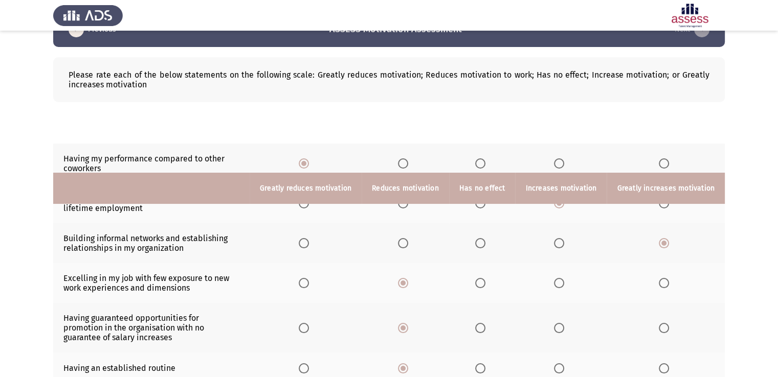
scroll to position [170, 0]
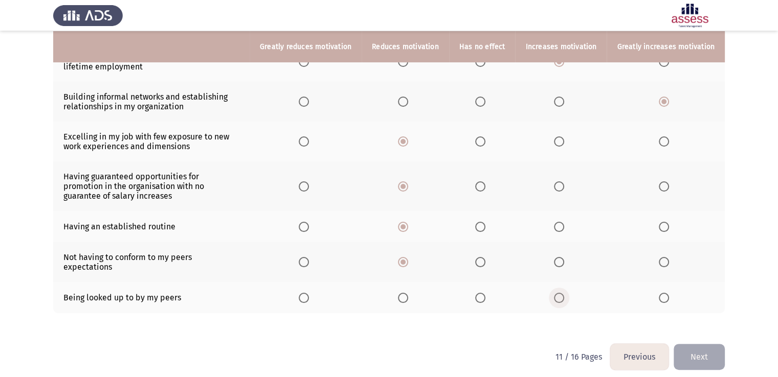
click at [562, 293] on span "Select an option" at bounding box center [559, 298] width 10 height 10
click at [562, 293] on input "Select an option" at bounding box center [559, 298] width 10 height 10
click at [692, 354] on button "Next" at bounding box center [698, 357] width 51 height 26
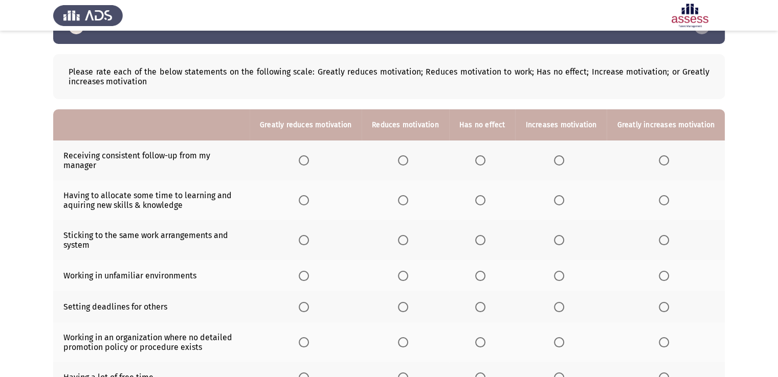
scroll to position [32, 0]
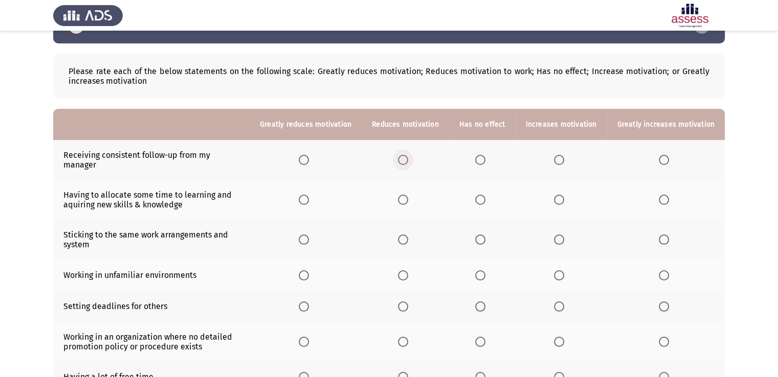
click at [408, 158] on span "Select an option" at bounding box center [403, 160] width 10 height 10
click at [408, 158] on input "Select an option" at bounding box center [403, 160] width 10 height 10
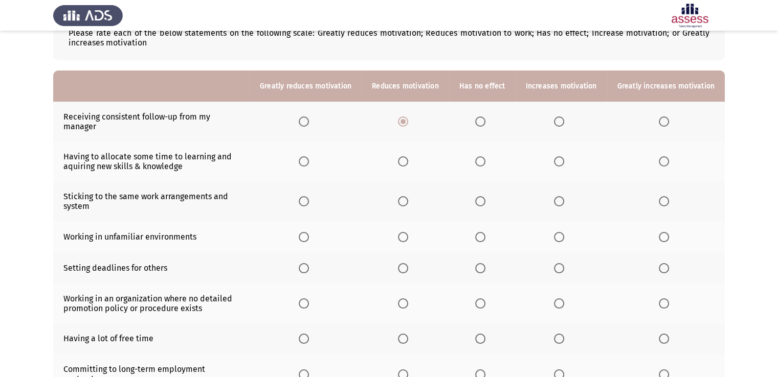
scroll to position [89, 0]
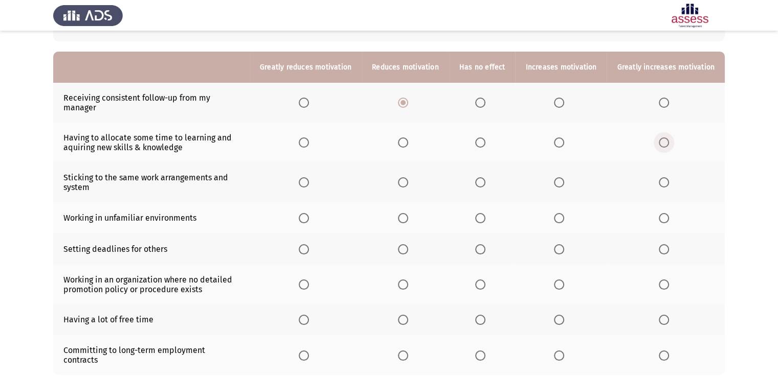
click at [669, 138] on span "Select an option" at bounding box center [663, 143] width 10 height 10
click at [669, 138] on input "Select an option" at bounding box center [663, 143] width 10 height 10
click at [405, 177] on span "Select an option" at bounding box center [403, 182] width 10 height 10
click at [405, 177] on input "Select an option" at bounding box center [403, 182] width 10 height 10
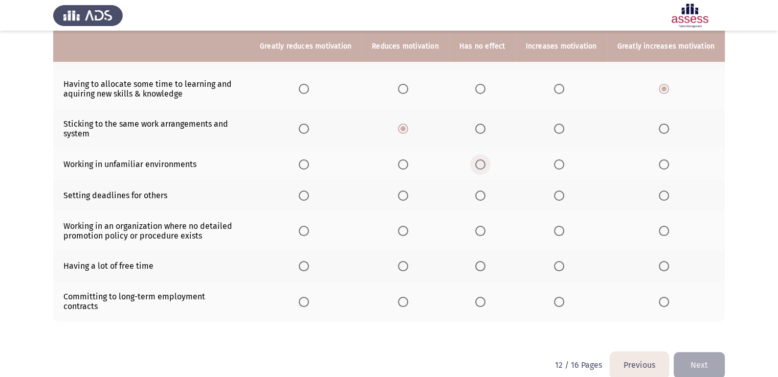
click at [489, 159] on label "Select an option" at bounding box center [482, 164] width 14 height 10
click at [485, 159] on input "Select an option" at bounding box center [480, 164] width 10 height 10
click at [562, 191] on span "Select an option" at bounding box center [559, 196] width 10 height 10
click at [562, 191] on input "Select an option" at bounding box center [559, 196] width 10 height 10
click at [309, 226] on span "Select an option" at bounding box center [304, 231] width 10 height 10
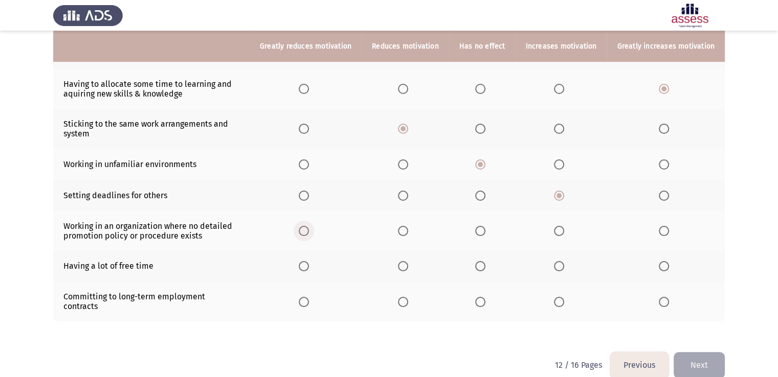
click at [309, 226] on input "Select an option" at bounding box center [304, 231] width 10 height 10
click at [408, 261] on span "Select an option" at bounding box center [403, 266] width 10 height 10
click at [408, 261] on input "Select an option" at bounding box center [403, 266] width 10 height 10
click at [564, 297] on span "Select an option" at bounding box center [559, 302] width 10 height 10
click at [564, 297] on input "Select an option" at bounding box center [559, 302] width 10 height 10
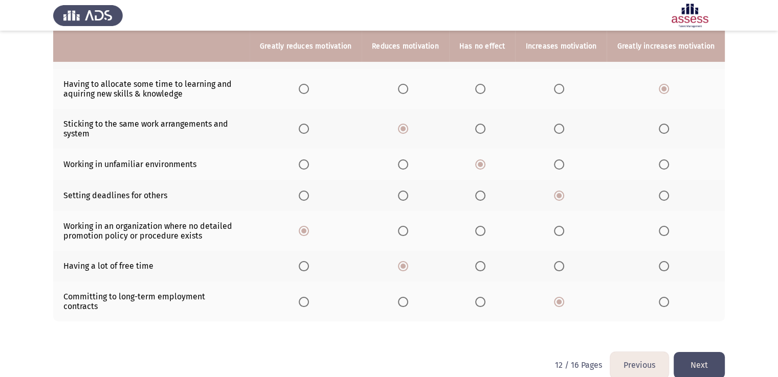
click at [699, 354] on button "Next" at bounding box center [698, 365] width 51 height 26
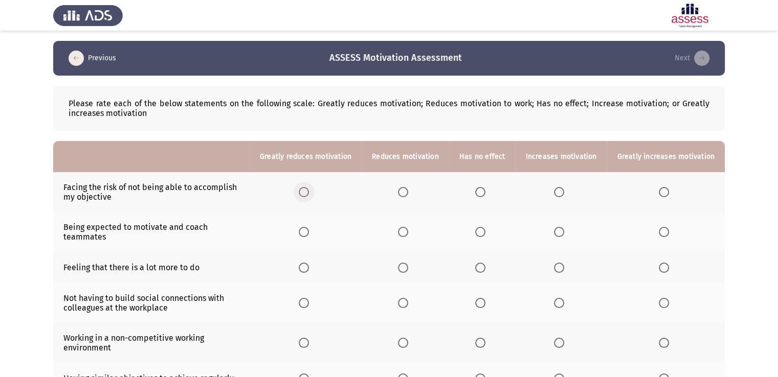
click at [307, 196] on span "Select an option" at bounding box center [304, 192] width 10 height 10
click at [307, 196] on input "Select an option" at bounding box center [304, 192] width 10 height 10
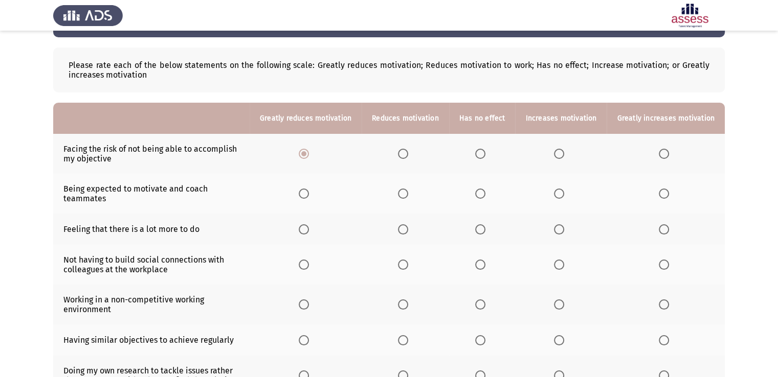
scroll to position [39, 0]
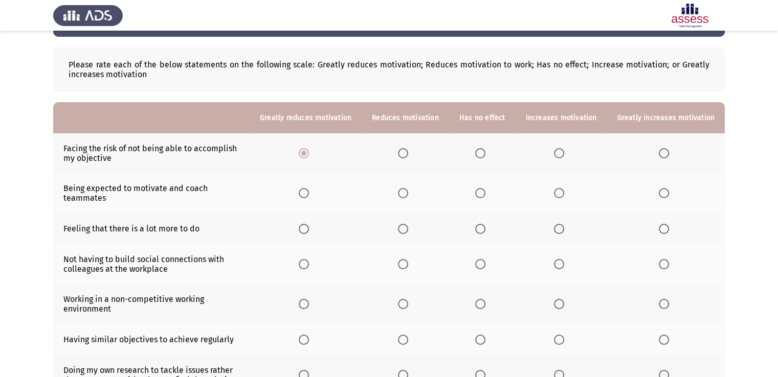
click at [667, 193] on span "Select an option" at bounding box center [663, 193] width 10 height 10
click at [667, 193] on input "Select an option" at bounding box center [663, 193] width 10 height 10
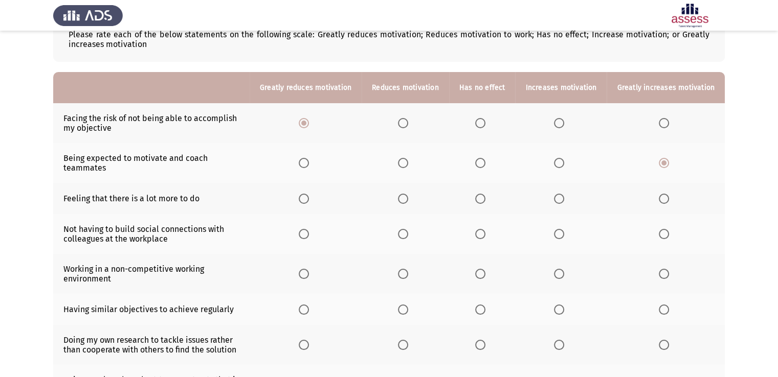
scroll to position [72, 0]
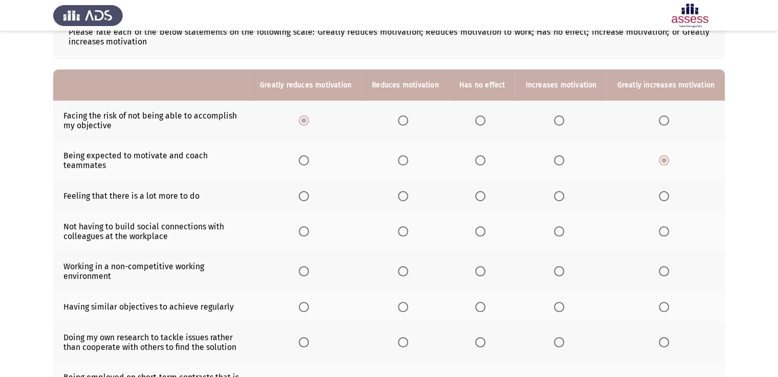
click at [566, 187] on th at bounding box center [561, 195] width 92 height 31
click at [562, 193] on span "Select an option" at bounding box center [559, 196] width 10 height 10
click at [562, 193] on input "Select an option" at bounding box center [559, 196] width 10 height 10
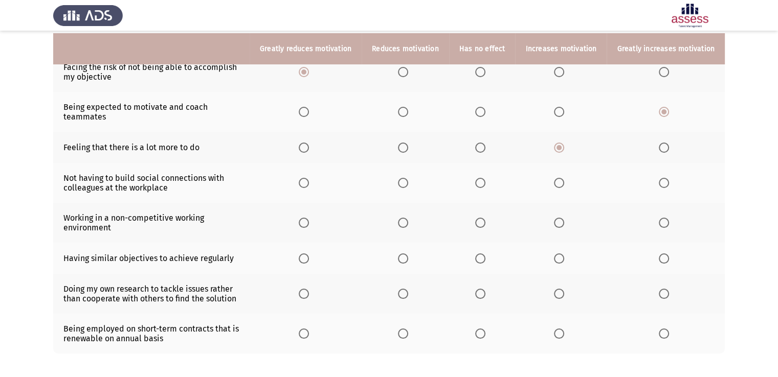
scroll to position [124, 0]
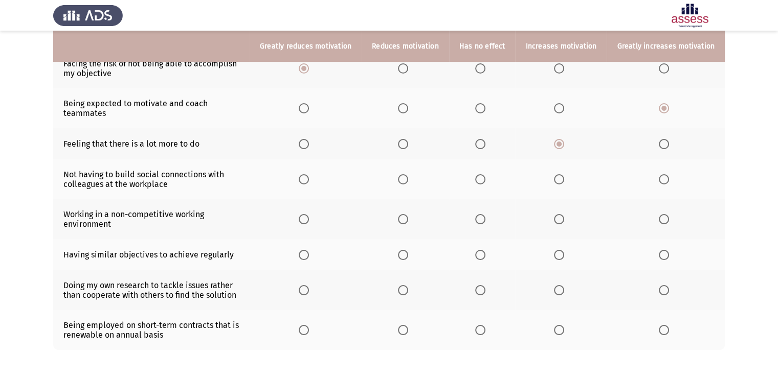
click at [408, 178] on span "Select an option" at bounding box center [403, 179] width 10 height 10
click at [408, 178] on input "Select an option" at bounding box center [403, 179] width 10 height 10
click at [408, 221] on span "Select an option" at bounding box center [403, 219] width 10 height 10
click at [408, 221] on input "Select an option" at bounding box center [403, 219] width 10 height 10
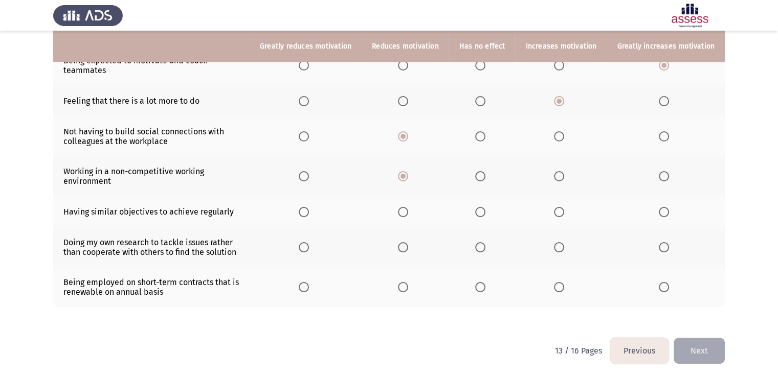
scroll to position [170, 0]
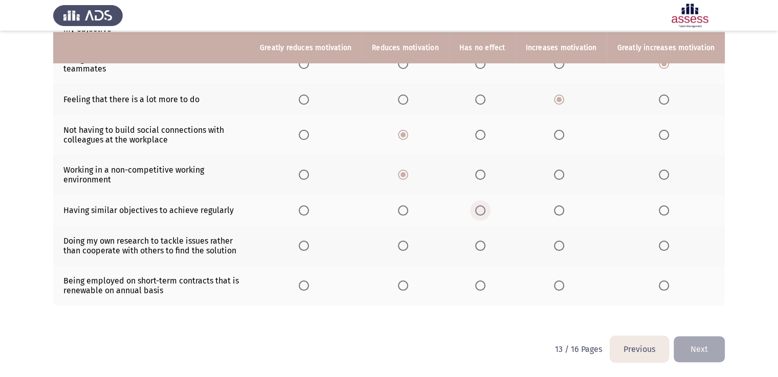
click at [481, 213] on span "Select an option" at bounding box center [480, 211] width 10 height 10
click at [481, 213] on input "Select an option" at bounding box center [480, 211] width 10 height 10
click at [485, 248] on span "Select an option" at bounding box center [480, 246] width 10 height 10
click at [485, 248] on input "Select an option" at bounding box center [480, 246] width 10 height 10
click at [484, 289] on span "Select an option" at bounding box center [480, 286] width 10 height 10
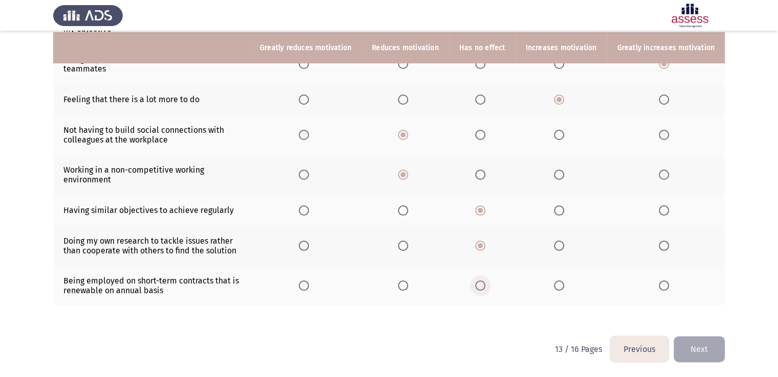
click at [484, 289] on input "Select an option" at bounding box center [480, 286] width 10 height 10
click at [689, 356] on button "Next" at bounding box center [698, 349] width 51 height 26
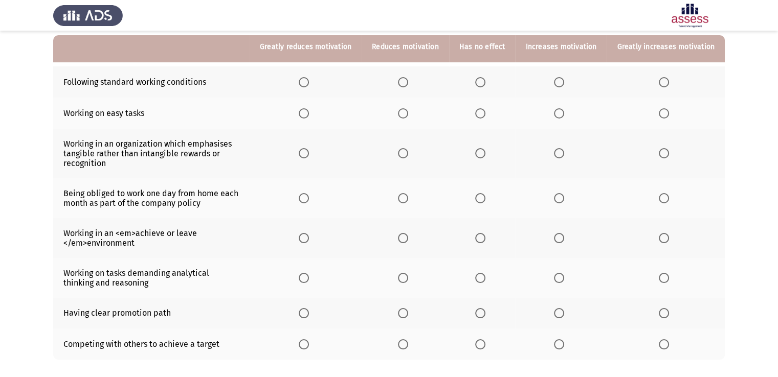
scroll to position [106, 0]
click at [477, 82] on th at bounding box center [482, 81] width 66 height 31
click at [481, 82] on span "Select an option" at bounding box center [480, 82] width 10 height 10
click at [481, 82] on input "Select an option" at bounding box center [480, 82] width 10 height 10
click at [482, 115] on span "Select an option" at bounding box center [480, 113] width 10 height 10
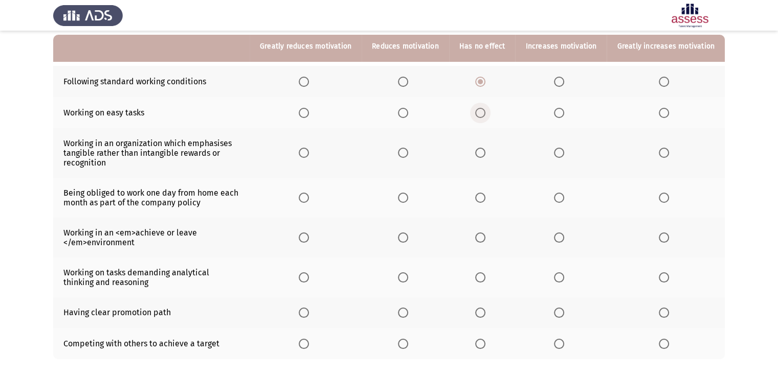
click at [482, 115] on input "Select an option" at bounding box center [480, 113] width 10 height 10
click at [562, 150] on span "Select an option" at bounding box center [559, 153] width 10 height 10
click at [562, 150] on input "Select an option" at bounding box center [559, 153] width 10 height 10
click at [167, 210] on td "Being obliged to work one day from home each month as part of the company policy" at bounding box center [151, 198] width 196 height 40
click at [485, 201] on span "Select an option" at bounding box center [480, 198] width 10 height 10
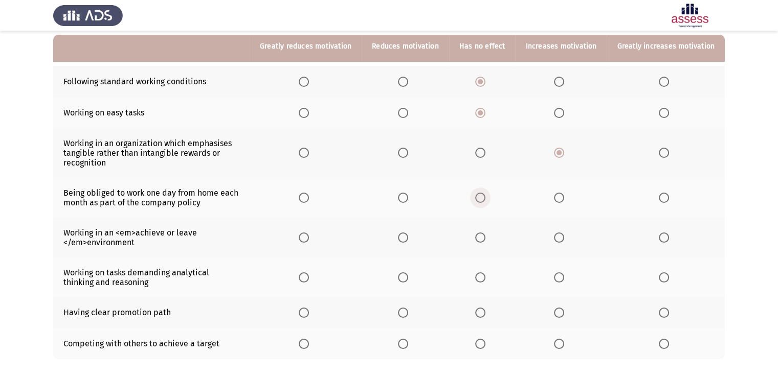
click at [485, 201] on input "Select an option" at bounding box center [480, 198] width 10 height 10
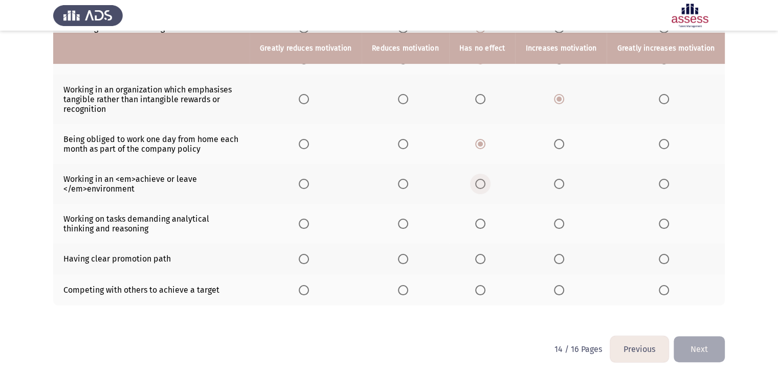
click at [483, 184] on span "Select an option" at bounding box center [480, 184] width 10 height 10
click at [483, 184] on input "Select an option" at bounding box center [480, 184] width 10 height 10
click at [661, 223] on span "Select an option" at bounding box center [663, 224] width 10 height 10
click at [661, 223] on input "Select an option" at bounding box center [663, 224] width 10 height 10
click at [564, 260] on span "Select an option" at bounding box center [559, 259] width 10 height 10
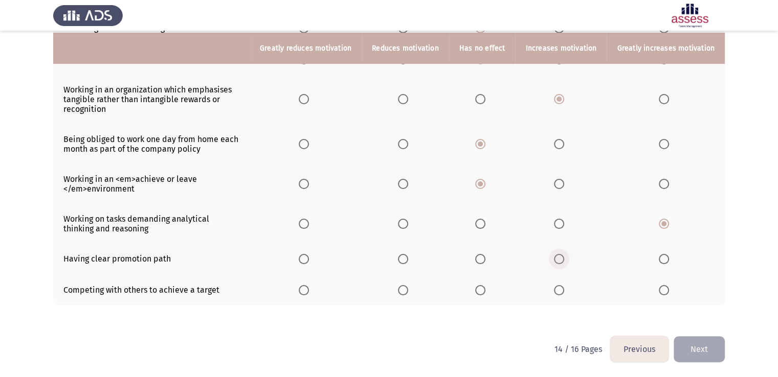
click at [564, 260] on input "Select an option" at bounding box center [559, 259] width 10 height 10
click at [560, 291] on span "Select an option" at bounding box center [559, 290] width 10 height 10
click at [560, 291] on input "Select an option" at bounding box center [559, 290] width 10 height 10
click at [699, 347] on button "Next" at bounding box center [698, 349] width 51 height 26
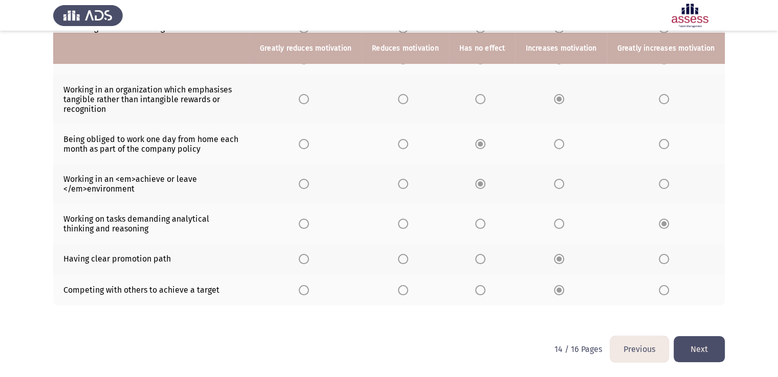
scroll to position [0, 0]
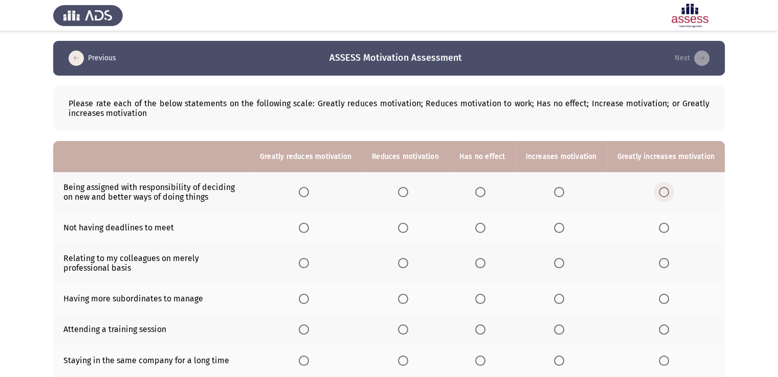
click at [665, 193] on span "Select an option" at bounding box center [663, 192] width 10 height 10
click at [665, 193] on input "Select an option" at bounding box center [663, 192] width 10 height 10
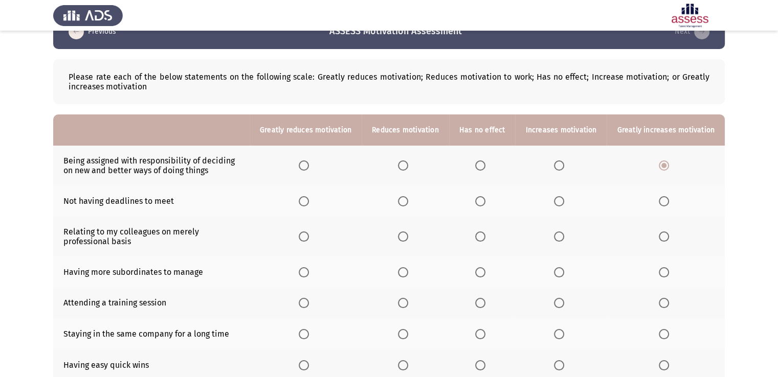
scroll to position [28, 0]
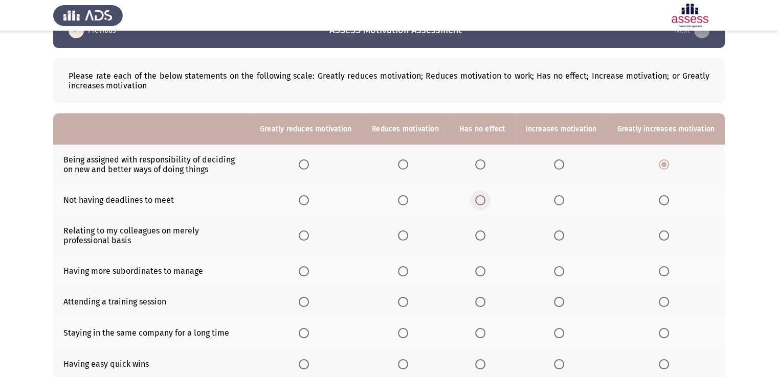
click at [485, 199] on span "Select an option" at bounding box center [480, 200] width 10 height 10
click at [485, 199] on input "Select an option" at bounding box center [480, 200] width 10 height 10
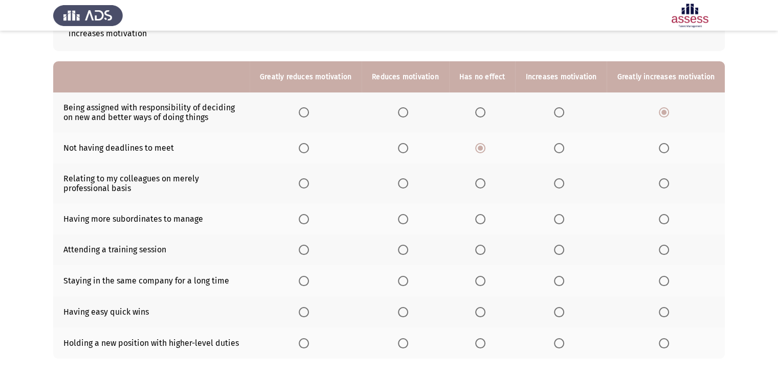
scroll to position [80, 0]
click at [564, 182] on span "Select an option" at bounding box center [559, 183] width 10 height 10
click at [564, 182] on input "Select an option" at bounding box center [559, 183] width 10 height 10
click at [558, 221] on span "Select an option" at bounding box center [559, 219] width 10 height 10
click at [558, 221] on input "Select an option" at bounding box center [559, 219] width 10 height 10
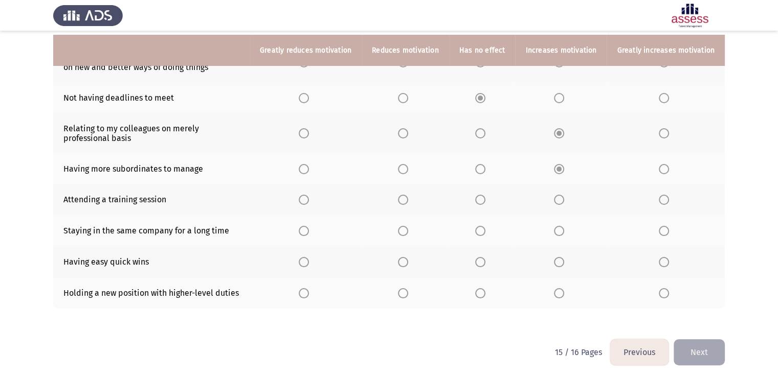
scroll to position [134, 0]
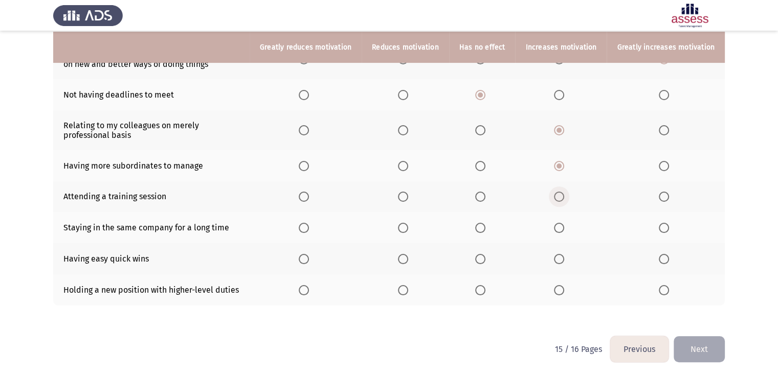
click at [563, 196] on span "Select an option" at bounding box center [559, 197] width 10 height 10
click at [563, 196] on input "Select an option" at bounding box center [559, 197] width 10 height 10
click at [559, 227] on span "Select an option" at bounding box center [559, 228] width 10 height 10
click at [559, 227] on input "Select an option" at bounding box center [559, 228] width 10 height 10
click at [564, 259] on span "Select an option" at bounding box center [559, 259] width 10 height 10
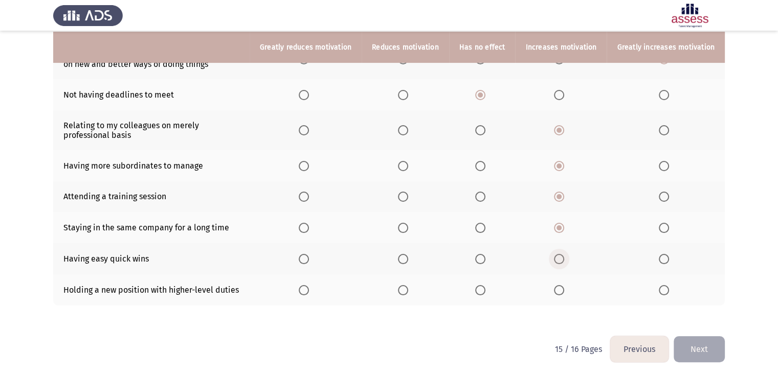
click at [564, 259] on input "Select an option" at bounding box center [559, 259] width 10 height 10
click at [560, 294] on span "Select an option" at bounding box center [559, 290] width 10 height 10
click at [560, 294] on input "Select an option" at bounding box center [559, 290] width 10 height 10
click at [701, 347] on button "Next" at bounding box center [698, 349] width 51 height 26
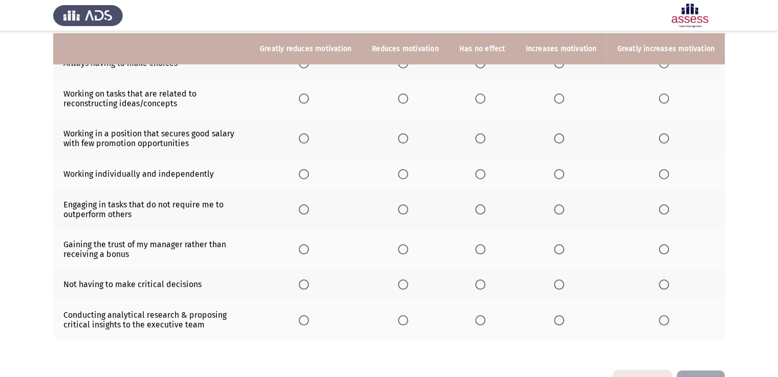
scroll to position [128, 0]
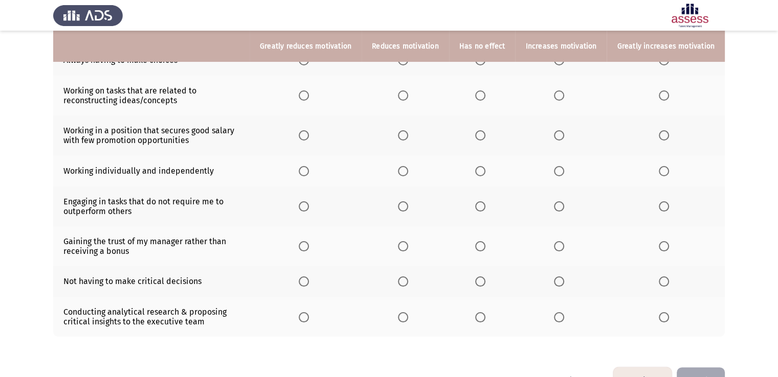
click at [488, 253] on th at bounding box center [482, 246] width 66 height 40
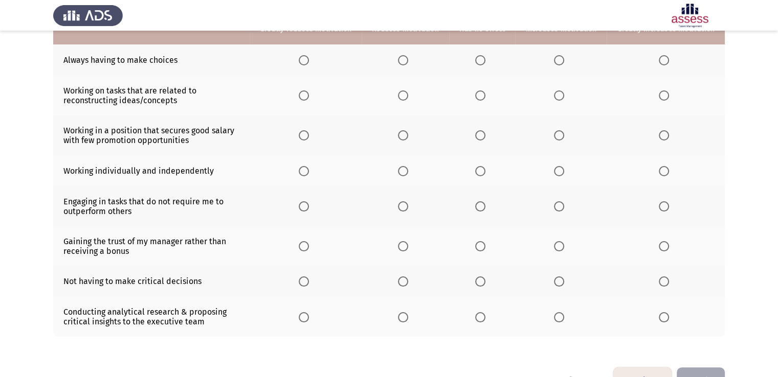
scroll to position [0, 0]
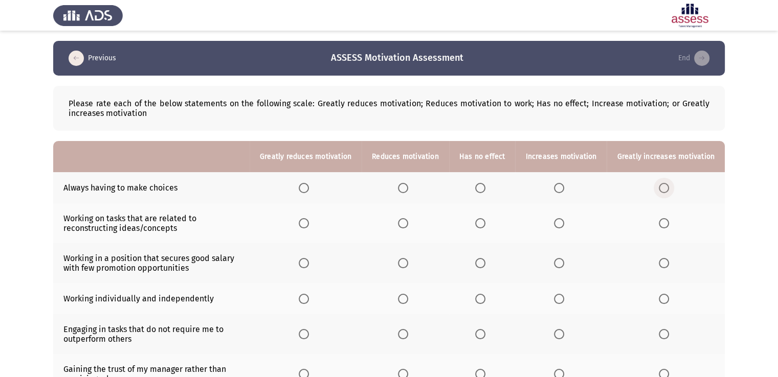
click at [665, 189] on span "Select an option" at bounding box center [663, 188] width 10 height 10
click at [665, 189] on input "Select an option" at bounding box center [663, 188] width 10 height 10
click at [560, 187] on span "Select an option" at bounding box center [559, 188] width 10 height 10
click at [560, 187] on input "Select an option" at bounding box center [559, 188] width 10 height 10
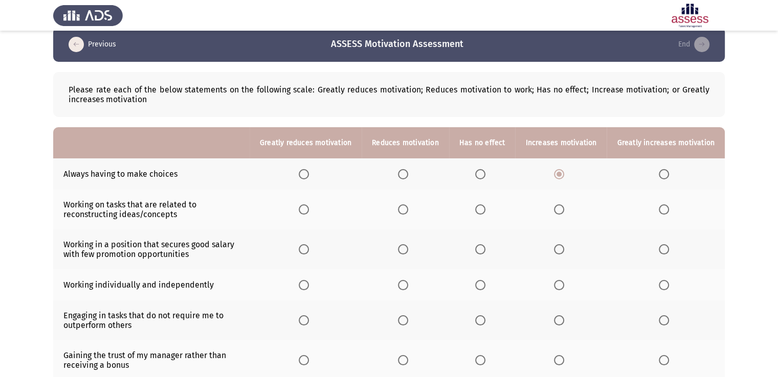
scroll to position [14, 0]
click at [666, 213] on span "Select an option" at bounding box center [663, 209] width 10 height 10
click at [666, 213] on input "Select an option" at bounding box center [663, 209] width 10 height 10
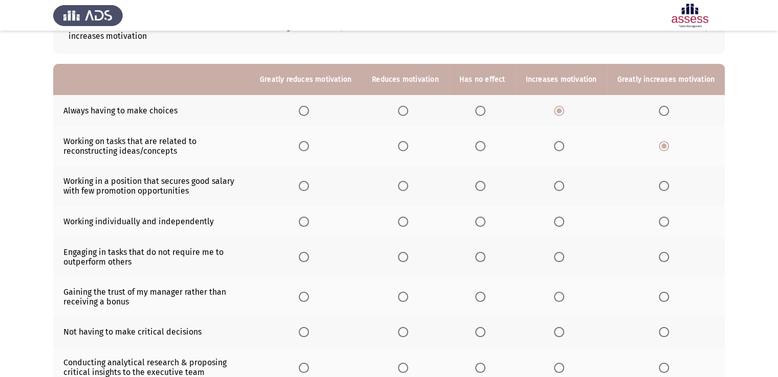
scroll to position [78, 0]
click at [564, 187] on span "Select an option" at bounding box center [559, 185] width 10 height 10
click at [564, 187] on input "Select an option" at bounding box center [559, 185] width 10 height 10
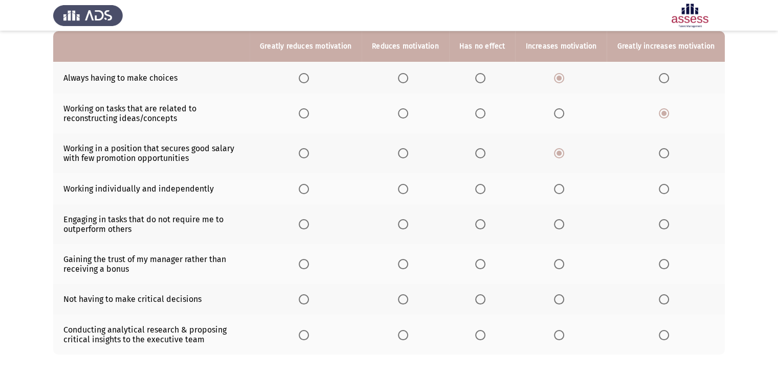
scroll to position [110, 0]
click at [408, 189] on span "Select an option" at bounding box center [403, 189] width 10 height 10
click at [408, 189] on input "Select an option" at bounding box center [403, 189] width 10 height 10
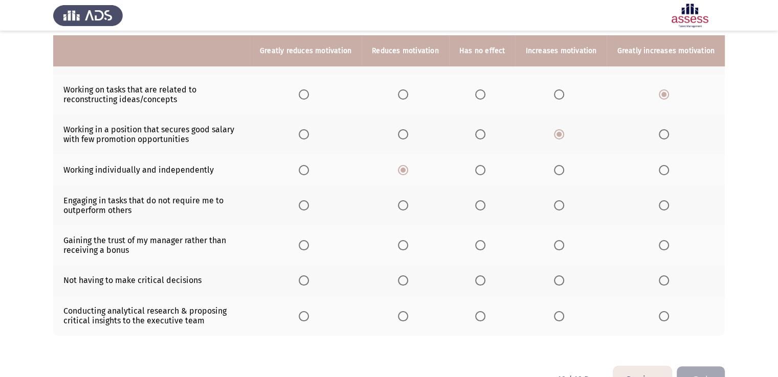
scroll to position [137, 0]
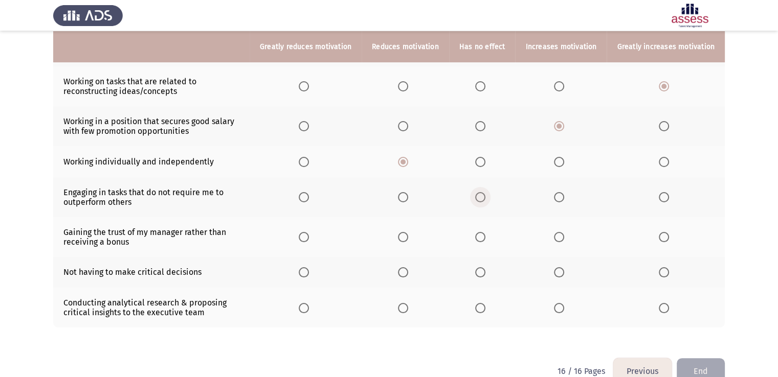
click at [482, 197] on span "Select an option" at bounding box center [480, 197] width 10 height 10
click at [482, 197] on input "Select an option" at bounding box center [480, 197] width 10 height 10
click at [485, 240] on span "Select an option" at bounding box center [480, 237] width 10 height 10
click at [485, 240] on input "Select an option" at bounding box center [480, 237] width 10 height 10
click at [309, 275] on span "Select an option" at bounding box center [304, 272] width 10 height 10
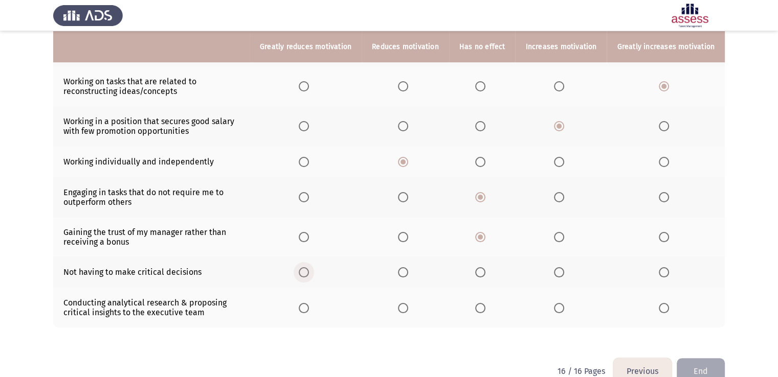
click at [309, 275] on input "Select an option" at bounding box center [304, 272] width 10 height 10
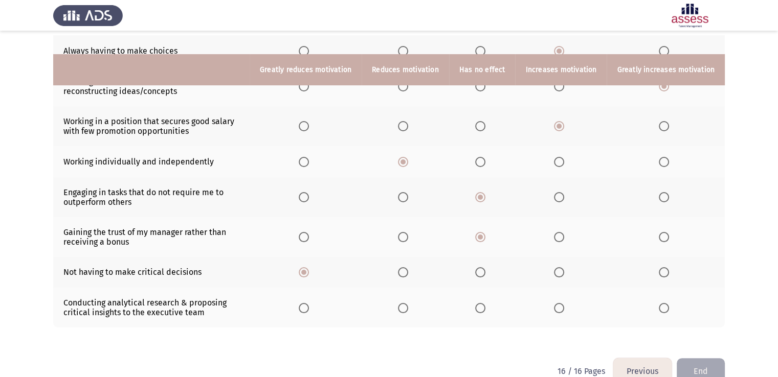
scroll to position [161, 0]
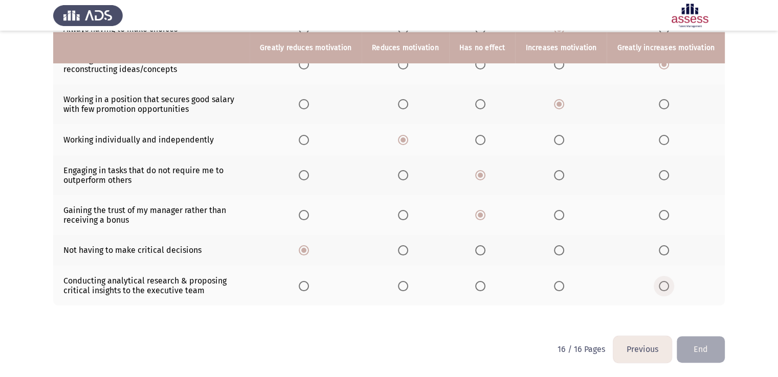
click at [664, 291] on span "Select an option" at bounding box center [663, 286] width 10 height 10
click at [664, 291] on input "Select an option" at bounding box center [663, 286] width 10 height 10
click at [710, 358] on button "End" at bounding box center [700, 349] width 48 height 26
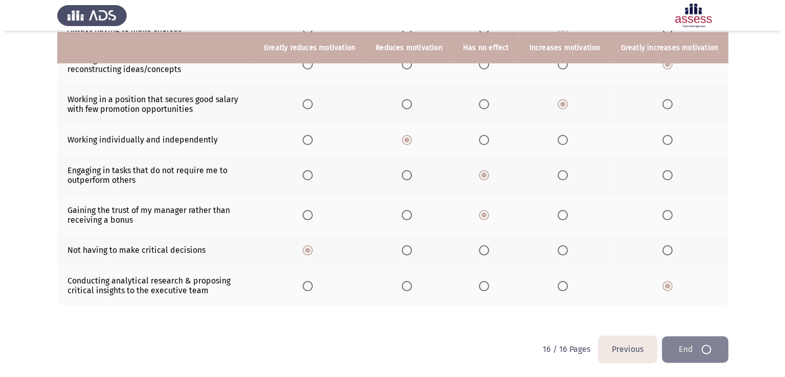
scroll to position [0, 0]
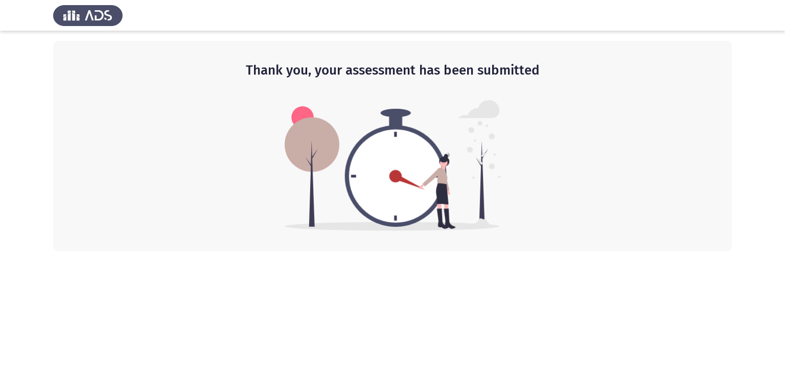
click at [94, 13] on img at bounding box center [88, 15] width 70 height 29
click at [309, 76] on h2 "Thank you, your assessment has been submitted" at bounding box center [393, 70] width 638 height 18
click at [92, 27] on img at bounding box center [88, 15] width 70 height 29
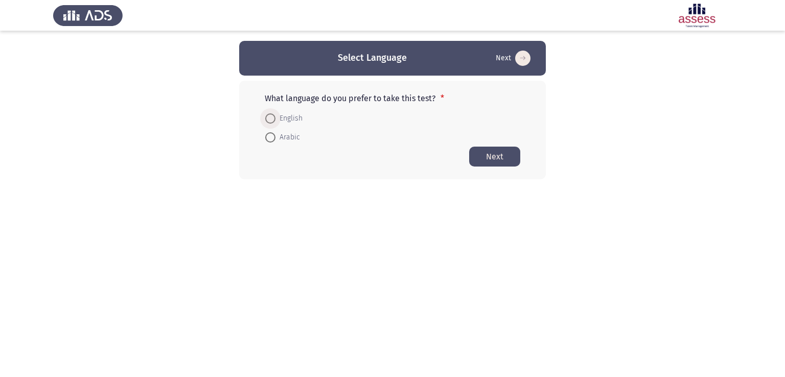
click at [292, 117] on span "English" at bounding box center [289, 118] width 27 height 12
click at [276, 117] on input "English" at bounding box center [270, 118] width 10 height 10
radio input "true"
click at [493, 161] on button "Next" at bounding box center [494, 156] width 51 height 20
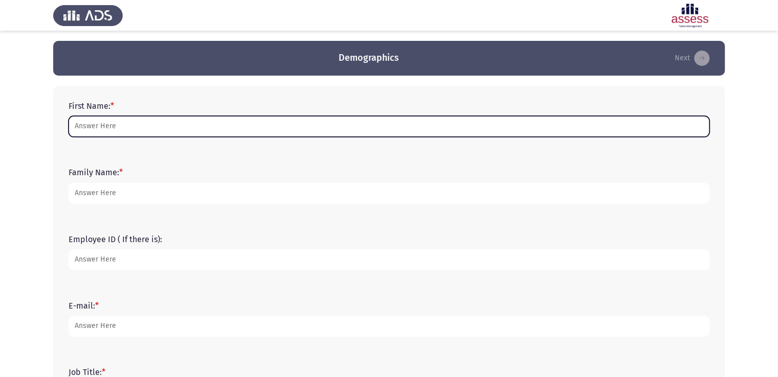
click at [198, 122] on input "First Name: *" at bounding box center [389, 126] width 641 height 21
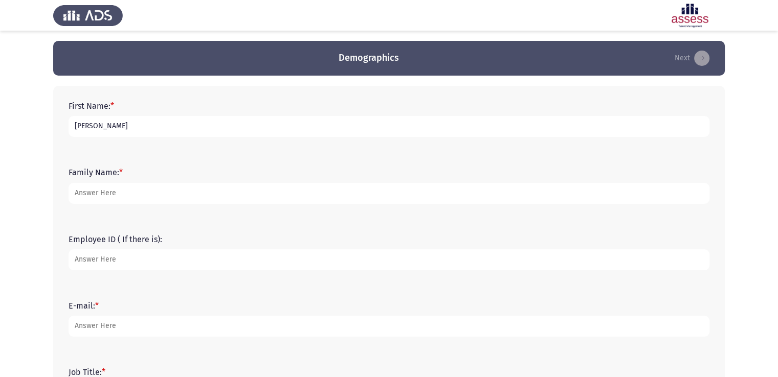
type input "[PERSON_NAME]"
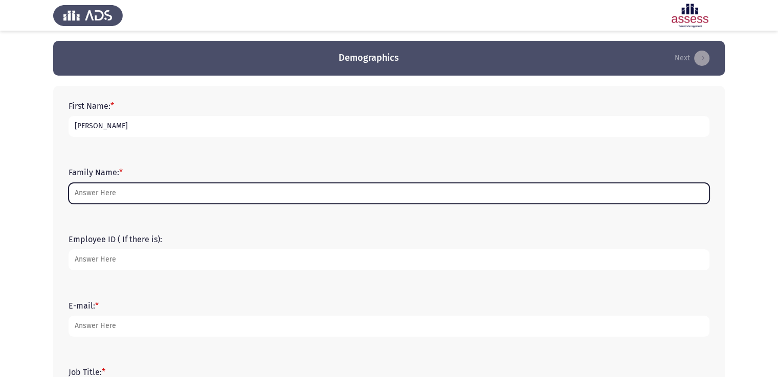
click at [127, 188] on input "Family Name: *" at bounding box center [389, 193] width 641 height 21
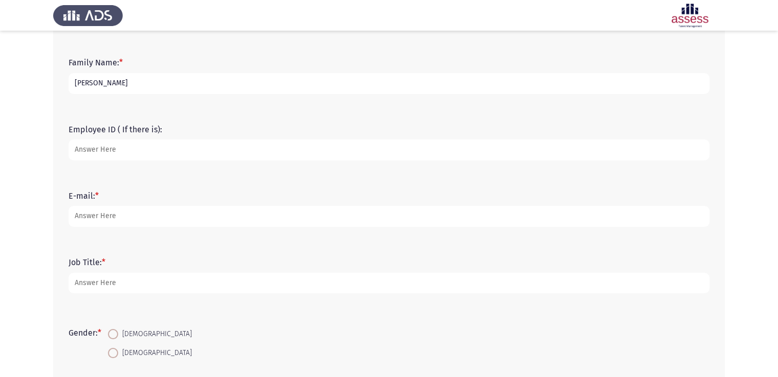
scroll to position [112, 0]
type input "[PERSON_NAME]"
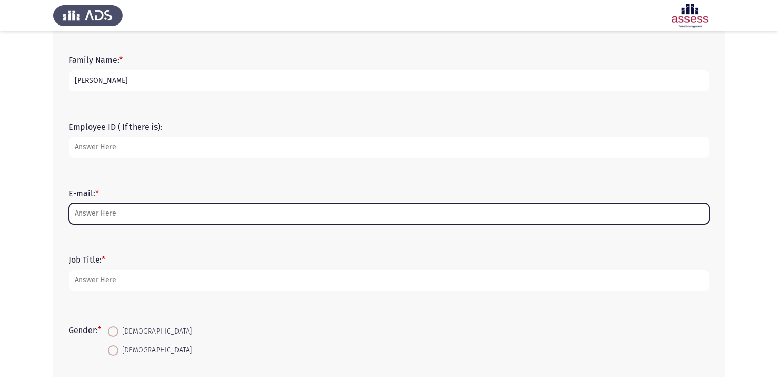
click at [105, 219] on input "E-mail: *" at bounding box center [389, 213] width 641 height 21
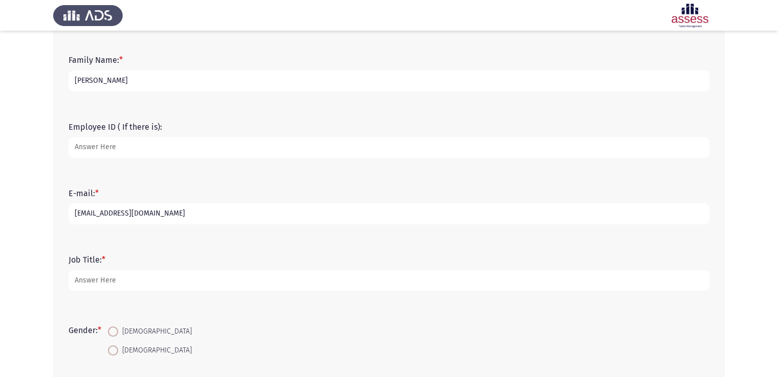
type input "shah@naqel.com.sa"
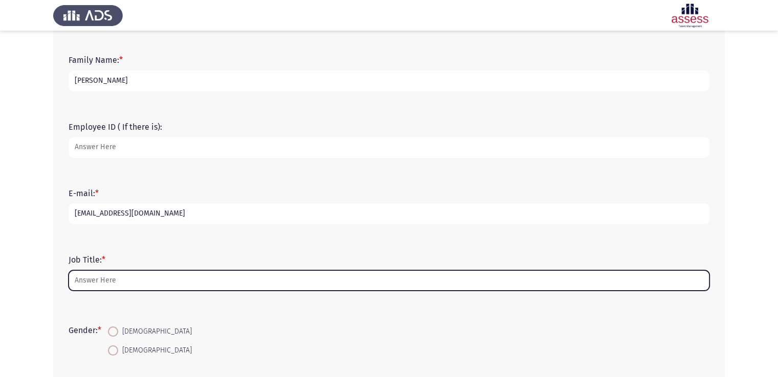
click at [90, 288] on input "Job Title: *" at bounding box center [389, 280] width 641 height 21
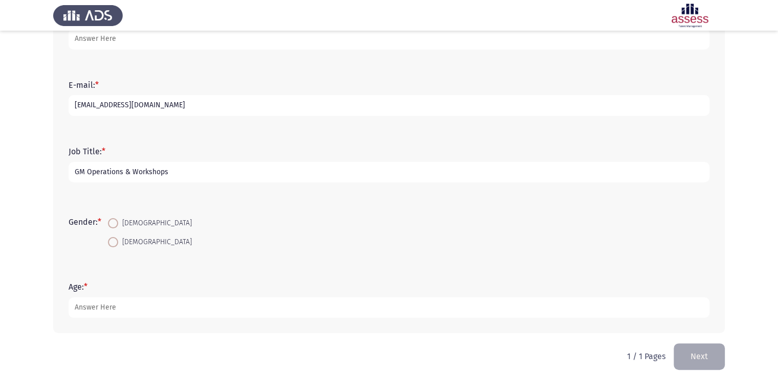
scroll to position [228, 0]
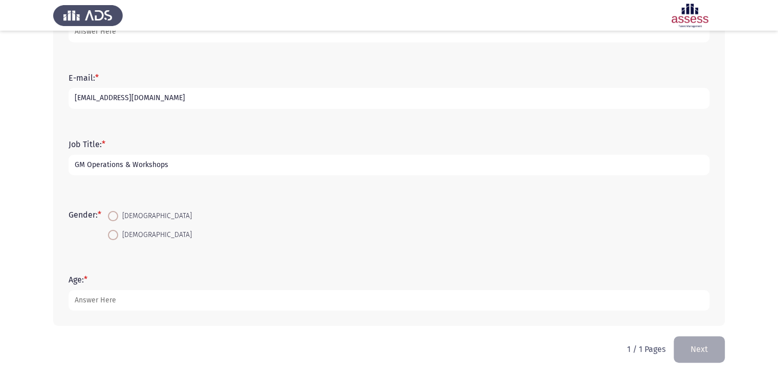
type input "GM Operations & Workshops"
click at [127, 213] on span "[DEMOGRAPHIC_DATA]" at bounding box center [155, 216] width 74 height 12
click at [118, 213] on input "[DEMOGRAPHIC_DATA]" at bounding box center [113, 216] width 10 height 10
radio input "true"
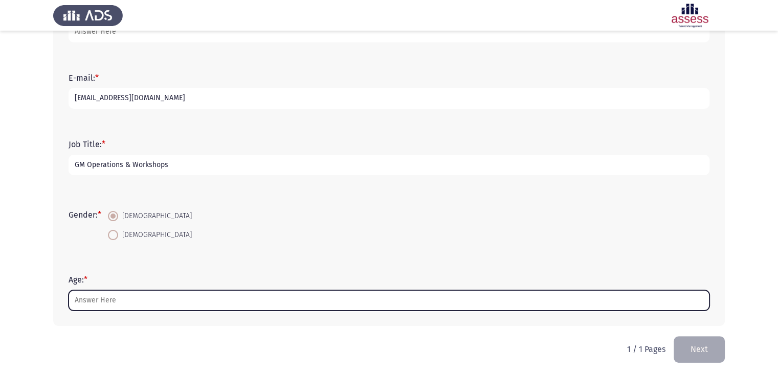
click at [112, 302] on input "Age: *" at bounding box center [389, 300] width 641 height 21
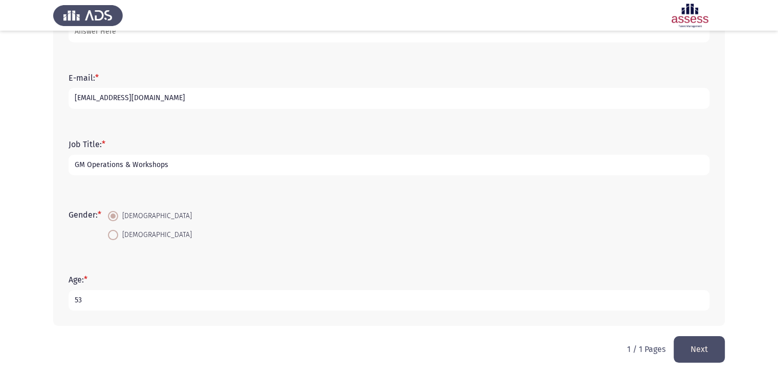
type input "53"
click at [706, 345] on button "Next" at bounding box center [698, 349] width 51 height 26
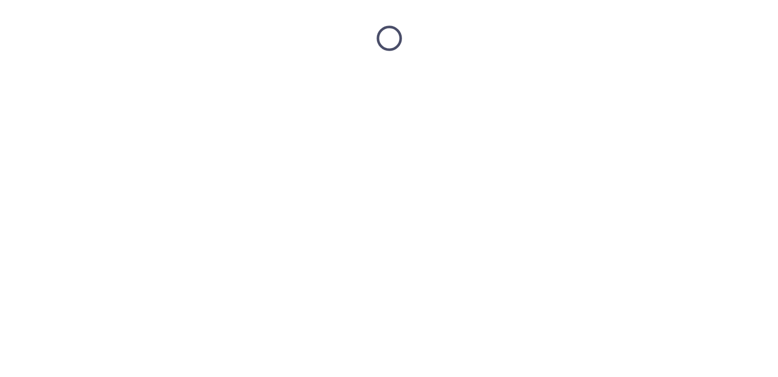
scroll to position [0, 0]
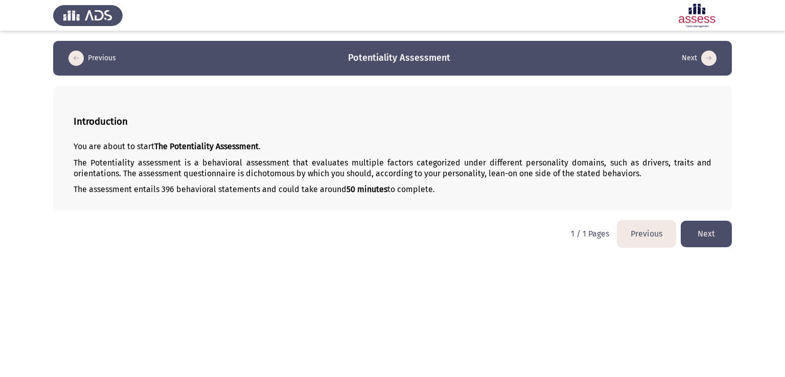
click at [713, 244] on button "Next" at bounding box center [706, 234] width 51 height 26
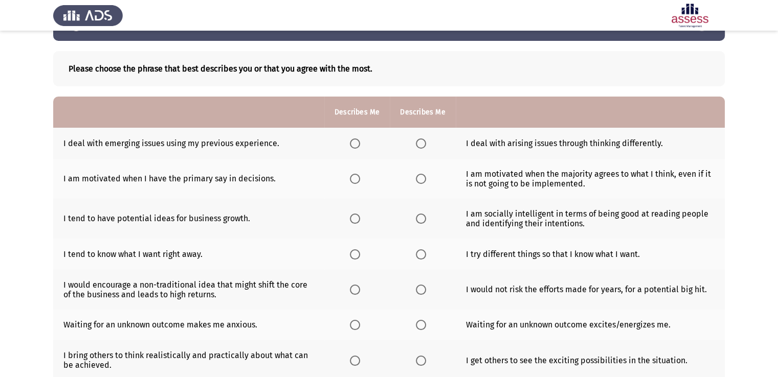
scroll to position [36, 0]
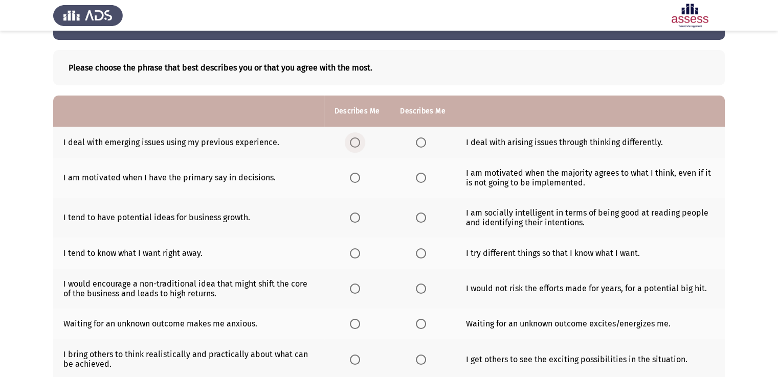
click at [358, 146] on span "Select an option" at bounding box center [355, 143] width 10 height 10
click at [358, 146] on input "Select an option" at bounding box center [355, 143] width 10 height 10
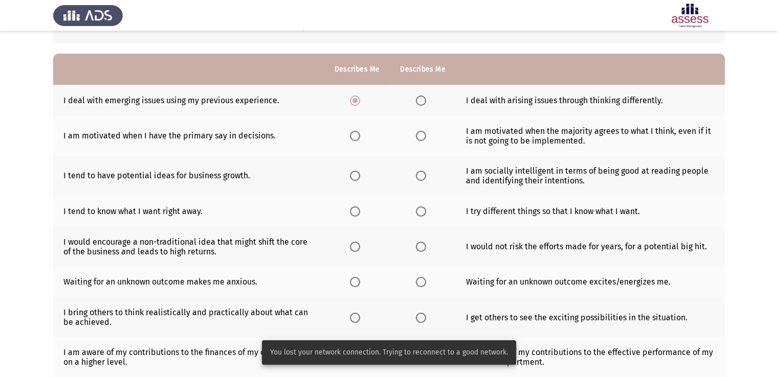
scroll to position [83, 0]
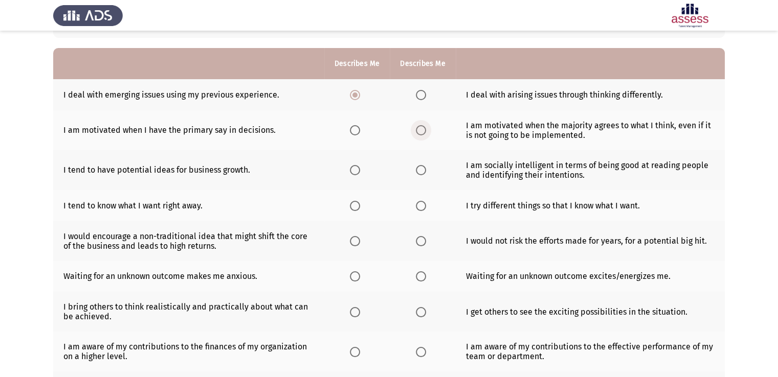
click at [423, 133] on span "Select an option" at bounding box center [421, 130] width 10 height 10
click at [423, 133] on input "Select an option" at bounding box center [421, 130] width 10 height 10
click at [357, 172] on span "Select an option" at bounding box center [355, 170] width 10 height 10
click at [357, 172] on input "Select an option" at bounding box center [355, 170] width 10 height 10
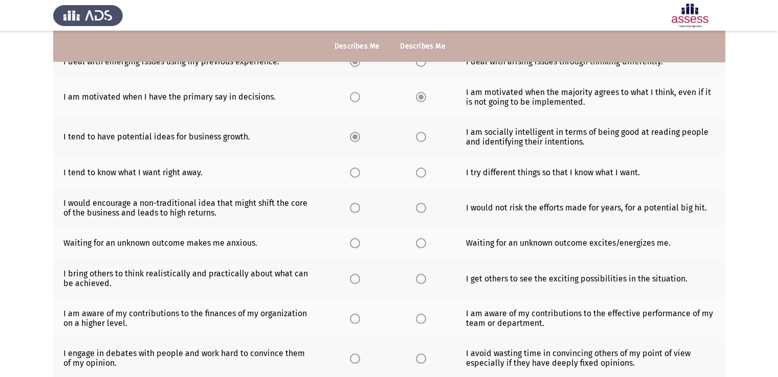
scroll to position [117, 0]
click at [357, 171] on span "Select an option" at bounding box center [355, 173] width 10 height 10
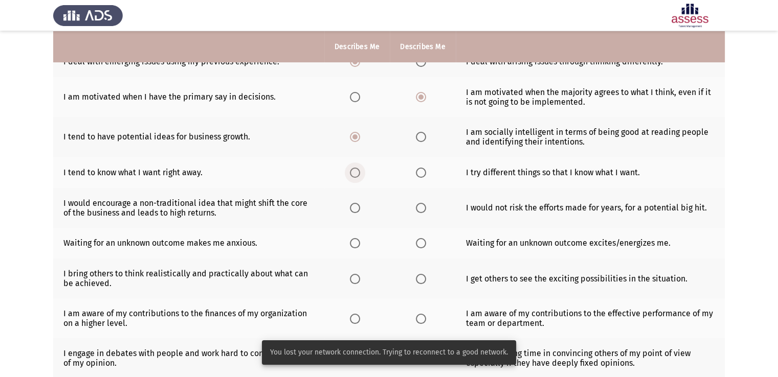
click at [357, 171] on span "Select an option" at bounding box center [355, 173] width 10 height 10
click at [357, 171] on input "Select an option" at bounding box center [355, 173] width 10 height 10
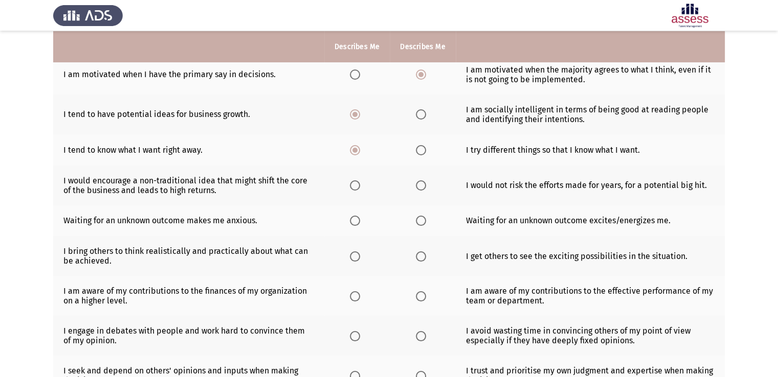
scroll to position [139, 0]
click at [356, 190] on span "Select an option" at bounding box center [355, 185] width 10 height 10
click at [356, 190] on input "Select an option" at bounding box center [355, 185] width 10 height 10
click at [423, 224] on span "Select an option" at bounding box center [421, 221] width 10 height 10
click at [423, 224] on input "Select an option" at bounding box center [421, 221] width 10 height 10
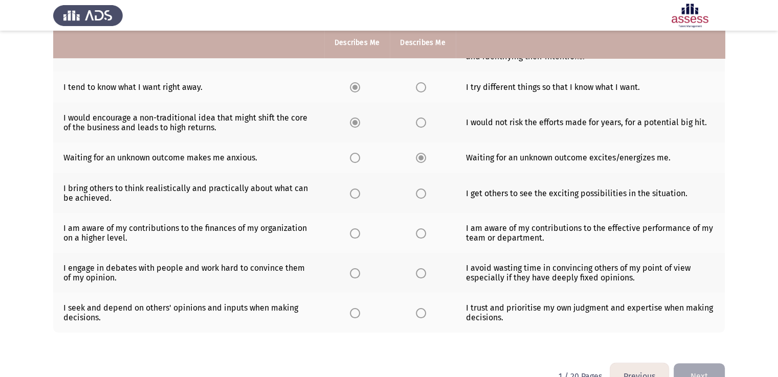
scroll to position [202, 0]
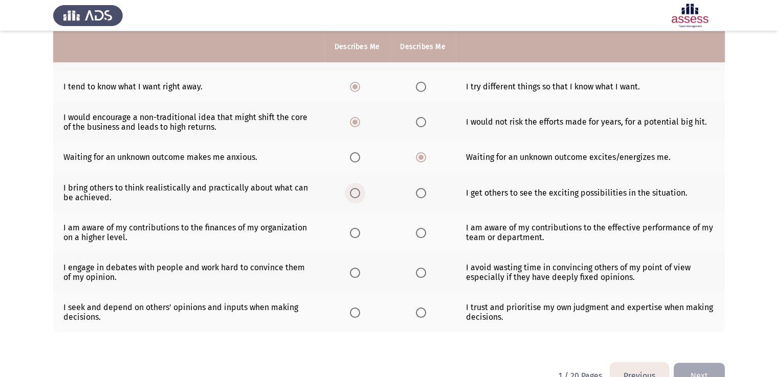
click at [354, 197] on span "Select an option" at bounding box center [355, 193] width 10 height 10
click at [354, 197] on input "Select an option" at bounding box center [355, 193] width 10 height 10
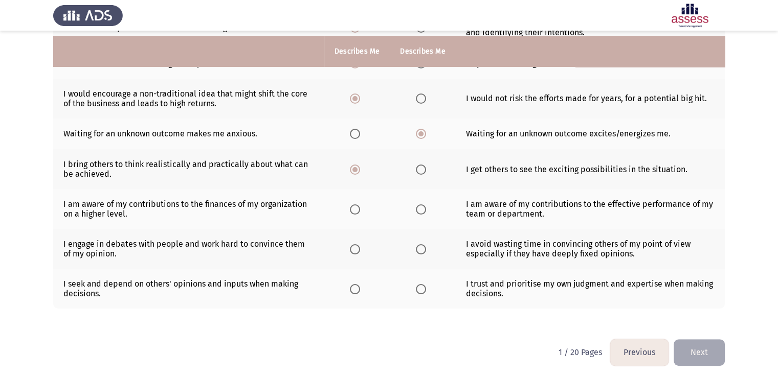
scroll to position [231, 0]
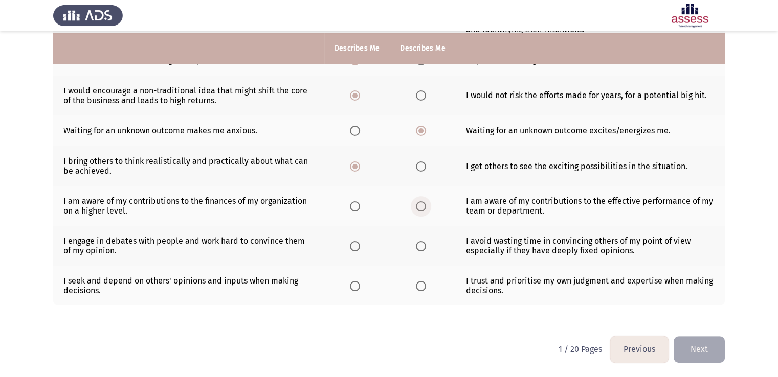
click at [421, 207] on span "Select an option" at bounding box center [421, 206] width 10 height 10
click at [421, 207] on input "Select an option" at bounding box center [421, 206] width 10 height 10
click at [423, 248] on span "Select an option" at bounding box center [421, 246] width 10 height 10
click at [423, 248] on input "Select an option" at bounding box center [421, 246] width 10 height 10
click at [360, 287] on span "Select an option" at bounding box center [355, 286] width 10 height 10
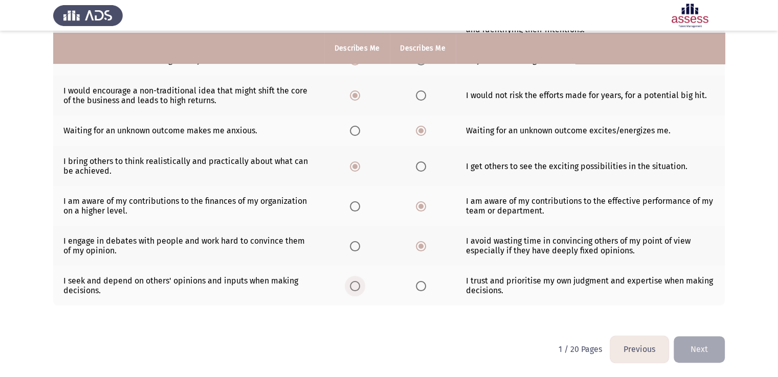
click at [360, 287] on input "Select an option" at bounding box center [355, 286] width 10 height 10
click at [710, 352] on button "Next" at bounding box center [698, 349] width 51 height 26
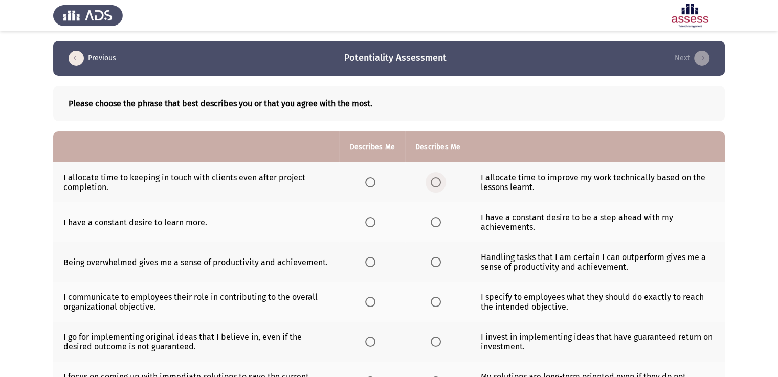
click at [435, 181] on span "Select an option" at bounding box center [435, 182] width 10 height 10
click at [435, 181] on input "Select an option" at bounding box center [435, 182] width 10 height 10
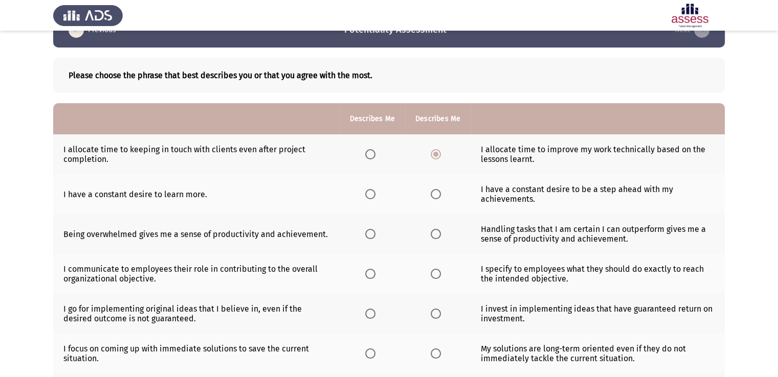
scroll to position [30, 0]
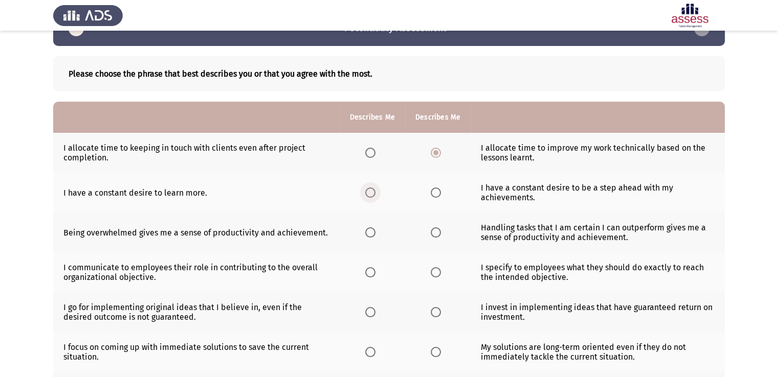
click at [369, 194] on span "Select an option" at bounding box center [370, 193] width 10 height 10
click at [369, 194] on input "Select an option" at bounding box center [370, 193] width 10 height 10
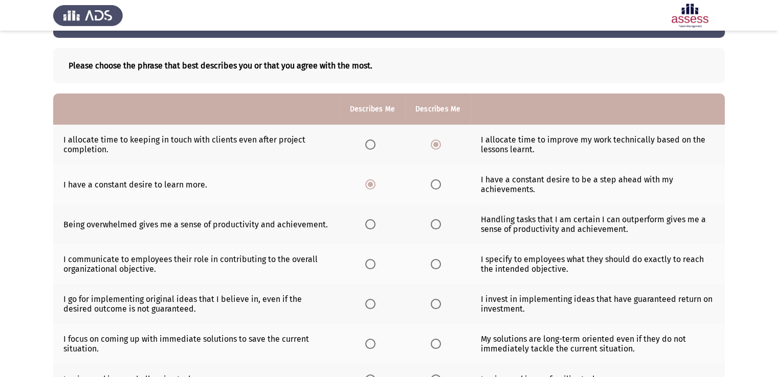
scroll to position [38, 0]
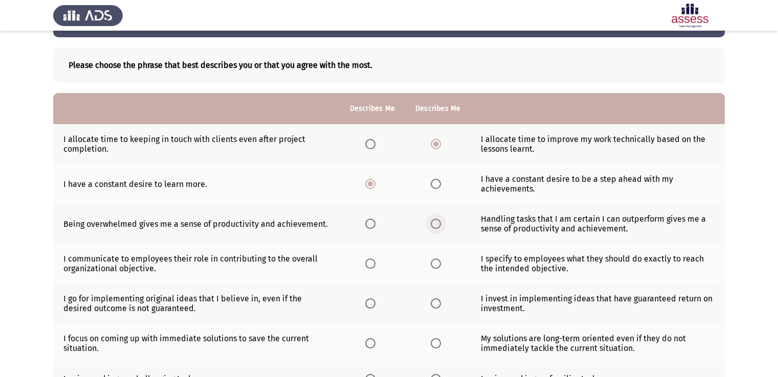
click at [435, 225] on span "Select an option" at bounding box center [435, 224] width 10 height 10
click at [435, 225] on input "Select an option" at bounding box center [435, 224] width 10 height 10
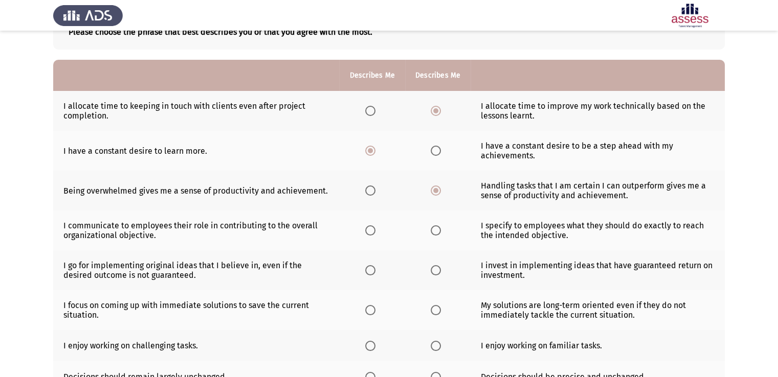
scroll to position [75, 0]
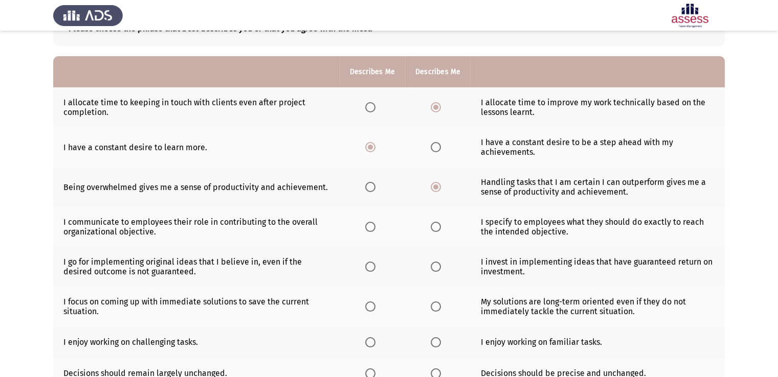
click at [370, 230] on span "Select an option" at bounding box center [370, 227] width 10 height 10
click at [370, 230] on input "Select an option" at bounding box center [370, 227] width 10 height 10
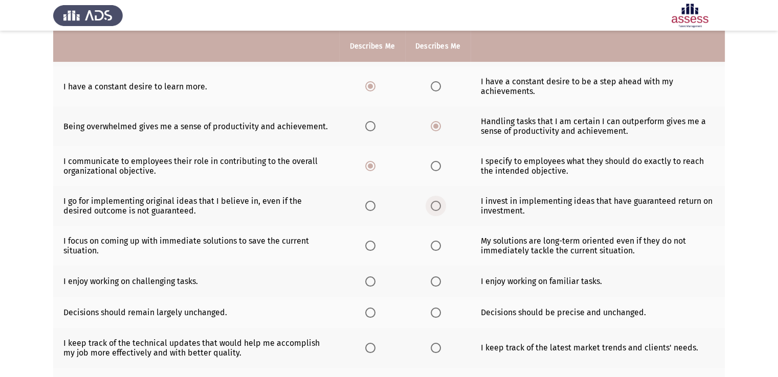
click at [434, 205] on span "Select an option" at bounding box center [435, 206] width 10 height 10
click at [434, 205] on input "Select an option" at bounding box center [435, 206] width 10 height 10
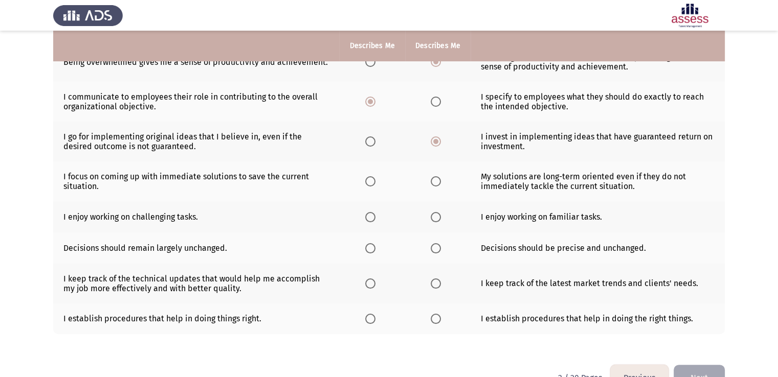
scroll to position [199, 0]
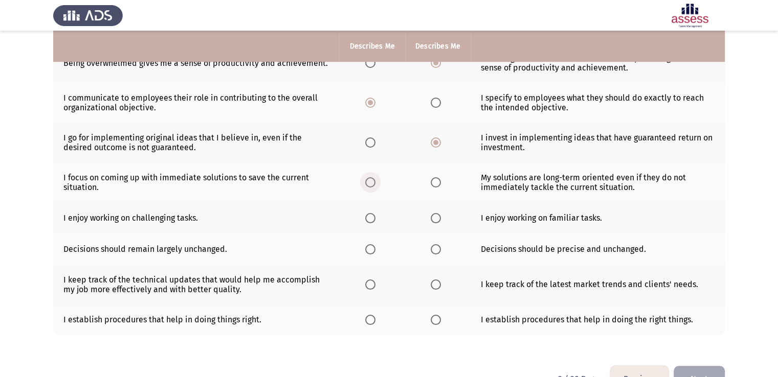
click at [370, 186] on span "Select an option" at bounding box center [370, 182] width 10 height 10
click at [370, 186] on input "Select an option" at bounding box center [370, 182] width 10 height 10
click at [371, 222] on span "Select an option" at bounding box center [370, 218] width 10 height 10
click at [371, 222] on input "Select an option" at bounding box center [370, 218] width 10 height 10
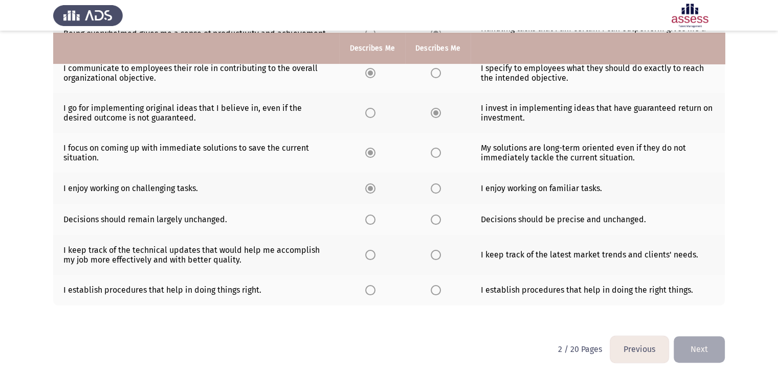
scroll to position [231, 0]
click at [367, 221] on span "Select an option" at bounding box center [370, 220] width 10 height 10
click at [367, 221] on input "Select an option" at bounding box center [370, 220] width 10 height 10
click at [430, 257] on span "Select an option" at bounding box center [435, 255] width 10 height 10
click at [430, 257] on input "Select an option" at bounding box center [435, 255] width 10 height 10
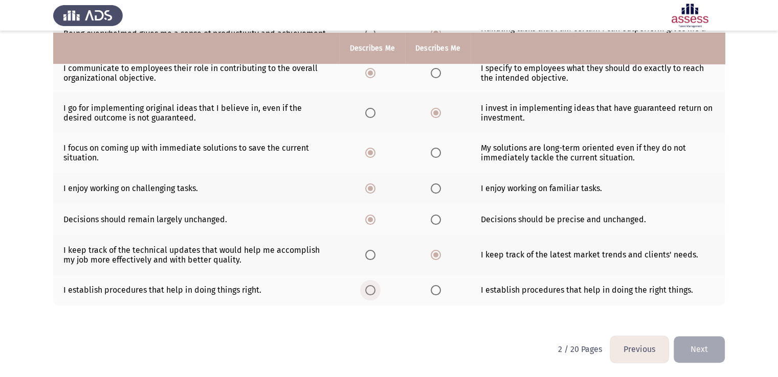
click at [367, 291] on span "Select an option" at bounding box center [370, 290] width 10 height 10
click at [367, 291] on input "Select an option" at bounding box center [370, 290] width 10 height 10
click at [433, 288] on span "Select an option" at bounding box center [435, 290] width 10 height 10
click at [433, 288] on input "Select an option" at bounding box center [435, 290] width 10 height 10
click at [712, 337] on button "Next" at bounding box center [698, 349] width 51 height 26
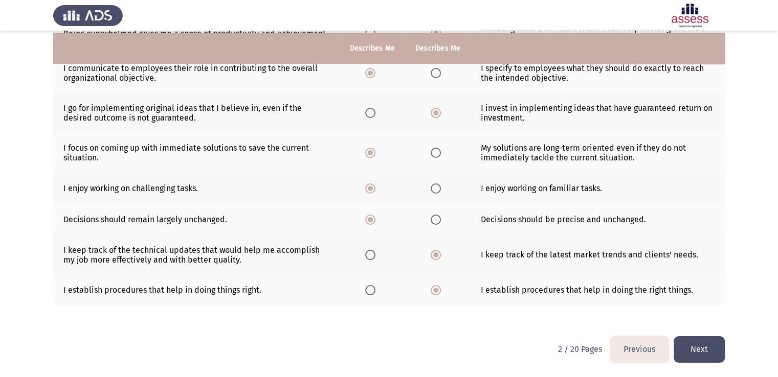
scroll to position [0, 0]
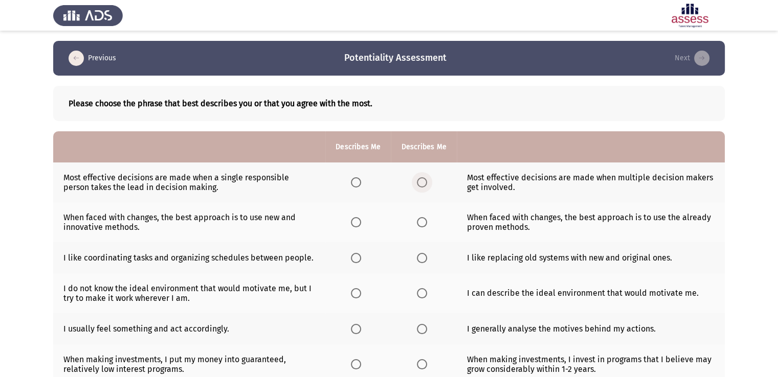
click at [423, 181] on span "Select an option" at bounding box center [422, 182] width 10 height 10
click at [423, 181] on input "Select an option" at bounding box center [422, 182] width 10 height 10
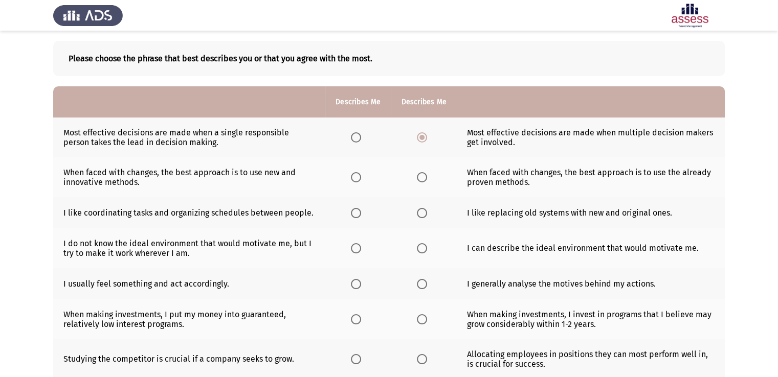
scroll to position [47, 0]
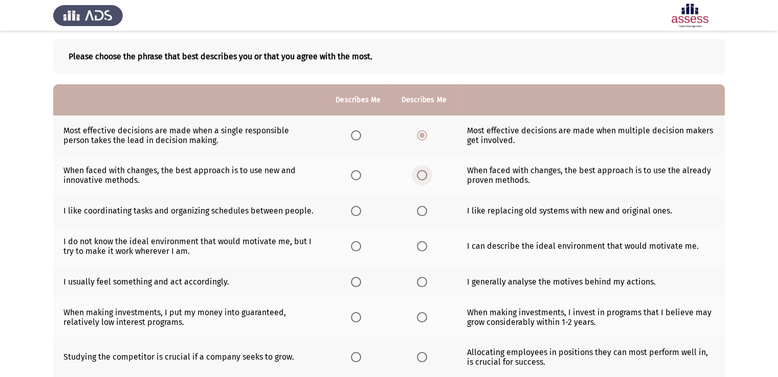
click at [421, 179] on span "Select an option" at bounding box center [422, 175] width 10 height 10
click at [421, 179] on input "Select an option" at bounding box center [422, 175] width 10 height 10
click at [355, 211] on span "Select an option" at bounding box center [356, 211] width 10 height 10
click at [355, 211] on input "Select an option" at bounding box center [356, 211] width 10 height 10
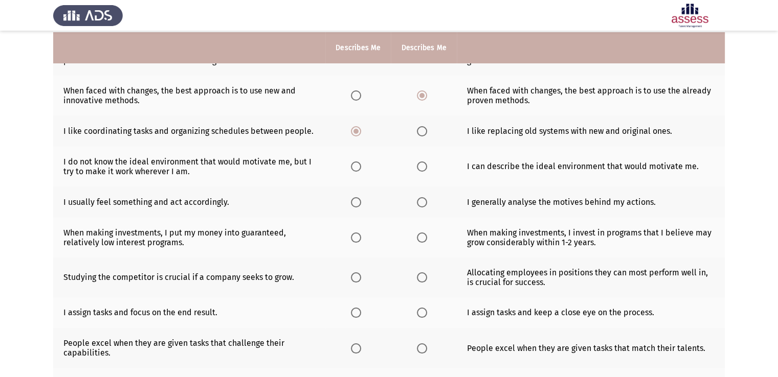
scroll to position [128, 0]
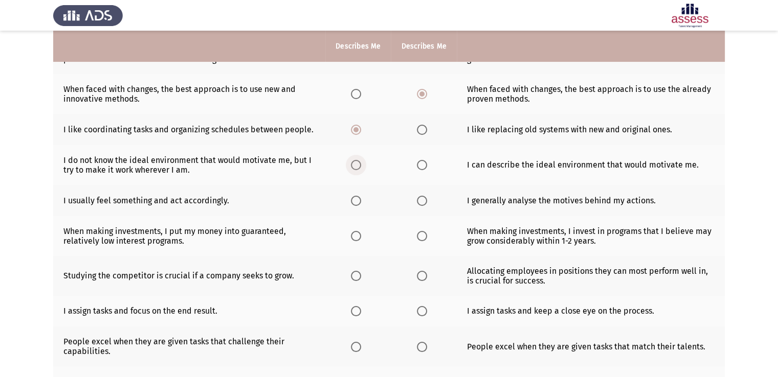
click at [358, 161] on span "Select an option" at bounding box center [356, 165] width 10 height 10
click at [358, 161] on input "Select an option" at bounding box center [356, 165] width 10 height 10
click at [352, 200] on span "Select an option" at bounding box center [356, 201] width 10 height 10
click at [352, 200] on input "Select an option" at bounding box center [356, 201] width 10 height 10
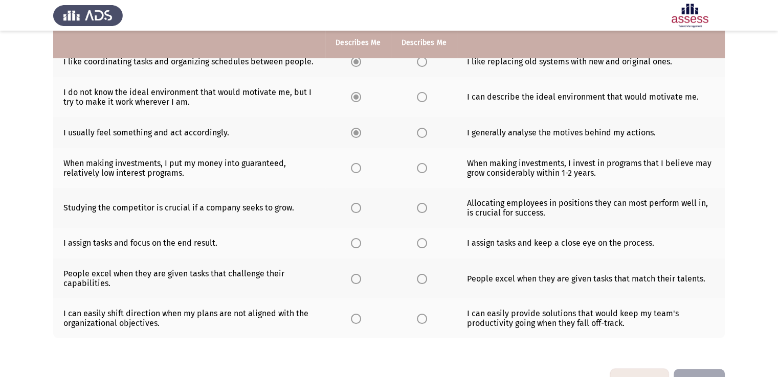
scroll to position [198, 0]
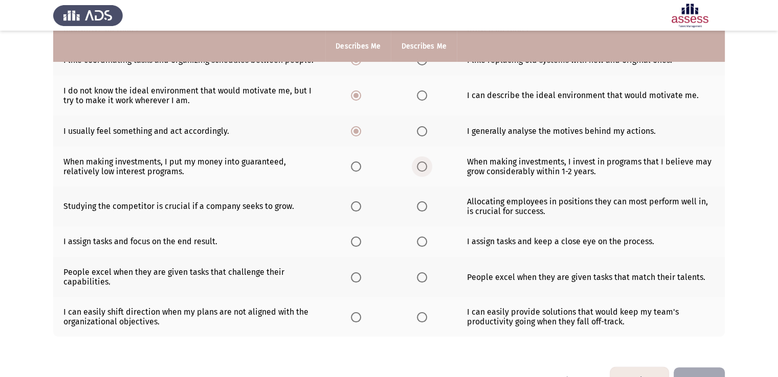
click at [423, 165] on span "Select an option" at bounding box center [422, 167] width 10 height 10
click at [423, 165] on input "Select an option" at bounding box center [422, 167] width 10 height 10
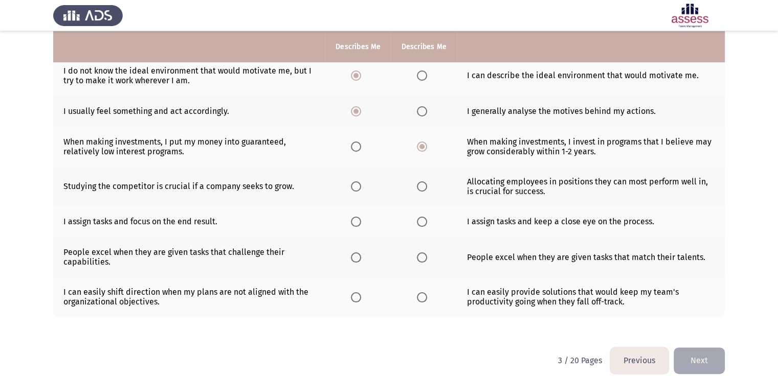
scroll to position [221, 0]
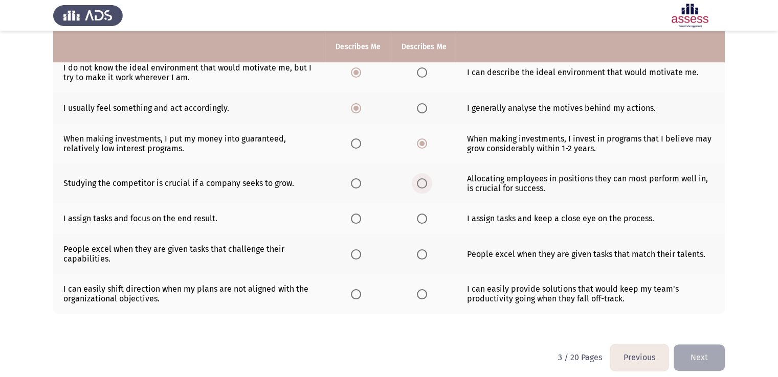
click at [417, 185] on span "Select an option" at bounding box center [422, 183] width 10 height 10
click at [417, 185] on input "Select an option" at bounding box center [422, 183] width 10 height 10
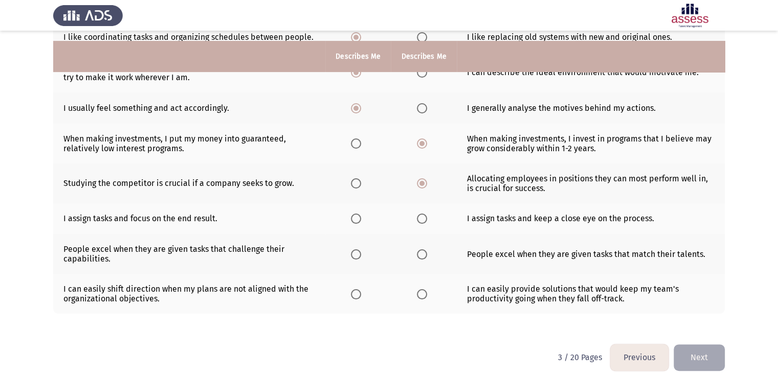
scroll to position [231, 0]
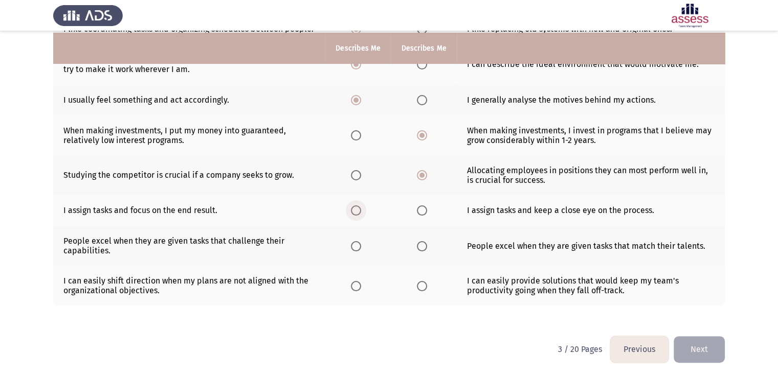
click at [354, 212] on span "Select an option" at bounding box center [356, 211] width 10 height 10
click at [354, 212] on input "Select an option" at bounding box center [356, 211] width 10 height 10
click at [358, 247] on span "Select an option" at bounding box center [356, 246] width 10 height 10
click at [358, 247] on input "Select an option" at bounding box center [356, 246] width 10 height 10
click at [422, 289] on span "Select an option" at bounding box center [422, 286] width 10 height 10
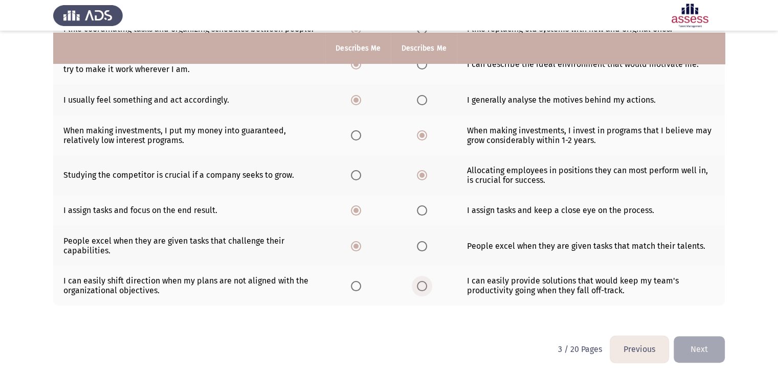
click at [422, 289] on input "Select an option" at bounding box center [422, 286] width 10 height 10
click at [696, 350] on button "Next" at bounding box center [698, 349] width 51 height 26
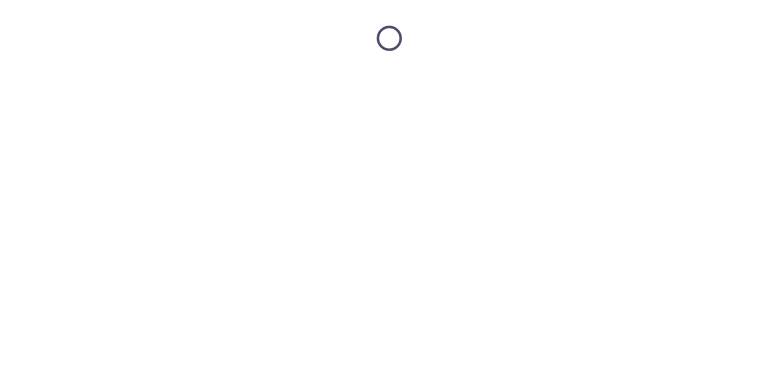
scroll to position [0, 0]
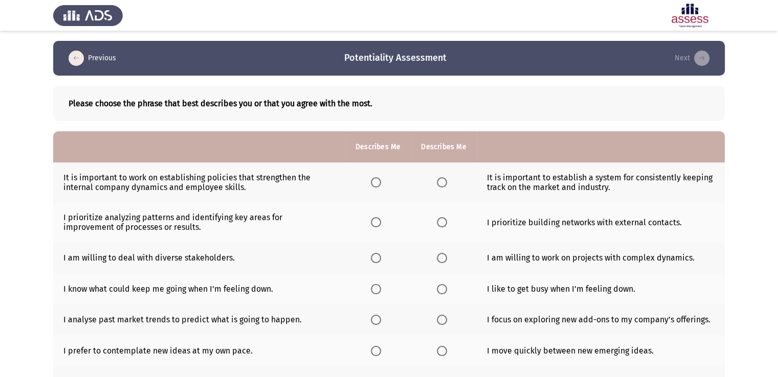
click at [374, 186] on span "Select an option" at bounding box center [376, 182] width 10 height 10
click at [374, 186] on input "Select an option" at bounding box center [376, 182] width 10 height 10
click at [377, 227] on span "Select an option" at bounding box center [376, 222] width 10 height 10
click at [377, 227] on input "Select an option" at bounding box center [376, 222] width 10 height 10
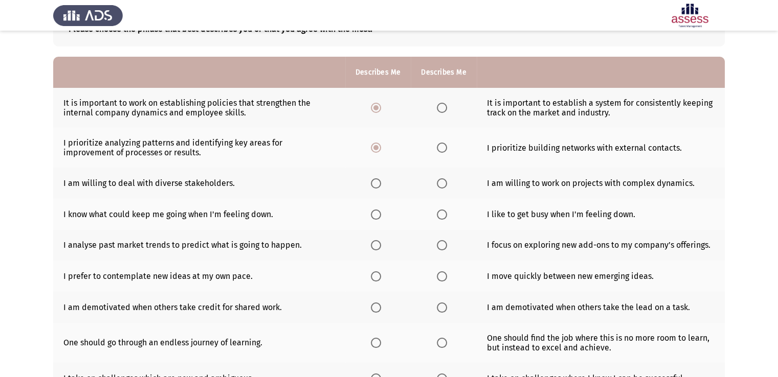
scroll to position [77, 0]
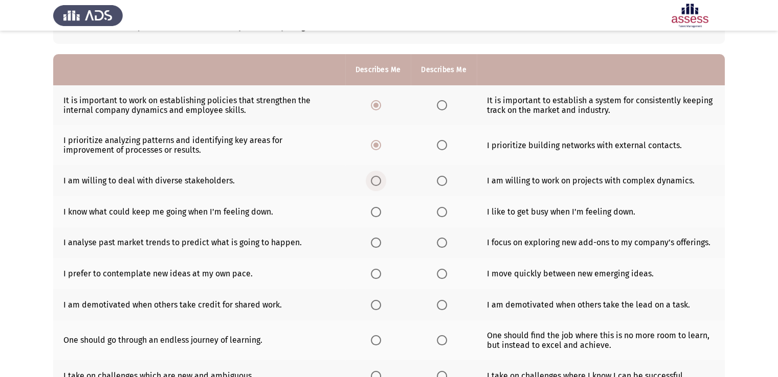
click at [375, 181] on span "Select an option" at bounding box center [376, 181] width 10 height 10
click at [375, 181] on input "Select an option" at bounding box center [376, 181] width 10 height 10
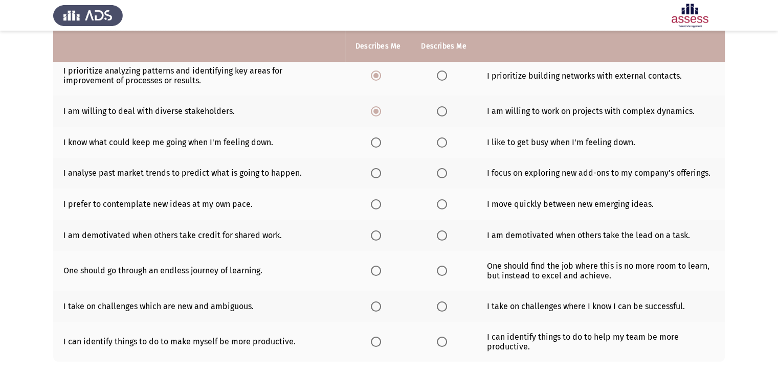
scroll to position [147, 0]
click at [375, 144] on span "Select an option" at bounding box center [376, 143] width 10 height 10
click at [375, 144] on input "Select an option" at bounding box center [376, 143] width 10 height 10
click at [376, 177] on span "Select an option" at bounding box center [376, 173] width 10 height 10
click at [376, 177] on input "Select an option" at bounding box center [376, 173] width 10 height 10
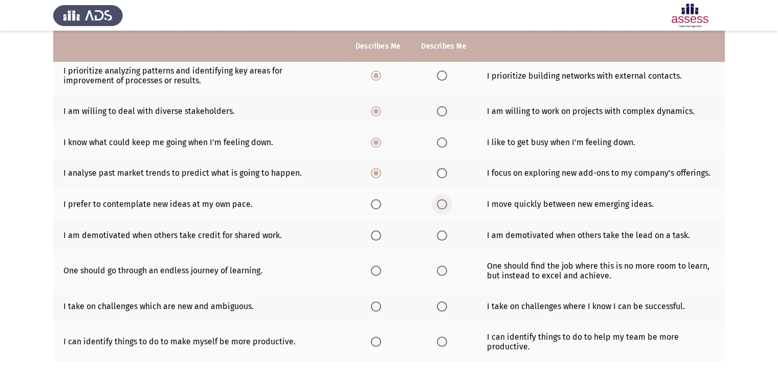
click at [444, 207] on span "Select an option" at bounding box center [442, 204] width 10 height 10
click at [444, 207] on input "Select an option" at bounding box center [442, 204] width 10 height 10
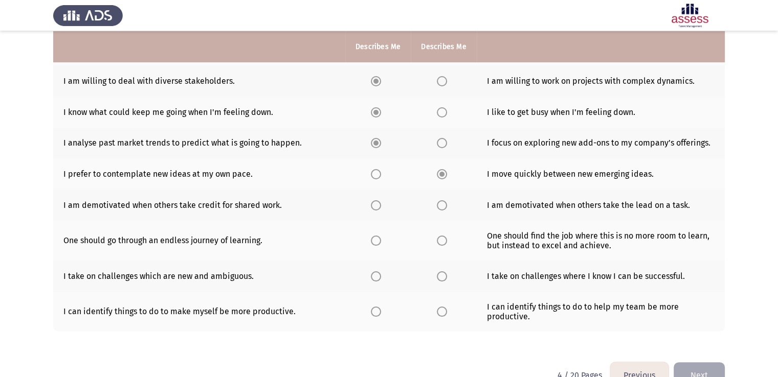
scroll to position [177, 0]
click at [376, 208] on span "Select an option" at bounding box center [376, 205] width 10 height 10
click at [376, 208] on input "Select an option" at bounding box center [376, 205] width 10 height 10
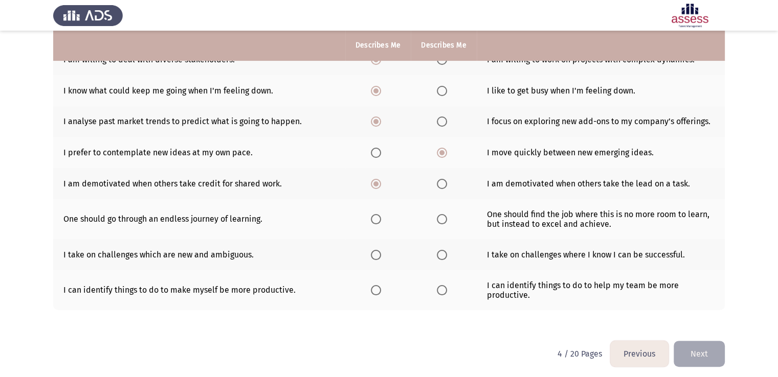
scroll to position [204, 0]
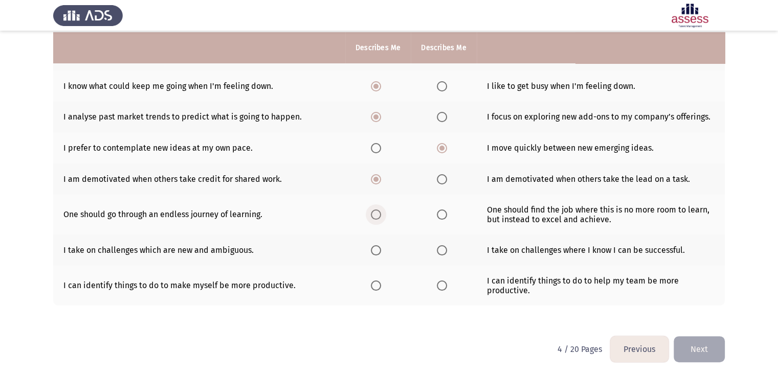
click at [381, 217] on span "Select an option" at bounding box center [376, 215] width 10 height 10
click at [381, 217] on input "Select an option" at bounding box center [376, 215] width 10 height 10
click at [378, 255] on span "Select an option" at bounding box center [376, 250] width 10 height 10
click at [378, 255] on input "Select an option" at bounding box center [376, 250] width 10 height 10
click at [440, 290] on span "Select an option" at bounding box center [442, 286] width 10 height 10
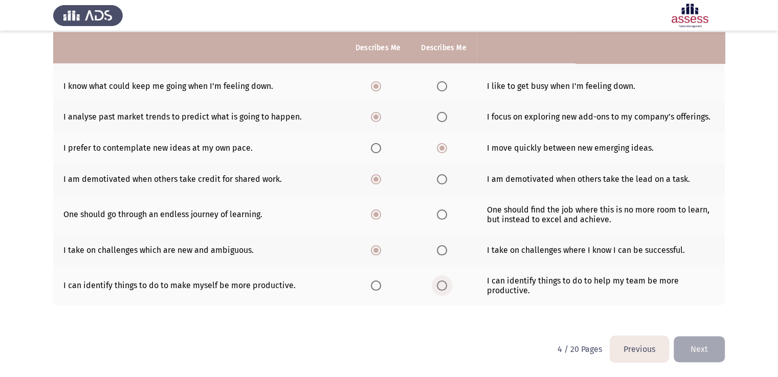
click at [440, 290] on input "Select an option" at bounding box center [442, 286] width 10 height 10
click at [718, 358] on button "Next" at bounding box center [698, 349] width 51 height 26
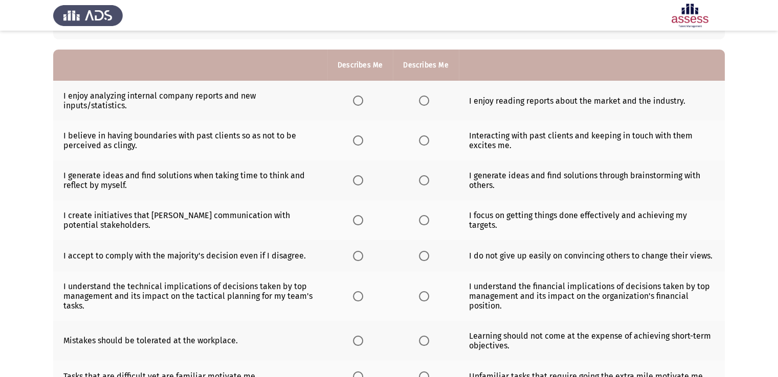
scroll to position [84, 0]
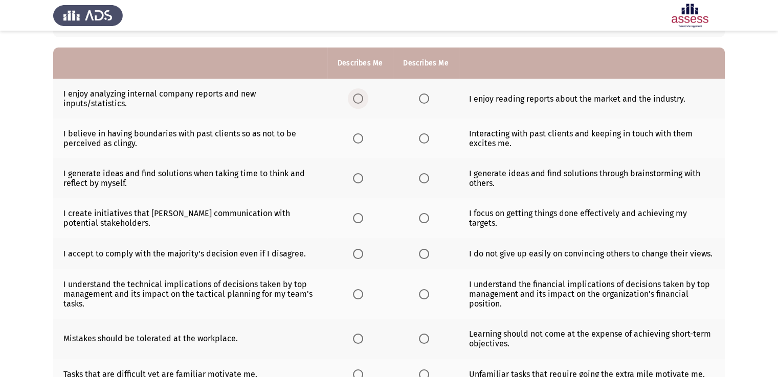
click at [357, 101] on span "Select an option" at bounding box center [358, 99] width 10 height 10
click at [357, 101] on input "Select an option" at bounding box center [358, 99] width 10 height 10
click at [424, 139] on span "Select an option" at bounding box center [424, 138] width 10 height 10
click at [424, 139] on input "Select an option" at bounding box center [424, 138] width 10 height 10
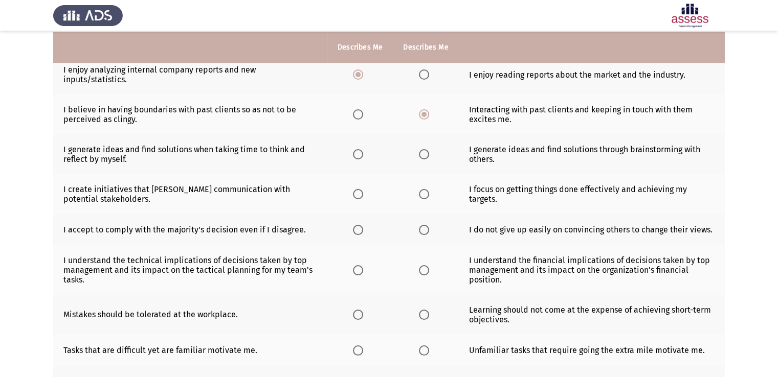
scroll to position [108, 0]
click at [423, 152] on span "Select an option" at bounding box center [424, 154] width 10 height 10
click at [423, 152] on input "Select an option" at bounding box center [424, 154] width 10 height 10
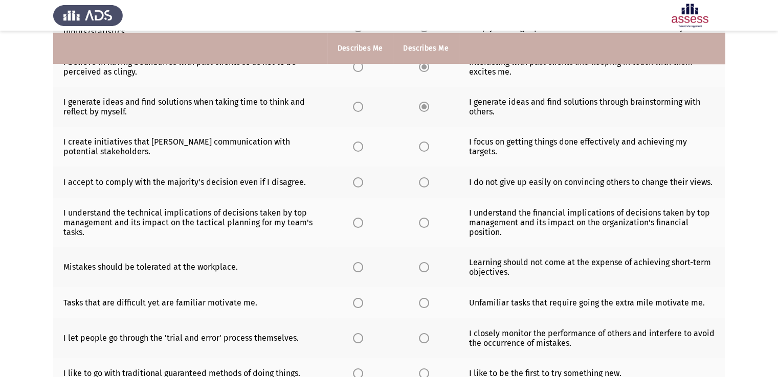
scroll to position [158, 0]
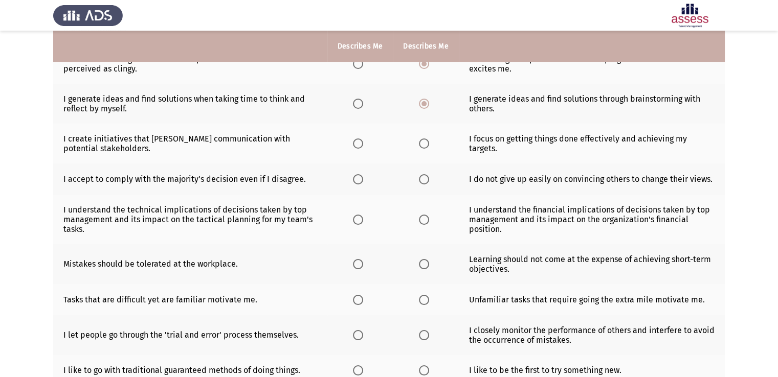
click at [416, 150] on th at bounding box center [425, 144] width 65 height 40
click at [425, 145] on span "Select an option" at bounding box center [424, 144] width 10 height 10
click at [425, 145] on input "Select an option" at bounding box center [424, 144] width 10 height 10
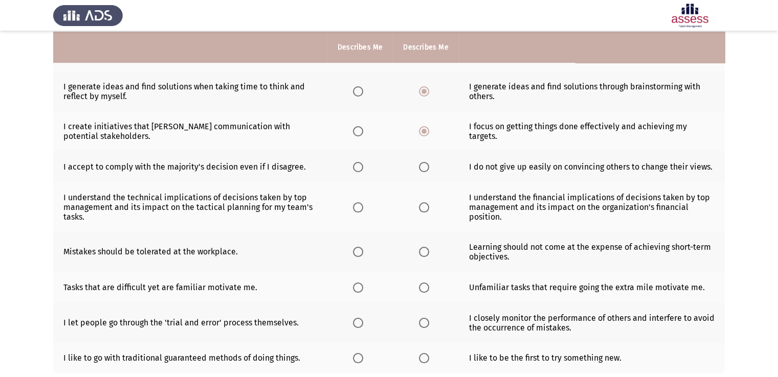
scroll to position [202, 0]
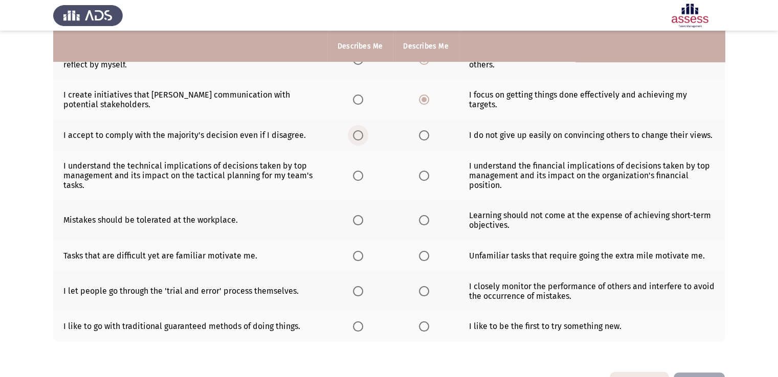
click at [359, 139] on span "Select an option" at bounding box center [358, 135] width 10 height 10
click at [359, 139] on input "Select an option" at bounding box center [358, 135] width 10 height 10
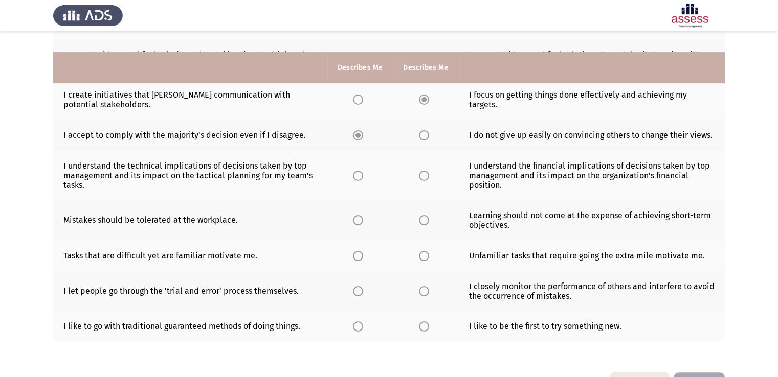
scroll to position [241, 0]
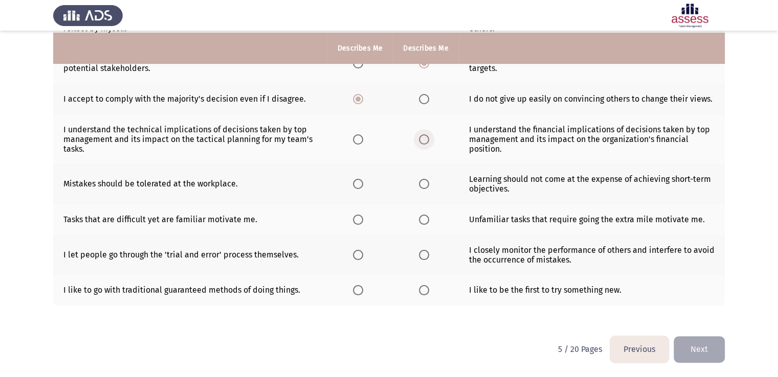
click at [427, 141] on span "Select an option" at bounding box center [424, 139] width 10 height 10
click at [427, 141] on input "Select an option" at bounding box center [424, 139] width 10 height 10
click at [428, 187] on label "Select an option" at bounding box center [426, 184] width 14 height 10
click at [428, 187] on input "Select an option" at bounding box center [424, 184] width 10 height 10
click at [423, 219] on span "Select an option" at bounding box center [424, 220] width 10 height 10
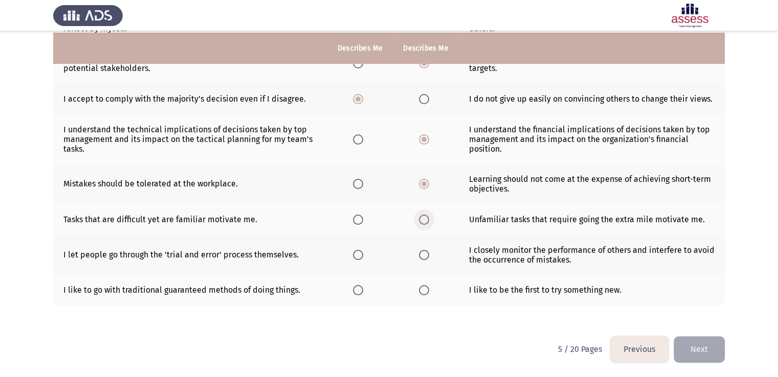
click at [423, 219] on input "Select an option" at bounding box center [424, 220] width 10 height 10
click at [354, 255] on span "Select an option" at bounding box center [358, 255] width 10 height 10
click at [354, 255] on input "Select an option" at bounding box center [358, 255] width 10 height 10
click at [426, 258] on span "Select an option" at bounding box center [424, 255] width 10 height 10
click at [426, 258] on input "Select an option" at bounding box center [424, 255] width 10 height 10
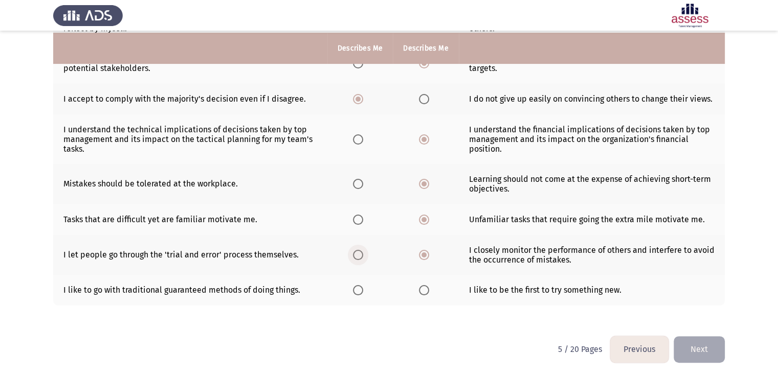
click at [356, 254] on span "Select an option" at bounding box center [358, 255] width 10 height 10
click at [356, 254] on input "Select an option" at bounding box center [358, 255] width 10 height 10
click at [427, 290] on span "Select an option" at bounding box center [424, 290] width 10 height 10
click at [427, 290] on input "Select an option" at bounding box center [424, 290] width 10 height 10
click at [703, 354] on button "Next" at bounding box center [698, 349] width 51 height 26
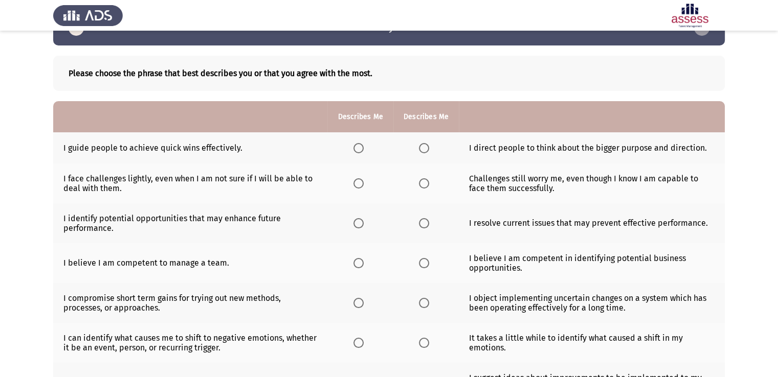
scroll to position [33, 0]
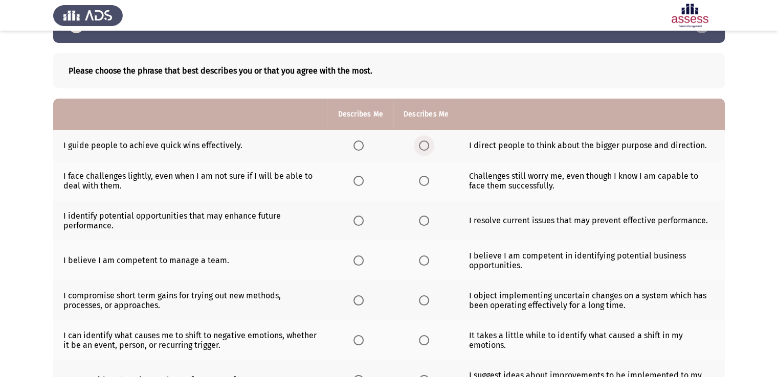
click at [423, 146] on span "Select an option" at bounding box center [424, 146] width 10 height 10
click at [423, 146] on input "Select an option" at bounding box center [424, 146] width 10 height 10
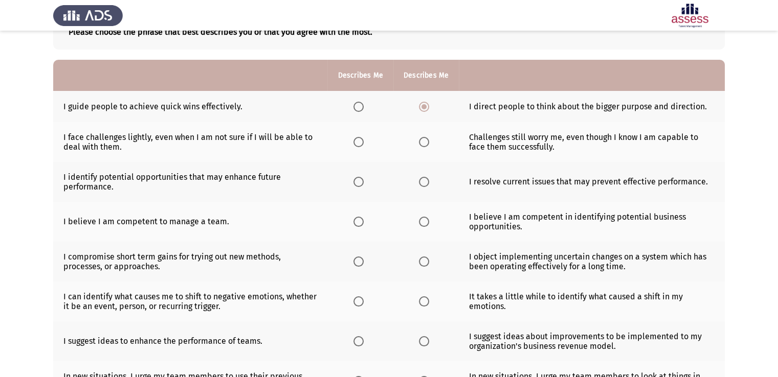
scroll to position [73, 0]
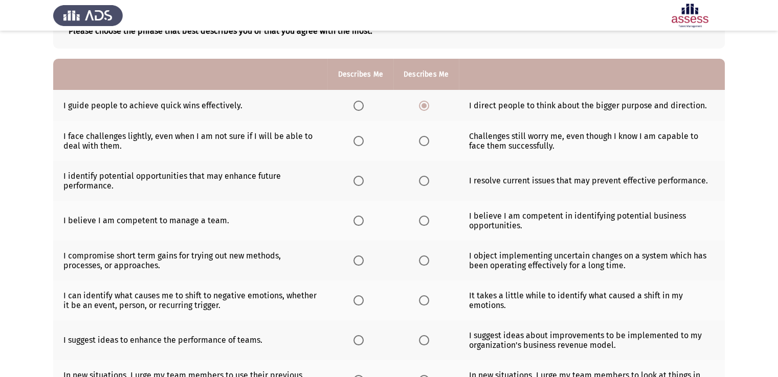
click at [355, 140] on span "Select an option" at bounding box center [358, 141] width 10 height 10
click at [355, 140] on input "Select an option" at bounding box center [358, 141] width 10 height 10
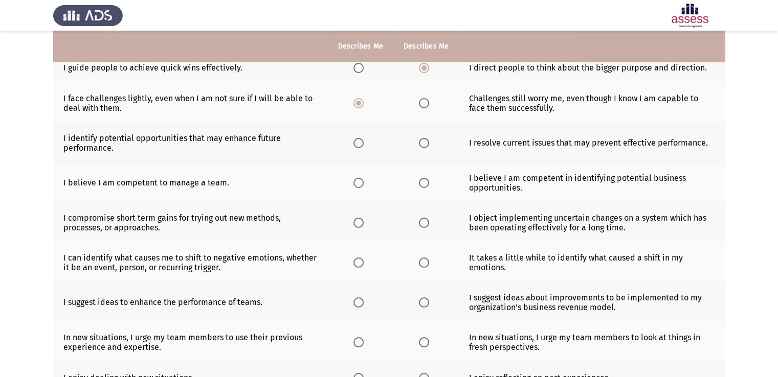
scroll to position [110, 0]
click at [361, 143] on span "Select an option" at bounding box center [358, 143] width 10 height 10
click at [361, 143] on input "Select an option" at bounding box center [358, 143] width 10 height 10
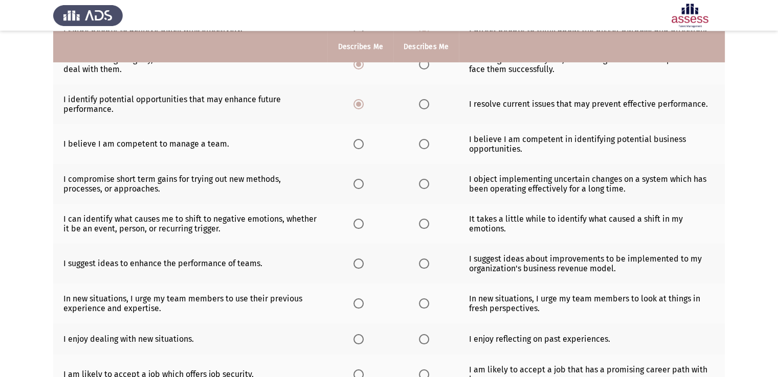
scroll to position [151, 0]
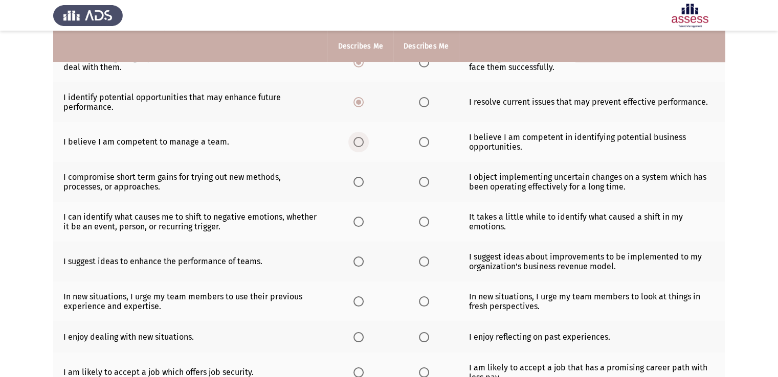
click at [360, 138] on span "Select an option" at bounding box center [358, 142] width 10 height 10
click at [360, 138] on input "Select an option" at bounding box center [358, 142] width 10 height 10
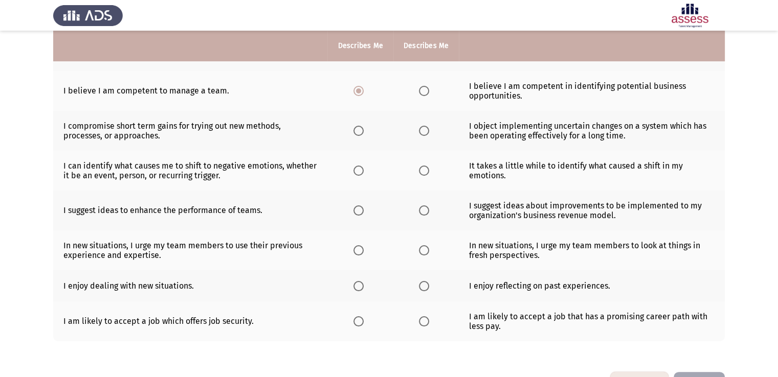
scroll to position [216, 0]
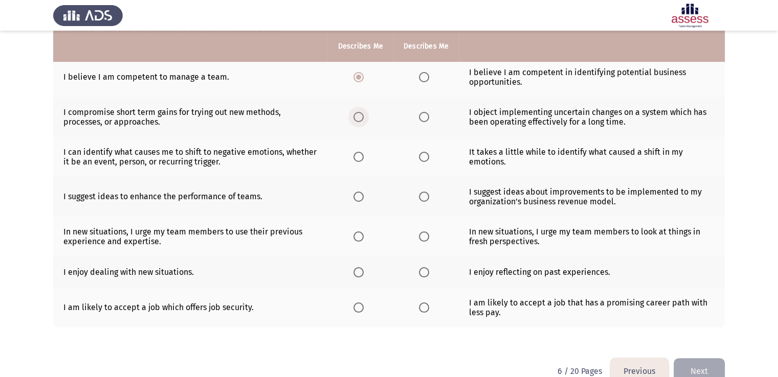
click at [357, 119] on span "Select an option" at bounding box center [358, 117] width 10 height 10
click at [357, 119] on input "Select an option" at bounding box center [358, 117] width 10 height 10
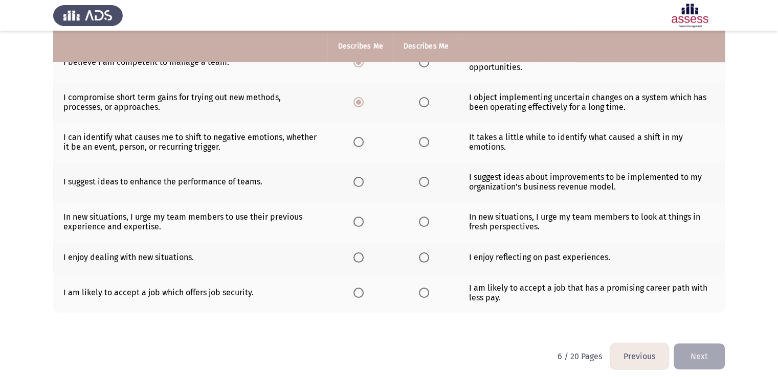
scroll to position [231, 0]
click at [358, 143] on span "Select an option" at bounding box center [358, 142] width 10 height 10
click at [358, 143] on input "Select an option" at bounding box center [358, 142] width 10 height 10
click at [358, 179] on span "Select an option" at bounding box center [358, 182] width 10 height 10
click at [358, 179] on input "Select an option" at bounding box center [358, 182] width 10 height 10
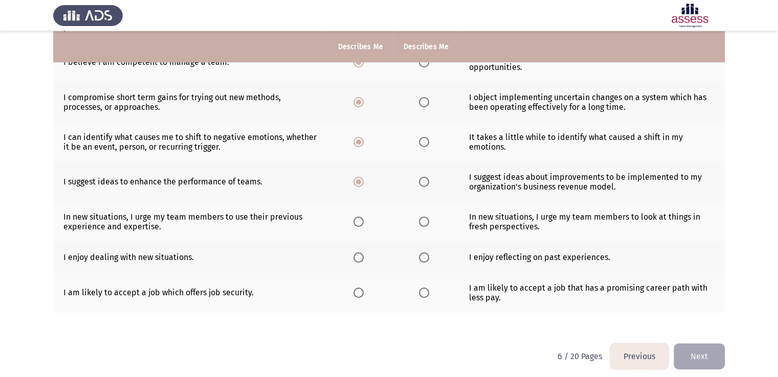
scroll to position [240, 0]
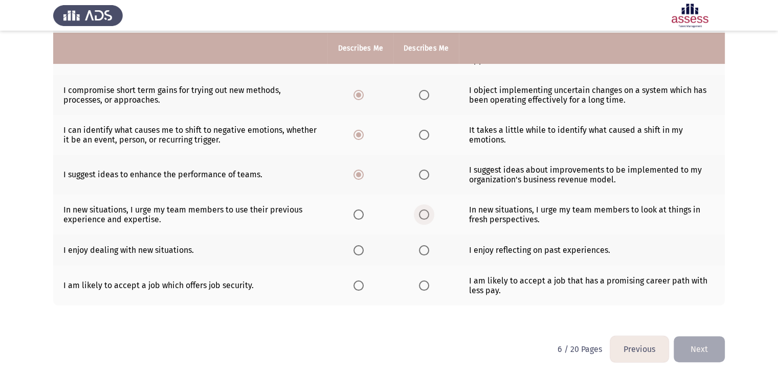
click at [423, 212] on span "Select an option" at bounding box center [424, 215] width 10 height 10
click at [423, 212] on input "Select an option" at bounding box center [424, 215] width 10 height 10
click at [363, 248] on span "Select an option" at bounding box center [358, 250] width 10 height 10
click at [363, 248] on input "Select an option" at bounding box center [358, 250] width 10 height 10
click at [355, 290] on span "Select an option" at bounding box center [358, 286] width 10 height 10
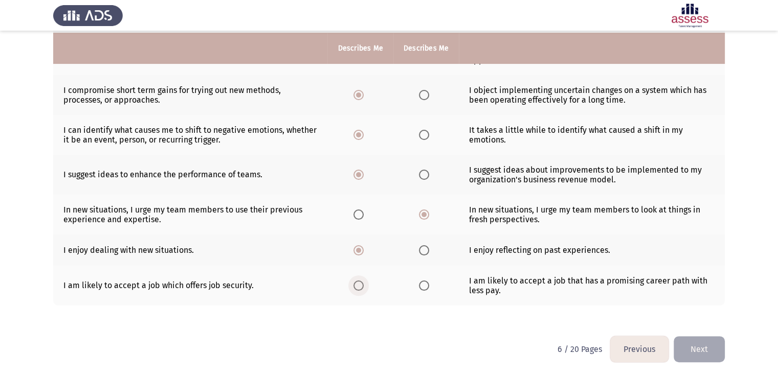
click at [355, 290] on input "Select an option" at bounding box center [358, 286] width 10 height 10
click at [693, 339] on button "Next" at bounding box center [698, 349] width 51 height 26
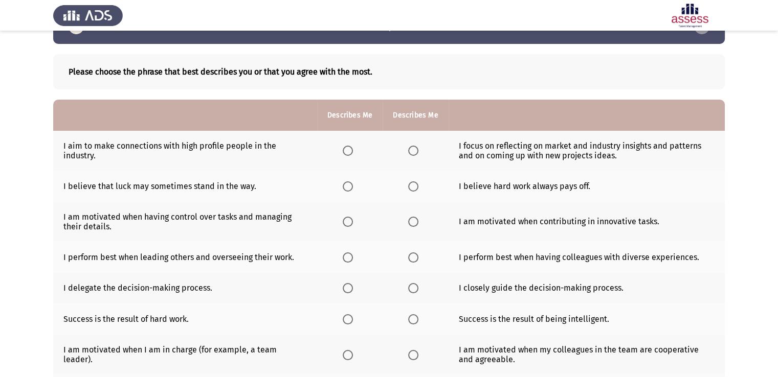
scroll to position [33, 0]
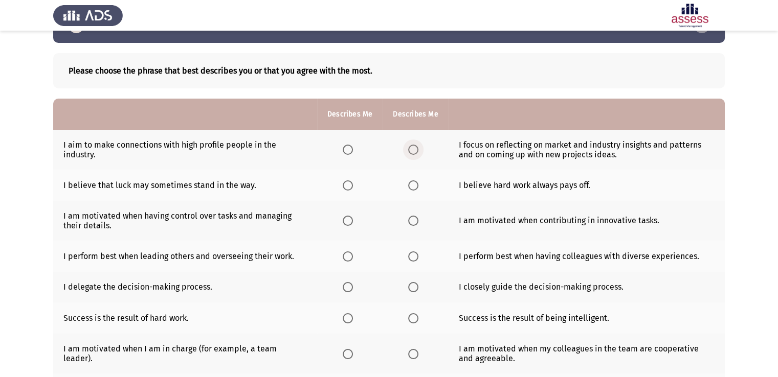
click at [416, 150] on span "Select an option" at bounding box center [413, 150] width 10 height 10
click at [416, 150] on input "Select an option" at bounding box center [413, 150] width 10 height 10
click at [417, 187] on span "Select an option" at bounding box center [413, 185] width 10 height 10
click at [417, 187] on input "Select an option" at bounding box center [413, 185] width 10 height 10
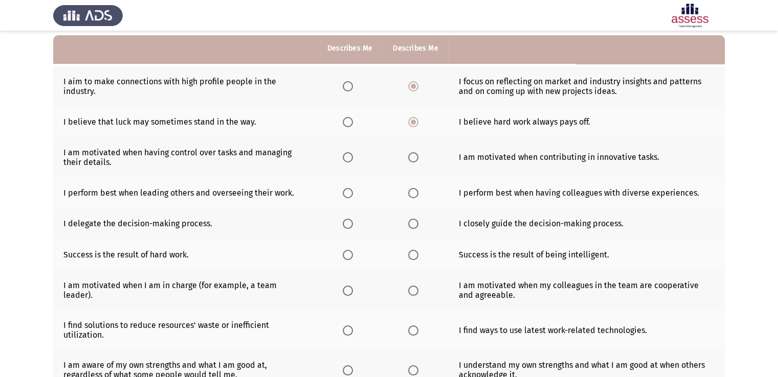
scroll to position [98, 0]
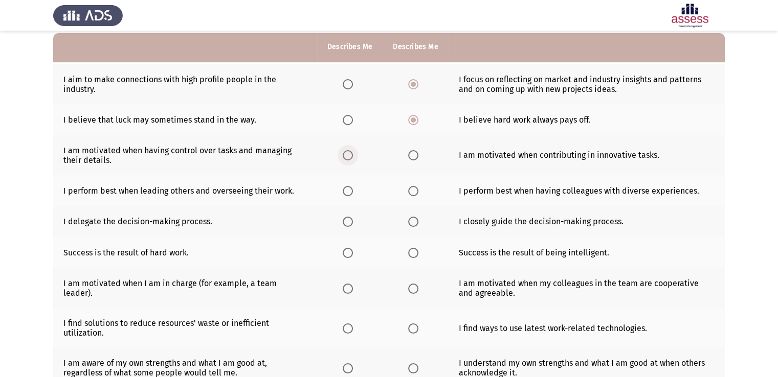
click at [350, 157] on span "Select an option" at bounding box center [348, 155] width 10 height 10
click at [350, 157] on input "Select an option" at bounding box center [348, 155] width 10 height 10
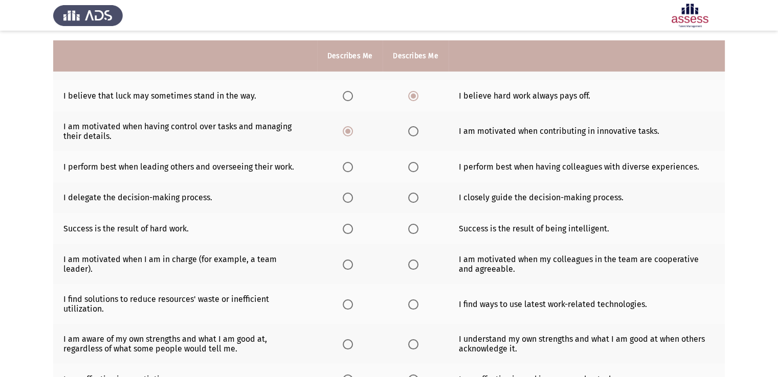
scroll to position [132, 0]
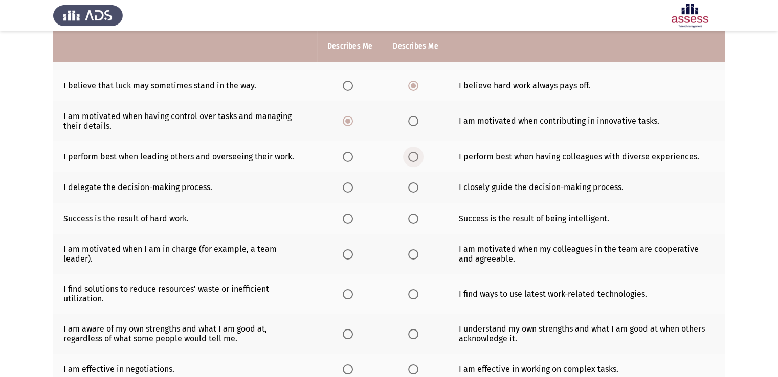
click at [410, 158] on span "Select an option" at bounding box center [413, 157] width 10 height 10
click at [410, 158] on input "Select an option" at bounding box center [413, 157] width 10 height 10
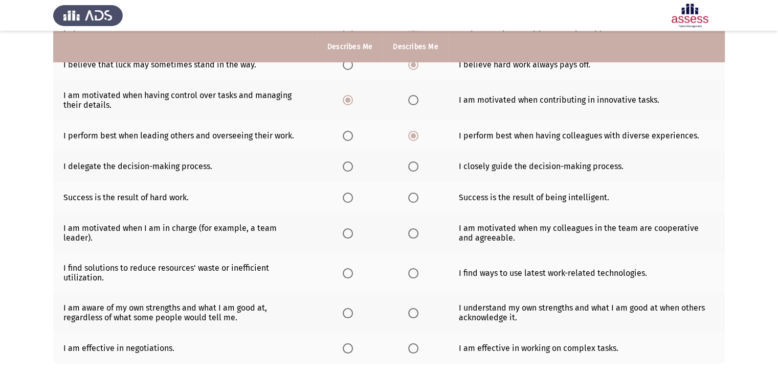
scroll to position [154, 0]
click at [350, 161] on mat-radio-button "Select an option" at bounding box center [350, 166] width 14 height 11
click at [346, 166] on span "Select an option" at bounding box center [348, 166] width 10 height 10
click at [346, 166] on input "Select an option" at bounding box center [348, 166] width 10 height 10
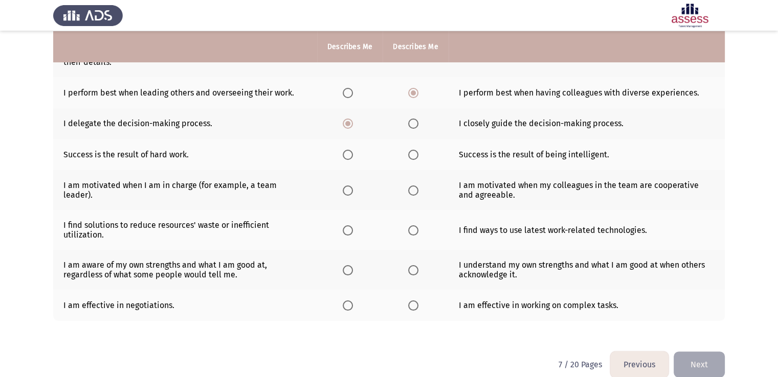
scroll to position [197, 0]
click at [344, 158] on span "Select an option" at bounding box center [348, 154] width 10 height 10
click at [344, 158] on input "Select an option" at bounding box center [348, 154] width 10 height 10
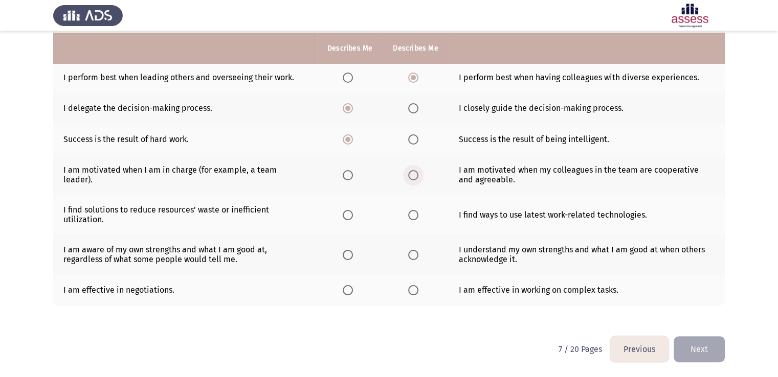
click at [413, 170] on span "Select an option" at bounding box center [413, 175] width 10 height 10
click at [413, 170] on input "Select an option" at bounding box center [413, 175] width 10 height 10
click at [346, 210] on span "Select an option" at bounding box center [348, 215] width 10 height 10
click at [346, 210] on input "Select an option" at bounding box center [348, 215] width 10 height 10
click at [416, 250] on span "Select an option" at bounding box center [413, 255] width 10 height 10
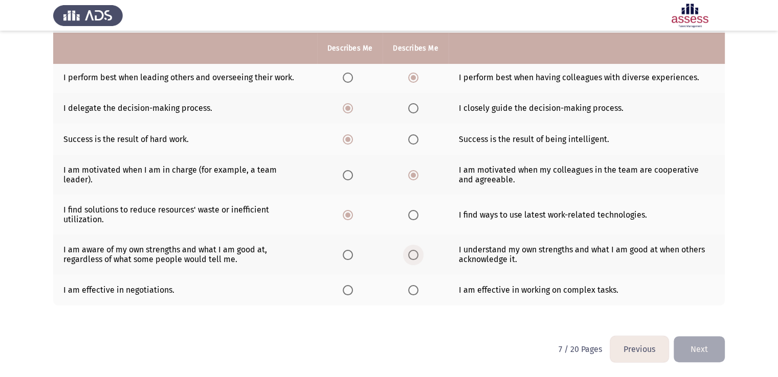
click at [416, 250] on input "Select an option" at bounding box center [413, 255] width 10 height 10
click at [350, 292] on span "Select an option" at bounding box center [348, 290] width 10 height 10
click at [350, 292] on input "Select an option" at bounding box center [348, 290] width 10 height 10
click at [712, 352] on button "Next" at bounding box center [698, 349] width 51 height 26
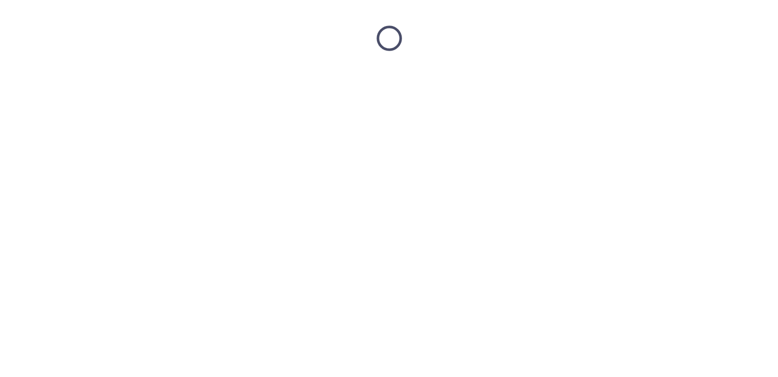
scroll to position [0, 0]
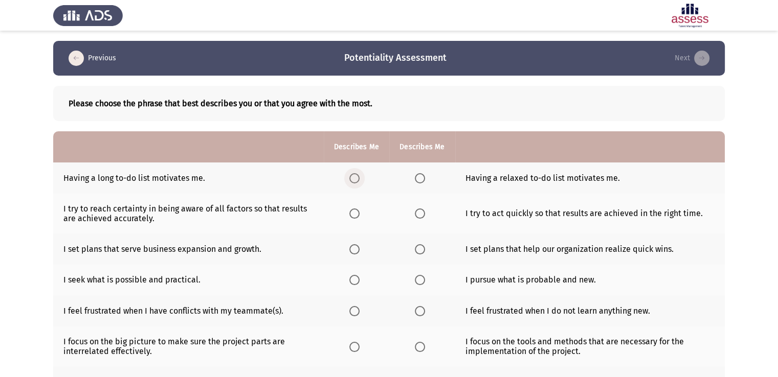
click at [353, 180] on span "Select an option" at bounding box center [354, 178] width 10 height 10
click at [353, 180] on input "Select an option" at bounding box center [354, 178] width 10 height 10
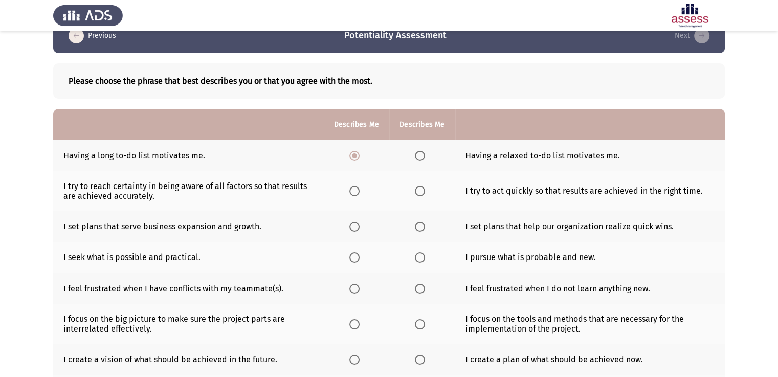
scroll to position [25, 0]
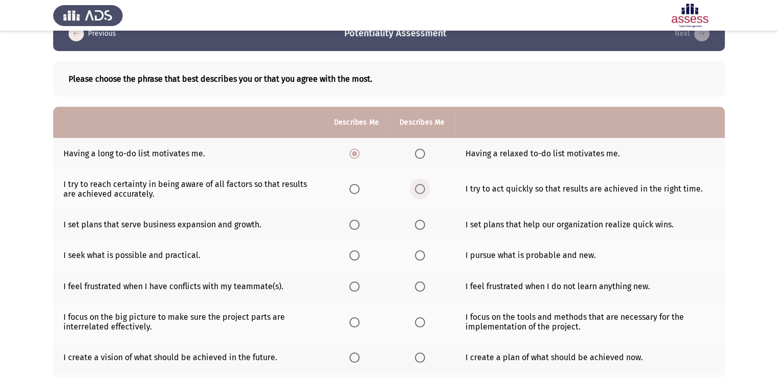
click at [421, 188] on span "Select an option" at bounding box center [420, 189] width 10 height 10
click at [421, 188] on input "Select an option" at bounding box center [420, 189] width 10 height 10
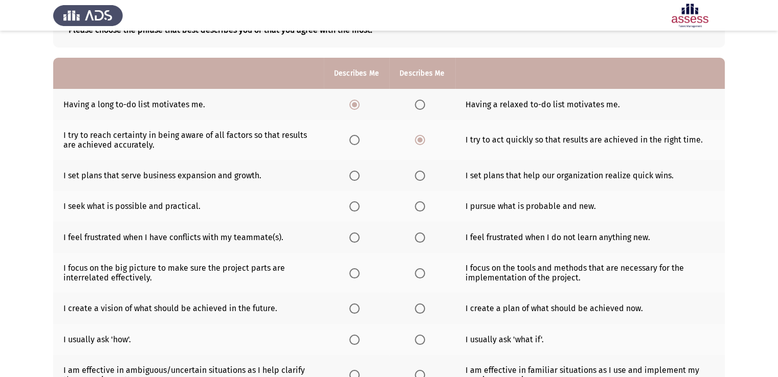
scroll to position [75, 0]
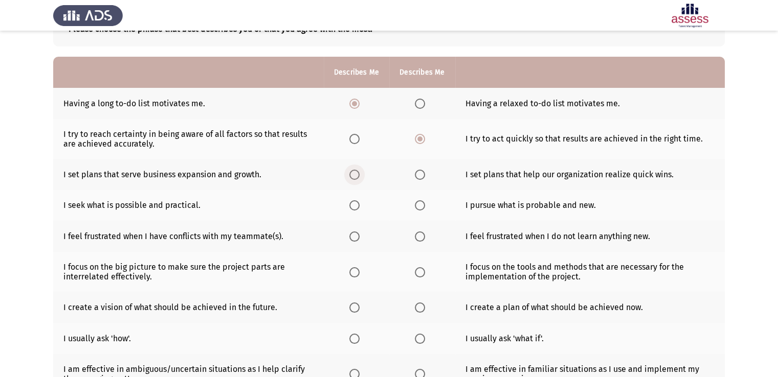
click at [351, 173] on span "Select an option" at bounding box center [354, 175] width 10 height 10
click at [351, 173] on input "Select an option" at bounding box center [354, 175] width 10 height 10
click at [352, 207] on span "Select an option" at bounding box center [354, 205] width 10 height 10
click at [352, 207] on input "Select an option" at bounding box center [354, 205] width 10 height 10
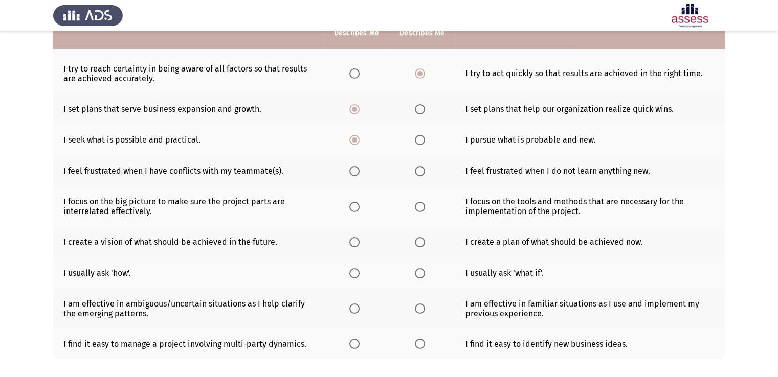
scroll to position [146, 0]
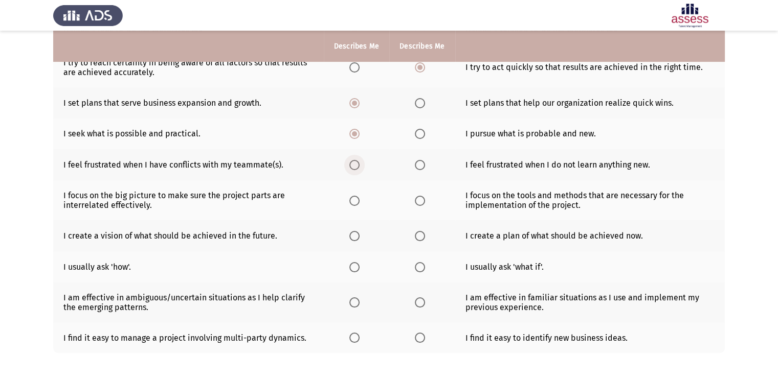
click at [355, 169] on span "Select an option" at bounding box center [354, 165] width 10 height 10
click at [355, 169] on input "Select an option" at bounding box center [354, 165] width 10 height 10
click at [420, 197] on span "Select an option" at bounding box center [420, 201] width 10 height 10
click at [420, 197] on input "Select an option" at bounding box center [420, 201] width 10 height 10
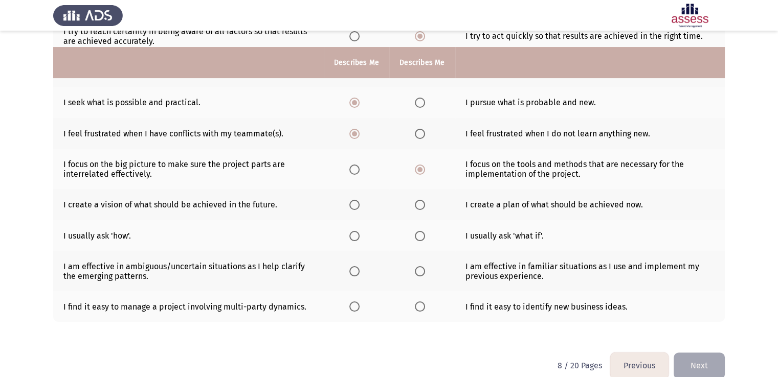
scroll to position [195, 0]
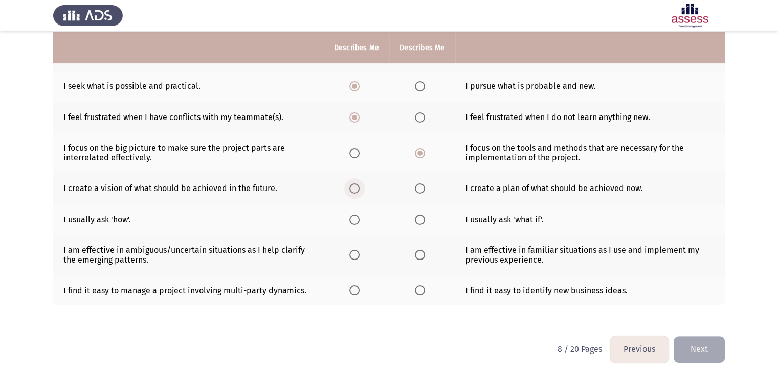
click at [357, 186] on span "Select an option" at bounding box center [354, 189] width 10 height 10
click at [357, 186] on input "Select an option" at bounding box center [354, 189] width 10 height 10
click at [419, 217] on span "Select an option" at bounding box center [420, 220] width 10 height 10
click at [419, 217] on input "Select an option" at bounding box center [420, 220] width 10 height 10
click at [349, 254] on span "Select an option" at bounding box center [354, 255] width 10 height 10
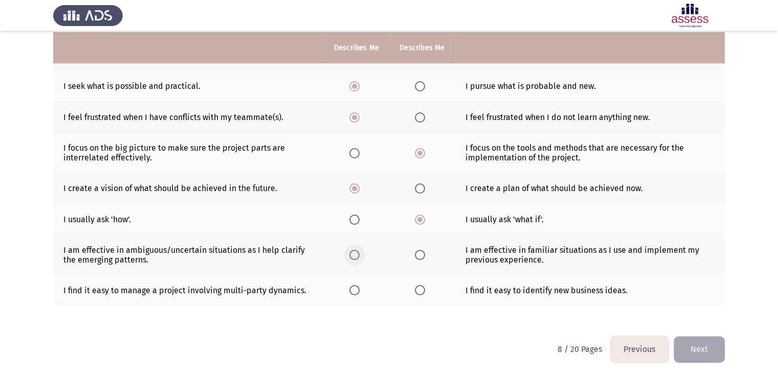
click at [349, 254] on input "Select an option" at bounding box center [354, 255] width 10 height 10
click at [354, 291] on span "Select an option" at bounding box center [354, 290] width 10 height 10
click at [354, 291] on input "Select an option" at bounding box center [354, 290] width 10 height 10
click at [704, 349] on button "Next" at bounding box center [698, 349] width 51 height 26
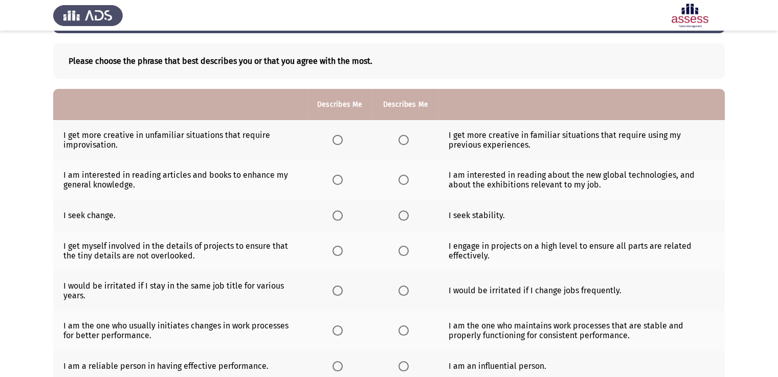
scroll to position [46, 0]
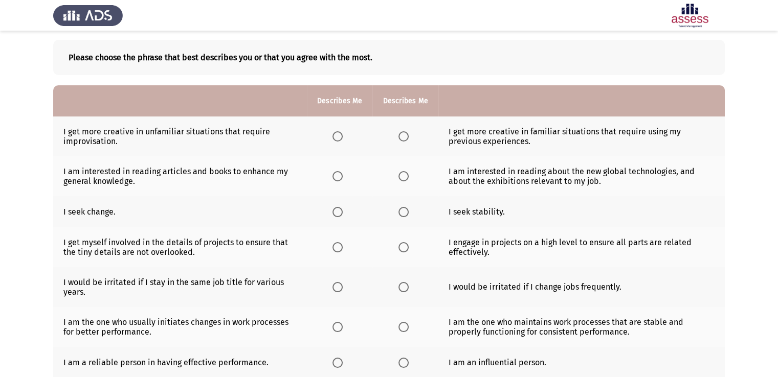
click at [157, 138] on td "I get more creative in unfamiliar situations that require improvisation." at bounding box center [180, 137] width 254 height 40
click at [335, 135] on span "Select an option" at bounding box center [337, 136] width 10 height 10
click at [335, 135] on input "Select an option" at bounding box center [337, 136] width 10 height 10
click at [399, 175] on span "Select an option" at bounding box center [403, 176] width 10 height 10
click at [399, 175] on input "Select an option" at bounding box center [403, 176] width 10 height 10
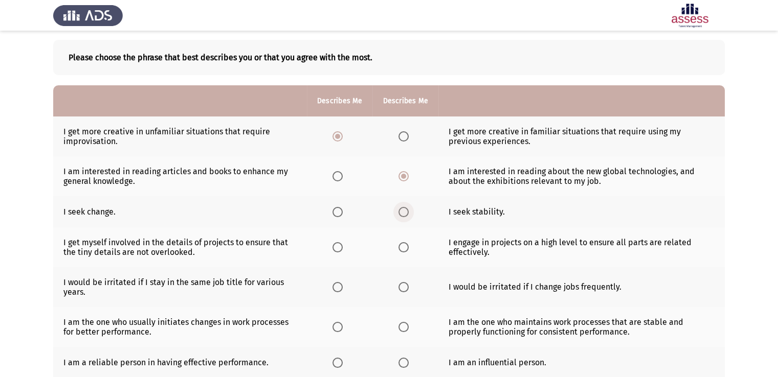
click at [404, 208] on span "Select an option" at bounding box center [403, 212] width 10 height 10
click at [404, 208] on input "Select an option" at bounding box center [403, 212] width 10 height 10
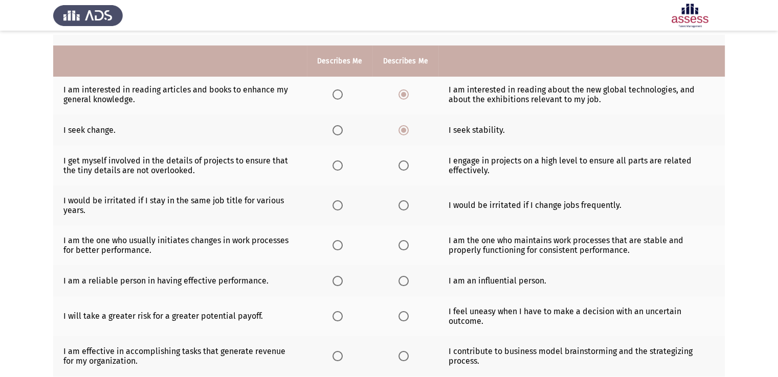
scroll to position [149, 0]
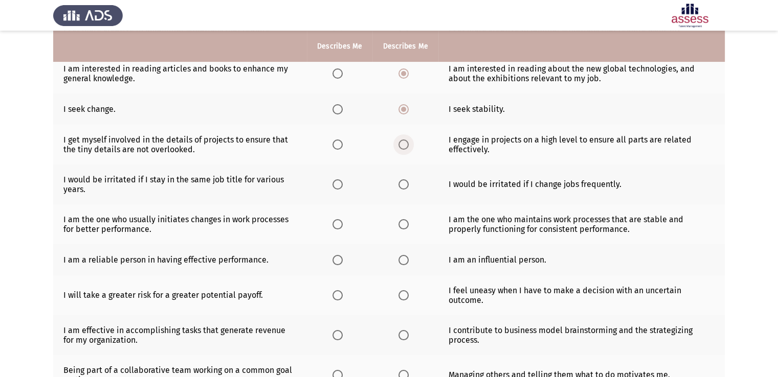
click at [399, 148] on span "Select an option" at bounding box center [403, 145] width 10 height 10
click at [399, 148] on input "Select an option" at bounding box center [403, 145] width 10 height 10
click at [399, 148] on span "Select an option" at bounding box center [403, 145] width 10 height 10
click at [399, 148] on input "Select an option" at bounding box center [403, 145] width 10 height 10
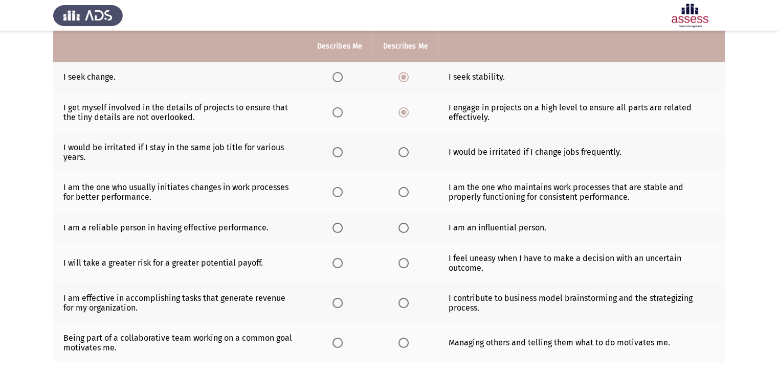
scroll to position [181, 0]
click at [402, 150] on span "Select an option" at bounding box center [403, 152] width 10 height 10
click at [402, 150] on input "Select an option" at bounding box center [403, 152] width 10 height 10
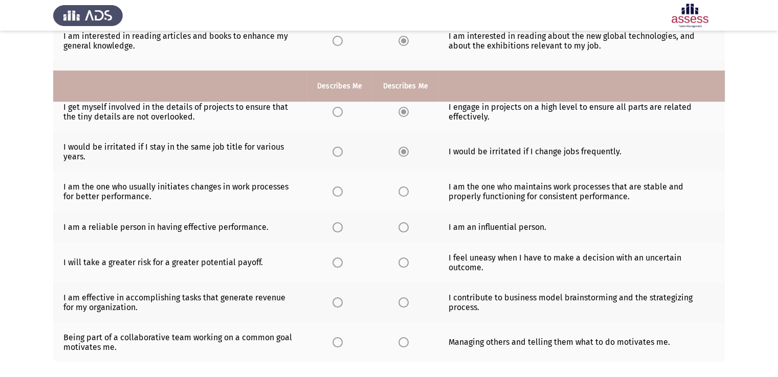
scroll to position [224, 0]
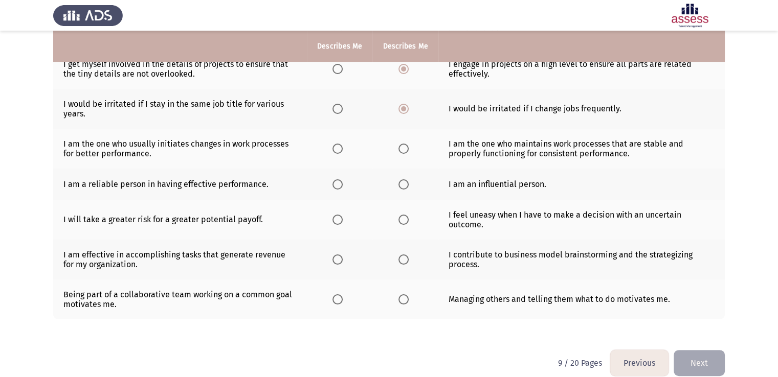
click at [497, 157] on td "I am the one who maintains work processes that are stable and properly function…" at bounding box center [581, 149] width 286 height 40
click at [336, 152] on span "Select an option" at bounding box center [337, 149] width 10 height 10
click at [336, 152] on input "Select an option" at bounding box center [337, 149] width 10 height 10
click at [398, 186] on span "Select an option" at bounding box center [403, 184] width 10 height 10
click at [398, 186] on input "Select an option" at bounding box center [403, 184] width 10 height 10
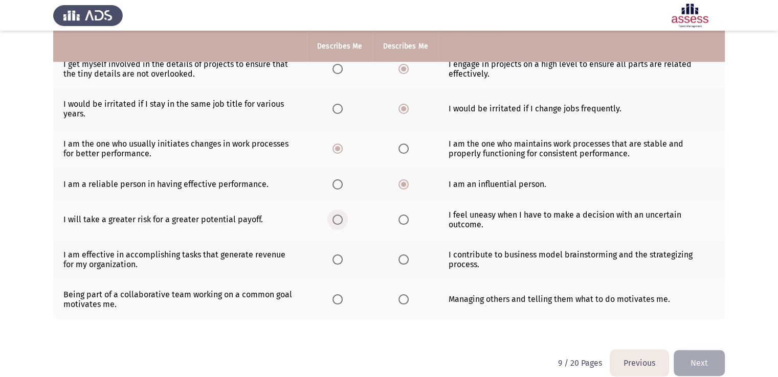
click at [333, 223] on span "Select an option" at bounding box center [337, 220] width 10 height 10
click at [333, 223] on input "Select an option" at bounding box center [337, 220] width 10 height 10
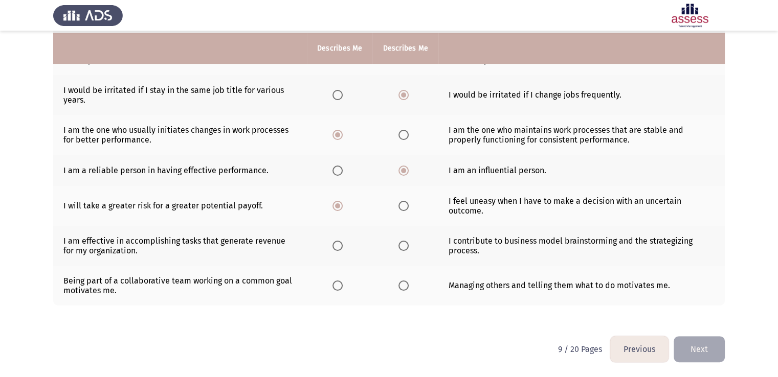
click at [251, 266] on td "Being part of a collaborative team working on a common goal motivates me." at bounding box center [180, 286] width 254 height 40
click at [345, 245] on label "Select an option" at bounding box center [339, 246] width 14 height 10
click at [343, 245] on input "Select an option" at bounding box center [337, 246] width 10 height 10
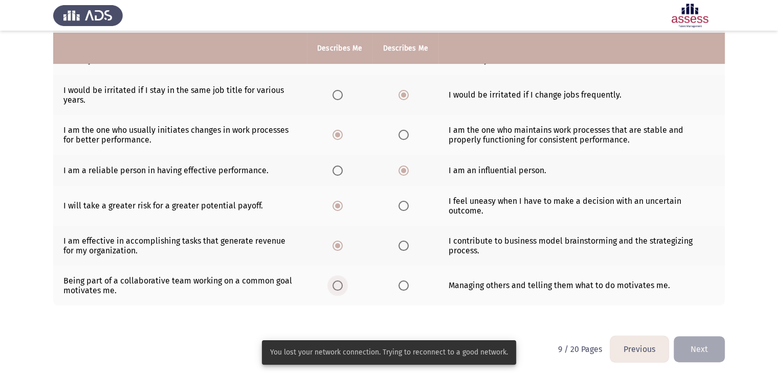
click at [338, 289] on span "Select an option" at bounding box center [337, 286] width 10 height 10
click at [338, 289] on input "Select an option" at bounding box center [337, 286] width 10 height 10
click at [712, 354] on button "Next" at bounding box center [698, 349] width 51 height 26
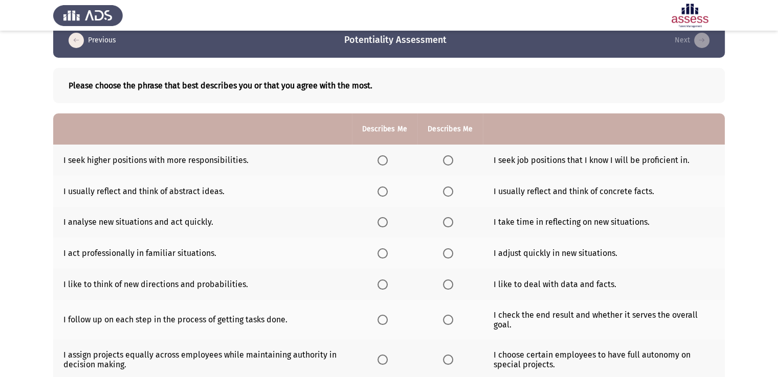
scroll to position [33, 0]
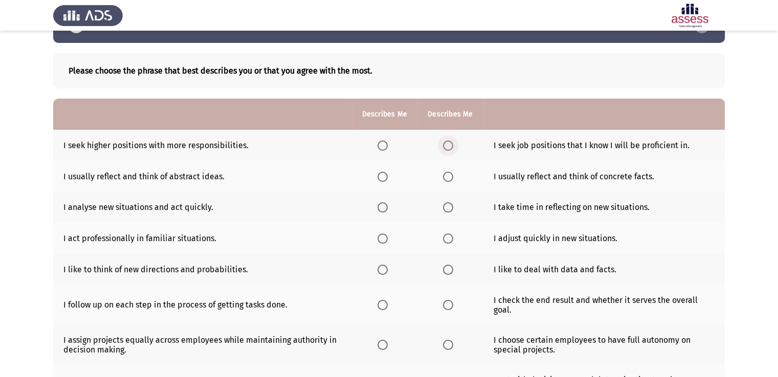
click at [451, 142] on span "Select an option" at bounding box center [448, 146] width 10 height 10
click at [451, 142] on input "Select an option" at bounding box center [448, 146] width 10 height 10
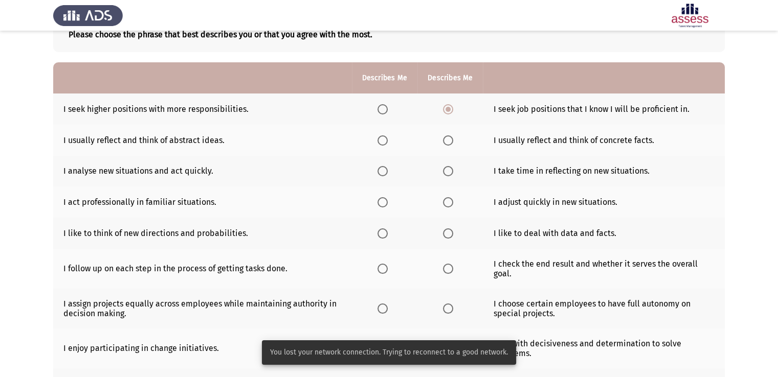
scroll to position [70, 0]
click at [518, 141] on td "I usually reflect and think of concrete facts." at bounding box center [604, 139] width 242 height 31
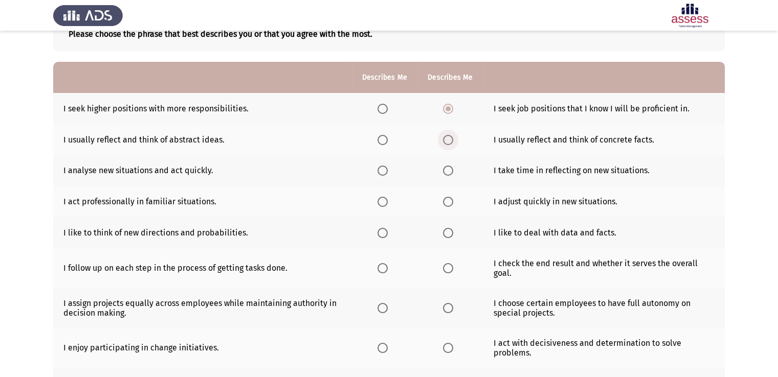
click at [450, 140] on span "Select an option" at bounding box center [448, 140] width 10 height 10
click at [450, 140] on input "Select an option" at bounding box center [448, 140] width 10 height 10
click at [382, 169] on span "Select an option" at bounding box center [382, 171] width 10 height 10
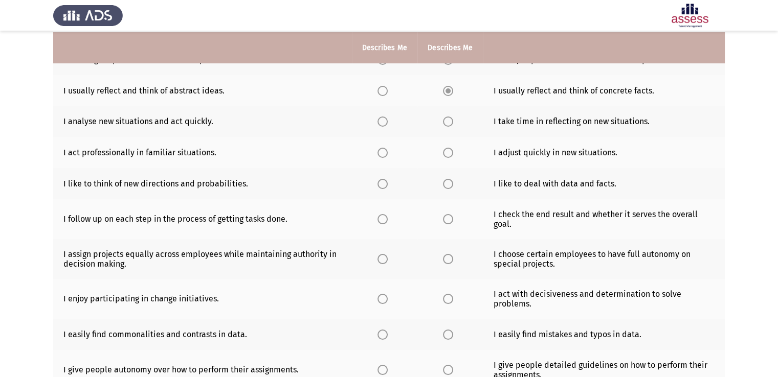
scroll to position [120, 0]
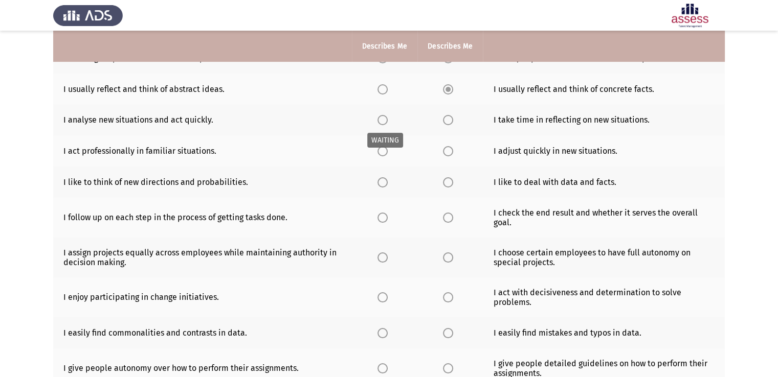
click at [381, 121] on span "Select an option" at bounding box center [382, 120] width 10 height 10
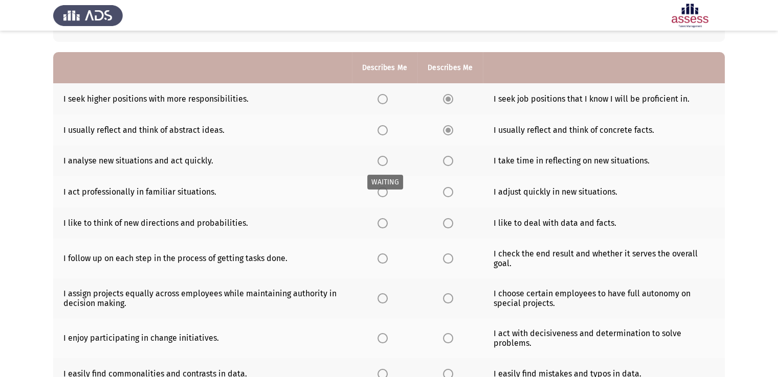
scroll to position [78, 0]
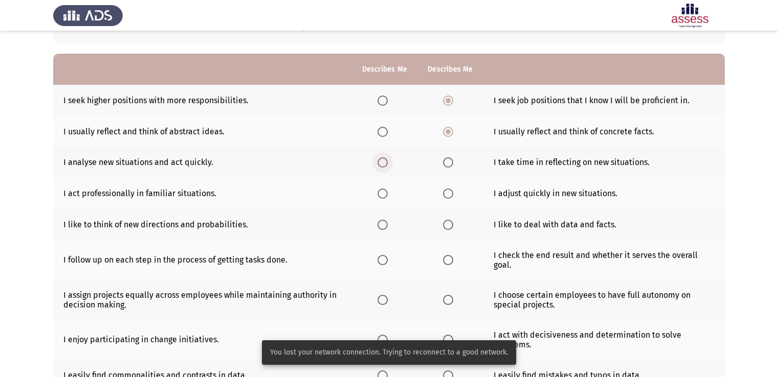
click at [381, 158] on span "Select an option" at bounding box center [382, 162] width 10 height 10
click at [381, 158] on input "Select an option" at bounding box center [382, 162] width 10 height 10
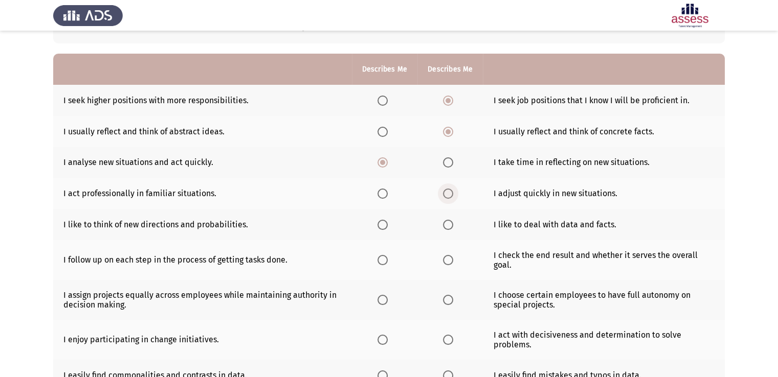
click at [452, 192] on label "Select an option" at bounding box center [450, 194] width 14 height 10
click at [452, 192] on input "Select an option" at bounding box center [448, 194] width 10 height 10
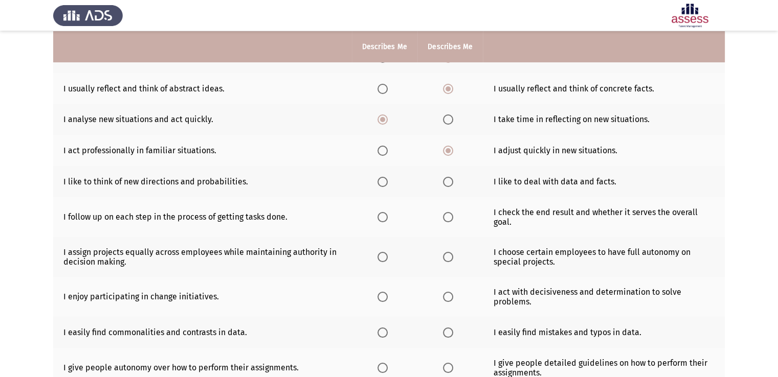
scroll to position [122, 0]
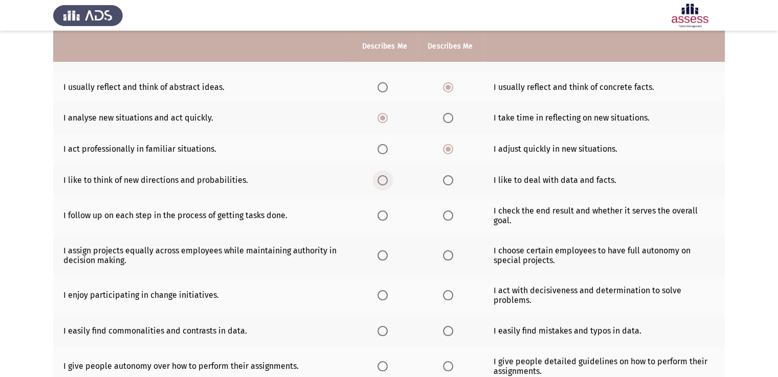
click at [378, 178] on span "Select an option" at bounding box center [382, 180] width 10 height 10
click at [378, 178] on input "Select an option" at bounding box center [382, 180] width 10 height 10
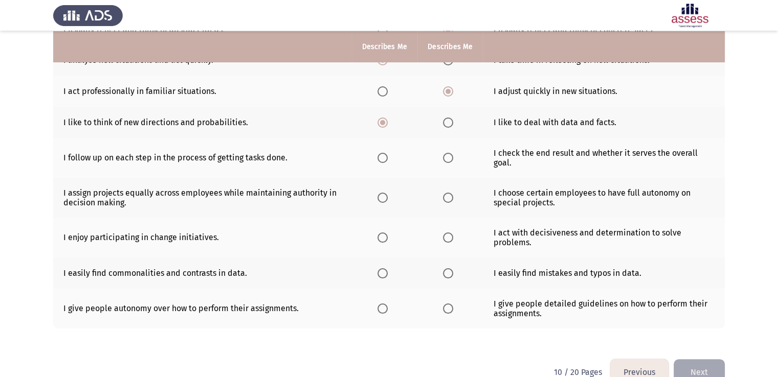
scroll to position [181, 0]
click at [449, 154] on span "Select an option" at bounding box center [448, 157] width 10 height 10
click at [449, 154] on input "Select an option" at bounding box center [448, 157] width 10 height 10
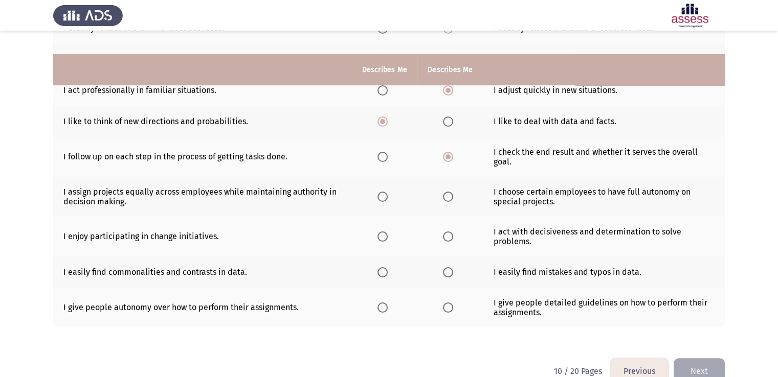
scroll to position [204, 0]
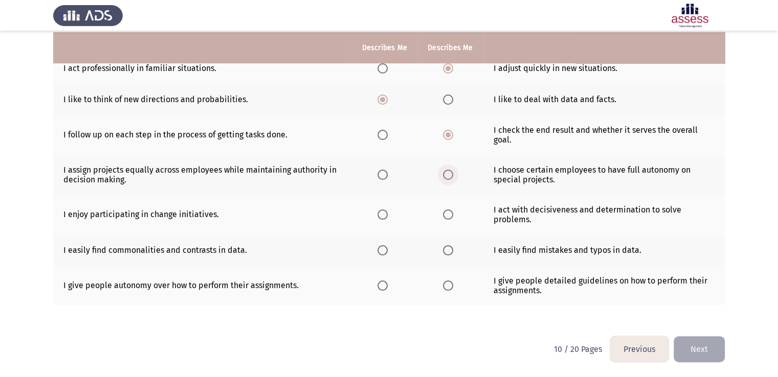
click at [451, 174] on span "Select an option" at bounding box center [448, 175] width 10 height 10
click at [451, 174] on input "Select an option" at bounding box center [448, 175] width 10 height 10
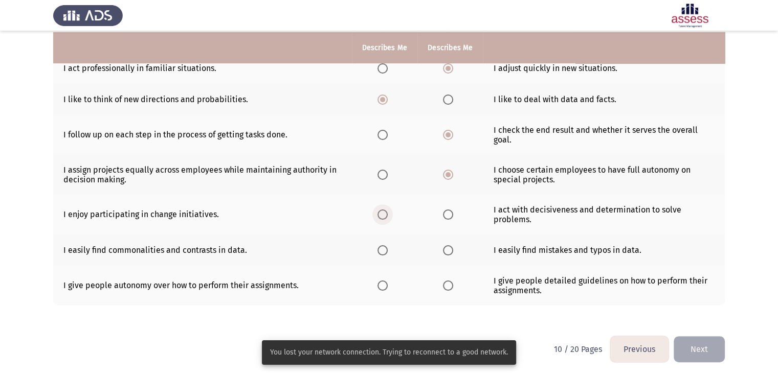
click at [382, 215] on span "Select an option" at bounding box center [382, 215] width 10 height 10
click at [382, 215] on input "Select an option" at bounding box center [382, 215] width 10 height 10
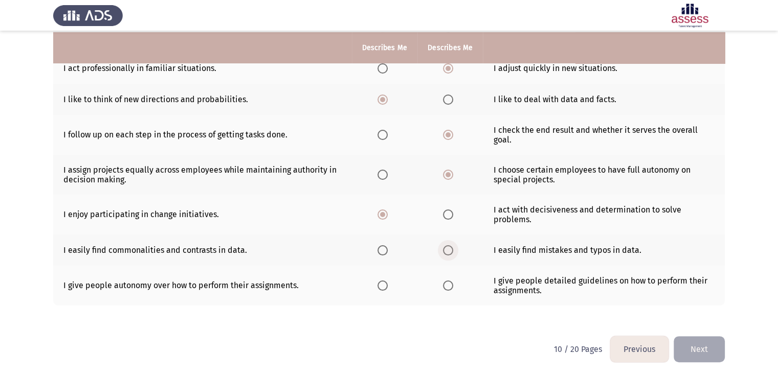
click at [447, 248] on span "Select an option" at bounding box center [448, 250] width 10 height 10
click at [447, 248] on input "Select an option" at bounding box center [448, 250] width 10 height 10
click at [384, 289] on span "Select an option" at bounding box center [382, 286] width 10 height 10
click at [384, 289] on input "Select an option" at bounding box center [382, 286] width 10 height 10
click at [698, 355] on button "Next" at bounding box center [698, 349] width 51 height 26
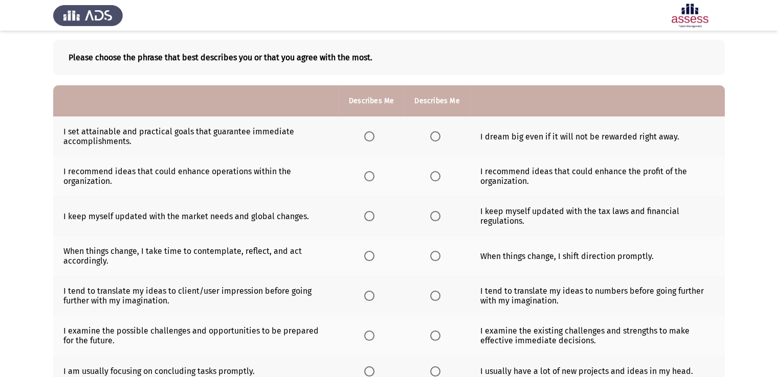
scroll to position [47, 0]
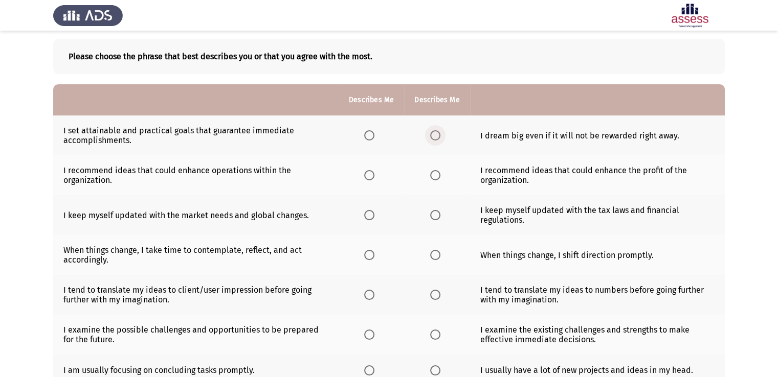
click at [431, 140] on span "Select an option" at bounding box center [435, 135] width 10 height 10
click at [431, 140] on input "Select an option" at bounding box center [435, 135] width 10 height 10
click at [371, 173] on span "Select an option" at bounding box center [369, 175] width 10 height 10
click at [371, 173] on input "Select an option" at bounding box center [369, 175] width 10 height 10
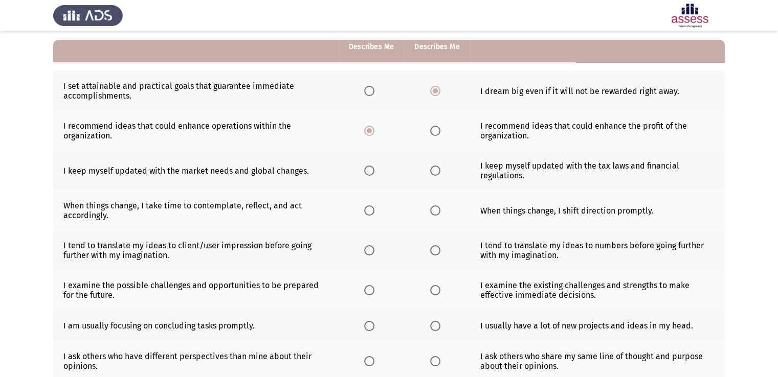
scroll to position [92, 0]
click at [374, 169] on span "Select an option" at bounding box center [369, 170] width 10 height 10
click at [374, 169] on input "Select an option" at bounding box center [369, 170] width 10 height 10
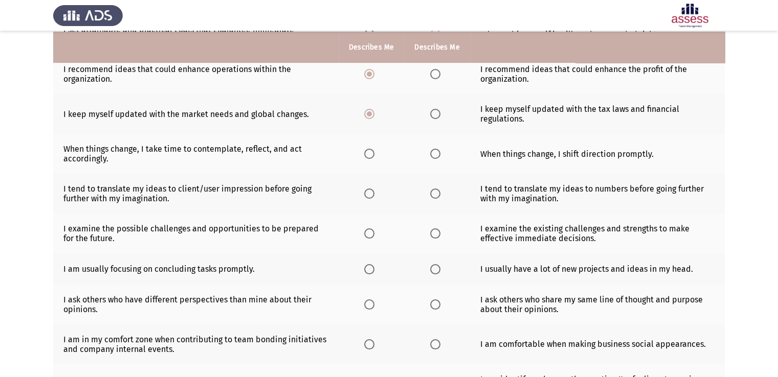
scroll to position [149, 0]
click at [433, 152] on span "Select an option" at bounding box center [435, 153] width 10 height 10
click at [433, 152] on input "Select an option" at bounding box center [435, 153] width 10 height 10
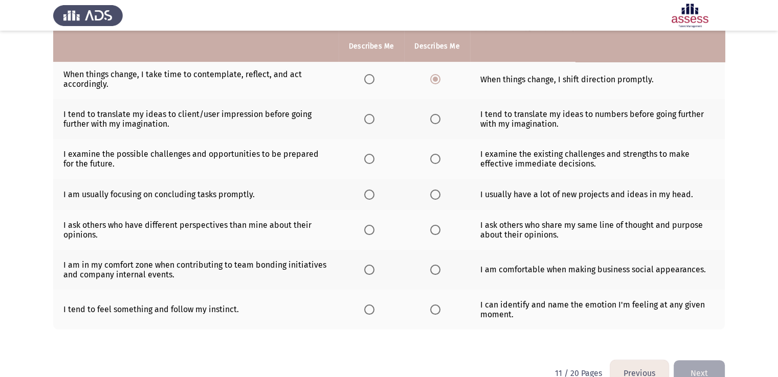
scroll to position [222, 0]
click at [366, 123] on span "Select an option" at bounding box center [369, 120] width 10 height 10
click at [366, 123] on input "Select an option" at bounding box center [369, 120] width 10 height 10
click at [432, 165] on span "Select an option" at bounding box center [435, 159] width 10 height 10
click at [432, 165] on input "Select an option" at bounding box center [435, 159] width 10 height 10
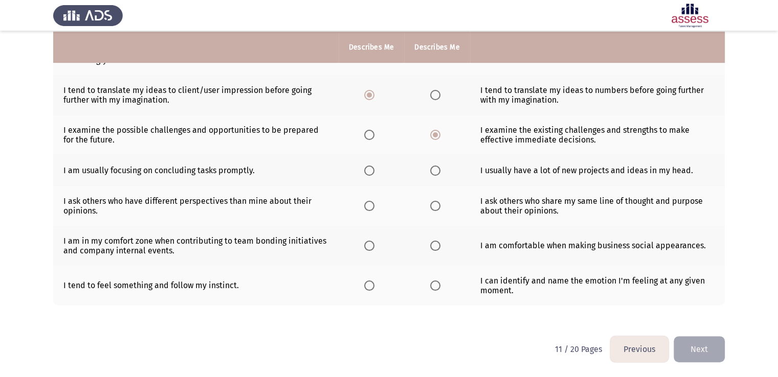
scroll to position [249, 0]
click at [442, 177] on th at bounding box center [436, 170] width 65 height 31
click at [440, 169] on span "Select an option" at bounding box center [435, 171] width 10 height 10
click at [440, 169] on input "Select an option" at bounding box center [435, 171] width 10 height 10
click at [372, 170] on span "Select an option" at bounding box center [369, 171] width 10 height 10
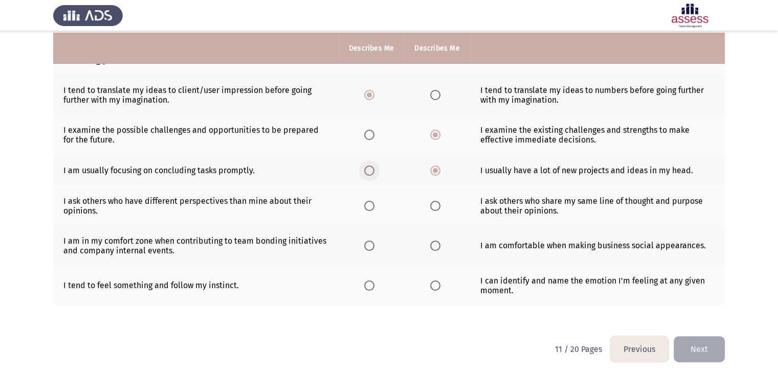
click at [372, 170] on input "Select an option" at bounding box center [369, 171] width 10 height 10
click at [366, 209] on span "Select an option" at bounding box center [369, 206] width 10 height 10
click at [366, 209] on input "Select an option" at bounding box center [369, 206] width 10 height 10
click at [370, 248] on span "Select an option" at bounding box center [369, 246] width 10 height 10
click at [370, 248] on input "Select an option" at bounding box center [369, 246] width 10 height 10
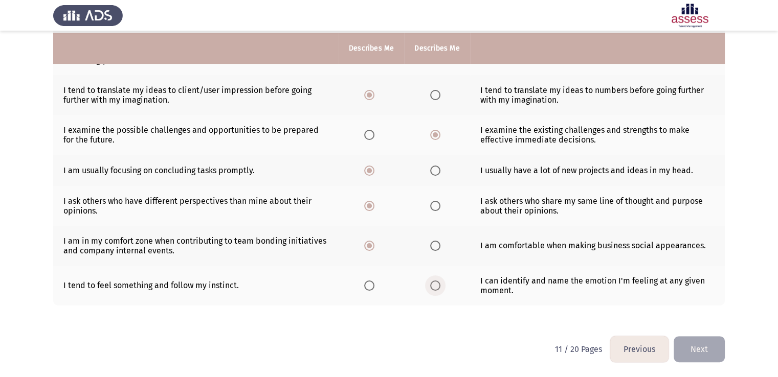
click at [441, 287] on label "Select an option" at bounding box center [437, 286] width 14 height 10
click at [440, 287] on input "Select an option" at bounding box center [435, 286] width 10 height 10
click at [691, 340] on button "Next" at bounding box center [698, 349] width 51 height 26
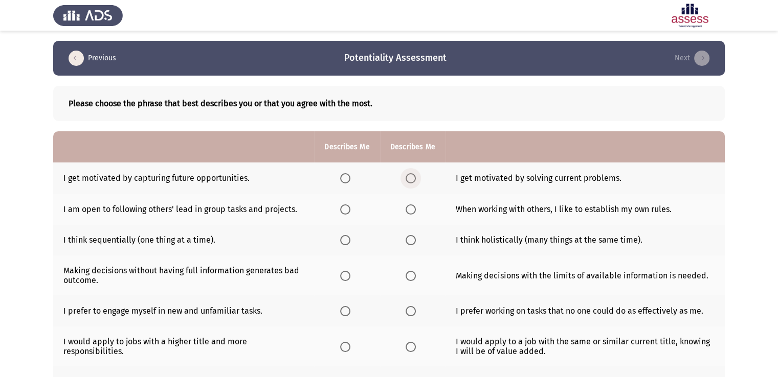
click at [408, 180] on span "Select an option" at bounding box center [410, 178] width 10 height 10
click at [408, 180] on input "Select an option" at bounding box center [410, 178] width 10 height 10
click at [350, 208] on span "Select an option" at bounding box center [345, 209] width 10 height 10
click at [350, 208] on input "Select an option" at bounding box center [345, 209] width 10 height 10
click at [412, 243] on span "Select an option" at bounding box center [410, 240] width 10 height 10
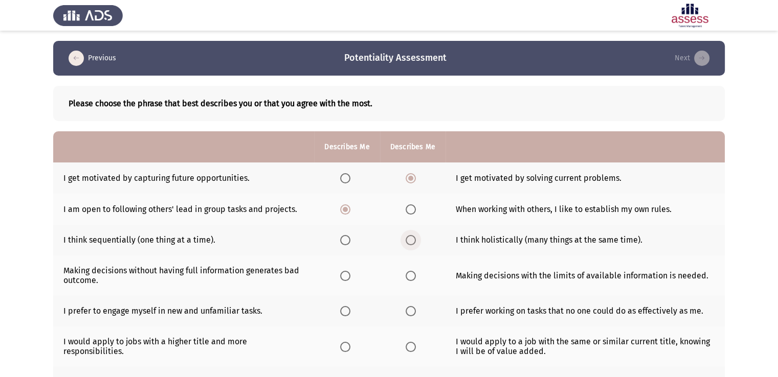
click at [412, 243] on input "Select an option" at bounding box center [410, 240] width 10 height 10
click at [413, 281] on span "Select an option" at bounding box center [410, 276] width 10 height 10
click at [413, 281] on input "Select an option" at bounding box center [410, 276] width 10 height 10
click at [406, 312] on span "Select an option" at bounding box center [410, 311] width 10 height 10
click at [406, 312] on input "Select an option" at bounding box center [410, 311] width 10 height 10
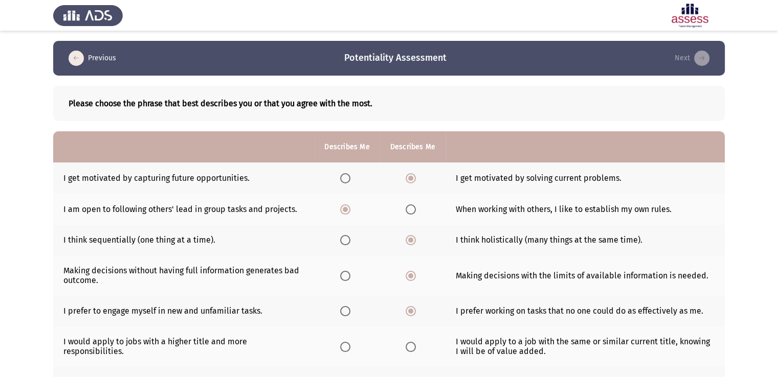
click at [385, 321] on th at bounding box center [412, 310] width 65 height 31
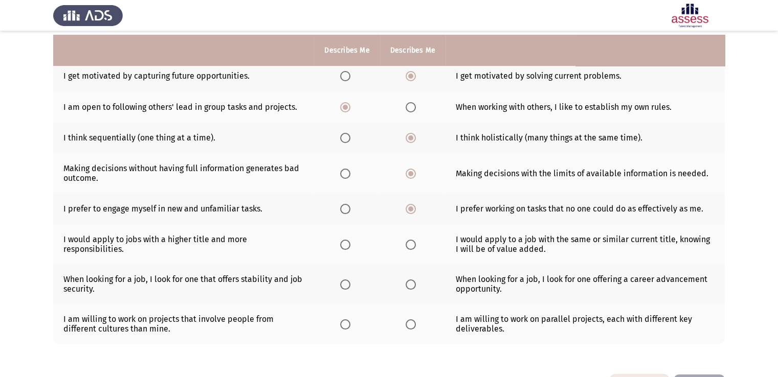
scroll to position [106, 0]
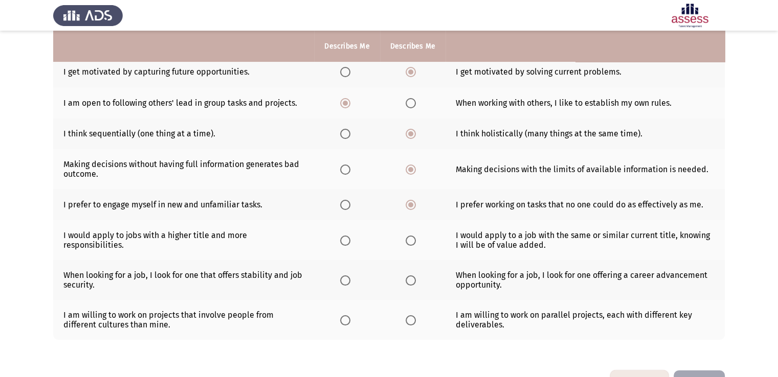
click at [411, 244] on span "Select an option" at bounding box center [410, 241] width 10 height 10
click at [411, 244] on input "Select an option" at bounding box center [410, 241] width 10 height 10
click at [410, 279] on span "Select an option" at bounding box center [410, 281] width 10 height 10
click at [410, 279] on input "Select an option" at bounding box center [410, 281] width 10 height 10
click at [346, 285] on span "Select an option" at bounding box center [345, 281] width 10 height 10
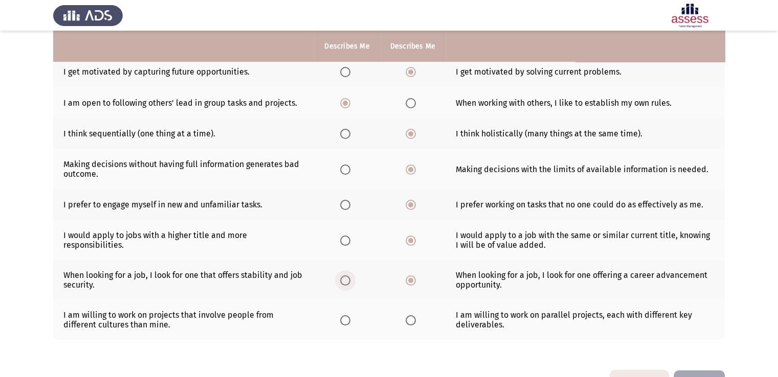
click at [346, 285] on input "Select an option" at bounding box center [345, 281] width 10 height 10
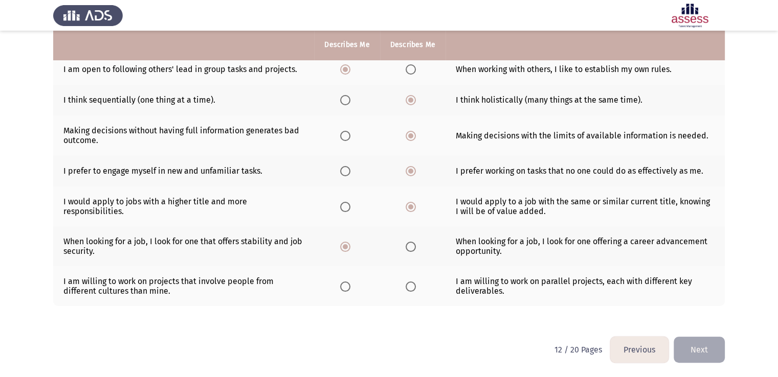
scroll to position [142, 0]
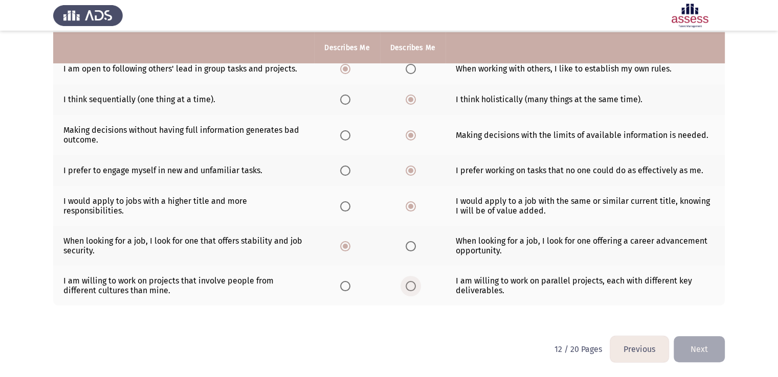
click at [409, 289] on span "Select an option" at bounding box center [410, 286] width 10 height 10
click at [409, 289] on input "Select an option" at bounding box center [410, 286] width 10 height 10
click at [704, 350] on button "Next" at bounding box center [698, 349] width 51 height 26
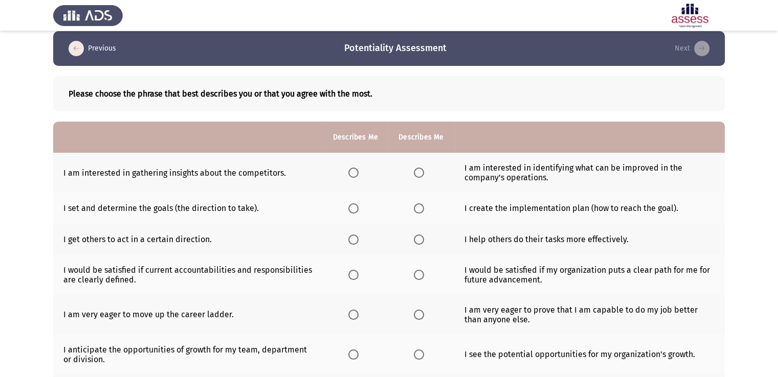
scroll to position [12, 0]
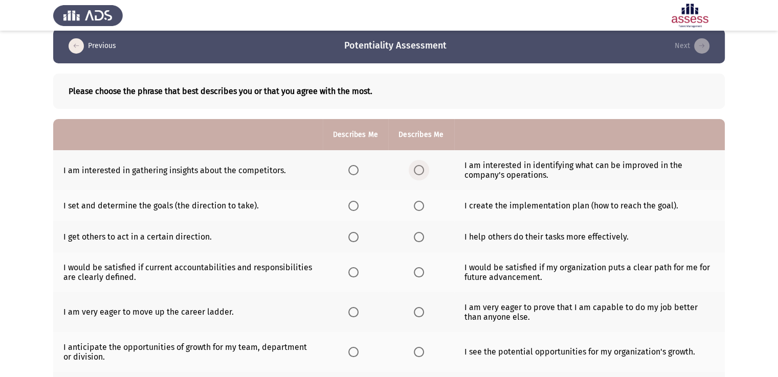
click at [414, 169] on span "Select an option" at bounding box center [419, 170] width 10 height 10
click at [414, 169] on input "Select an option" at bounding box center [419, 170] width 10 height 10
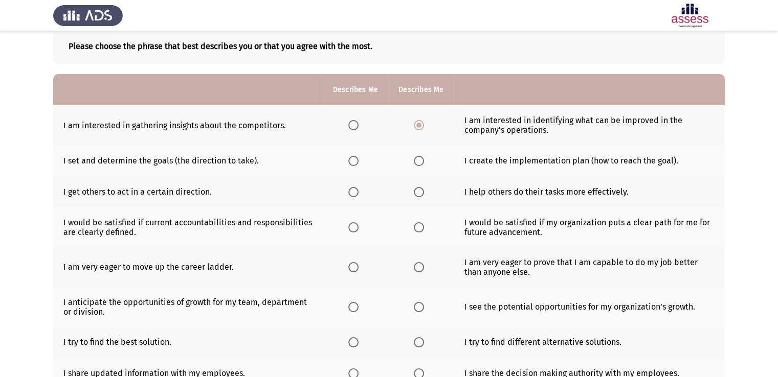
scroll to position [59, 0]
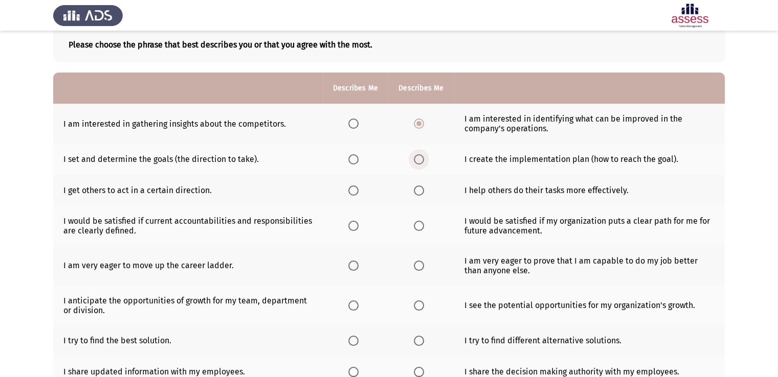
click at [420, 159] on span "Select an option" at bounding box center [419, 159] width 10 height 10
click at [420, 159] on input "Select an option" at bounding box center [419, 159] width 10 height 10
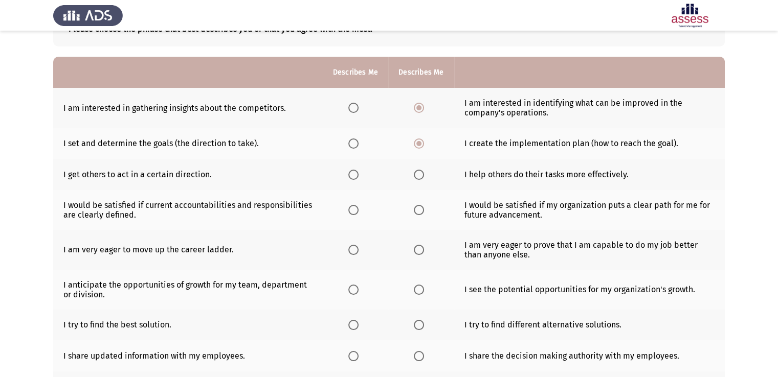
scroll to position [75, 0]
click at [418, 173] on span "Select an option" at bounding box center [419, 174] width 10 height 10
click at [418, 173] on input "Select an option" at bounding box center [419, 174] width 10 height 10
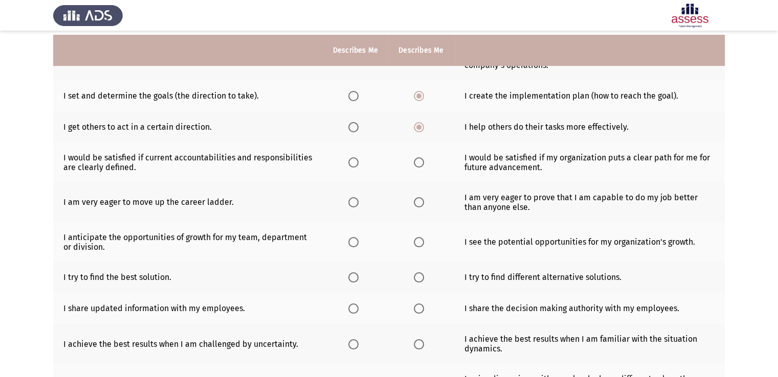
scroll to position [126, 0]
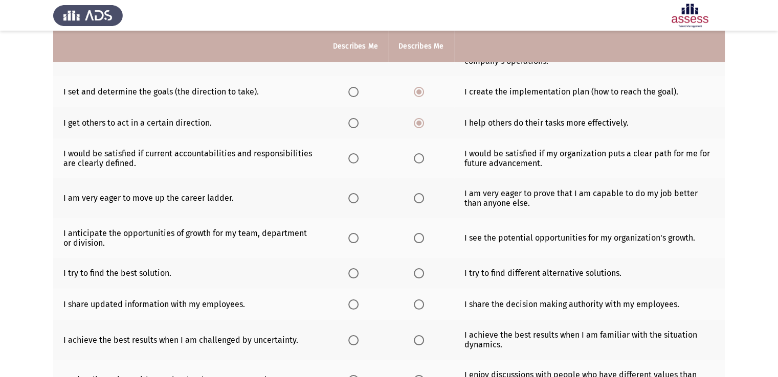
click at [417, 161] on span "Select an option" at bounding box center [419, 158] width 10 height 10
click at [417, 161] on input "Select an option" at bounding box center [419, 158] width 10 height 10
click at [414, 202] on span "Select an option" at bounding box center [419, 198] width 10 height 10
click at [414, 202] on input "Select an option" at bounding box center [419, 198] width 10 height 10
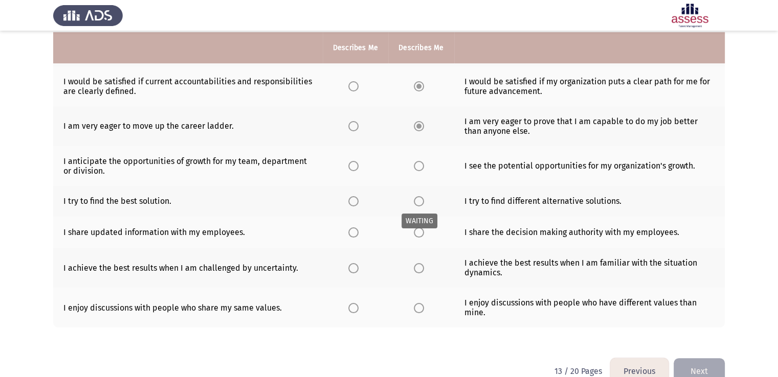
scroll to position [200, 0]
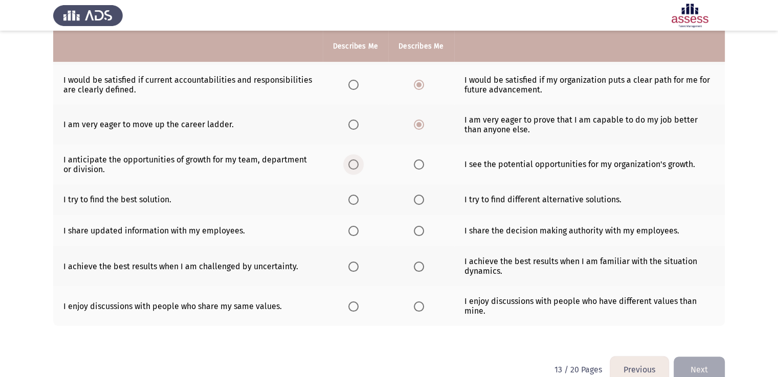
click at [352, 166] on span "Select an option" at bounding box center [353, 164] width 10 height 10
click at [352, 166] on input "Select an option" at bounding box center [353, 164] width 10 height 10
click at [348, 202] on span "Select an option" at bounding box center [353, 200] width 10 height 10
click at [348, 202] on input "Select an option" at bounding box center [353, 200] width 10 height 10
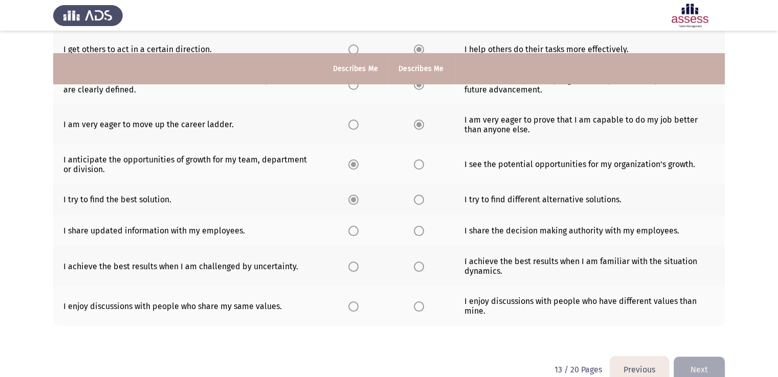
scroll to position [222, 0]
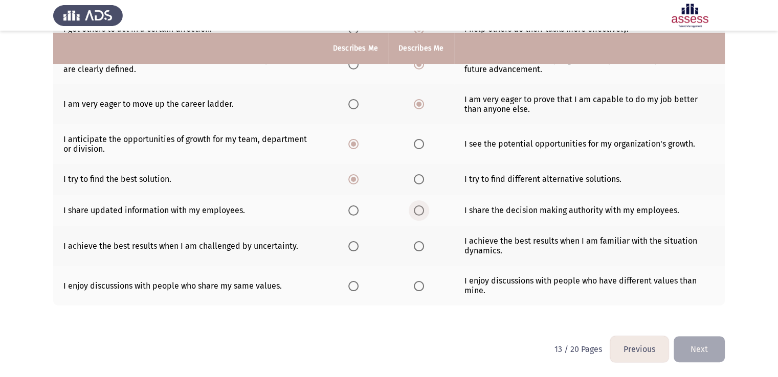
click at [414, 213] on span "Select an option" at bounding box center [419, 211] width 10 height 10
click at [414, 213] on input "Select an option" at bounding box center [419, 211] width 10 height 10
click at [354, 246] on span "Select an option" at bounding box center [353, 246] width 10 height 10
click at [354, 246] on input "Select an option" at bounding box center [353, 246] width 10 height 10
click at [418, 286] on span "Select an option" at bounding box center [419, 286] width 10 height 10
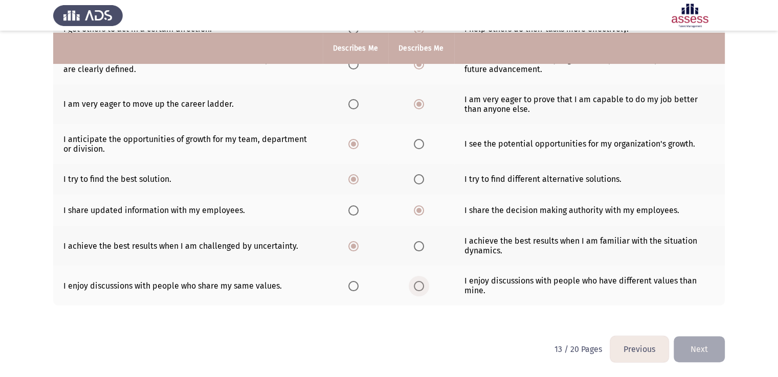
click at [418, 286] on input "Select an option" at bounding box center [419, 286] width 10 height 10
click at [712, 348] on button "Next" at bounding box center [698, 349] width 51 height 26
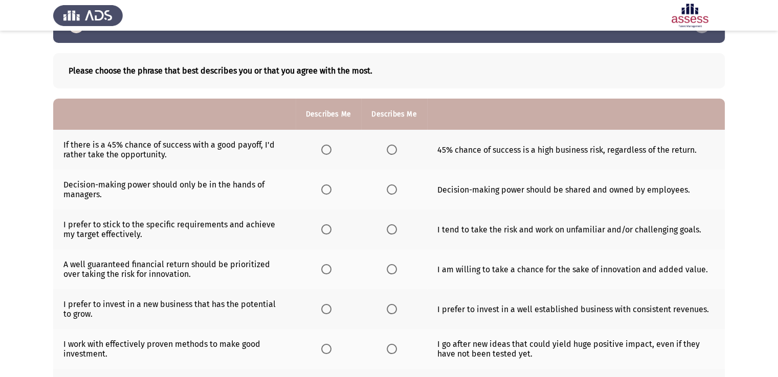
scroll to position [34, 0]
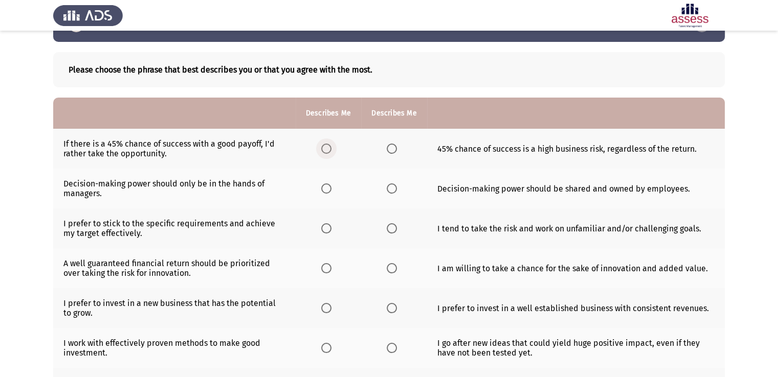
click at [323, 150] on span "Select an option" at bounding box center [326, 149] width 10 height 10
click at [323, 150] on input "Select an option" at bounding box center [326, 149] width 10 height 10
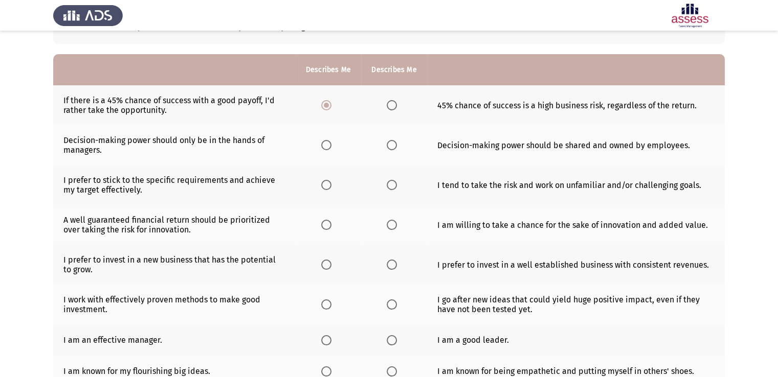
scroll to position [77, 0]
click at [389, 109] on span "Select an option" at bounding box center [391, 106] width 10 height 10
click at [389, 109] on input "Select an option" at bounding box center [391, 106] width 10 height 10
click at [392, 148] on span "Select an option" at bounding box center [391, 146] width 10 height 10
click at [392, 148] on input "Select an option" at bounding box center [391, 146] width 10 height 10
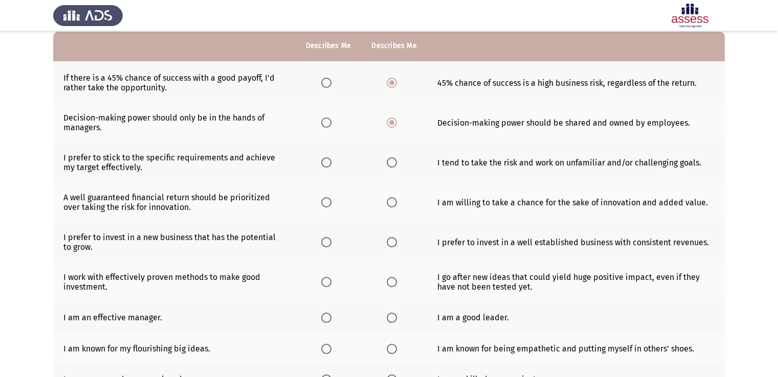
scroll to position [99, 0]
click at [384, 163] on th at bounding box center [393, 163] width 65 height 40
click at [392, 163] on span "Select an option" at bounding box center [391, 163] width 10 height 10
click at [392, 163] on input "Select an option" at bounding box center [391, 163] width 10 height 10
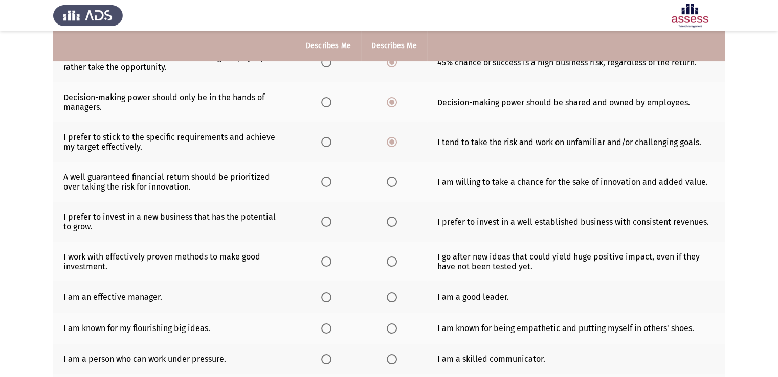
scroll to position [122, 0]
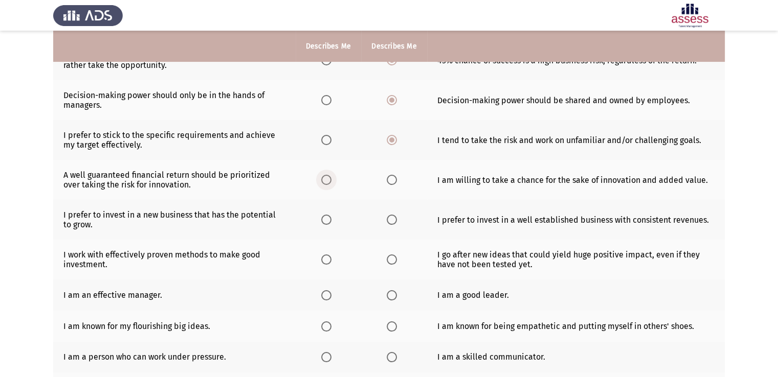
click at [327, 177] on span "Select an option" at bounding box center [326, 180] width 10 height 10
click at [327, 177] on input "Select an option" at bounding box center [326, 180] width 10 height 10
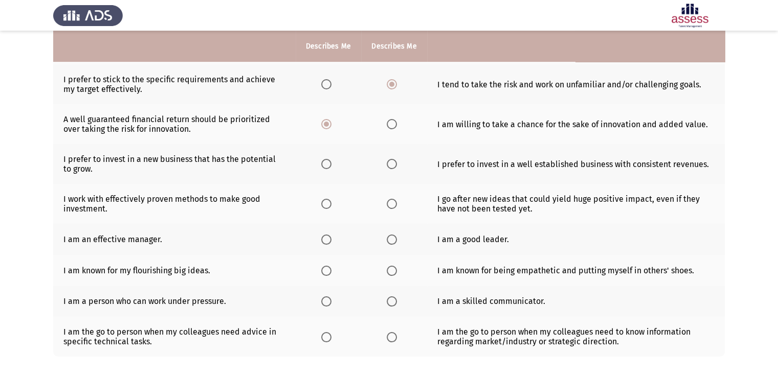
scroll to position [178, 0]
click at [393, 163] on span "Select an option" at bounding box center [391, 164] width 10 height 10
click at [393, 163] on input "Select an option" at bounding box center [391, 164] width 10 height 10
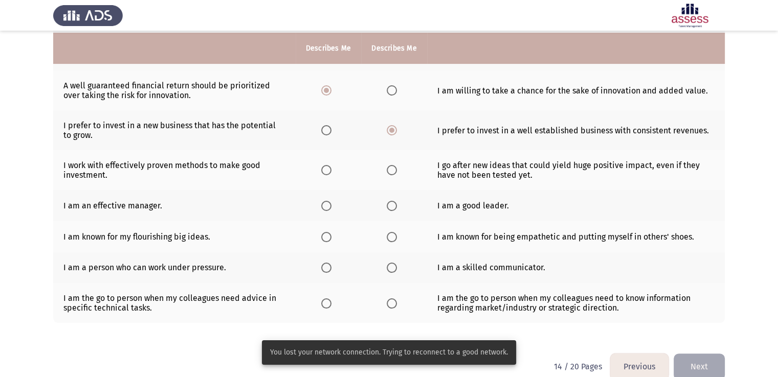
scroll to position [216, 0]
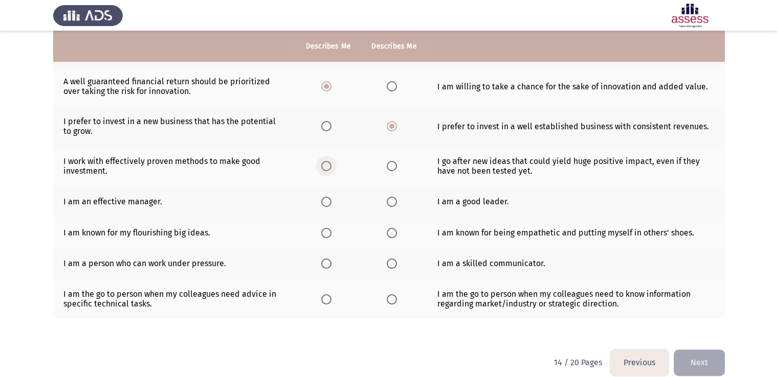
click at [321, 170] on span "Select an option" at bounding box center [326, 166] width 10 height 10
click at [321, 170] on input "Select an option" at bounding box center [326, 166] width 10 height 10
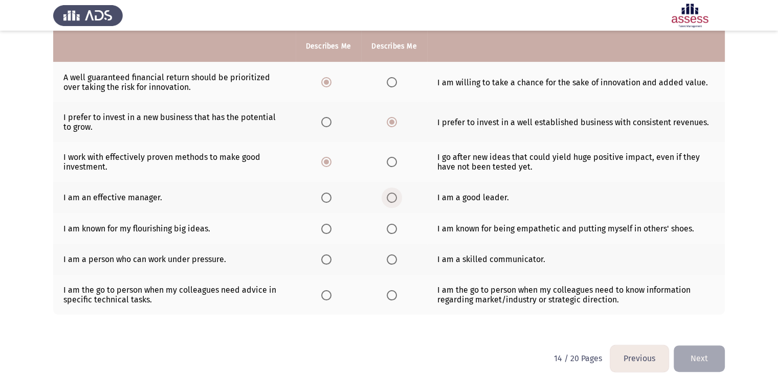
click at [393, 199] on span "Select an option" at bounding box center [391, 198] width 10 height 10
click at [393, 199] on input "Select an option" at bounding box center [391, 198] width 10 height 10
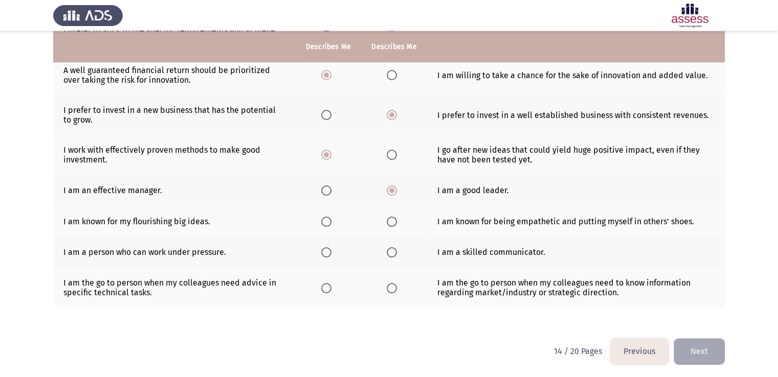
scroll to position [231, 0]
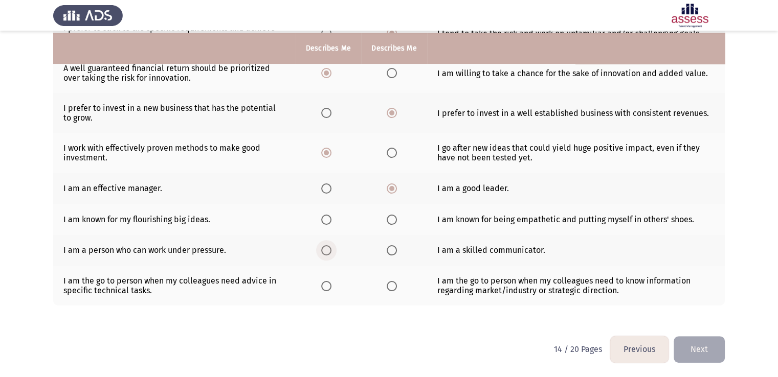
click at [328, 251] on span "Select an option" at bounding box center [326, 250] width 10 height 10
click at [328, 251] on input "Select an option" at bounding box center [326, 250] width 10 height 10
click at [389, 217] on span "Select an option" at bounding box center [391, 220] width 10 height 10
click at [389, 217] on input "Select an option" at bounding box center [391, 220] width 10 height 10
click at [392, 283] on span "Select an option" at bounding box center [391, 286] width 10 height 10
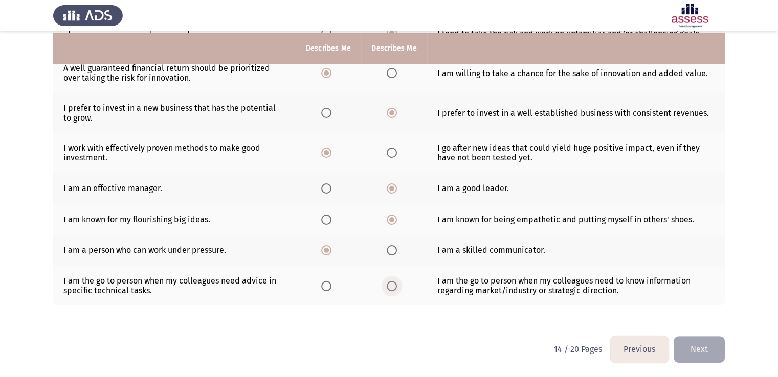
click at [392, 283] on input "Select an option" at bounding box center [391, 286] width 10 height 10
click at [392, 283] on span "Select an option" at bounding box center [391, 286] width 10 height 10
click at [392, 283] on input "Select an option" at bounding box center [391, 286] width 10 height 10
click at [687, 350] on button "Next" at bounding box center [698, 349] width 51 height 26
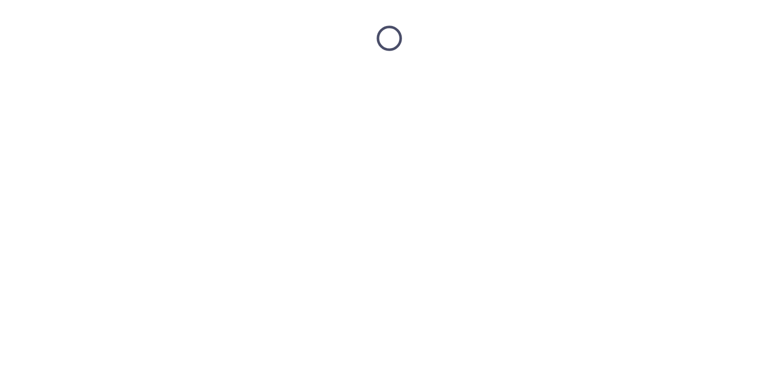
scroll to position [0, 0]
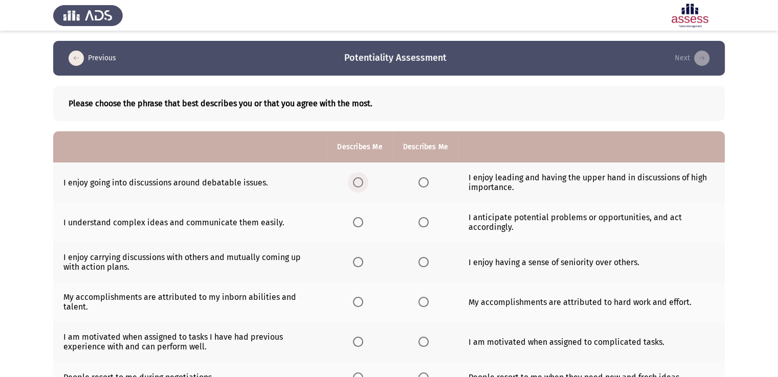
click at [353, 184] on span "Select an option" at bounding box center [358, 182] width 10 height 10
click at [353, 184] on input "Select an option" at bounding box center [358, 182] width 10 height 10
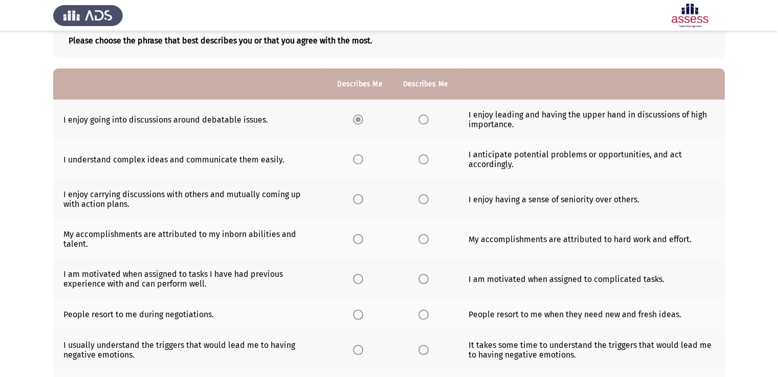
scroll to position [81, 0]
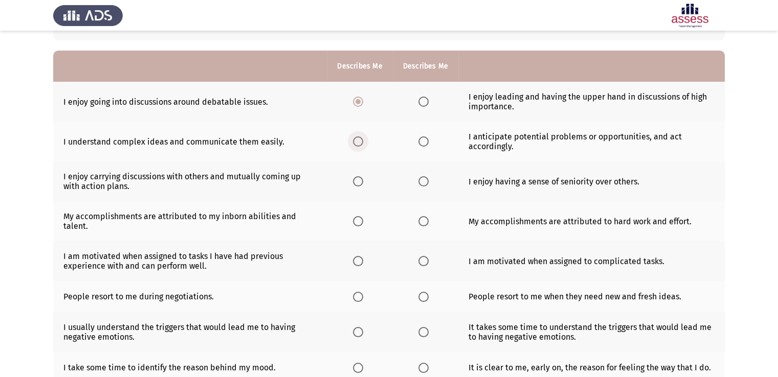
click at [357, 145] on span "Select an option" at bounding box center [358, 141] width 10 height 10
click at [357, 145] on input "Select an option" at bounding box center [358, 141] width 10 height 10
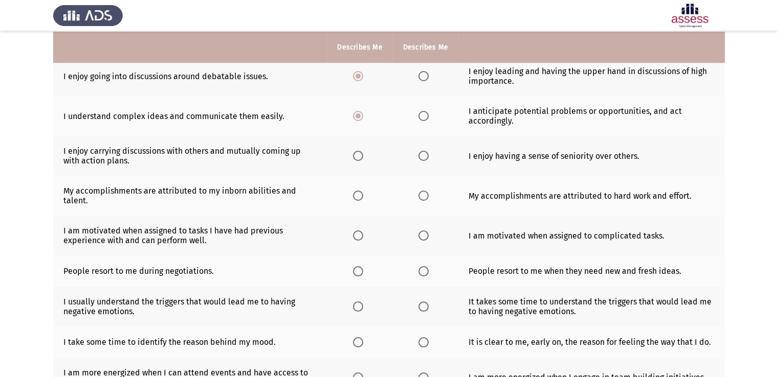
scroll to position [108, 0]
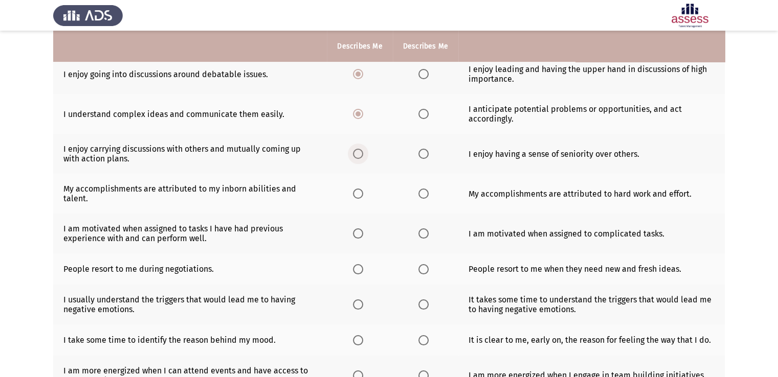
click at [356, 159] on span "Select an option" at bounding box center [358, 154] width 10 height 10
click at [356, 159] on input "Select an option" at bounding box center [358, 154] width 10 height 10
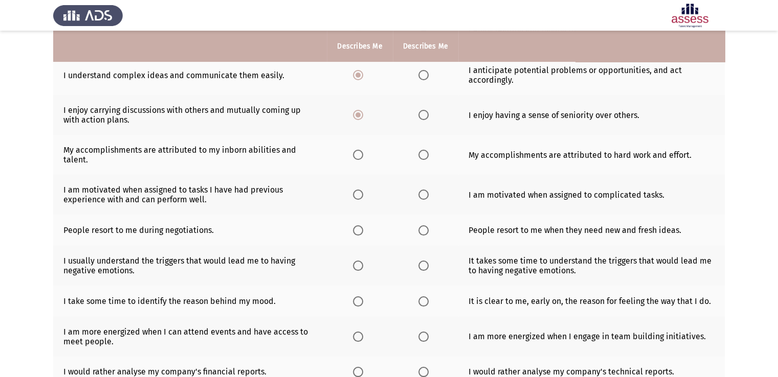
scroll to position [147, 0]
click at [422, 158] on span "Select an option" at bounding box center [423, 155] width 10 height 10
click at [422, 158] on input "Select an option" at bounding box center [423, 155] width 10 height 10
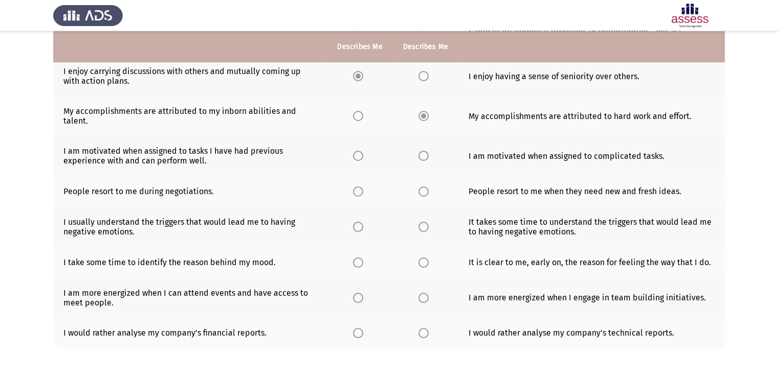
scroll to position [187, 0]
click at [416, 153] on th at bounding box center [425, 155] width 65 height 40
click at [430, 154] on label "Select an option" at bounding box center [425, 155] width 14 height 10
click at [428, 154] on input "Select an option" at bounding box center [423, 155] width 10 height 10
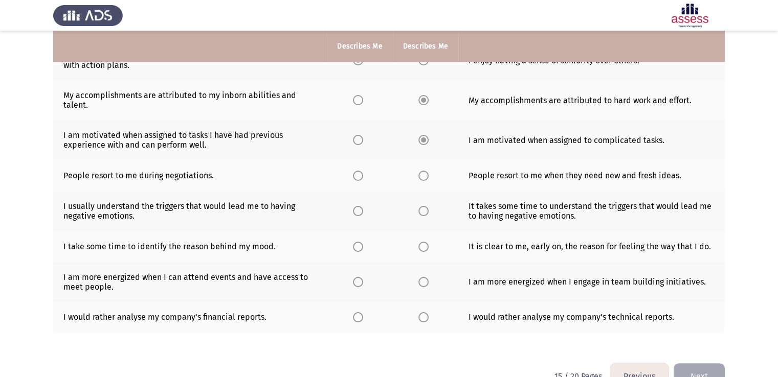
scroll to position [202, 0]
click at [419, 180] on span "Select an option" at bounding box center [423, 175] width 10 height 10
click at [419, 180] on input "Select an option" at bounding box center [423, 175] width 10 height 10
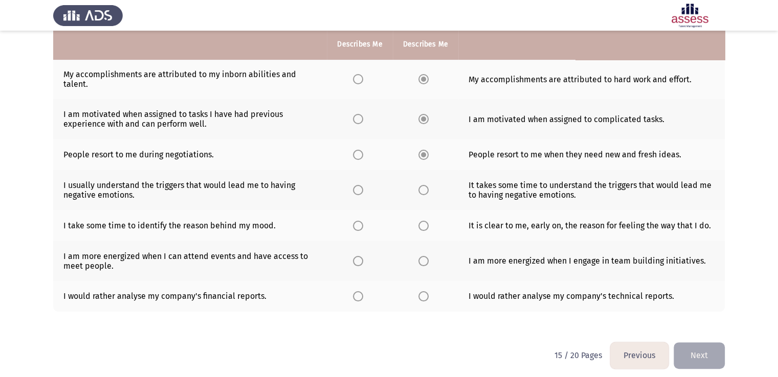
scroll to position [231, 0]
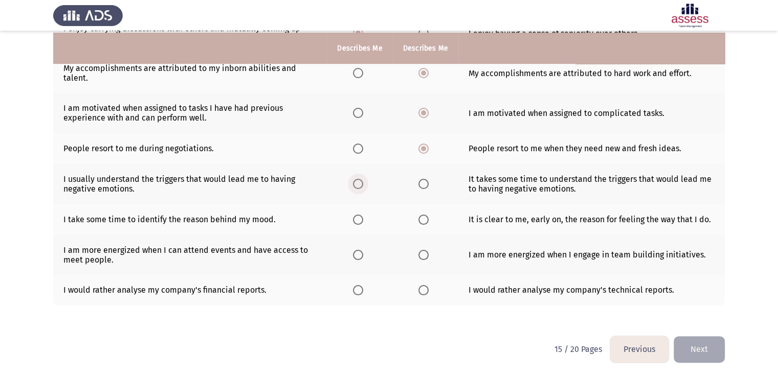
click at [355, 183] on span "Select an option" at bounding box center [358, 184] width 10 height 10
click at [355, 183] on input "Select an option" at bounding box center [358, 184] width 10 height 10
click at [424, 219] on span "Select an option" at bounding box center [423, 220] width 10 height 10
click at [424, 219] on input "Select an option" at bounding box center [423, 220] width 10 height 10
click at [424, 254] on span "Select an option" at bounding box center [423, 255] width 10 height 10
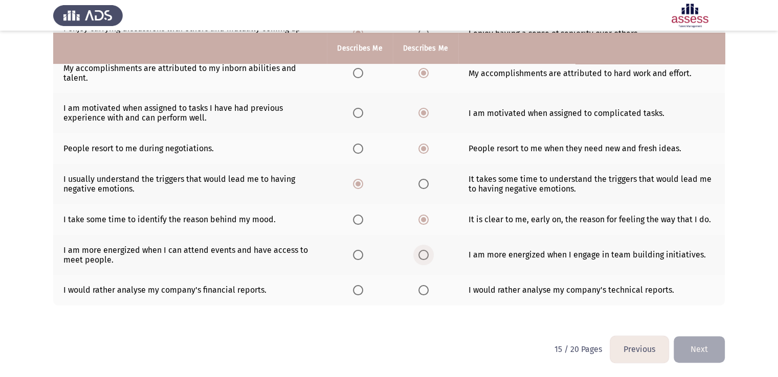
click at [424, 254] on input "Select an option" at bounding box center [423, 255] width 10 height 10
click at [354, 260] on span "Select an option" at bounding box center [358, 255] width 10 height 10
click at [354, 260] on input "Select an option" at bounding box center [358, 255] width 10 height 10
click at [424, 292] on span "Select an option" at bounding box center [423, 290] width 10 height 10
click at [424, 292] on input "Select an option" at bounding box center [423, 290] width 10 height 10
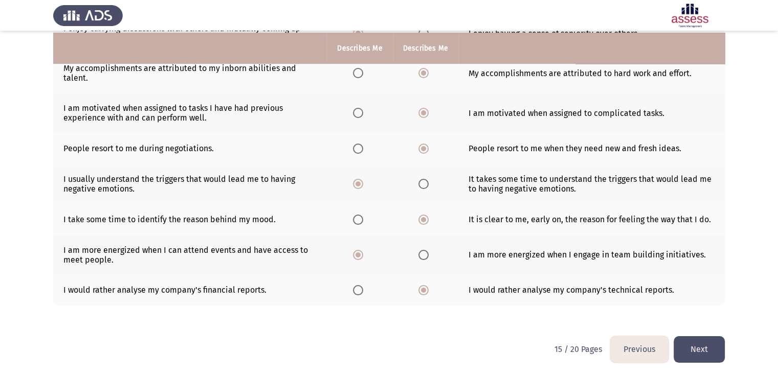
click at [695, 353] on button "Next" at bounding box center [698, 349] width 51 height 26
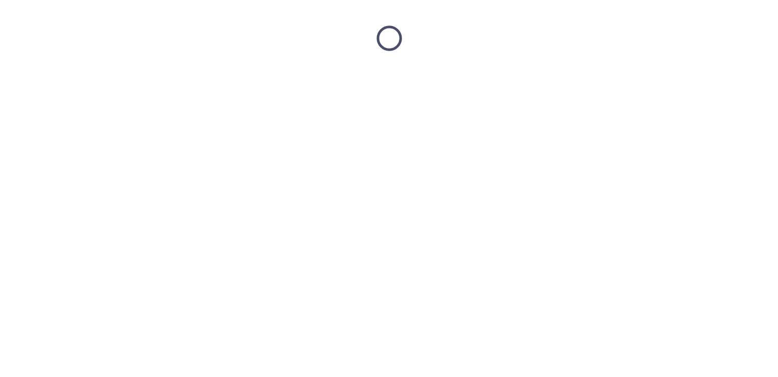
scroll to position [0, 0]
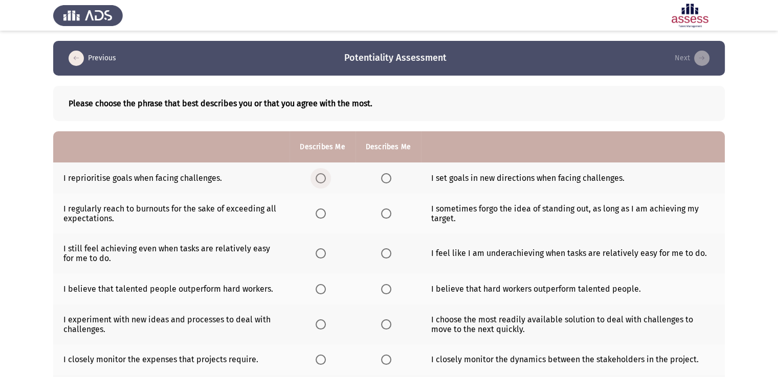
click at [324, 183] on span "Select an option" at bounding box center [320, 178] width 10 height 10
click at [324, 183] on input "Select an option" at bounding box center [320, 178] width 10 height 10
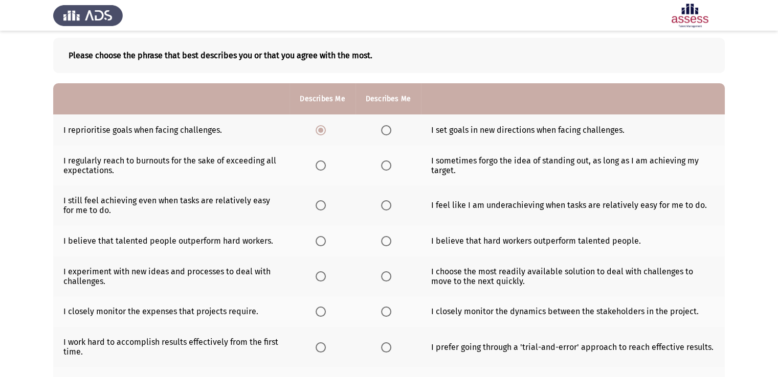
scroll to position [51, 0]
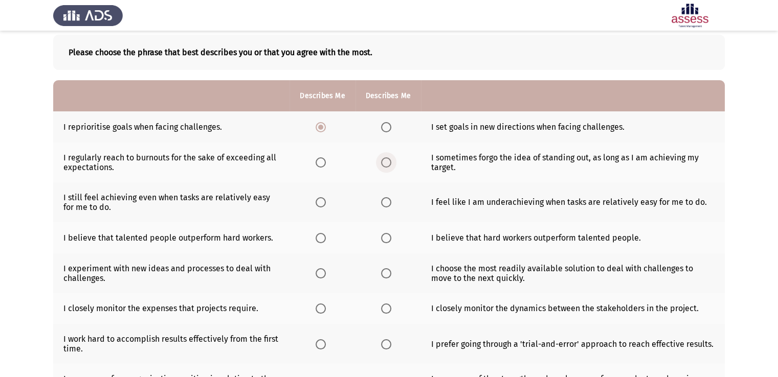
click at [386, 164] on span "Select an option" at bounding box center [386, 162] width 10 height 10
click at [386, 164] on input "Select an option" at bounding box center [386, 162] width 10 height 10
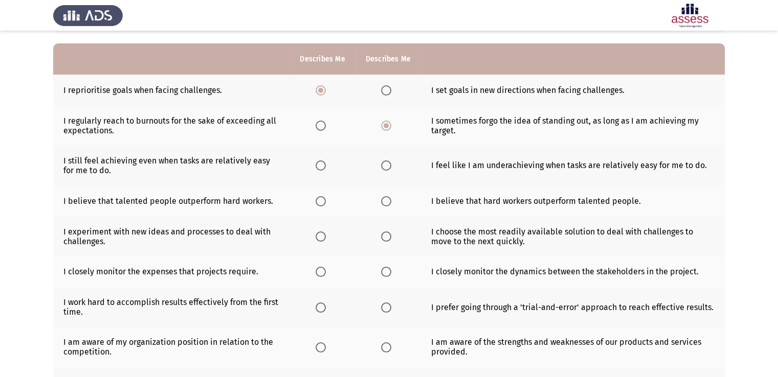
scroll to position [89, 0]
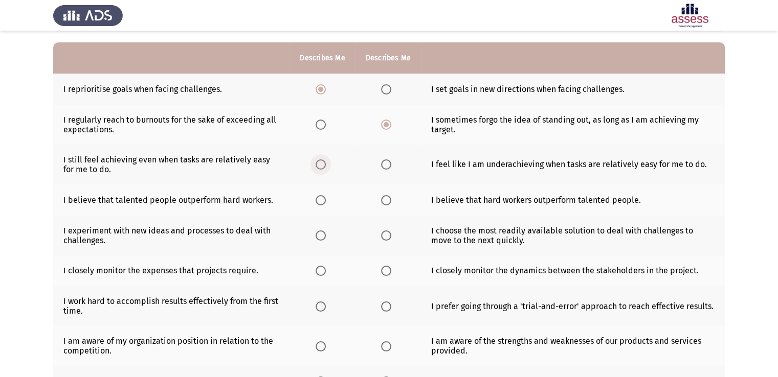
click at [324, 167] on span "Select an option" at bounding box center [320, 164] width 10 height 10
click at [324, 167] on input "Select an option" at bounding box center [320, 164] width 10 height 10
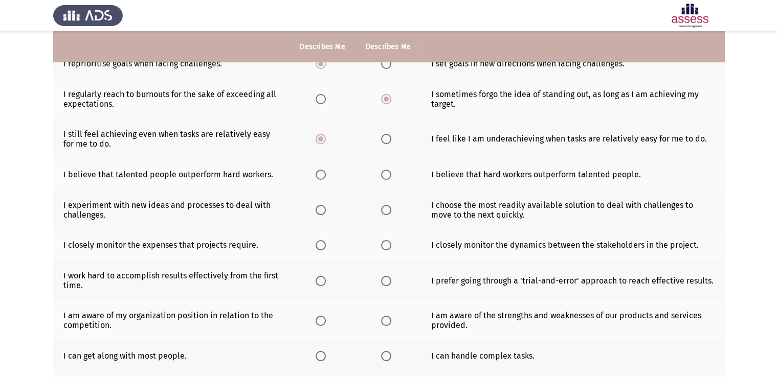
scroll to position [116, 0]
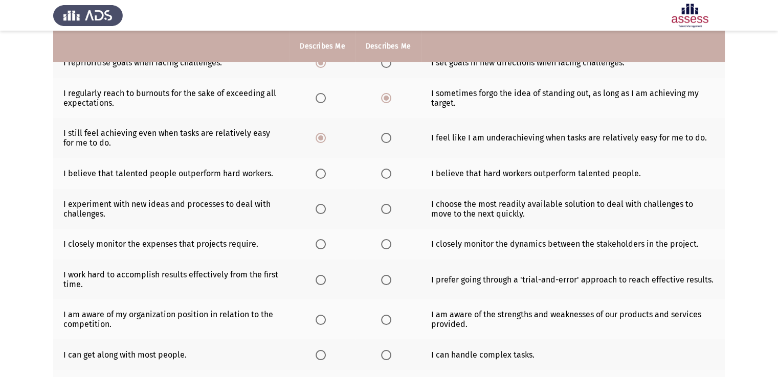
click at [323, 175] on span "Select an option" at bounding box center [320, 174] width 10 height 10
click at [323, 175] on input "Select an option" at bounding box center [320, 174] width 10 height 10
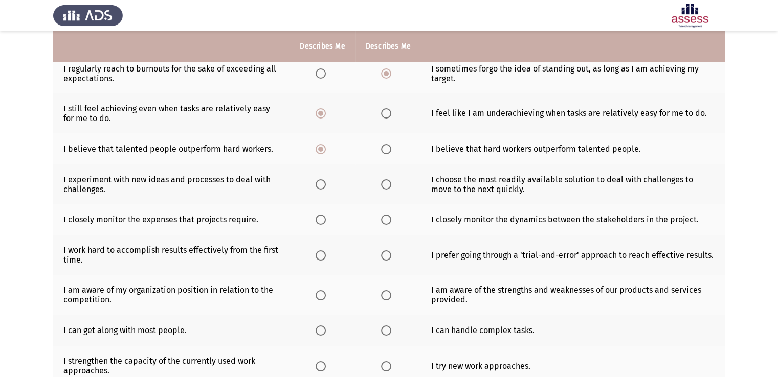
scroll to position [141, 0]
click at [390, 187] on span "Select an option" at bounding box center [386, 183] width 10 height 10
click at [390, 187] on input "Select an option" at bounding box center [386, 183] width 10 height 10
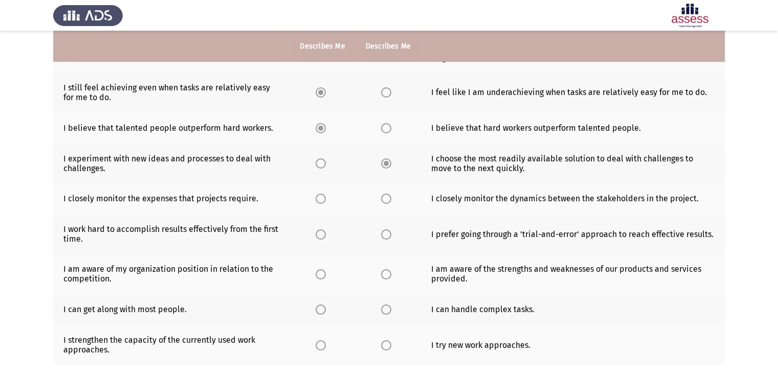
scroll to position [162, 0]
click at [393, 199] on label "Select an option" at bounding box center [388, 198] width 14 height 10
click at [384, 199] on span "Select an option" at bounding box center [386, 198] width 10 height 10
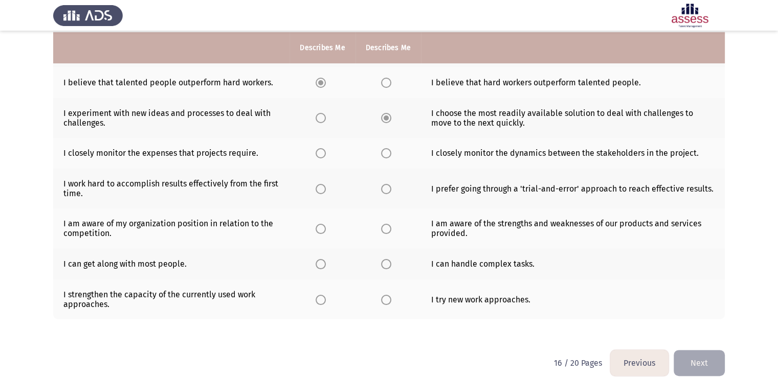
scroll to position [208, 0]
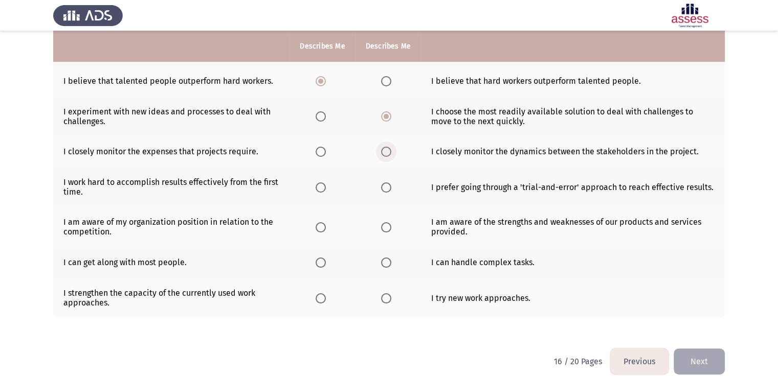
click at [386, 156] on span "Select an option" at bounding box center [386, 152] width 10 height 10
click at [386, 156] on input "Select an option" at bounding box center [386, 152] width 10 height 10
click at [322, 187] on span "Select an option" at bounding box center [320, 187] width 10 height 10
click at [322, 187] on input "Select an option" at bounding box center [320, 187] width 10 height 10
click at [314, 226] on th at bounding box center [321, 227] width 65 height 40
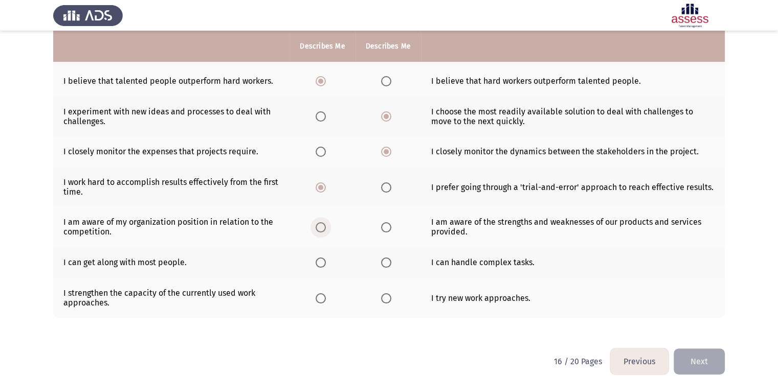
click at [318, 227] on span "Select an option" at bounding box center [320, 227] width 10 height 10
click at [318, 227] on input "Select an option" at bounding box center [320, 227] width 10 height 10
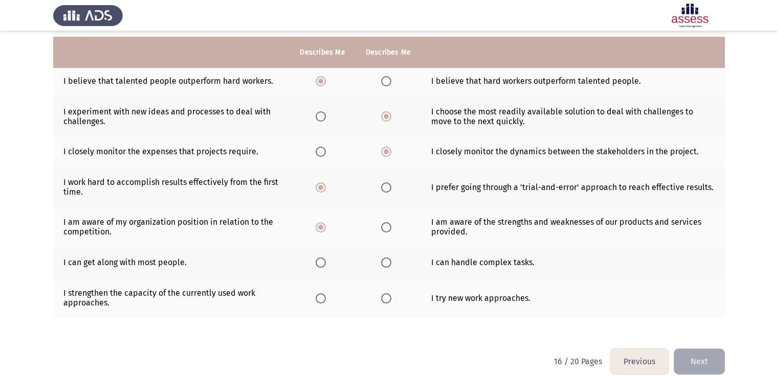
scroll to position [222, 0]
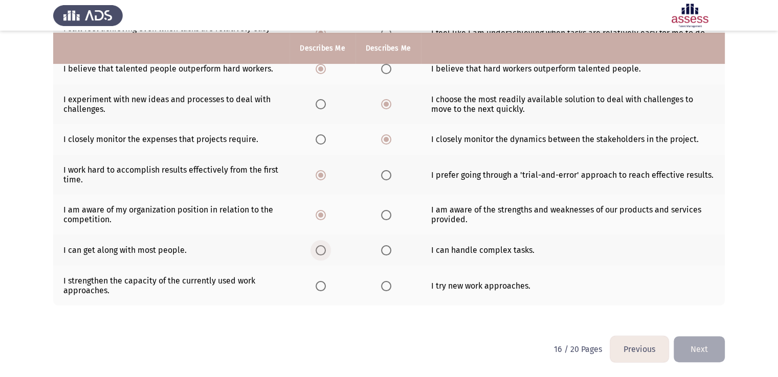
click at [319, 247] on span "Select an option" at bounding box center [320, 250] width 10 height 10
click at [319, 247] on input "Select an option" at bounding box center [320, 250] width 10 height 10
click at [319, 289] on span "Select an option" at bounding box center [320, 286] width 10 height 10
click at [319, 289] on input "Select an option" at bounding box center [320, 286] width 10 height 10
click at [697, 352] on button "Next" at bounding box center [698, 349] width 51 height 26
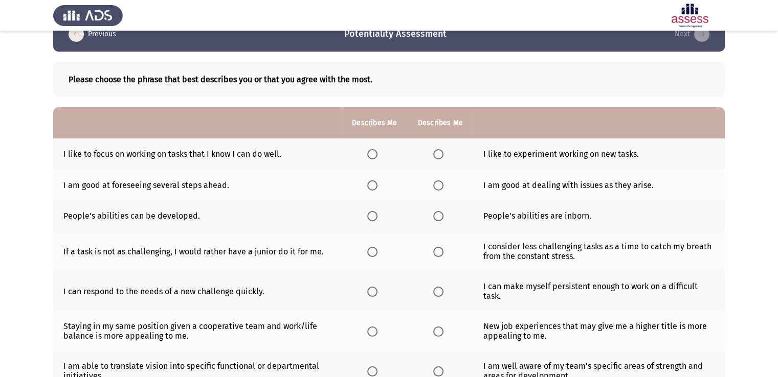
scroll to position [27, 0]
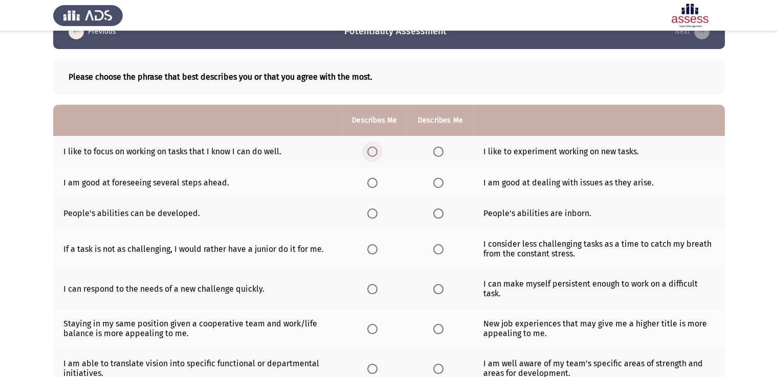
click at [371, 149] on span "Select an option" at bounding box center [372, 152] width 10 height 10
click at [371, 149] on input "Select an option" at bounding box center [372, 152] width 10 height 10
click at [438, 186] on span "Select an option" at bounding box center [438, 183] width 10 height 10
click at [438, 186] on input "Select an option" at bounding box center [438, 183] width 10 height 10
click at [372, 217] on span "Select an option" at bounding box center [372, 214] width 10 height 10
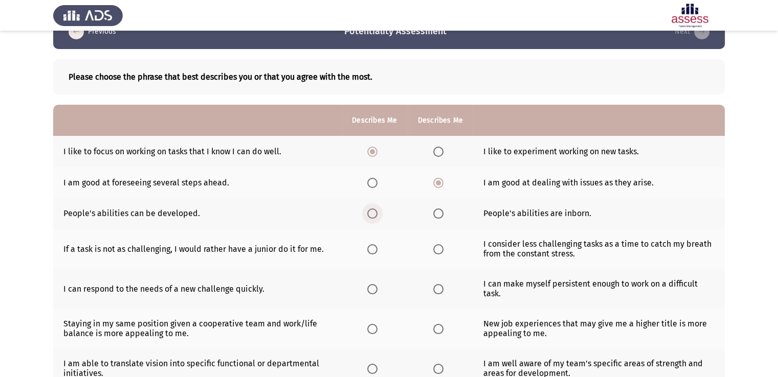
click at [372, 217] on input "Select an option" at bounding box center [372, 214] width 10 height 10
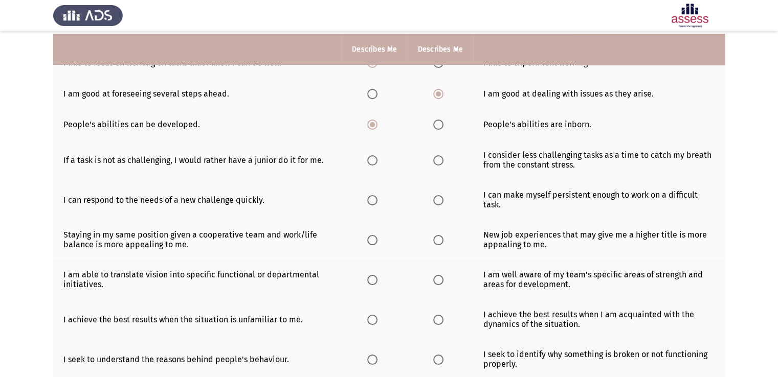
scroll to position [119, 0]
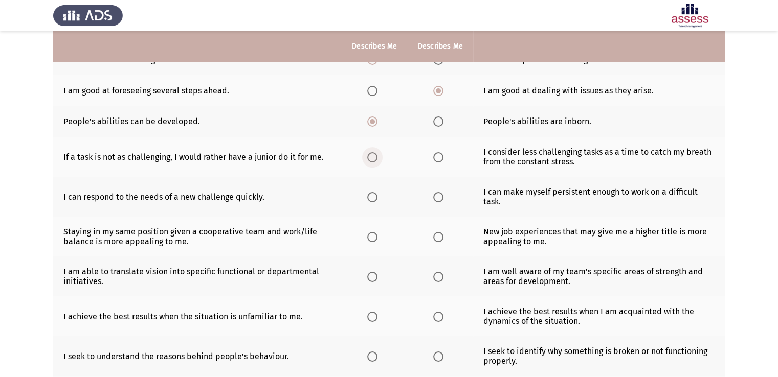
click at [370, 161] on span "Select an option" at bounding box center [372, 157] width 10 height 10
click at [370, 161] on input "Select an option" at bounding box center [372, 157] width 10 height 10
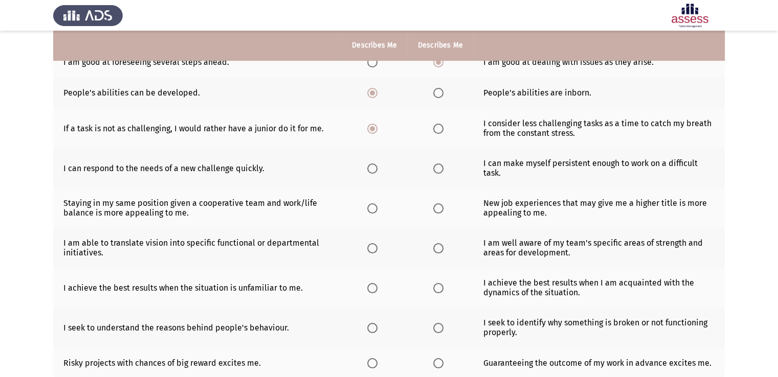
scroll to position [147, 0]
click at [370, 169] on span "Select an option" at bounding box center [372, 169] width 10 height 10
click at [370, 169] on input "Select an option" at bounding box center [372, 169] width 10 height 10
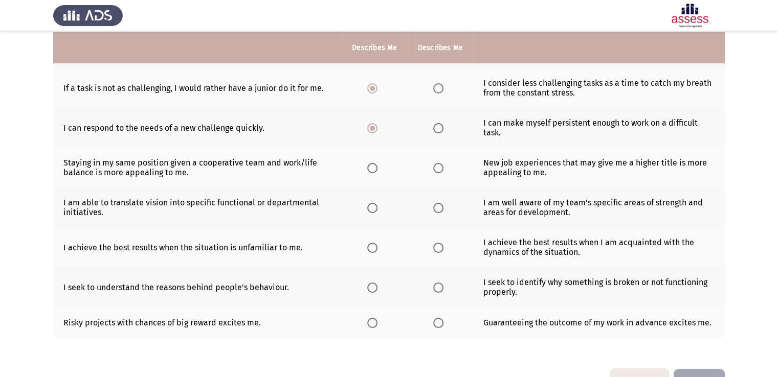
scroll to position [190, 0]
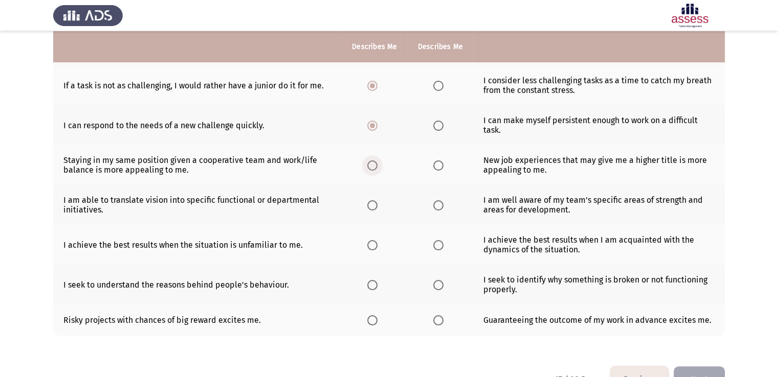
click at [370, 165] on span "Select an option" at bounding box center [372, 166] width 10 height 10
click at [370, 165] on input "Select an option" at bounding box center [372, 166] width 10 height 10
click at [375, 201] on span "Select an option" at bounding box center [372, 205] width 10 height 10
click at [375, 201] on input "Select an option" at bounding box center [372, 205] width 10 height 10
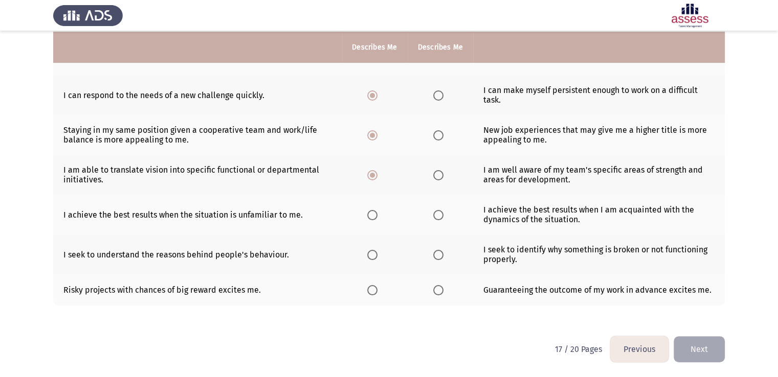
scroll to position [222, 0]
click at [440, 216] on span "Select an option" at bounding box center [438, 215] width 10 height 10
click at [440, 216] on input "Select an option" at bounding box center [438, 215] width 10 height 10
click at [436, 254] on span "Select an option" at bounding box center [438, 255] width 10 height 10
click at [436, 254] on input "Select an option" at bounding box center [438, 255] width 10 height 10
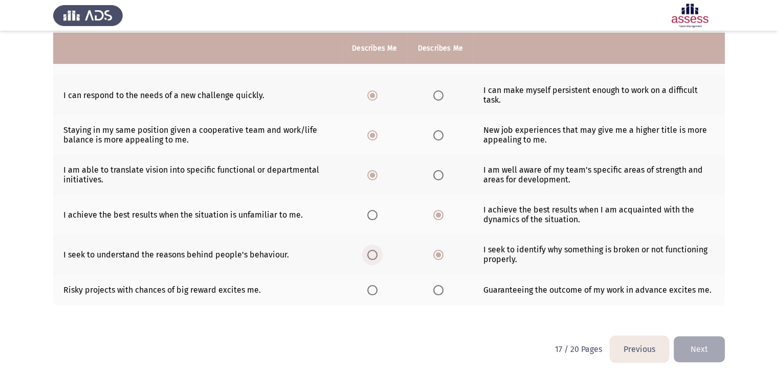
click at [372, 259] on span "Select an option" at bounding box center [372, 255] width 10 height 10
click at [372, 259] on input "Select an option" at bounding box center [372, 255] width 10 height 10
click at [371, 295] on th at bounding box center [373, 290] width 65 height 31
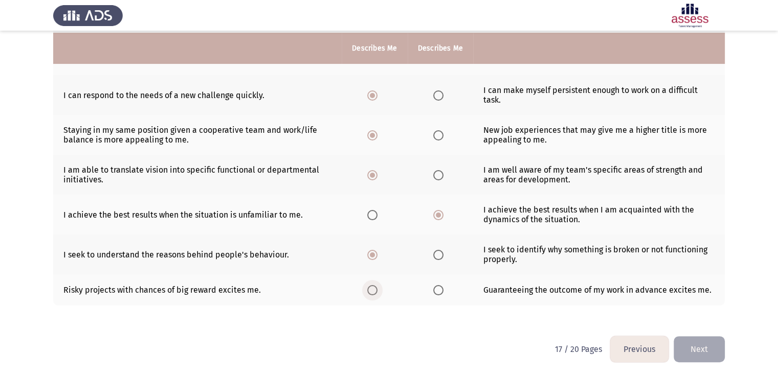
click at [372, 293] on span "Select an option" at bounding box center [372, 290] width 10 height 10
click at [372, 293] on input "Select an option" at bounding box center [372, 290] width 10 height 10
click at [717, 348] on button "Next" at bounding box center [698, 349] width 51 height 26
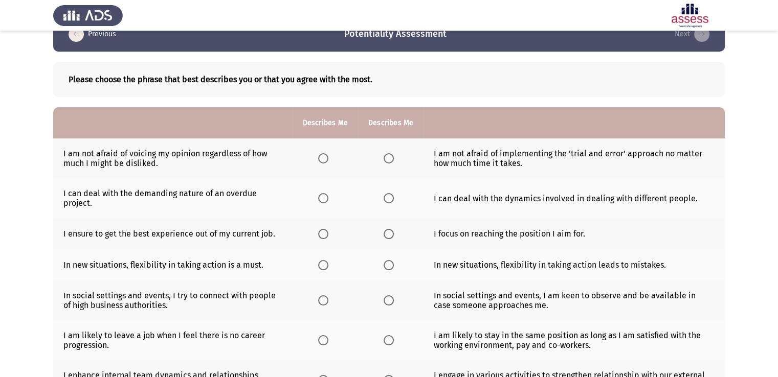
scroll to position [25, 0]
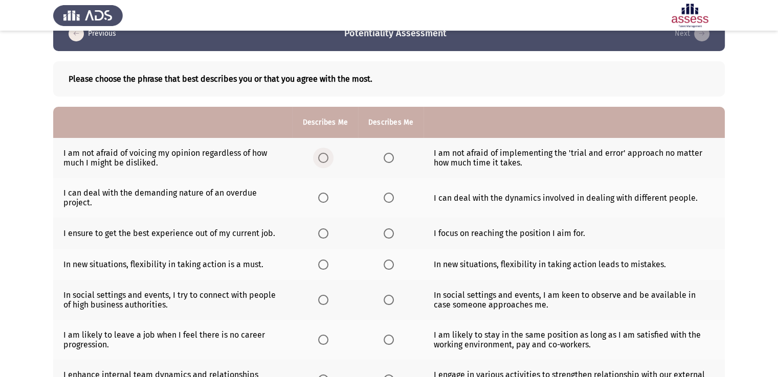
click at [323, 160] on span "Select an option" at bounding box center [323, 158] width 10 height 10
click at [323, 160] on input "Select an option" at bounding box center [323, 158] width 10 height 10
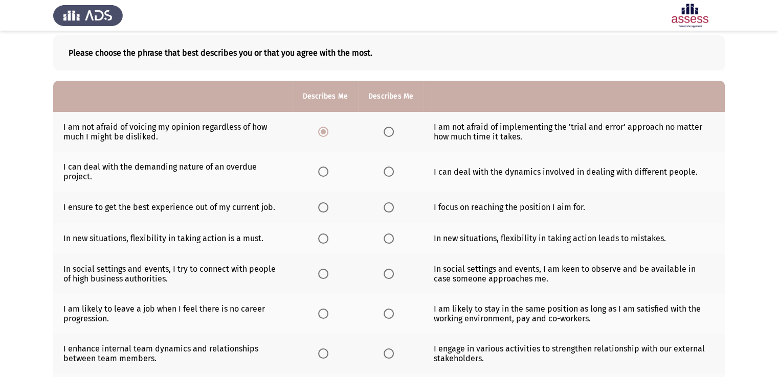
scroll to position [51, 0]
click at [385, 173] on span "Select an option" at bounding box center [388, 171] width 10 height 10
click at [385, 173] on input "Select an option" at bounding box center [388, 171] width 10 height 10
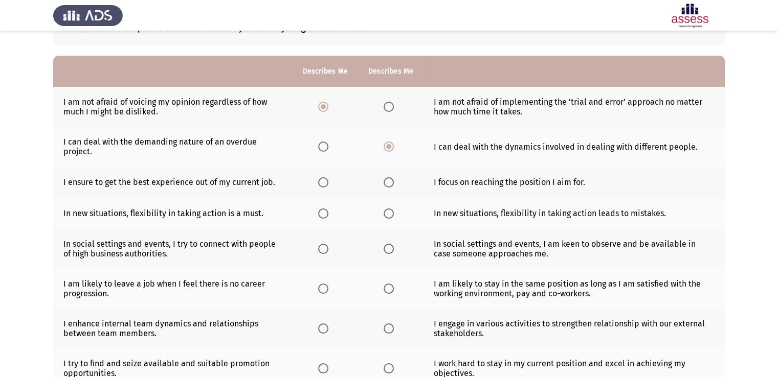
scroll to position [77, 0]
click at [323, 180] on span "Select an option" at bounding box center [323, 181] width 10 height 10
click at [323, 180] on input "Select an option" at bounding box center [323, 181] width 10 height 10
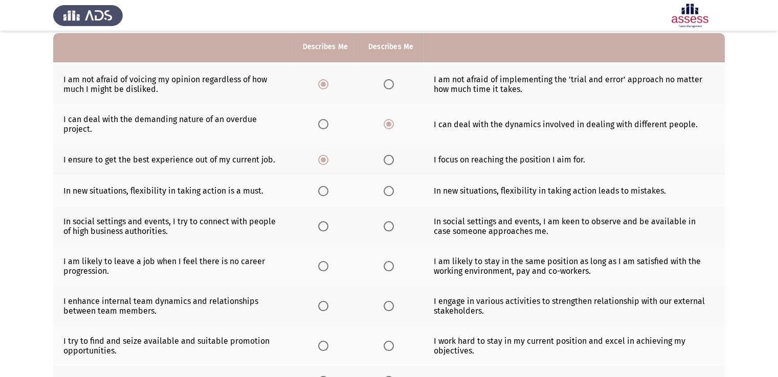
scroll to position [98, 0]
click at [324, 194] on span "Select an option" at bounding box center [323, 191] width 10 height 10
click at [324, 194] on input "Select an option" at bounding box center [323, 191] width 10 height 10
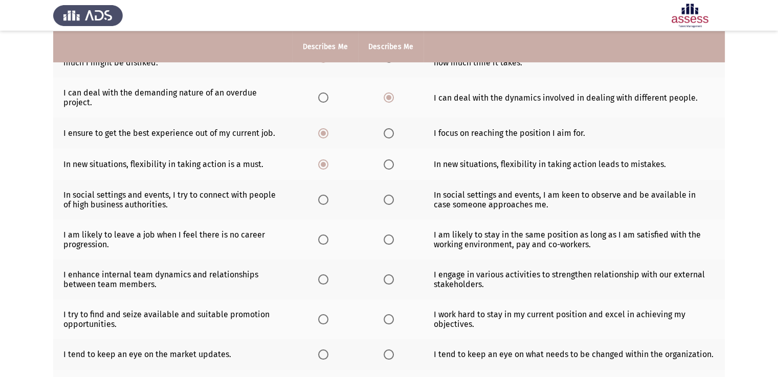
scroll to position [126, 0]
click at [319, 202] on span "Select an option" at bounding box center [323, 199] width 10 height 10
click at [319, 202] on input "Select an option" at bounding box center [323, 199] width 10 height 10
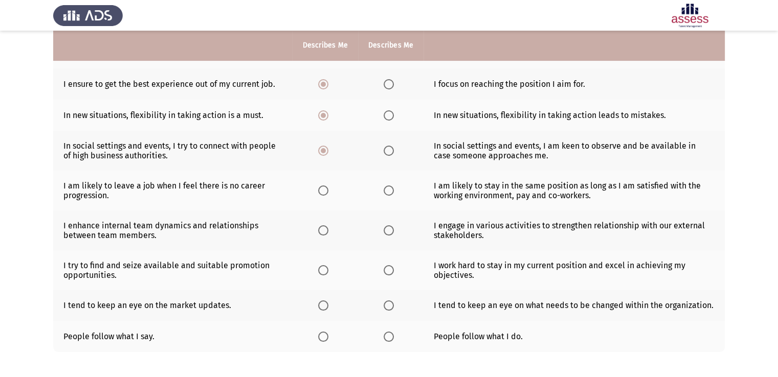
scroll to position [179, 0]
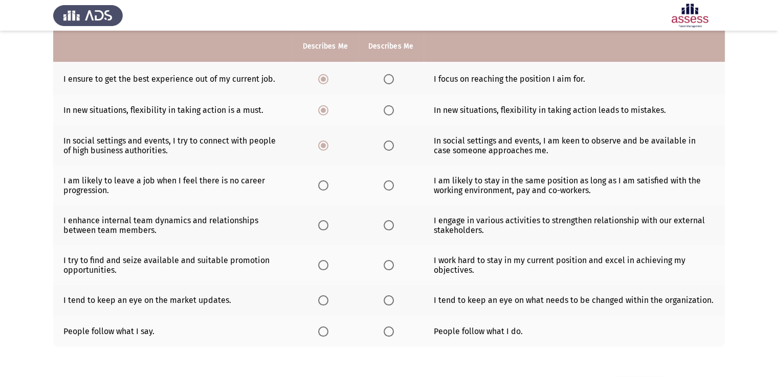
click at [385, 186] on span "Select an option" at bounding box center [388, 185] width 10 height 10
click at [385, 186] on input "Select an option" at bounding box center [388, 185] width 10 height 10
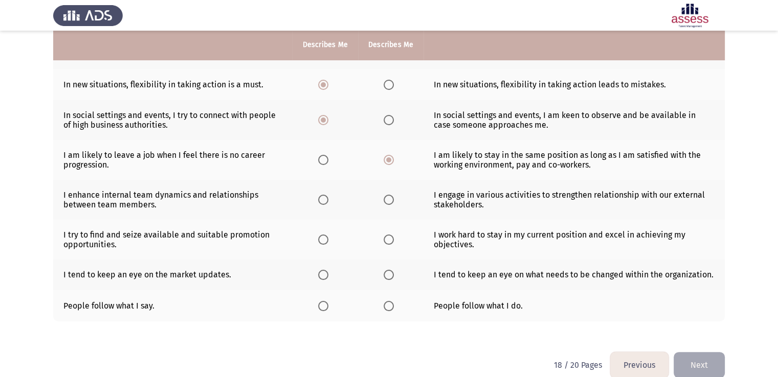
scroll to position [204, 0]
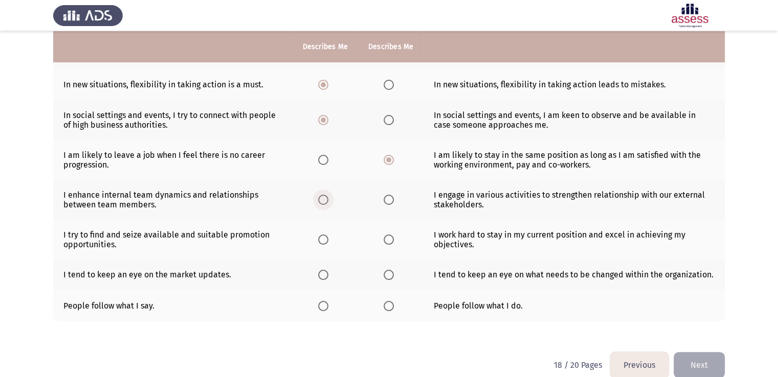
click at [323, 201] on span "Select an option" at bounding box center [323, 200] width 10 height 10
click at [323, 201] on input "Select an option" at bounding box center [323, 200] width 10 height 10
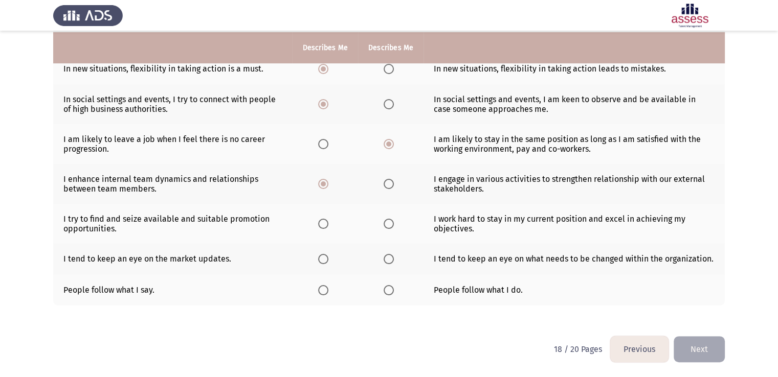
scroll to position [222, 0]
click at [383, 225] on span "Select an option" at bounding box center [388, 224] width 10 height 10
click at [383, 225] on input "Select an option" at bounding box center [388, 224] width 10 height 10
click at [320, 259] on span "Select an option" at bounding box center [323, 259] width 10 height 10
click at [320, 259] on input "Select an option" at bounding box center [323, 259] width 10 height 10
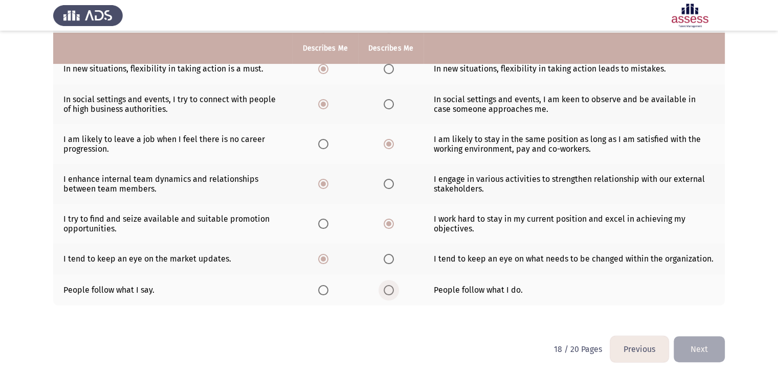
click at [385, 287] on span "Select an option" at bounding box center [388, 290] width 10 height 10
click at [385, 287] on input "Select an option" at bounding box center [388, 290] width 10 height 10
click at [701, 345] on button "Next" at bounding box center [698, 349] width 51 height 26
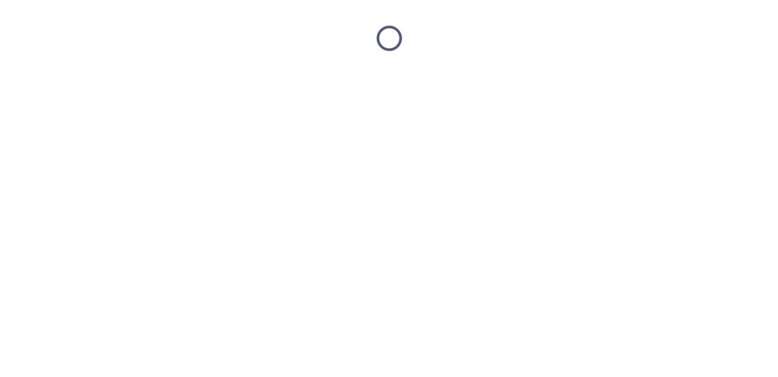
scroll to position [0, 0]
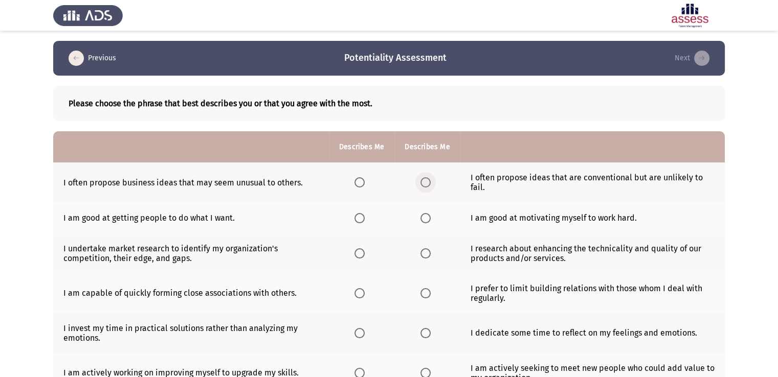
click at [425, 184] on span "Select an option" at bounding box center [425, 182] width 10 height 10
click at [425, 184] on input "Select an option" at bounding box center [425, 182] width 10 height 10
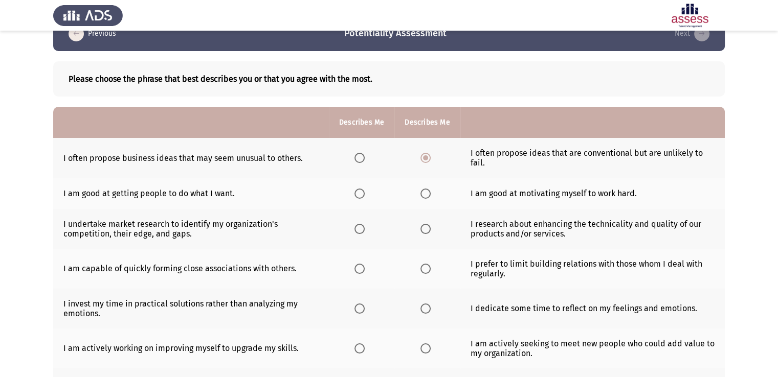
scroll to position [26, 0]
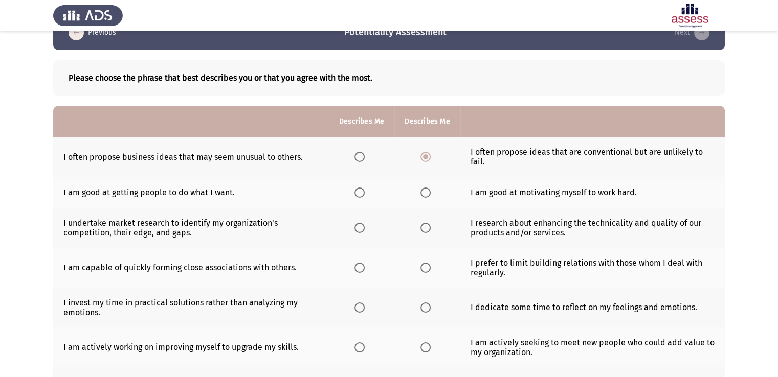
click at [356, 188] on span "Select an option" at bounding box center [359, 193] width 10 height 10
click at [356, 188] on input "Select an option" at bounding box center [359, 193] width 10 height 10
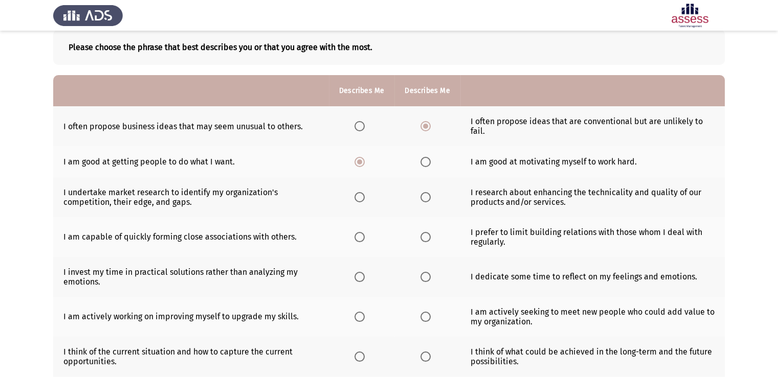
scroll to position [57, 0]
click at [424, 195] on span "Select an option" at bounding box center [425, 196] width 10 height 10
click at [424, 195] on input "Select an option" at bounding box center [425, 196] width 10 height 10
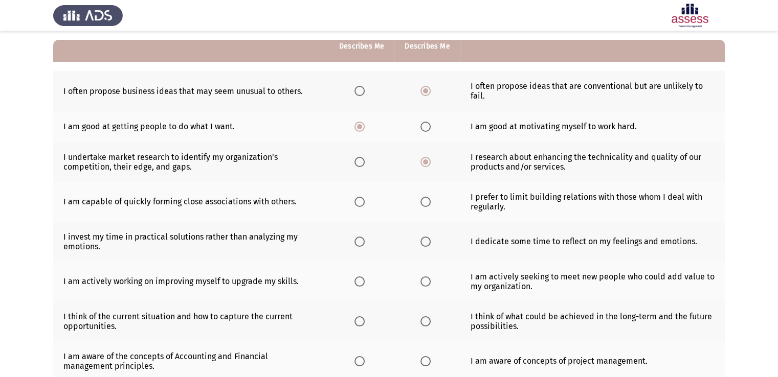
scroll to position [92, 0]
click at [357, 205] on span "Select an option" at bounding box center [359, 201] width 10 height 10
click at [357, 205] on input "Select an option" at bounding box center [359, 201] width 10 height 10
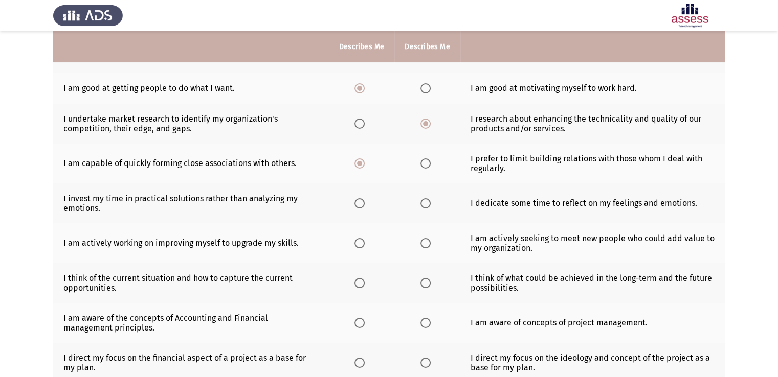
scroll to position [130, 0]
click at [360, 202] on span "Select an option" at bounding box center [359, 203] width 10 height 10
click at [360, 202] on input "Select an option" at bounding box center [359, 203] width 10 height 10
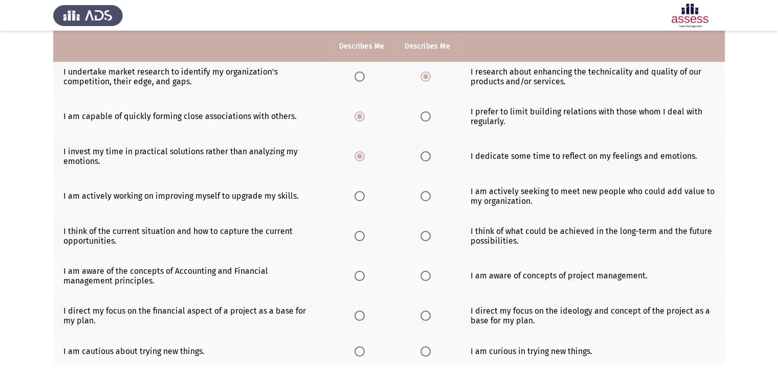
scroll to position [177, 0]
click at [427, 197] on span "Select an option" at bounding box center [425, 196] width 10 height 10
click at [427, 197] on input "Select an option" at bounding box center [425, 196] width 10 height 10
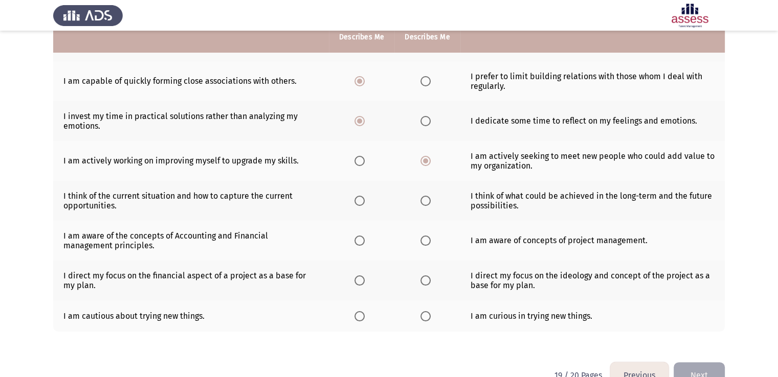
scroll to position [215, 0]
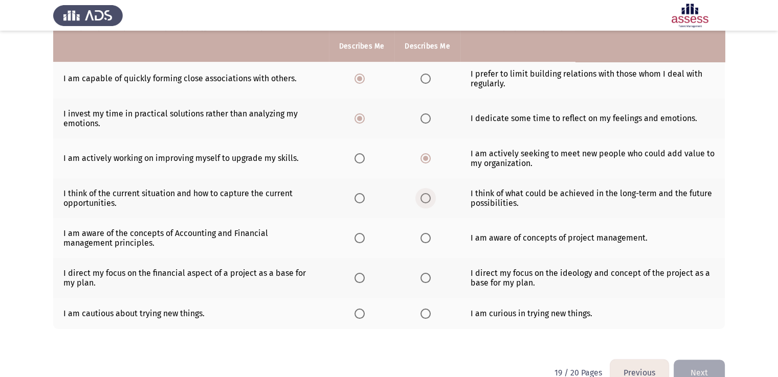
click at [424, 200] on span "Select an option" at bounding box center [425, 198] width 10 height 10
click at [424, 200] on input "Select an option" at bounding box center [425, 198] width 10 height 10
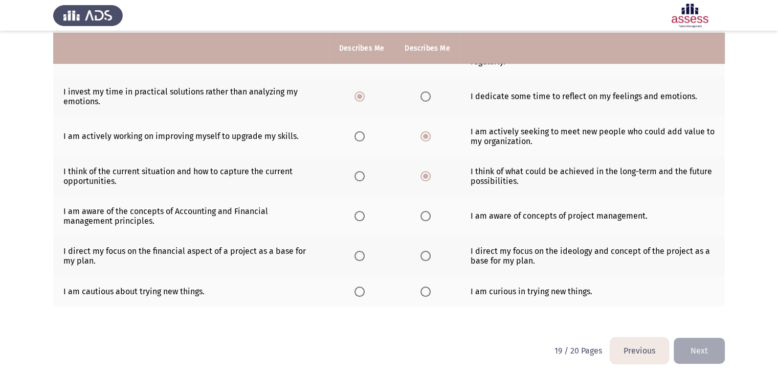
scroll to position [239, 0]
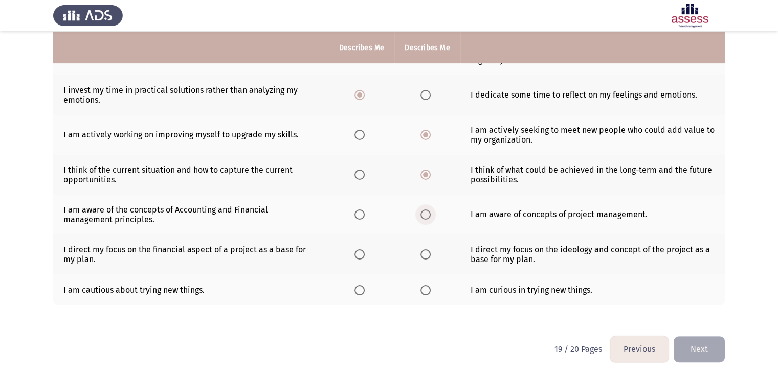
click at [420, 215] on span "Select an option" at bounding box center [425, 215] width 10 height 10
click at [420, 215] on input "Select an option" at bounding box center [425, 215] width 10 height 10
click at [421, 256] on th at bounding box center [426, 255] width 65 height 40
click at [421, 256] on span "Select an option" at bounding box center [425, 254] width 10 height 10
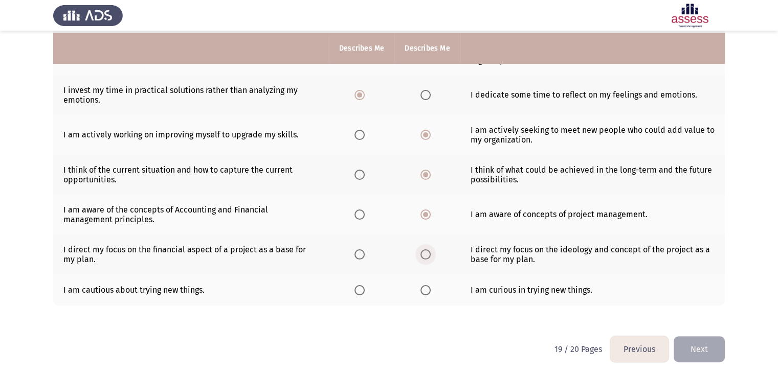
click at [421, 256] on input "Select an option" at bounding box center [425, 254] width 10 height 10
click at [427, 288] on span "Select an option" at bounding box center [425, 290] width 10 height 10
click at [427, 288] on input "Select an option" at bounding box center [425, 290] width 10 height 10
click at [701, 354] on button "Next" at bounding box center [698, 349] width 51 height 26
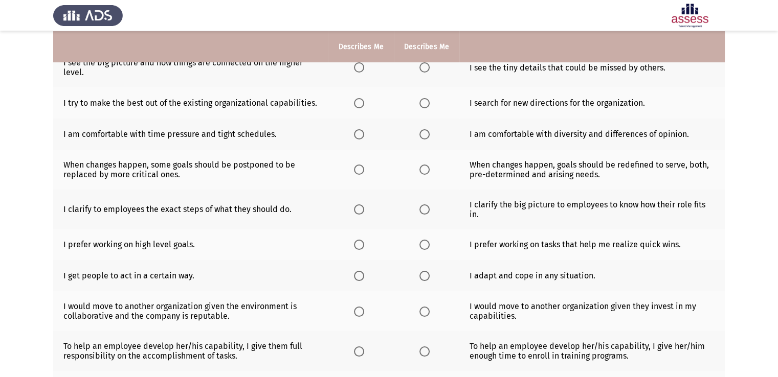
scroll to position [0, 0]
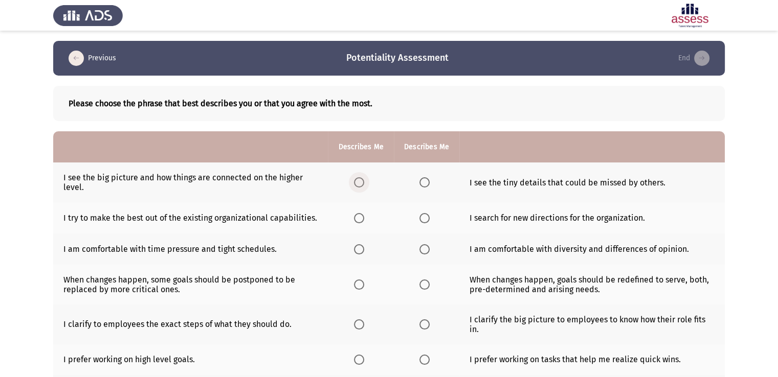
click at [356, 185] on span "Select an option" at bounding box center [359, 182] width 10 height 10
click at [356, 185] on input "Select an option" at bounding box center [359, 182] width 10 height 10
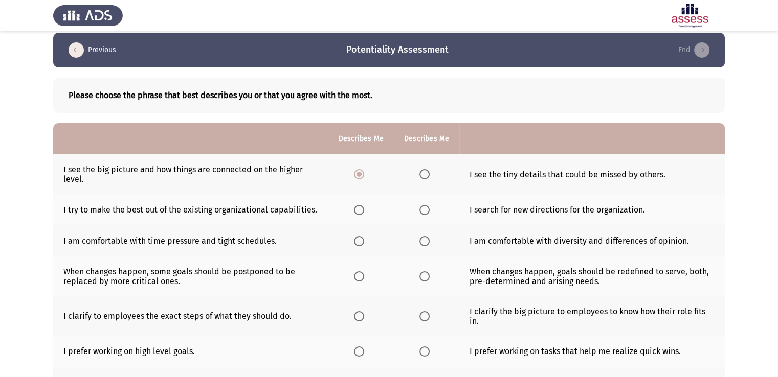
scroll to position [13, 0]
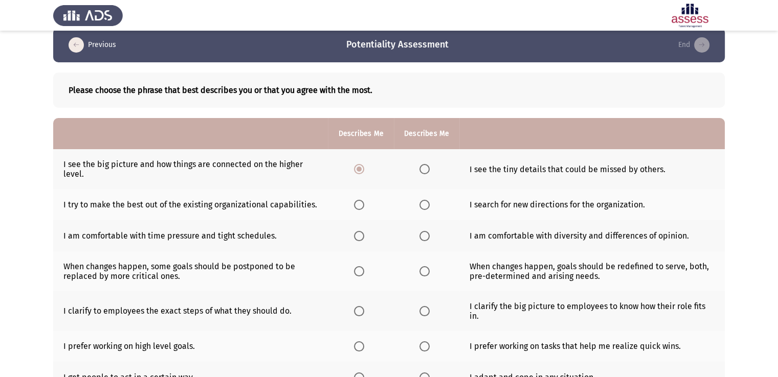
click at [351, 211] on th at bounding box center [360, 204] width 65 height 31
click at [359, 207] on span "Select an option" at bounding box center [359, 205] width 10 height 10
click at [359, 207] on input "Select an option" at bounding box center [359, 205] width 10 height 10
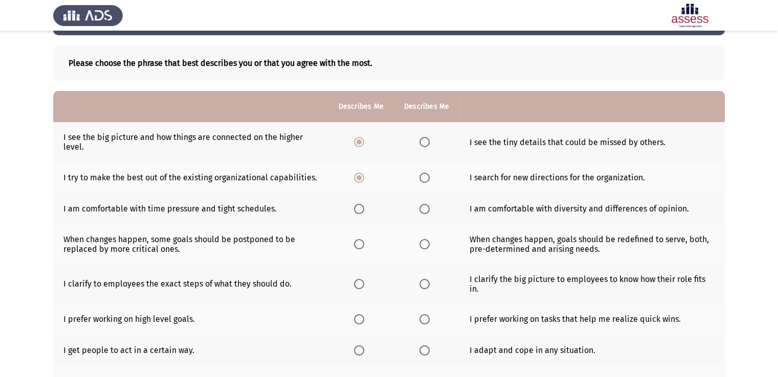
scroll to position [41, 0]
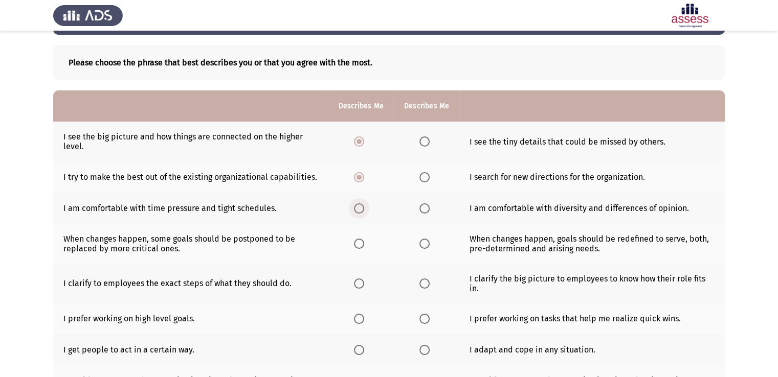
click at [362, 212] on span "Select an option" at bounding box center [359, 208] width 10 height 10
click at [362, 212] on input "Select an option" at bounding box center [359, 208] width 10 height 10
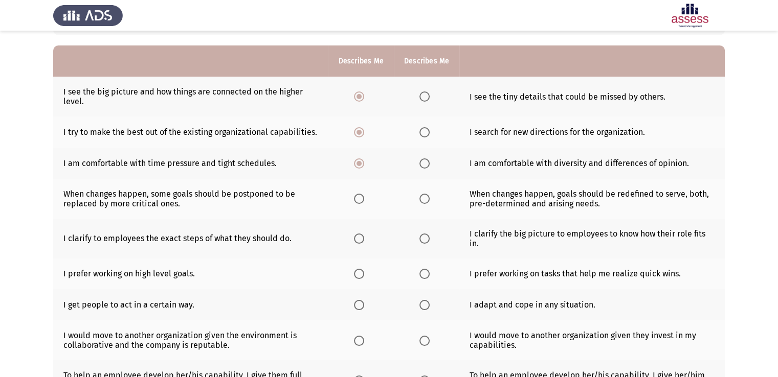
scroll to position [87, 0]
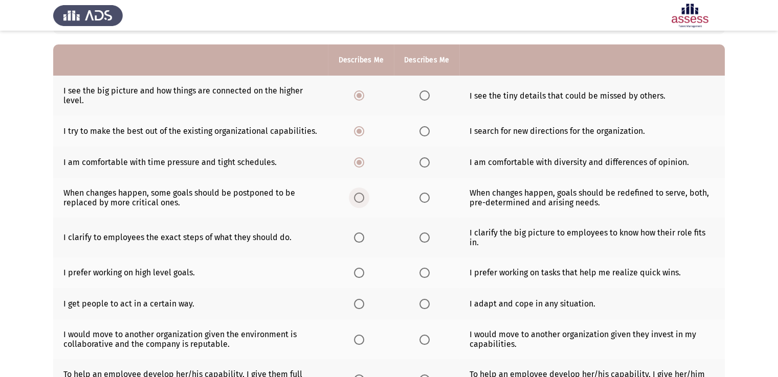
click at [360, 196] on span "Select an option" at bounding box center [359, 198] width 10 height 10
click at [360, 196] on input "Select an option" at bounding box center [359, 198] width 10 height 10
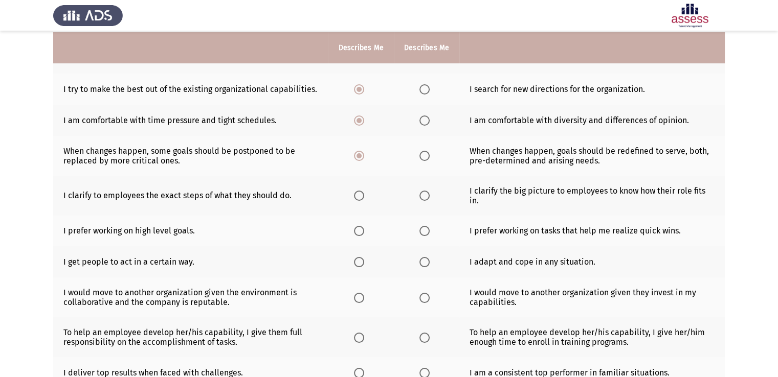
scroll to position [130, 0]
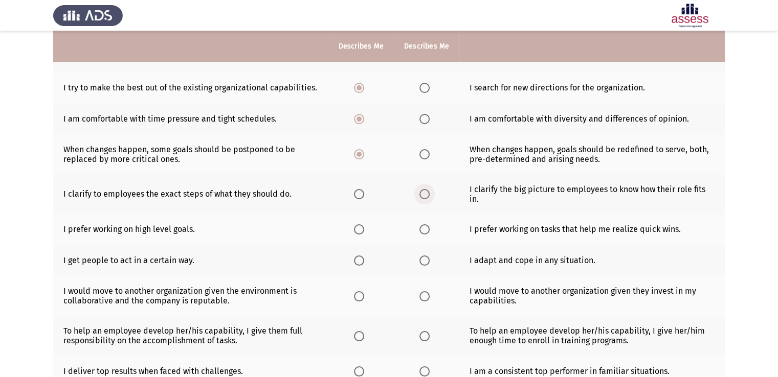
click at [419, 193] on span "Select an option" at bounding box center [424, 194] width 10 height 10
click at [419, 193] on input "Select an option" at bounding box center [424, 194] width 10 height 10
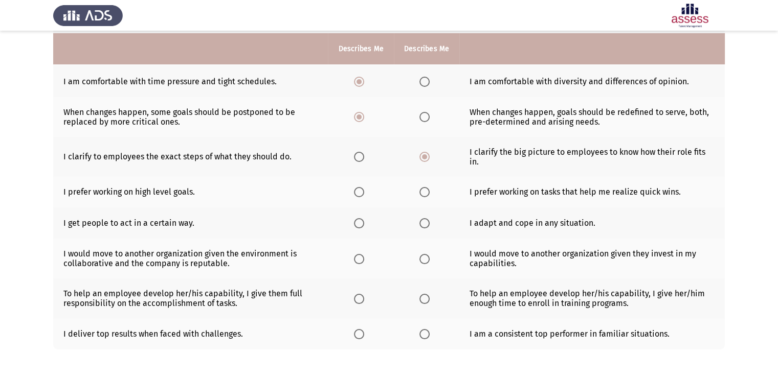
scroll to position [170, 0]
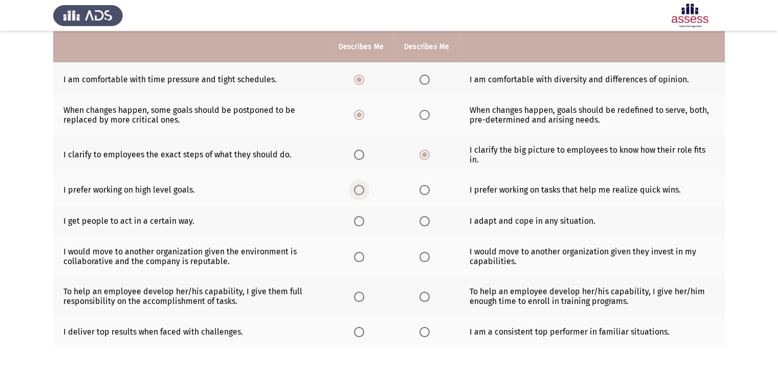
click at [360, 189] on span "Select an option" at bounding box center [359, 190] width 10 height 10
click at [360, 189] on input "Select an option" at bounding box center [359, 190] width 10 height 10
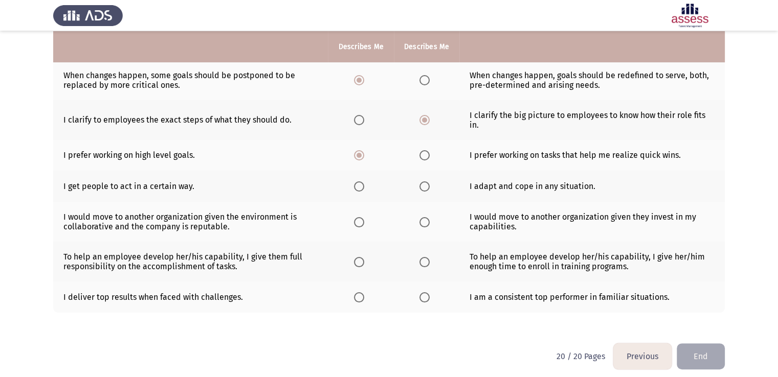
scroll to position [204, 0]
click at [426, 188] on span "Select an option" at bounding box center [424, 186] width 10 height 10
click at [426, 188] on input "Select an option" at bounding box center [424, 186] width 10 height 10
click at [426, 188] on span "Select an option" at bounding box center [424, 186] width 10 height 10
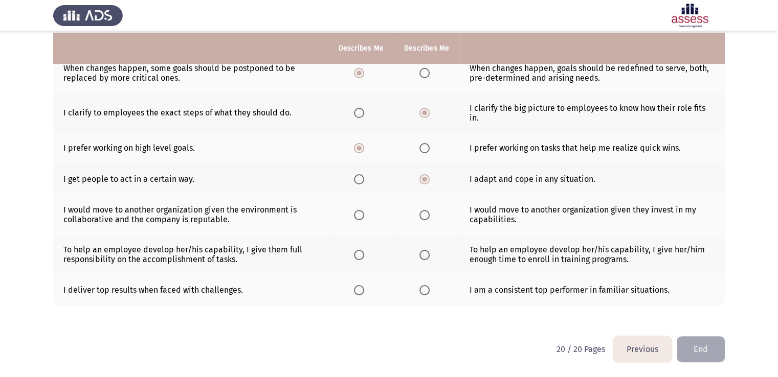
scroll to position [213, 0]
click at [422, 215] on span "Select an option" at bounding box center [424, 215] width 10 height 10
click at [422, 215] on input "Select an option" at bounding box center [424, 215] width 10 height 10
click at [354, 254] on span "Select an option" at bounding box center [359, 255] width 10 height 10
click at [354, 254] on input "Select an option" at bounding box center [359, 255] width 10 height 10
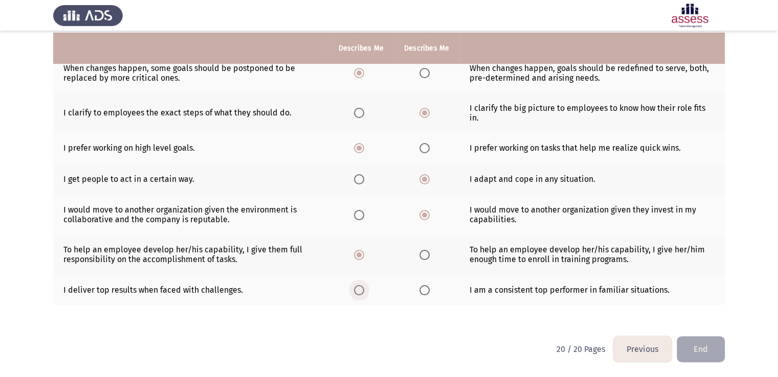
click at [359, 288] on span "Select an option" at bounding box center [359, 290] width 10 height 10
click at [359, 288] on input "Select an option" at bounding box center [359, 290] width 10 height 10
click at [705, 348] on button "End" at bounding box center [700, 349] width 48 height 26
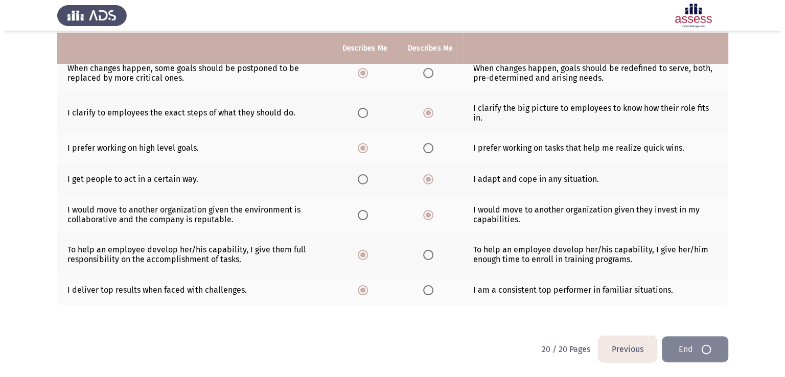
scroll to position [0, 0]
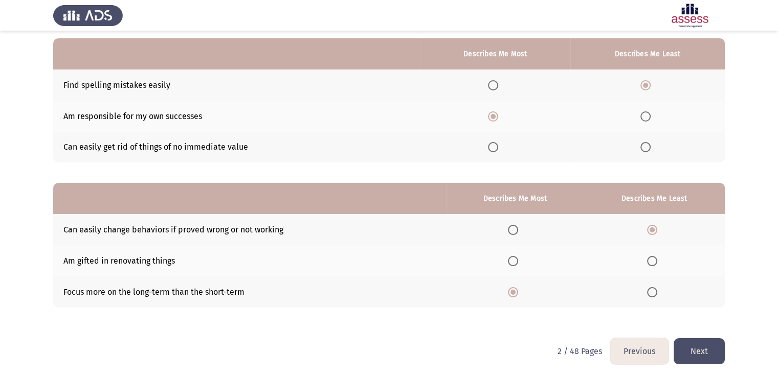
scroll to position [96, 0]
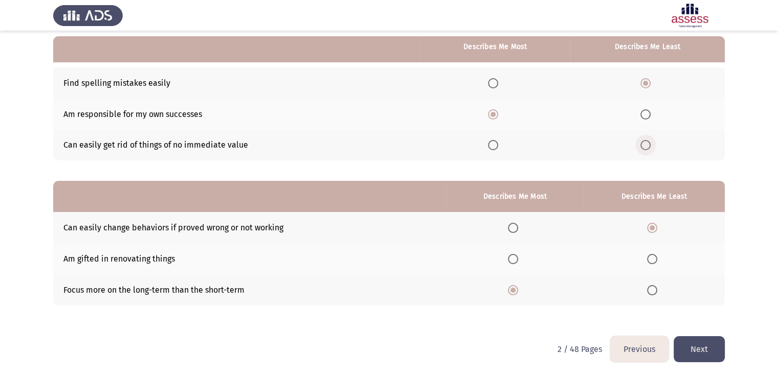
click at [649, 144] on span "Select an option" at bounding box center [645, 145] width 10 height 10
click at [649, 144] on input "Select an option" at bounding box center [645, 145] width 10 height 10
click at [647, 78] on span "Select an option" at bounding box center [645, 83] width 10 height 10
click at [647, 78] on input "Select an option" at bounding box center [645, 83] width 10 height 10
click at [650, 145] on span "Select an option" at bounding box center [645, 145] width 10 height 10
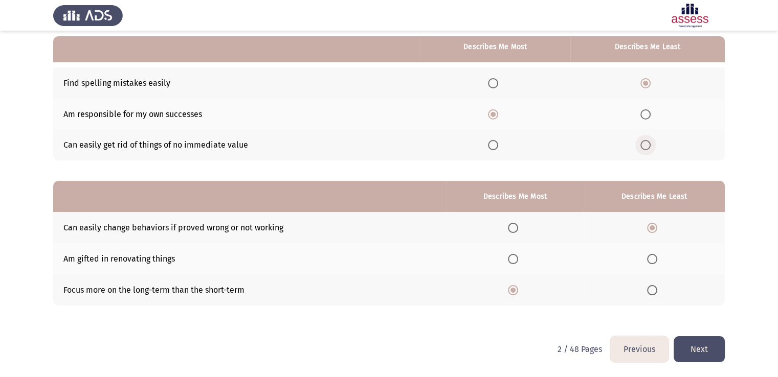
click at [650, 145] on input "Select an option" at bounding box center [645, 145] width 10 height 10
click at [693, 356] on button "Next" at bounding box center [698, 349] width 51 height 26
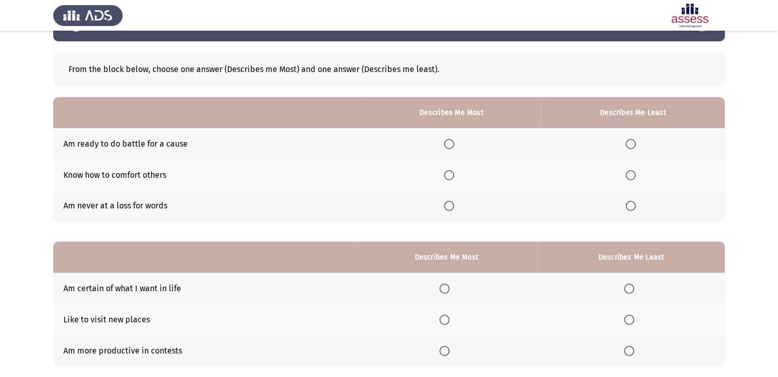
scroll to position [51, 0]
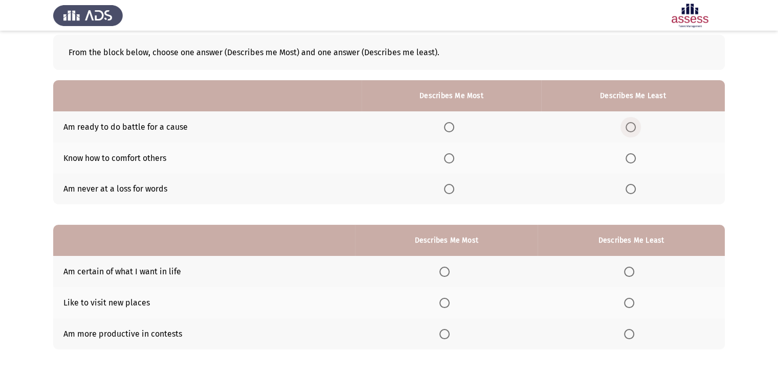
click at [628, 129] on span "Select an option" at bounding box center [630, 127] width 10 height 10
click at [628, 129] on input "Select an option" at bounding box center [630, 127] width 10 height 10
click at [447, 162] on span "Select an option" at bounding box center [449, 158] width 10 height 10
click at [447, 162] on input "Select an option" at bounding box center [449, 158] width 10 height 10
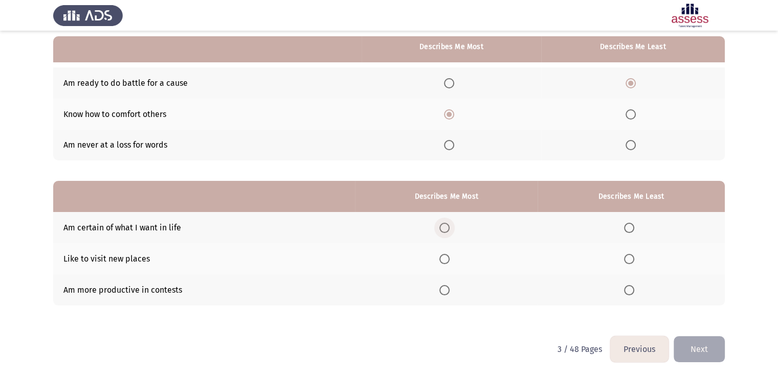
click at [447, 223] on span "Select an option" at bounding box center [444, 228] width 10 height 10
click at [447, 223] on input "Select an option" at bounding box center [444, 228] width 10 height 10
click at [627, 257] on span "Select an option" at bounding box center [629, 259] width 10 height 10
click at [627, 257] on input "Select an option" at bounding box center [629, 259] width 10 height 10
click at [711, 350] on button "Next" at bounding box center [698, 349] width 51 height 26
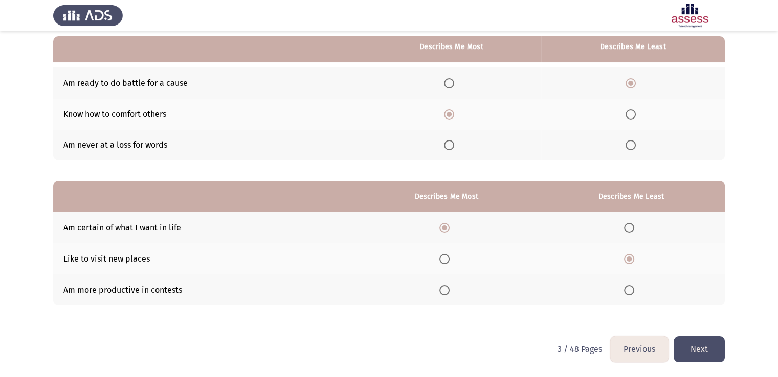
scroll to position [0, 0]
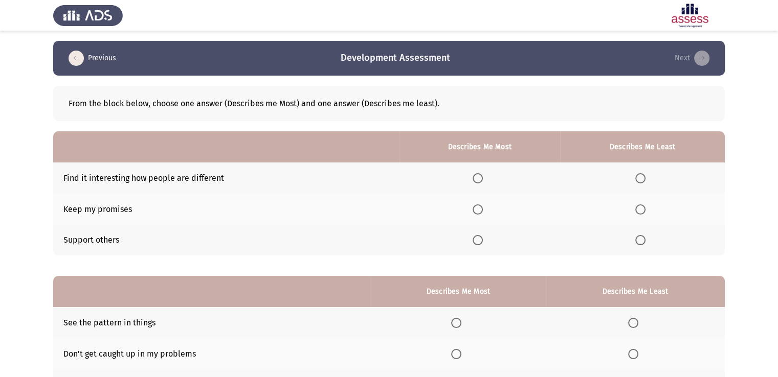
click at [478, 239] on span "Select an option" at bounding box center [477, 240] width 10 height 10
click at [478, 239] on input "Select an option" at bounding box center [477, 240] width 10 height 10
click at [644, 177] on span "Select an option" at bounding box center [640, 178] width 10 height 10
click at [644, 177] on input "Select an option" at bounding box center [640, 178] width 10 height 10
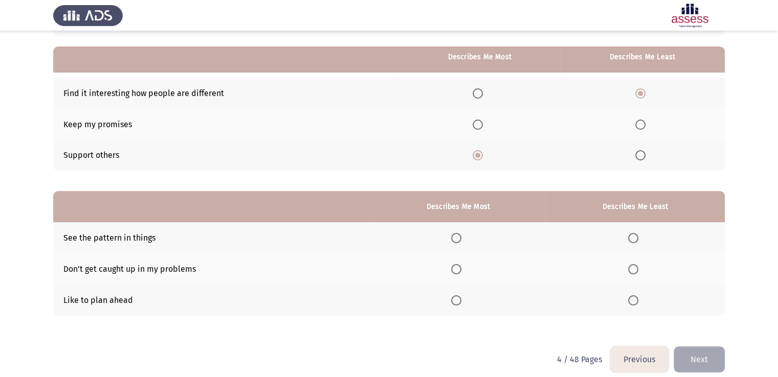
scroll to position [96, 0]
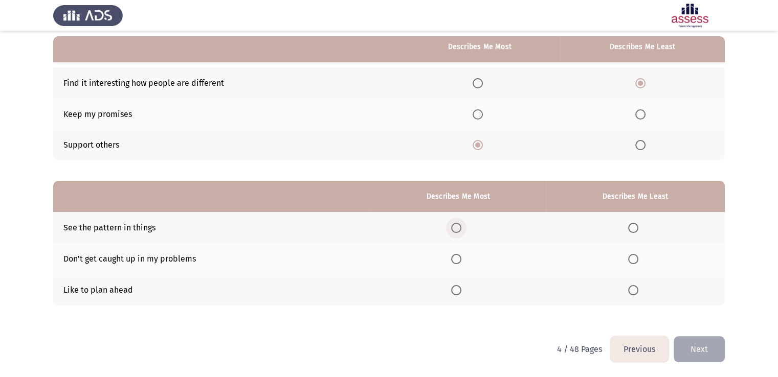
click at [460, 227] on span "Select an option" at bounding box center [456, 228] width 10 height 10
click at [460, 227] on input "Select an option" at bounding box center [456, 228] width 10 height 10
click at [633, 259] on span "Select an option" at bounding box center [633, 259] width 10 height 10
click at [633, 259] on input "Select an option" at bounding box center [633, 259] width 10 height 10
click at [690, 348] on button "Next" at bounding box center [698, 349] width 51 height 26
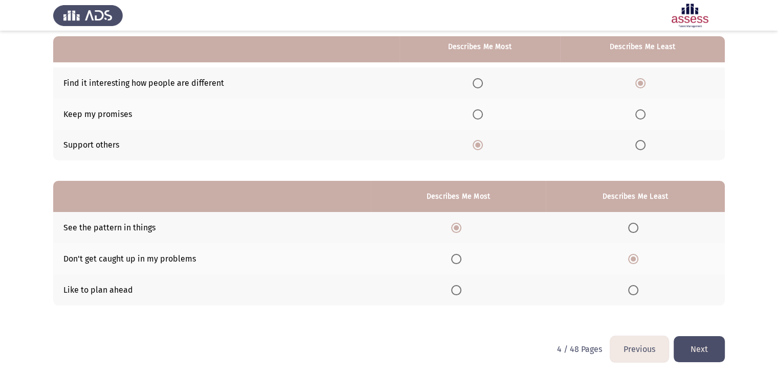
scroll to position [0, 0]
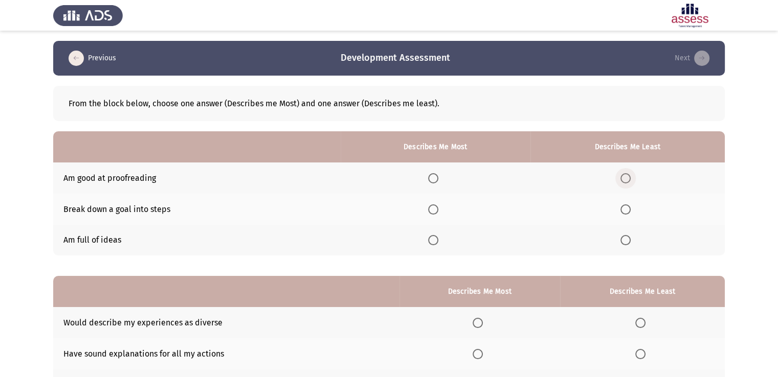
click at [630, 175] on span "Select an option" at bounding box center [625, 178] width 10 height 10
click at [630, 175] on input "Select an option" at bounding box center [625, 178] width 10 height 10
click at [438, 239] on span "Select an option" at bounding box center [433, 240] width 10 height 10
click at [438, 239] on input "Select an option" at bounding box center [433, 240] width 10 height 10
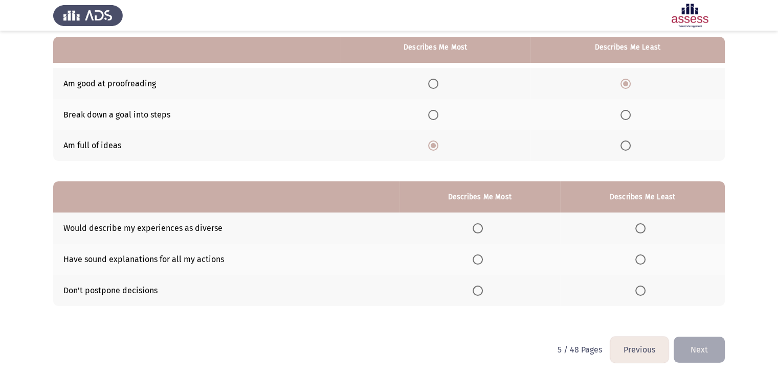
scroll to position [96, 0]
click at [478, 291] on span "Select an option" at bounding box center [477, 290] width 10 height 10
click at [478, 291] on input "Select an option" at bounding box center [477, 290] width 10 height 10
click at [640, 229] on span "Select an option" at bounding box center [640, 228] width 10 height 10
click at [640, 229] on input "Select an option" at bounding box center [640, 228] width 10 height 10
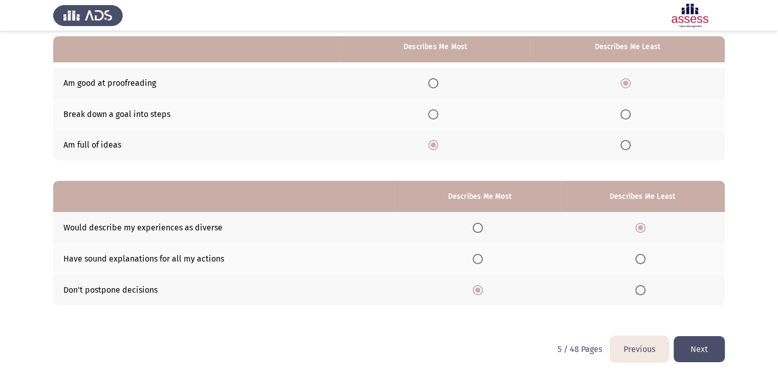
click at [694, 350] on button "Next" at bounding box center [698, 349] width 51 height 26
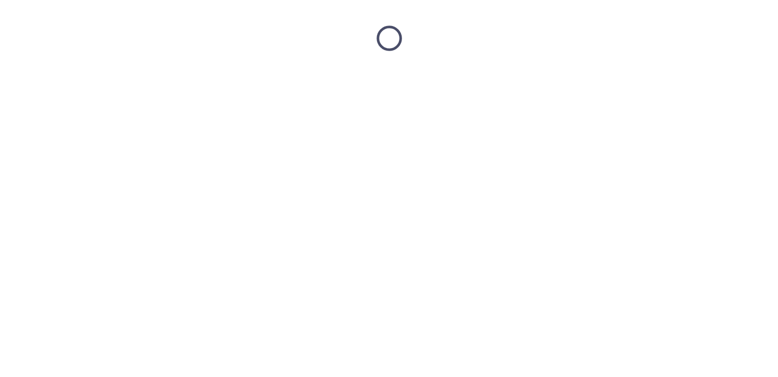
scroll to position [0, 0]
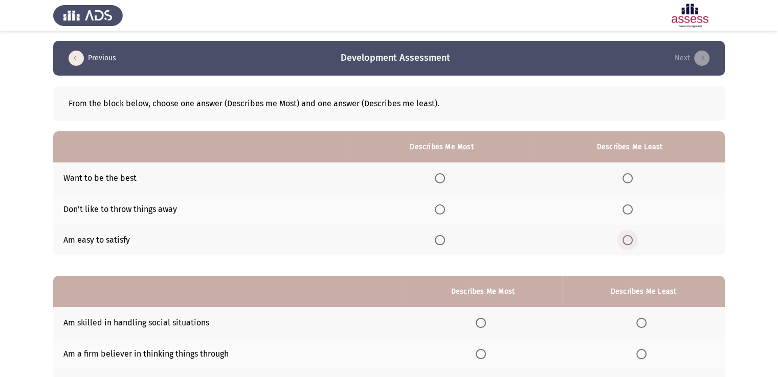
click at [631, 239] on span "Select an option" at bounding box center [627, 240] width 10 height 10
click at [631, 239] on input "Select an option" at bounding box center [627, 240] width 10 height 10
click at [440, 211] on span "Select an option" at bounding box center [440, 209] width 10 height 10
click at [440, 211] on input "Select an option" at bounding box center [440, 209] width 10 height 10
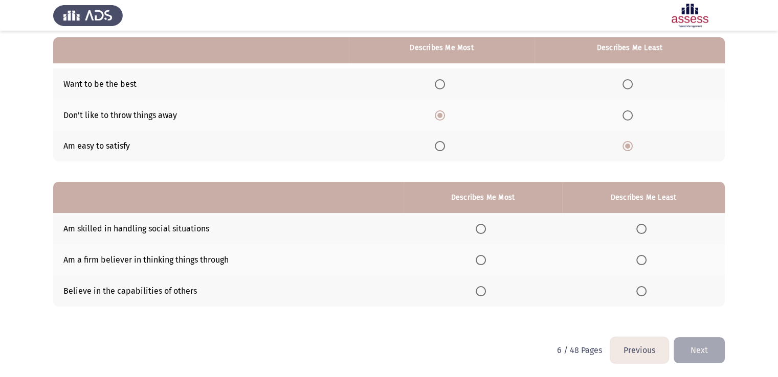
scroll to position [96, 0]
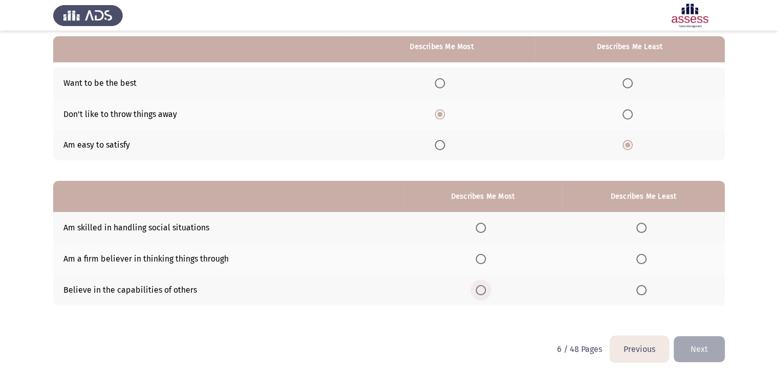
click at [483, 290] on span "Select an option" at bounding box center [480, 290] width 10 height 10
click at [483, 290] on input "Select an option" at bounding box center [480, 290] width 10 height 10
click at [638, 230] on span "Select an option" at bounding box center [641, 228] width 10 height 10
click at [638, 230] on input "Select an option" at bounding box center [641, 228] width 10 height 10
click at [691, 347] on button "Next" at bounding box center [698, 349] width 51 height 26
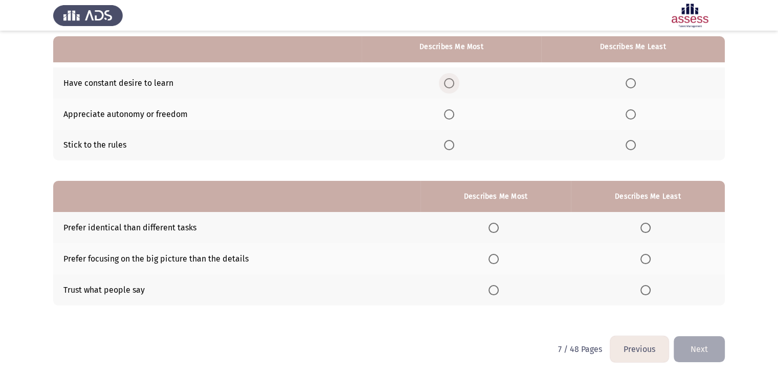
click at [454, 80] on span "Select an option" at bounding box center [449, 83] width 10 height 10
click at [454, 80] on input "Select an option" at bounding box center [449, 83] width 10 height 10
click at [630, 145] on span "Select an option" at bounding box center [630, 145] width 10 height 10
click at [630, 145] on input "Select an option" at bounding box center [630, 145] width 10 height 10
click at [497, 294] on span "Select an option" at bounding box center [493, 290] width 10 height 10
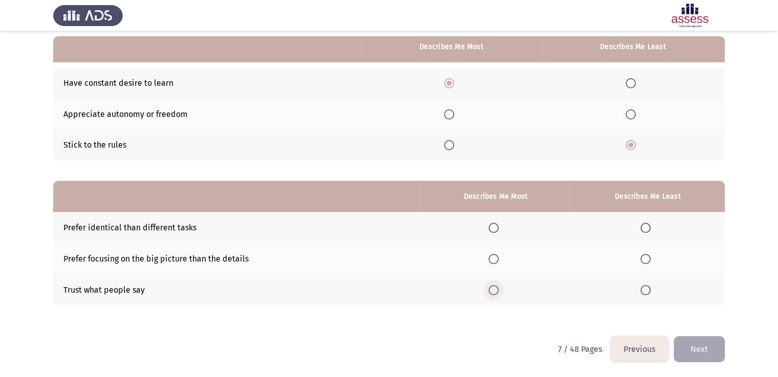
click at [497, 294] on input "Select an option" at bounding box center [493, 290] width 10 height 10
click at [647, 231] on span "Select an option" at bounding box center [645, 228] width 10 height 10
click at [647, 231] on input "Select an option" at bounding box center [645, 228] width 10 height 10
click at [692, 343] on button "Next" at bounding box center [698, 349] width 51 height 26
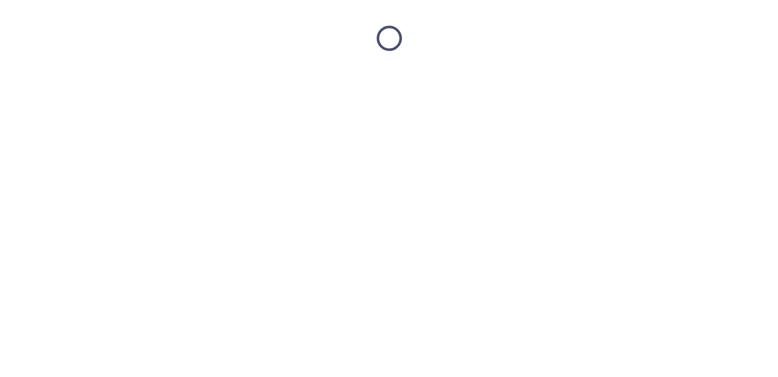
scroll to position [0, 0]
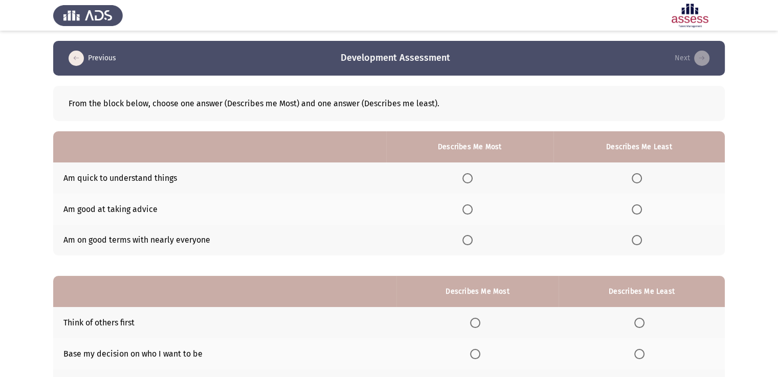
click at [466, 182] on span "Select an option" at bounding box center [467, 178] width 10 height 10
click at [466, 182] on input "Select an option" at bounding box center [467, 178] width 10 height 10
click at [635, 214] on span "Select an option" at bounding box center [636, 209] width 10 height 10
click at [635, 214] on input "Select an option" at bounding box center [636, 209] width 10 height 10
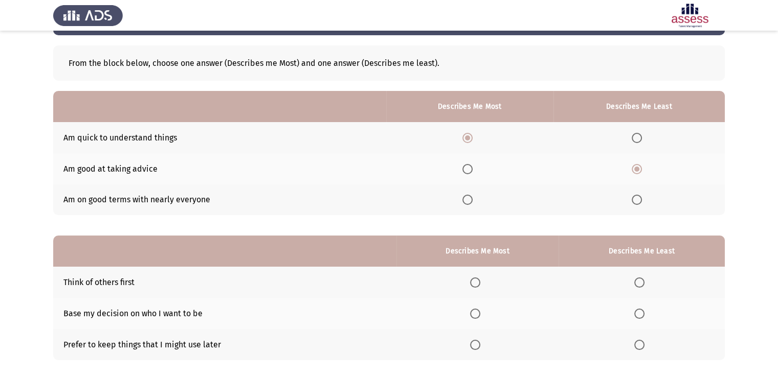
scroll to position [96, 0]
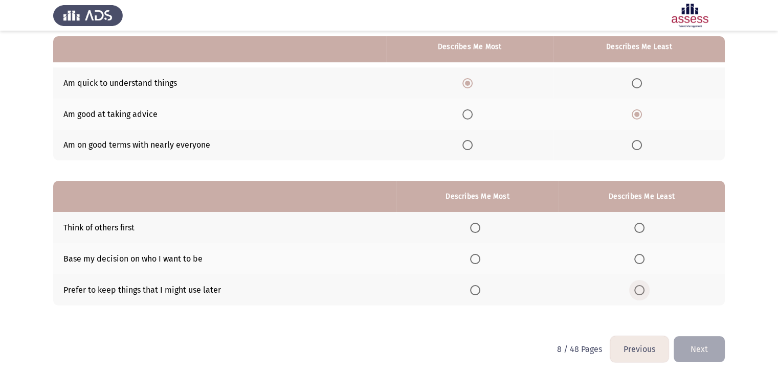
click at [644, 291] on span "Select an option" at bounding box center [639, 290] width 10 height 10
click at [644, 291] on input "Select an option" at bounding box center [639, 290] width 10 height 10
click at [474, 230] on span "Select an option" at bounding box center [475, 228] width 10 height 10
click at [474, 230] on input "Select an option" at bounding box center [475, 228] width 10 height 10
click at [712, 350] on button "Next" at bounding box center [698, 349] width 51 height 26
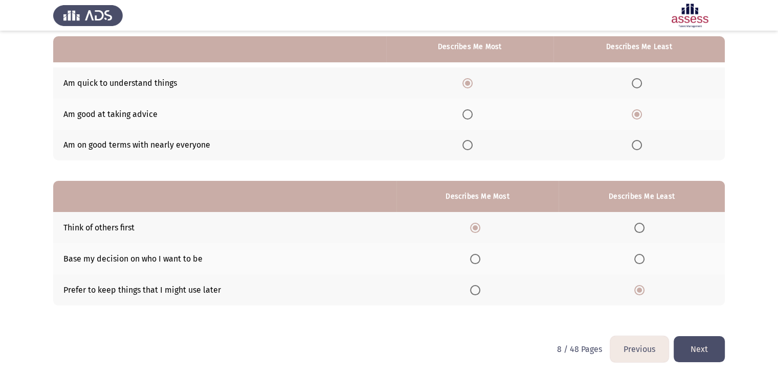
scroll to position [0, 0]
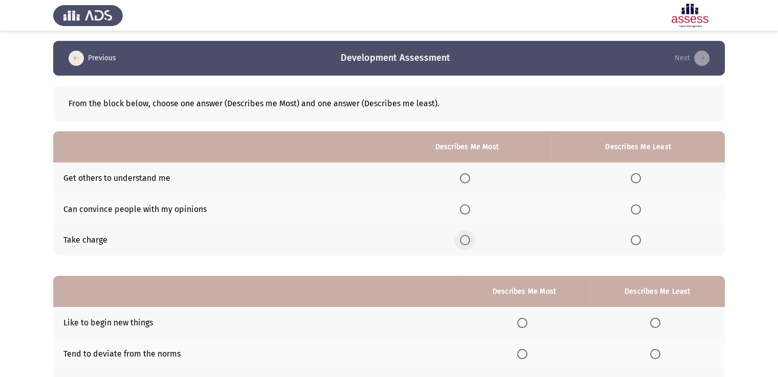
click at [464, 242] on span "Select an option" at bounding box center [465, 240] width 10 height 10
click at [464, 242] on input "Select an option" at bounding box center [465, 240] width 10 height 10
click at [636, 209] on span "Select an option" at bounding box center [635, 209] width 10 height 10
click at [636, 209] on input "Select an option" at bounding box center [635, 209] width 10 height 10
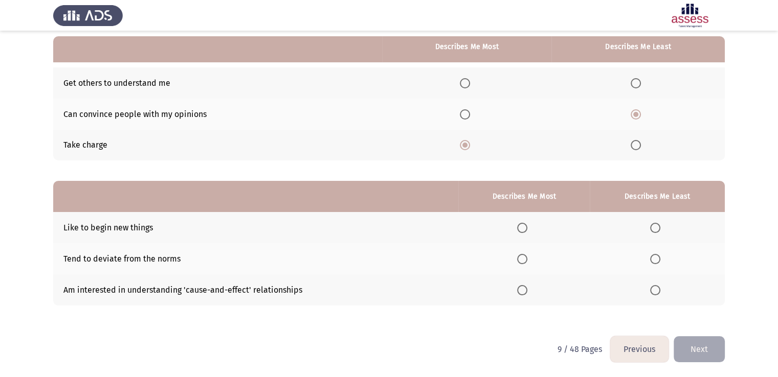
click at [519, 232] on span "Select an option" at bounding box center [522, 228] width 10 height 10
click at [519, 232] on input "Select an option" at bounding box center [522, 228] width 10 height 10
click at [656, 263] on span "Select an option" at bounding box center [655, 259] width 10 height 10
click at [656, 263] on input "Select an option" at bounding box center [655, 259] width 10 height 10
click at [689, 349] on button "Next" at bounding box center [698, 349] width 51 height 26
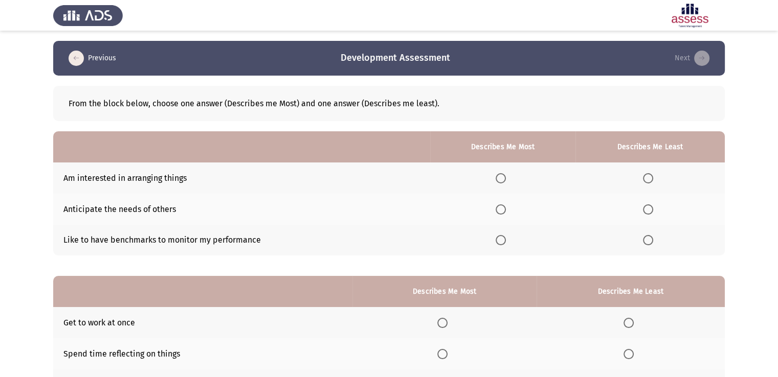
scroll to position [51, 0]
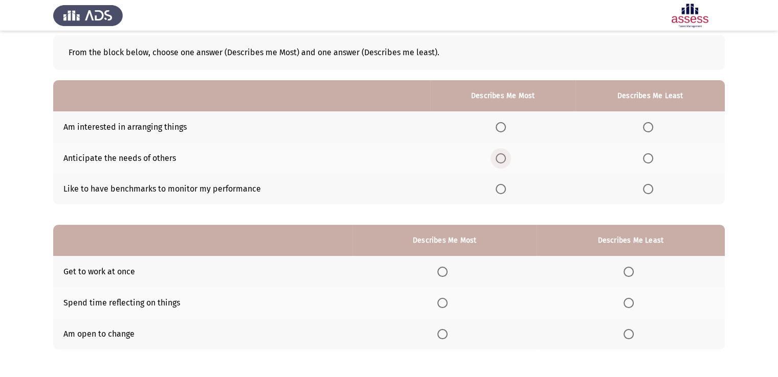
click at [503, 157] on span "Select an option" at bounding box center [500, 158] width 10 height 10
click at [503, 157] on input "Select an option" at bounding box center [500, 158] width 10 height 10
click at [643, 124] on span "Select an option" at bounding box center [648, 127] width 10 height 10
click at [643, 124] on input "Select an option" at bounding box center [648, 127] width 10 height 10
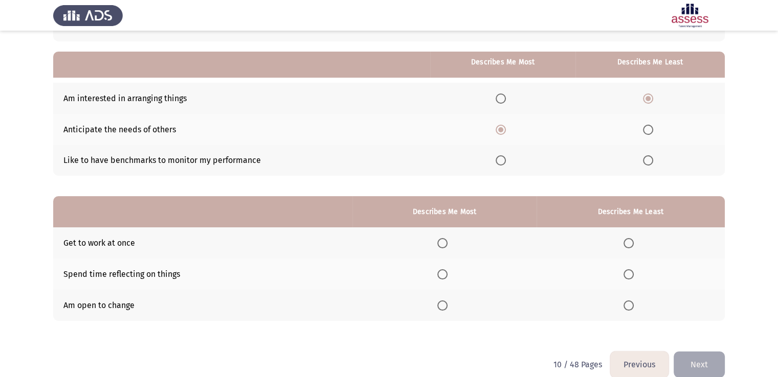
scroll to position [96, 0]
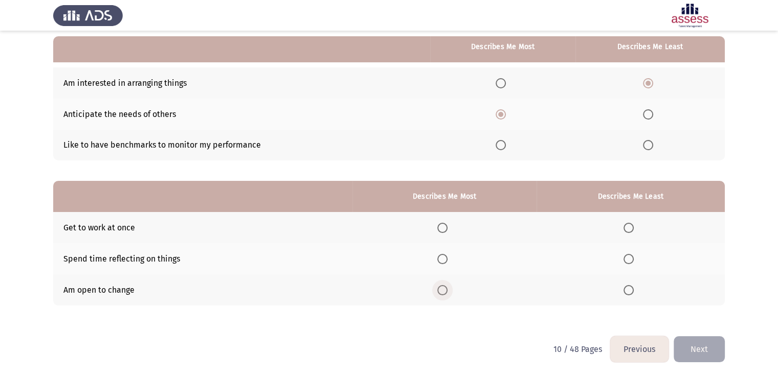
click at [450, 289] on label "Select an option" at bounding box center [444, 290] width 14 height 10
click at [447, 289] on input "Select an option" at bounding box center [442, 290] width 10 height 10
click at [630, 256] on span "Select an option" at bounding box center [628, 259] width 10 height 10
click at [630, 256] on input "Select an option" at bounding box center [628, 259] width 10 height 10
click at [693, 350] on button "Next" at bounding box center [698, 349] width 51 height 26
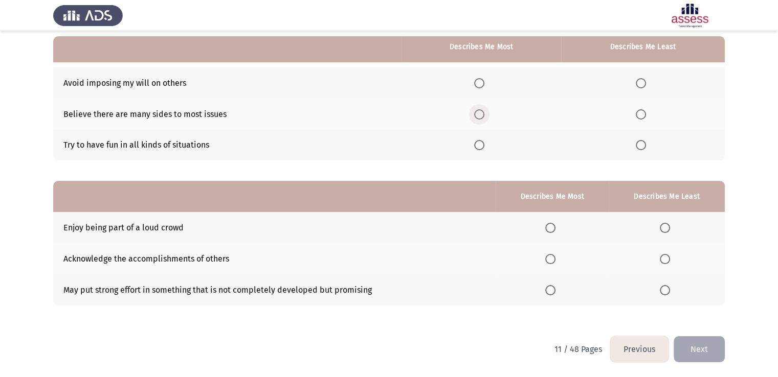
click at [478, 112] on span "Select an option" at bounding box center [479, 114] width 10 height 10
click at [478, 112] on input "Select an option" at bounding box center [479, 114] width 10 height 10
click at [641, 148] on span "Select an option" at bounding box center [640, 145] width 10 height 10
click at [641, 148] on input "Select an option" at bounding box center [640, 145] width 10 height 10
click at [550, 262] on span "Select an option" at bounding box center [550, 259] width 10 height 10
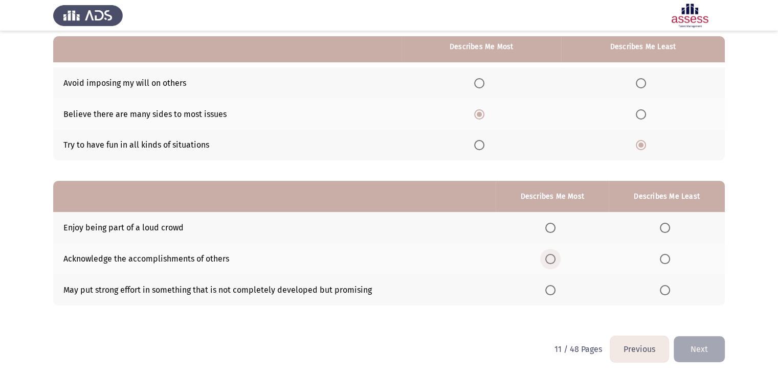
click at [550, 262] on input "Select an option" at bounding box center [550, 259] width 10 height 10
click at [669, 231] on span "Select an option" at bounding box center [664, 228] width 10 height 10
click at [669, 231] on input "Select an option" at bounding box center [664, 228] width 10 height 10
click at [697, 361] on button "Next" at bounding box center [698, 349] width 51 height 26
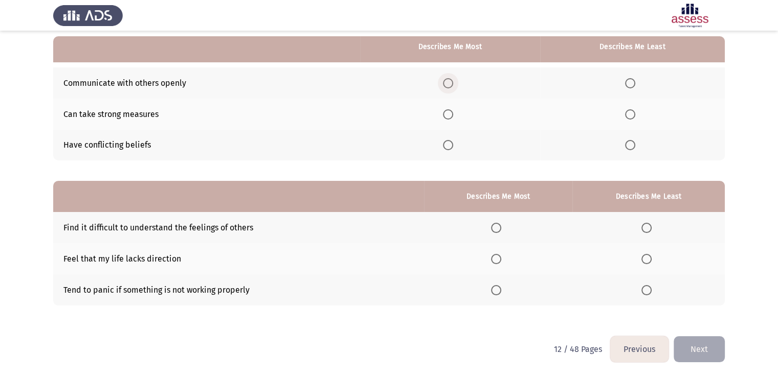
click at [450, 78] on span "Select an option" at bounding box center [448, 83] width 10 height 10
click at [450, 78] on input "Select an option" at bounding box center [448, 83] width 10 height 10
click at [635, 143] on span "Select an option" at bounding box center [630, 145] width 10 height 10
click at [635, 143] on input "Select an option" at bounding box center [630, 145] width 10 height 10
click at [651, 227] on span "Select an option" at bounding box center [646, 228] width 10 height 10
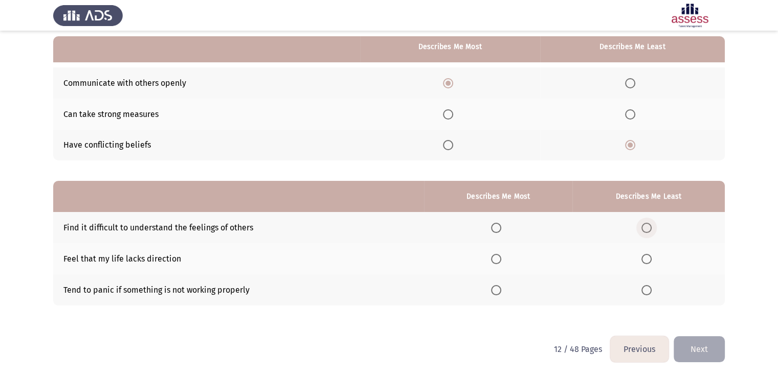
click at [651, 227] on input "Select an option" at bounding box center [646, 228] width 10 height 10
click at [501, 287] on span "Select an option" at bounding box center [496, 290] width 10 height 10
click at [501, 287] on input "Select an option" at bounding box center [496, 290] width 10 height 10
click at [722, 352] on button "Next" at bounding box center [698, 349] width 51 height 26
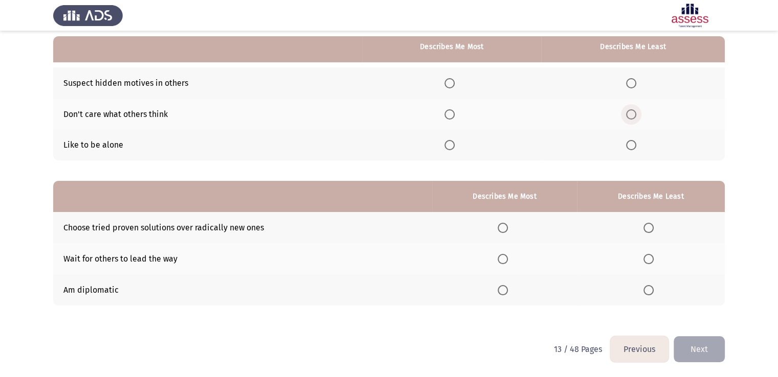
click at [631, 115] on span "Select an option" at bounding box center [631, 114] width 10 height 10
click at [631, 115] on input "Select an option" at bounding box center [631, 114] width 10 height 10
click at [452, 78] on span "Select an option" at bounding box center [449, 83] width 10 height 10
click at [452, 78] on input "Select an option" at bounding box center [449, 83] width 10 height 10
click at [506, 291] on span "Select an option" at bounding box center [502, 290] width 10 height 10
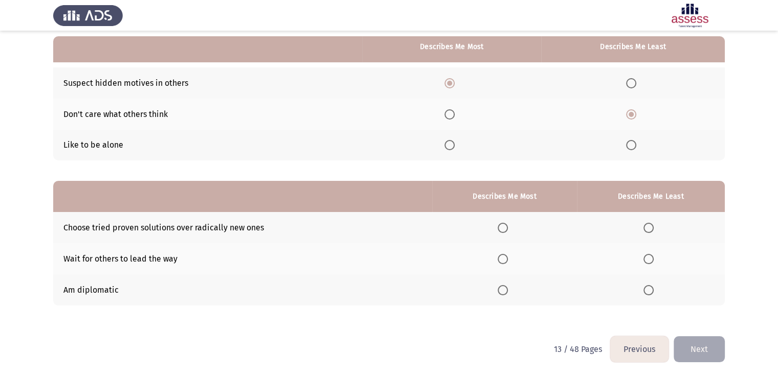
click at [506, 291] on input "Select an option" at bounding box center [502, 290] width 10 height 10
click at [650, 259] on span "Select an option" at bounding box center [648, 259] width 10 height 10
click at [650, 259] on input "Select an option" at bounding box center [648, 259] width 10 height 10
click at [704, 354] on button "Next" at bounding box center [698, 349] width 51 height 26
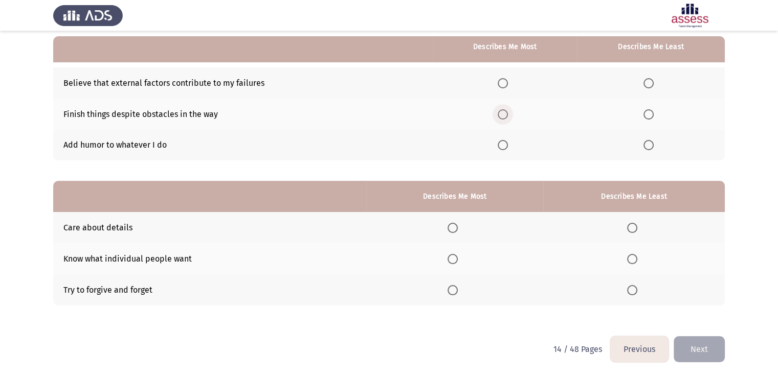
click at [508, 111] on span "Select an option" at bounding box center [502, 114] width 10 height 10
click at [508, 111] on input "Select an option" at bounding box center [502, 114] width 10 height 10
click at [649, 146] on span "Select an option" at bounding box center [648, 145] width 10 height 10
click at [649, 146] on input "Select an option" at bounding box center [648, 145] width 10 height 10
click at [458, 291] on span "Select an option" at bounding box center [452, 290] width 10 height 10
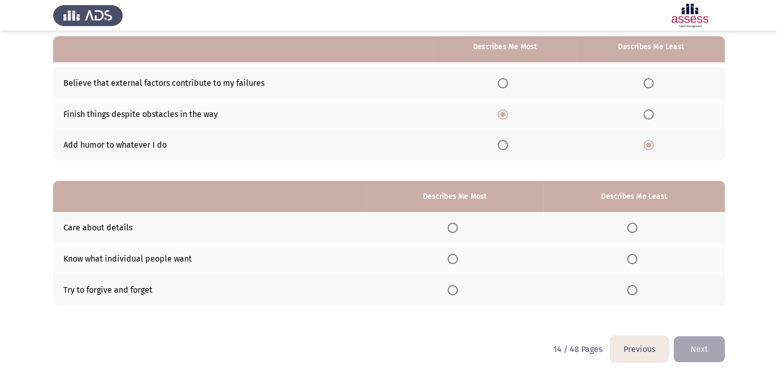
click at [458, 291] on input "Select an option" at bounding box center [452, 290] width 10 height 10
click at [633, 227] on span "Select an option" at bounding box center [632, 228] width 10 height 10
click at [633, 227] on input "Select an option" at bounding box center [632, 228] width 10 height 10
click at [683, 341] on button "Next" at bounding box center [698, 349] width 51 height 26
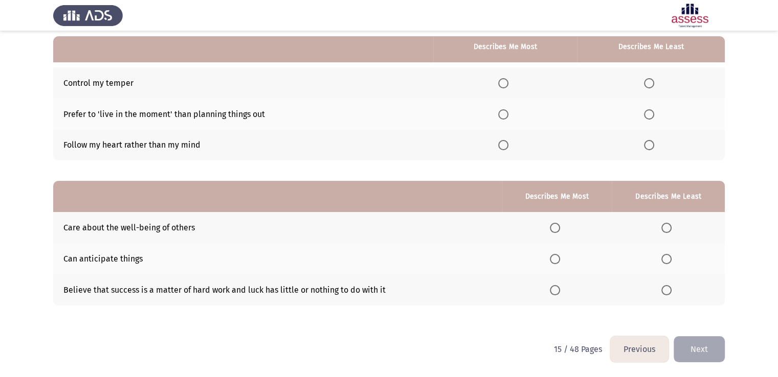
click at [505, 78] on span "Select an option" at bounding box center [503, 83] width 10 height 10
click at [505, 78] on input "Select an option" at bounding box center [503, 83] width 10 height 10
click at [650, 147] on span "Select an option" at bounding box center [649, 145] width 10 height 10
click at [650, 147] on input "Select an option" at bounding box center [649, 145] width 10 height 10
click at [554, 261] on span "Select an option" at bounding box center [555, 259] width 10 height 10
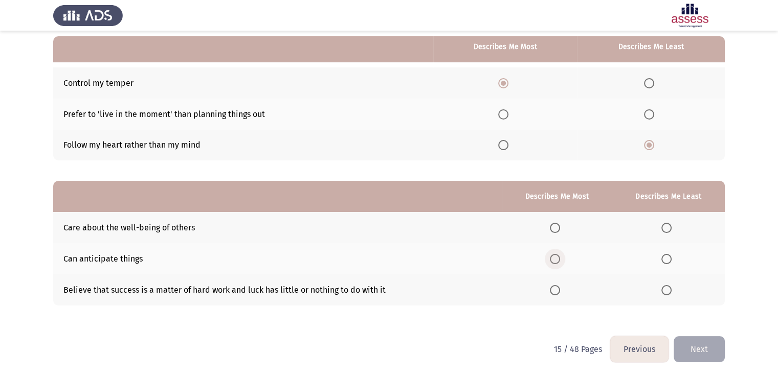
click at [554, 261] on input "Select an option" at bounding box center [555, 259] width 10 height 10
click at [556, 231] on span "Select an option" at bounding box center [555, 228] width 10 height 10
click at [556, 231] on input "Select an option" at bounding box center [555, 228] width 10 height 10
click at [667, 289] on span "Select an option" at bounding box center [666, 290] width 10 height 10
click at [667, 289] on input "Select an option" at bounding box center [666, 290] width 10 height 10
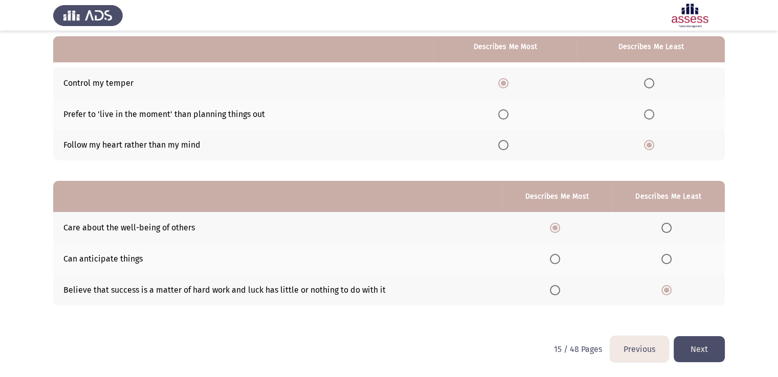
click at [688, 352] on button "Next" at bounding box center [698, 349] width 51 height 26
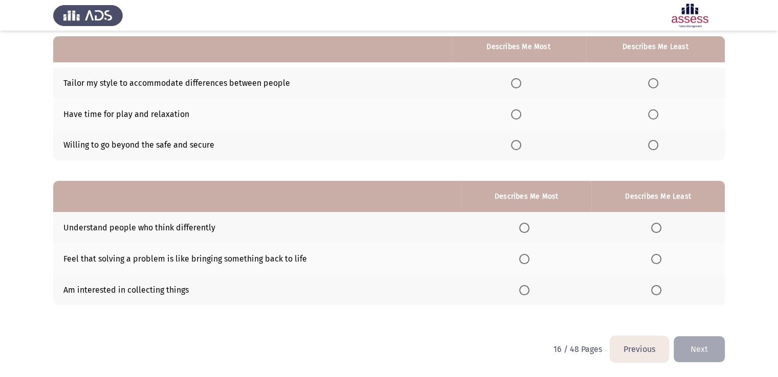
click at [521, 80] on span "Select an option" at bounding box center [516, 83] width 10 height 10
click at [521, 80] on input "Select an option" at bounding box center [516, 83] width 10 height 10
click at [660, 142] on label "Select an option" at bounding box center [655, 145] width 14 height 10
click at [658, 142] on input "Select an option" at bounding box center [653, 145] width 10 height 10
click at [524, 257] on span "Select an option" at bounding box center [524, 259] width 10 height 10
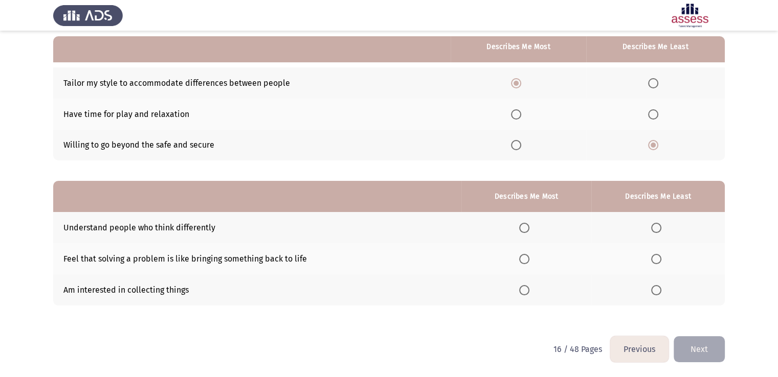
click at [524, 257] on input "Select an option" at bounding box center [524, 259] width 10 height 10
click at [658, 285] on span "Select an option" at bounding box center [656, 290] width 10 height 10
click at [658, 285] on input "Select an option" at bounding box center [656, 290] width 10 height 10
click at [709, 355] on button "Next" at bounding box center [698, 349] width 51 height 26
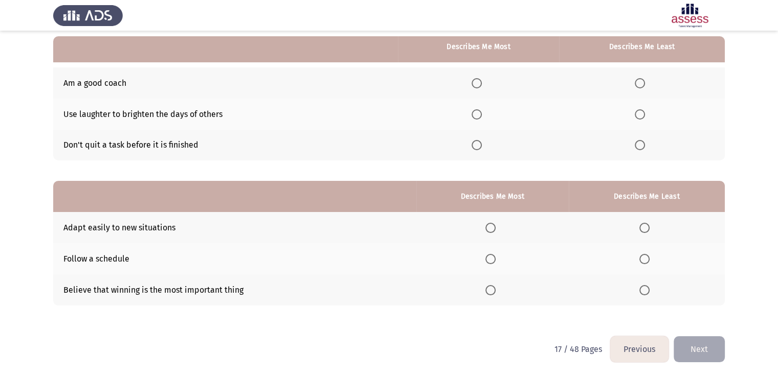
click at [478, 81] on span "Select an option" at bounding box center [476, 83] width 10 height 10
click at [478, 81] on input "Select an option" at bounding box center [476, 83] width 10 height 10
click at [641, 112] on span "Select an option" at bounding box center [639, 114] width 10 height 10
click at [641, 112] on input "Select an option" at bounding box center [639, 114] width 10 height 10
click at [498, 227] on label "Select an option" at bounding box center [492, 228] width 14 height 10
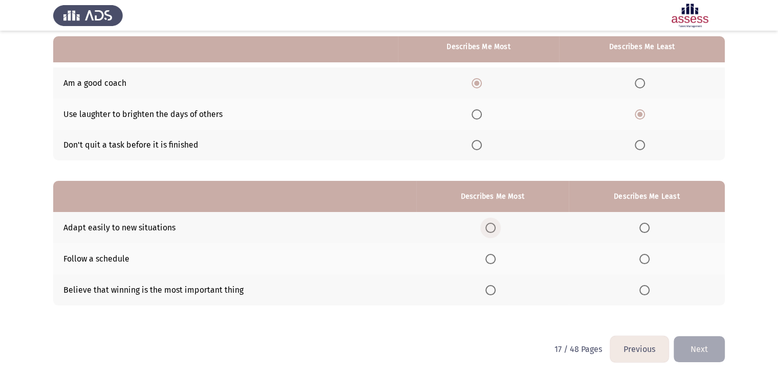
click at [495, 227] on input "Select an option" at bounding box center [490, 228] width 10 height 10
click at [649, 258] on span "Select an option" at bounding box center [644, 259] width 10 height 10
click at [649, 258] on input "Select an option" at bounding box center [644, 259] width 10 height 10
click at [686, 345] on button "Next" at bounding box center [698, 349] width 51 height 26
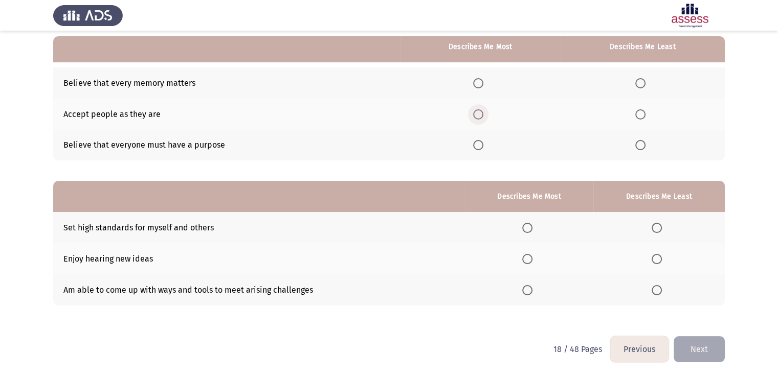
click at [483, 112] on span "Select an option" at bounding box center [478, 114] width 10 height 10
click at [483, 112] on input "Select an option" at bounding box center [478, 114] width 10 height 10
click at [639, 144] on span "Select an option" at bounding box center [640, 145] width 10 height 10
click at [639, 144] on input "Select an option" at bounding box center [640, 145] width 10 height 10
click at [529, 287] on span "Select an option" at bounding box center [527, 290] width 10 height 10
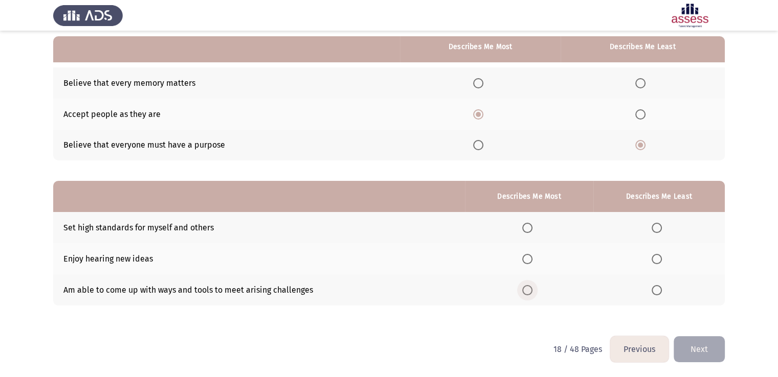
click at [529, 287] on input "Select an option" at bounding box center [527, 290] width 10 height 10
click at [656, 227] on span "Select an option" at bounding box center [656, 228] width 10 height 10
click at [656, 227] on input "Select an option" at bounding box center [656, 228] width 10 height 10
click at [698, 360] on button "Next" at bounding box center [698, 349] width 51 height 26
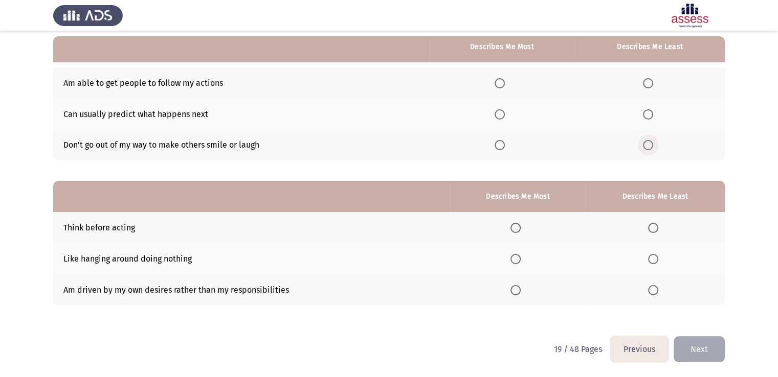
click at [645, 142] on span "Select an option" at bounding box center [648, 145] width 10 height 10
click at [645, 142] on input "Select an option" at bounding box center [648, 145] width 10 height 10
click at [500, 115] on span "Select an option" at bounding box center [499, 114] width 10 height 10
click at [500, 115] on input "Select an option" at bounding box center [499, 114] width 10 height 10
click at [504, 90] on th at bounding box center [502, 82] width 146 height 31
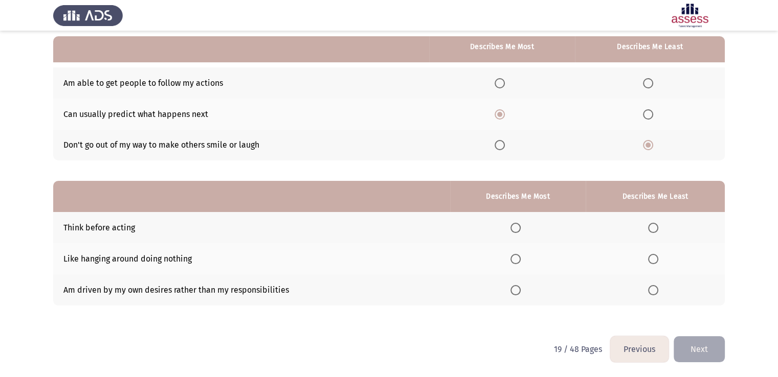
click at [503, 86] on span "Select an option" at bounding box center [499, 83] width 10 height 10
click at [503, 86] on input "Select an option" at bounding box center [499, 83] width 10 height 10
click at [523, 230] on label "Select an option" at bounding box center [517, 228] width 14 height 10
click at [520, 230] on input "Select an option" at bounding box center [515, 228] width 10 height 10
click at [654, 293] on span "Select an option" at bounding box center [653, 290] width 10 height 10
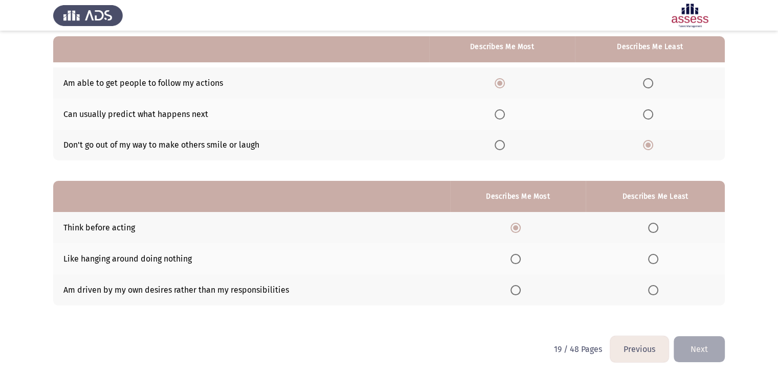
click at [654, 293] on input "Select an option" at bounding box center [653, 290] width 10 height 10
click at [697, 342] on button "Next" at bounding box center [698, 349] width 51 height 26
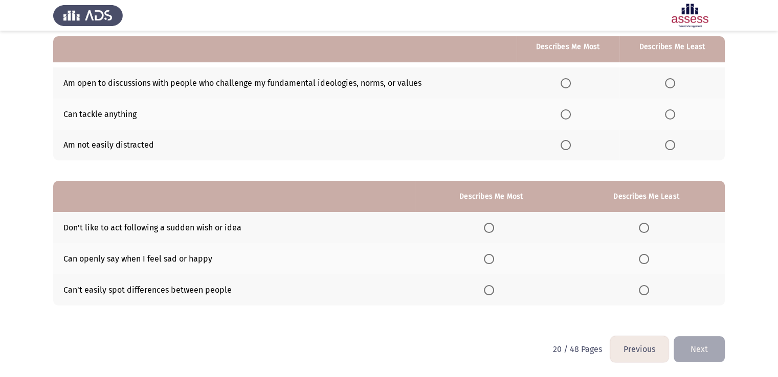
click at [673, 79] on span "Select an option" at bounding box center [670, 83] width 10 height 10
click at [673, 79] on input "Select an option" at bounding box center [670, 83] width 10 height 10
click at [566, 107] on th at bounding box center [567, 114] width 103 height 31
click at [645, 231] on span "Select an option" at bounding box center [643, 228] width 10 height 10
click at [645, 231] on input "Select an option" at bounding box center [643, 228] width 10 height 10
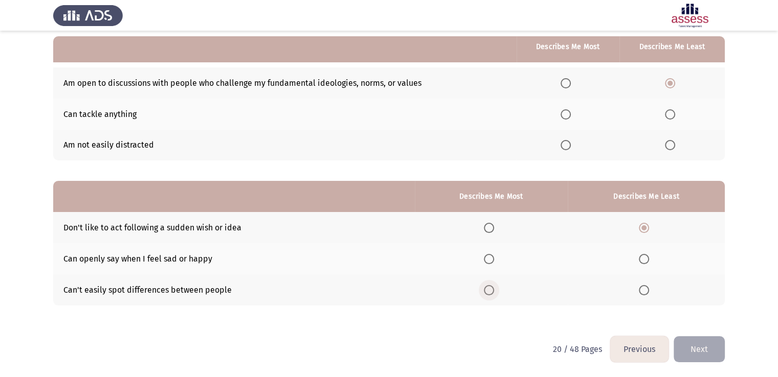
click at [491, 288] on span "Select an option" at bounding box center [489, 290] width 10 height 10
click at [491, 288] on input "Select an option" at bounding box center [489, 290] width 10 height 10
drag, startPoint x: 426, startPoint y: 281, endPoint x: 431, endPoint y: 284, distance: 5.7
click at [426, 282] on th at bounding box center [491, 290] width 153 height 31
click at [696, 342] on button "Next" at bounding box center [698, 349] width 51 height 26
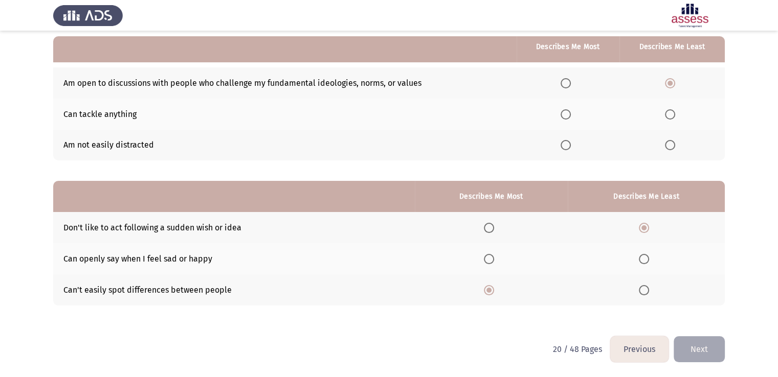
scroll to position [0, 0]
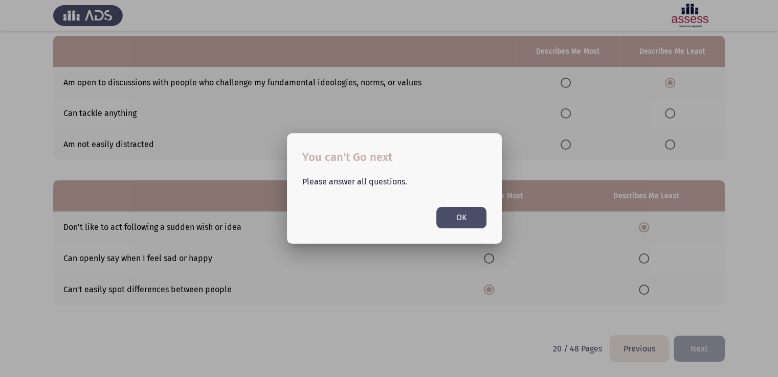
click at [458, 223] on button "OK" at bounding box center [461, 217] width 50 height 21
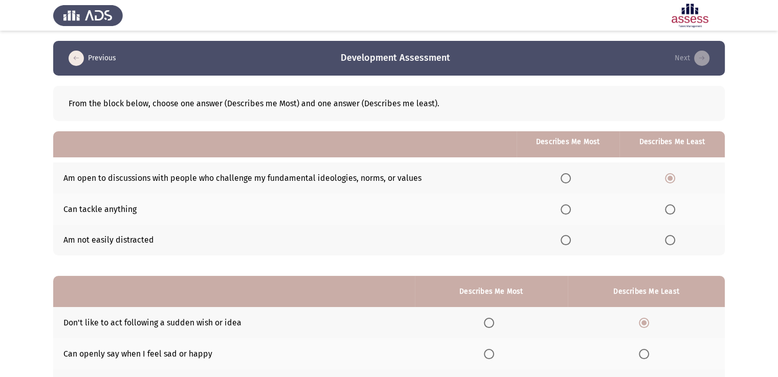
scroll to position [96, 0]
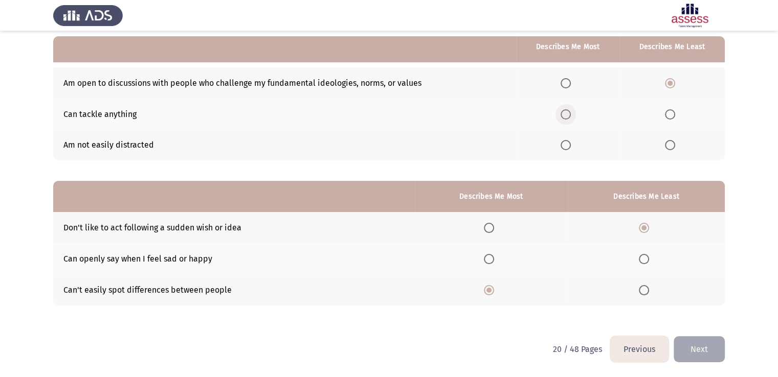
click at [564, 113] on span "Select an option" at bounding box center [565, 114] width 10 height 10
click at [564, 113] on input "Select an option" at bounding box center [565, 114] width 10 height 10
click at [687, 352] on button "Next" at bounding box center [698, 349] width 51 height 26
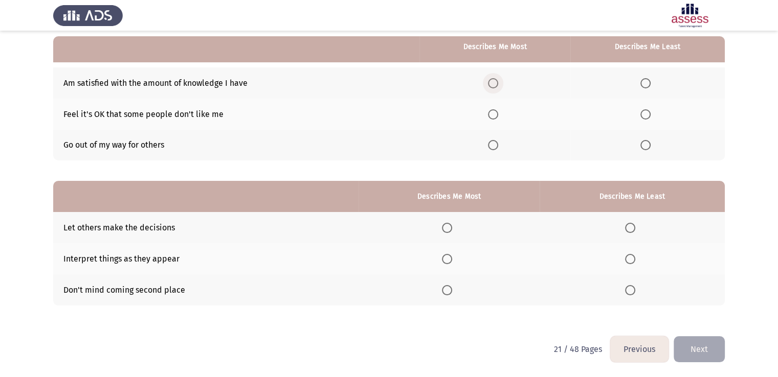
click at [495, 80] on span "Select an option" at bounding box center [493, 83] width 10 height 10
click at [495, 80] on input "Select an option" at bounding box center [493, 83] width 10 height 10
click at [646, 150] on th at bounding box center [647, 145] width 154 height 31
click at [645, 144] on span "Select an option" at bounding box center [645, 145] width 10 height 10
click at [645, 144] on input "Select an option" at bounding box center [645, 145] width 10 height 10
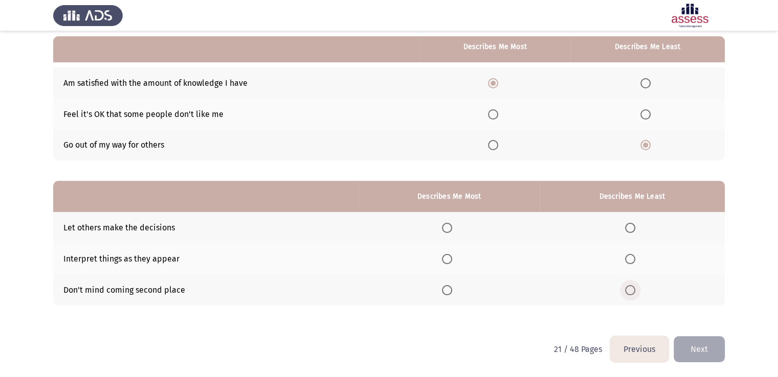
click at [632, 289] on span "Select an option" at bounding box center [630, 290] width 10 height 10
click at [632, 289] on input "Select an option" at bounding box center [630, 290] width 10 height 10
click at [452, 223] on span "Select an option" at bounding box center [447, 228] width 10 height 10
click at [452, 223] on input "Select an option" at bounding box center [447, 228] width 10 height 10
click at [684, 342] on button "Next" at bounding box center [698, 349] width 51 height 26
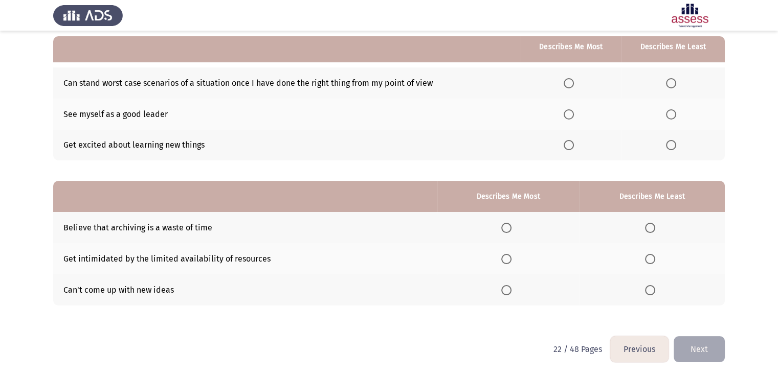
click at [570, 116] on span "Select an option" at bounding box center [568, 114] width 10 height 10
click at [570, 116] on input "Select an option" at bounding box center [568, 114] width 10 height 10
click at [673, 81] on span "Select an option" at bounding box center [671, 83] width 10 height 10
click at [673, 81] on input "Select an option" at bounding box center [671, 83] width 10 height 10
click at [648, 292] on span "Select an option" at bounding box center [650, 290] width 10 height 10
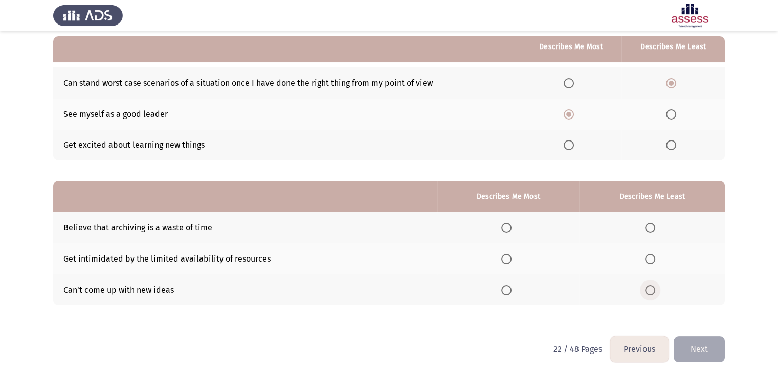
click at [648, 292] on input "Select an option" at bounding box center [650, 290] width 10 height 10
click at [505, 252] on th at bounding box center [508, 258] width 142 height 31
click at [501, 257] on span "Select an option" at bounding box center [506, 259] width 10 height 10
click at [501, 257] on input "Select an option" at bounding box center [506, 259] width 10 height 10
click at [695, 348] on button "Next" at bounding box center [698, 349] width 51 height 26
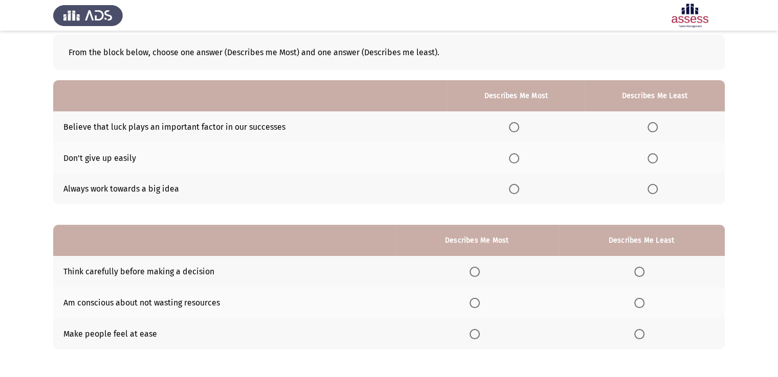
scroll to position [0, 0]
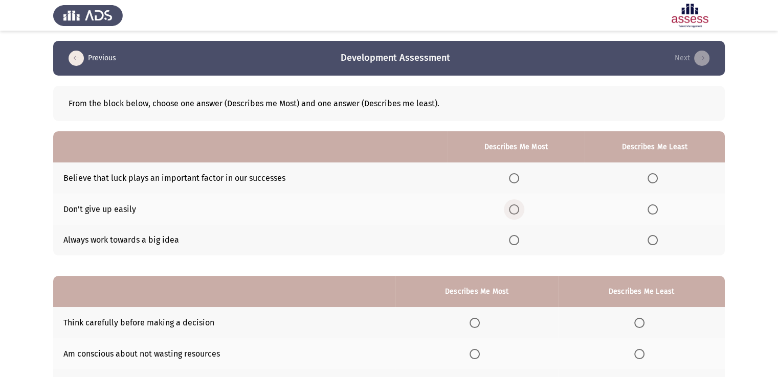
click at [513, 210] on span "Select an option" at bounding box center [514, 209] width 10 height 10
click at [513, 210] on input "Select an option" at bounding box center [514, 209] width 10 height 10
click at [657, 180] on span "Select an option" at bounding box center [652, 178] width 10 height 10
click at [657, 180] on input "Select an option" at bounding box center [652, 178] width 10 height 10
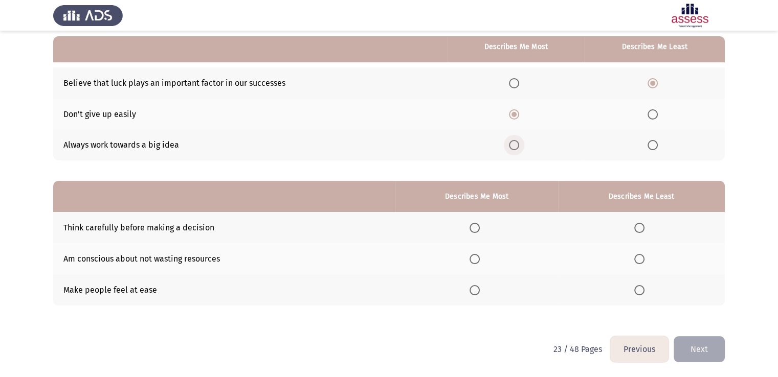
click at [515, 146] on span "Select an option" at bounding box center [514, 145] width 10 height 10
click at [515, 146] on input "Select an option" at bounding box center [514, 145] width 10 height 10
click at [642, 293] on span "Select an option" at bounding box center [639, 290] width 10 height 10
click at [642, 293] on input "Select an option" at bounding box center [639, 290] width 10 height 10
click at [476, 227] on span "Select an option" at bounding box center [474, 228] width 10 height 10
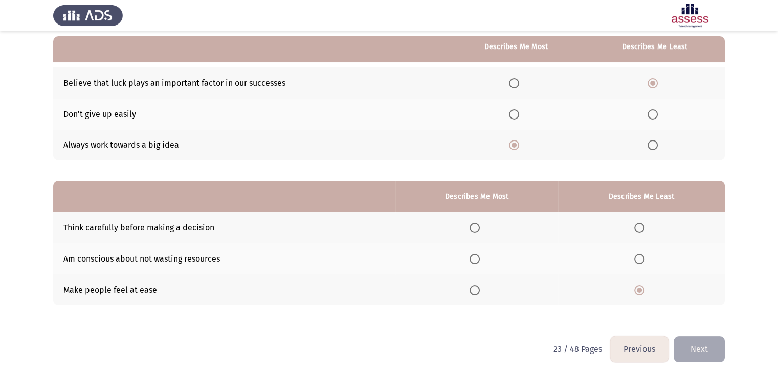
click at [476, 227] on input "Select an option" at bounding box center [474, 228] width 10 height 10
click at [702, 349] on button "Next" at bounding box center [698, 349] width 51 height 26
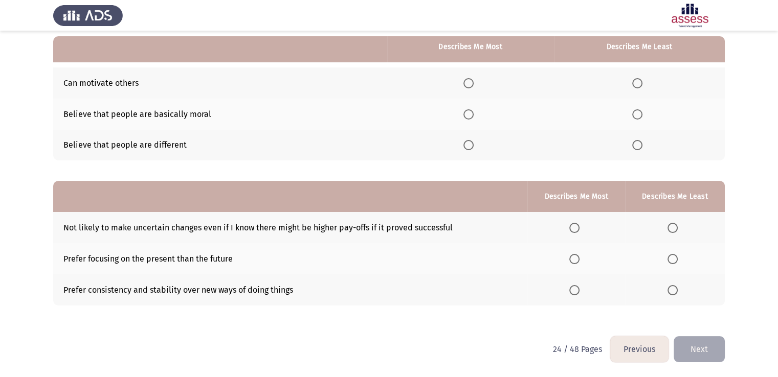
click at [474, 83] on label "Select an option" at bounding box center [470, 83] width 14 height 10
click at [473, 83] on input "Select an option" at bounding box center [468, 83] width 10 height 10
click at [469, 115] on span "Select an option" at bounding box center [468, 114] width 10 height 10
click at [469, 115] on input "Select an option" at bounding box center [468, 114] width 10 height 10
click at [469, 90] on th at bounding box center [470, 82] width 167 height 31
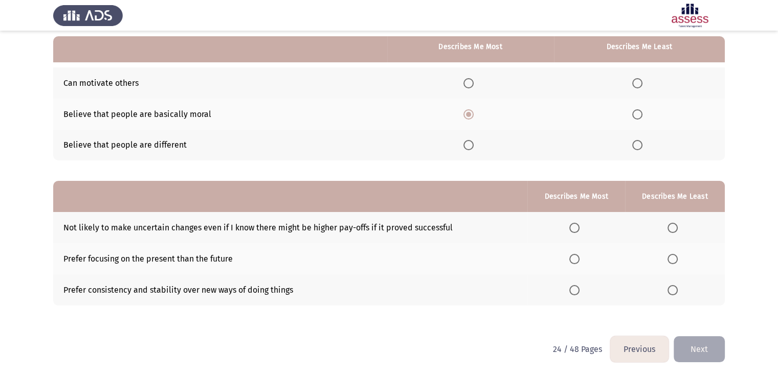
click at [468, 87] on span "Select an option" at bounding box center [468, 83] width 10 height 10
click at [468, 87] on input "Select an option" at bounding box center [468, 83] width 10 height 10
click at [636, 148] on span "Select an option" at bounding box center [637, 145] width 10 height 10
click at [636, 148] on input "Select an option" at bounding box center [637, 145] width 10 height 10
click at [575, 257] on span "Select an option" at bounding box center [574, 259] width 10 height 10
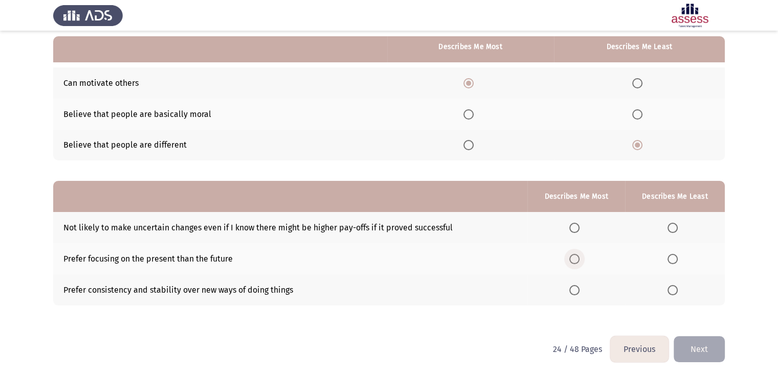
click at [575, 257] on input "Select an option" at bounding box center [574, 259] width 10 height 10
click at [675, 289] on span "Select an option" at bounding box center [672, 290] width 10 height 10
click at [675, 289] on input "Select an option" at bounding box center [672, 290] width 10 height 10
click at [704, 348] on button "Next" at bounding box center [698, 349] width 51 height 26
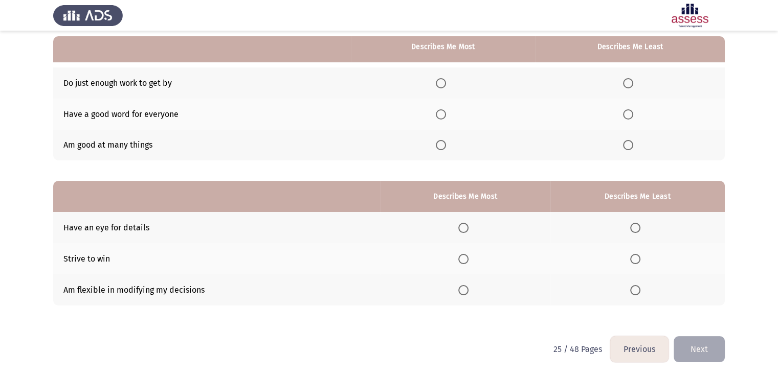
click at [446, 114] on span "Select an option" at bounding box center [441, 114] width 10 height 10
click at [446, 114] on input "Select an option" at bounding box center [441, 114] width 10 height 10
click at [629, 149] on span "Select an option" at bounding box center [628, 145] width 10 height 10
click at [629, 149] on input "Select an option" at bounding box center [628, 145] width 10 height 10
click at [630, 78] on span "Select an option" at bounding box center [628, 83] width 10 height 10
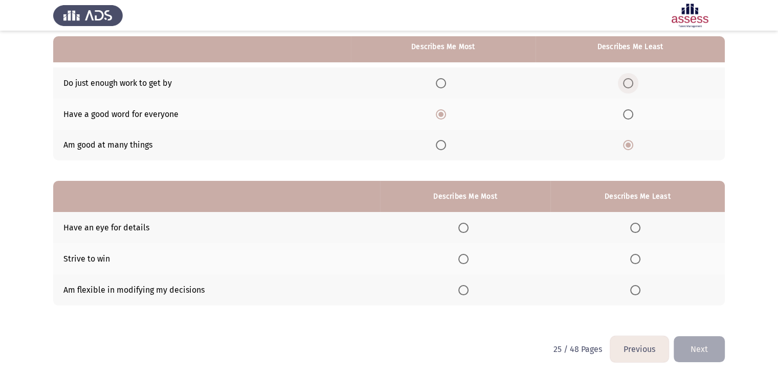
click at [630, 78] on input "Select an option" at bounding box center [628, 83] width 10 height 10
click at [468, 291] on span "Select an option" at bounding box center [463, 290] width 10 height 10
click at [468, 291] on input "Select an option" at bounding box center [463, 290] width 10 height 10
click at [629, 230] on th at bounding box center [637, 227] width 174 height 31
click at [632, 230] on span "Select an option" at bounding box center [635, 228] width 10 height 10
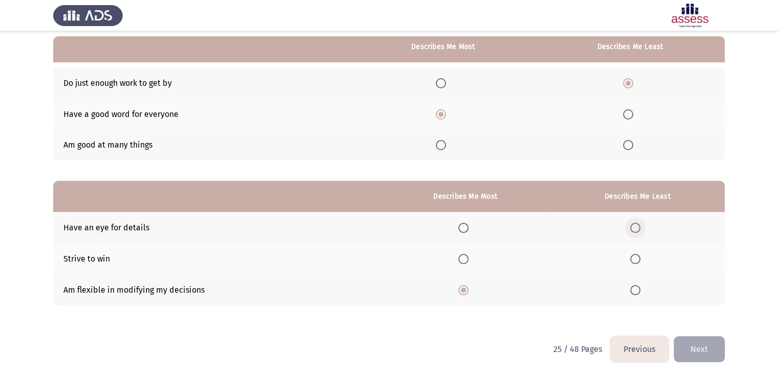
click at [632, 230] on input "Select an option" at bounding box center [635, 228] width 10 height 10
click at [696, 340] on button "Next" at bounding box center [698, 349] width 51 height 26
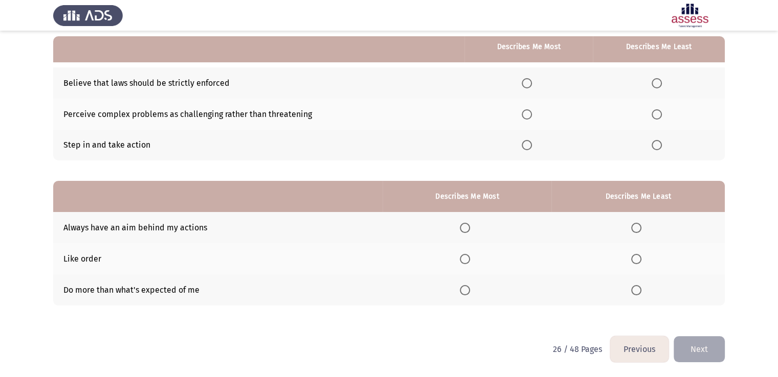
click at [532, 149] on span "Select an option" at bounding box center [526, 145] width 10 height 10
click at [532, 149] on input "Select an option" at bounding box center [526, 145] width 10 height 10
click at [657, 84] on span "Select an option" at bounding box center [656, 83] width 10 height 10
click at [657, 84] on input "Select an option" at bounding box center [656, 83] width 10 height 10
click at [638, 264] on th at bounding box center [637, 258] width 173 height 31
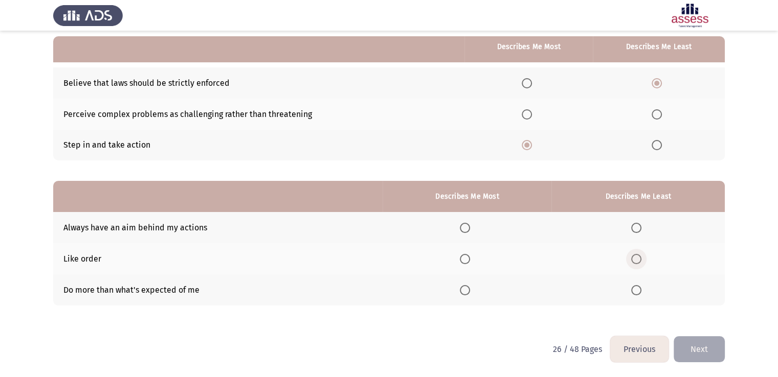
click at [638, 264] on span "Select an option" at bounding box center [636, 259] width 10 height 10
click at [638, 264] on input "Select an option" at bounding box center [636, 259] width 10 height 10
click at [464, 232] on span "Select an option" at bounding box center [465, 228] width 10 height 10
click at [464, 232] on input "Select an option" at bounding box center [465, 228] width 10 height 10
click at [695, 354] on button "Next" at bounding box center [698, 349] width 51 height 26
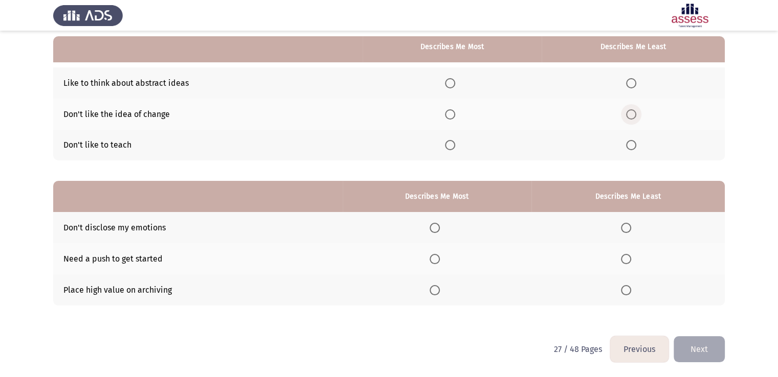
click at [634, 117] on span "Select an option" at bounding box center [631, 114] width 10 height 10
click at [634, 117] on input "Select an option" at bounding box center [631, 114] width 10 height 10
click at [448, 80] on span "Select an option" at bounding box center [450, 83] width 10 height 10
click at [448, 80] on input "Select an option" at bounding box center [450, 83] width 10 height 10
click at [438, 294] on span "Select an option" at bounding box center [434, 290] width 10 height 10
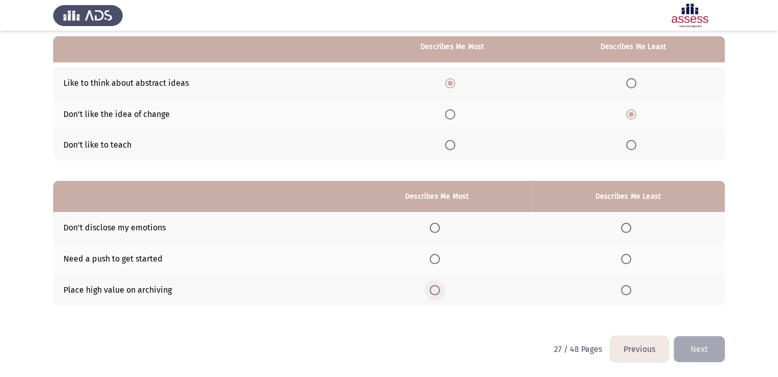
click at [438, 294] on input "Select an option" at bounding box center [434, 290] width 10 height 10
click at [629, 260] on span "Select an option" at bounding box center [626, 259] width 10 height 10
click at [629, 260] on input "Select an option" at bounding box center [626, 259] width 10 height 10
click at [693, 348] on button "Next" at bounding box center [698, 349] width 51 height 26
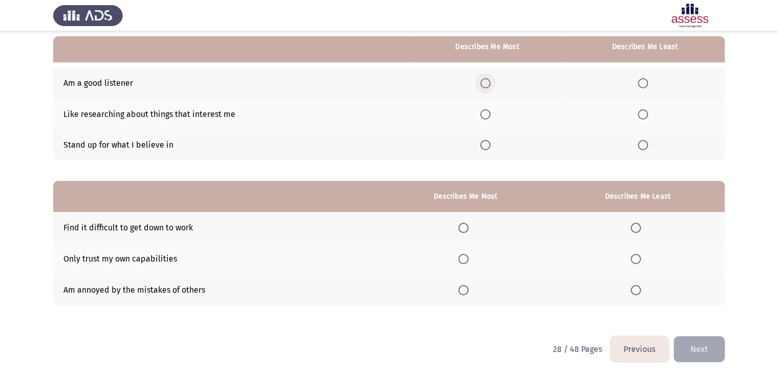
click at [487, 83] on span "Select an option" at bounding box center [485, 83] width 10 height 10
click at [487, 83] on input "Select an option" at bounding box center [485, 83] width 10 height 10
click at [640, 114] on span "Select an option" at bounding box center [642, 114] width 10 height 10
click at [640, 114] on input "Select an option" at bounding box center [642, 114] width 10 height 10
click at [635, 229] on span "Select an option" at bounding box center [635, 228] width 10 height 10
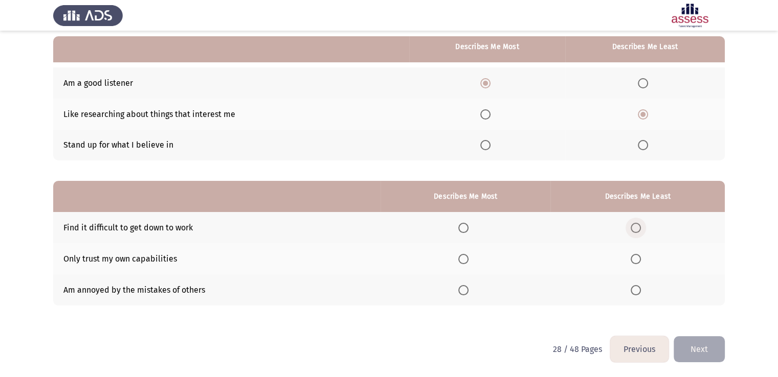
click at [635, 229] on input "Select an option" at bounding box center [635, 228] width 10 height 10
click at [468, 262] on span "Select an option" at bounding box center [463, 259] width 10 height 10
click at [468, 262] on input "Select an option" at bounding box center [463, 259] width 10 height 10
click at [701, 349] on button "Next" at bounding box center [698, 349] width 51 height 26
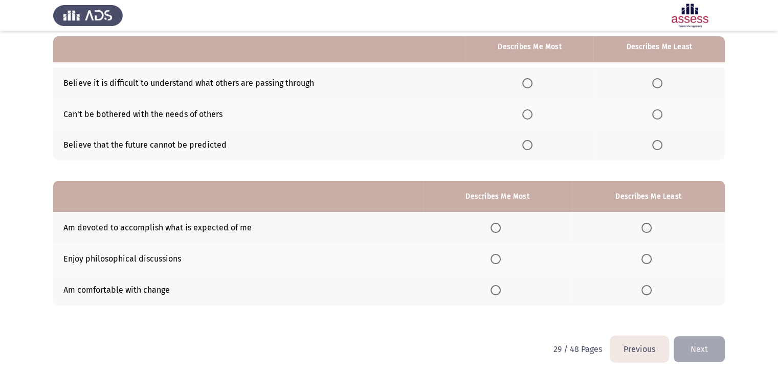
click at [528, 115] on span "Select an option" at bounding box center [527, 114] width 10 height 10
click at [528, 115] on input "Select an option" at bounding box center [527, 114] width 10 height 10
click at [659, 84] on span "Select an option" at bounding box center [657, 83] width 10 height 10
click at [659, 84] on input "Select an option" at bounding box center [657, 83] width 10 height 10
click at [499, 232] on span "Select an option" at bounding box center [495, 228] width 10 height 10
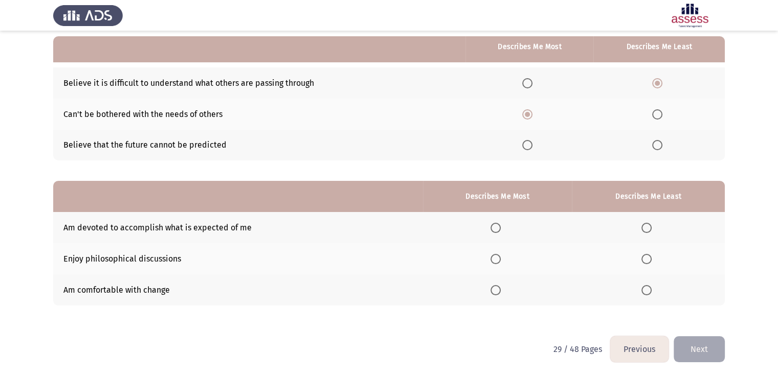
click at [499, 232] on input "Select an option" at bounding box center [495, 228] width 10 height 10
click at [647, 259] on span "Select an option" at bounding box center [646, 259] width 10 height 10
click at [647, 259] on input "Select an option" at bounding box center [646, 259] width 10 height 10
drag, startPoint x: 693, startPoint y: 344, endPoint x: 694, endPoint y: 356, distance: 12.3
click at [694, 356] on button "Next" at bounding box center [698, 349] width 51 height 26
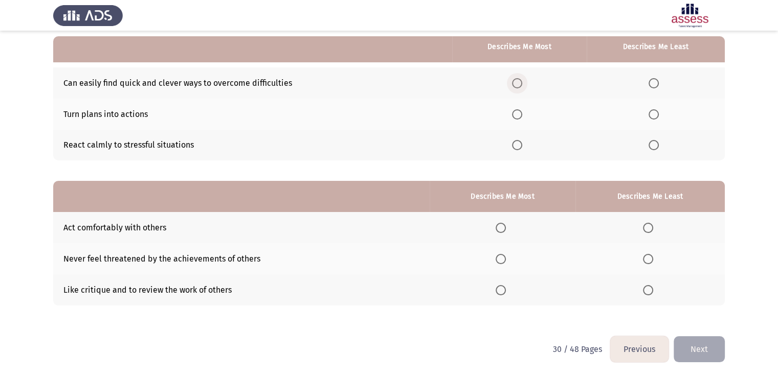
click at [515, 84] on span "Select an option" at bounding box center [517, 83] width 10 height 10
click at [515, 84] on input "Select an option" at bounding box center [517, 83] width 10 height 10
click at [654, 143] on span "Select an option" at bounding box center [653, 145] width 10 height 10
click at [654, 143] on input "Select an option" at bounding box center [653, 145] width 10 height 10
click at [505, 256] on span "Select an option" at bounding box center [500, 259] width 10 height 10
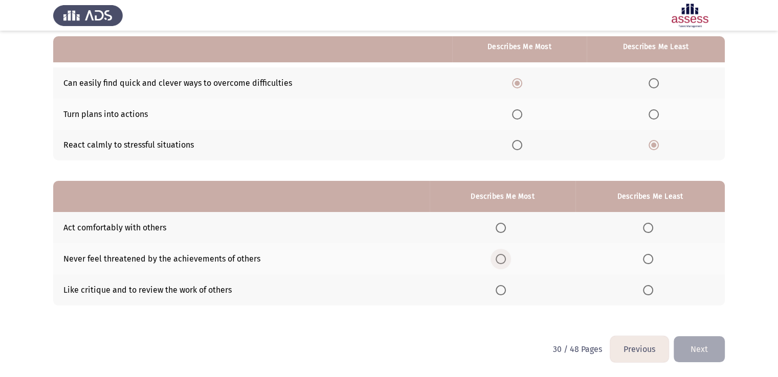
click at [505, 256] on input "Select an option" at bounding box center [500, 259] width 10 height 10
click at [648, 285] on span "Select an option" at bounding box center [648, 290] width 10 height 10
click at [648, 285] on input "Select an option" at bounding box center [648, 290] width 10 height 10
click at [691, 339] on button "Next" at bounding box center [698, 349] width 51 height 26
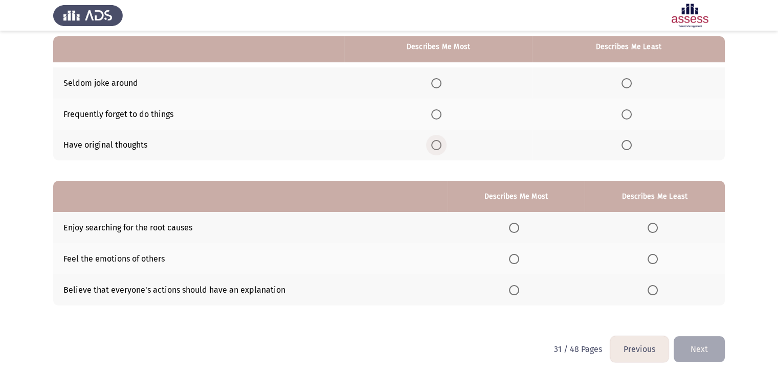
click at [438, 145] on span "Select an option" at bounding box center [436, 145] width 10 height 10
click at [438, 145] on input "Select an option" at bounding box center [436, 145] width 10 height 10
click at [631, 84] on span "Select an option" at bounding box center [626, 83] width 10 height 10
click at [631, 84] on input "Select an option" at bounding box center [626, 83] width 10 height 10
click at [628, 107] on th at bounding box center [628, 114] width 193 height 31
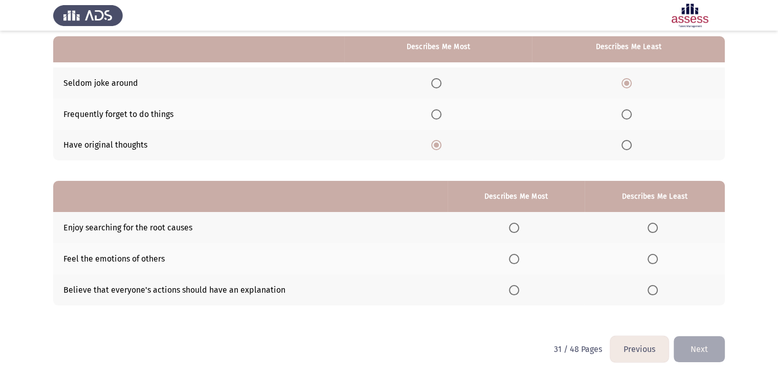
click at [627, 112] on span "Select an option" at bounding box center [626, 114] width 10 height 10
click at [627, 112] on input "Select an option" at bounding box center [626, 114] width 10 height 10
click at [514, 260] on span "Select an option" at bounding box center [514, 259] width 10 height 10
click at [514, 260] on input "Select an option" at bounding box center [514, 259] width 10 height 10
click at [653, 293] on span "Select an option" at bounding box center [652, 290] width 10 height 10
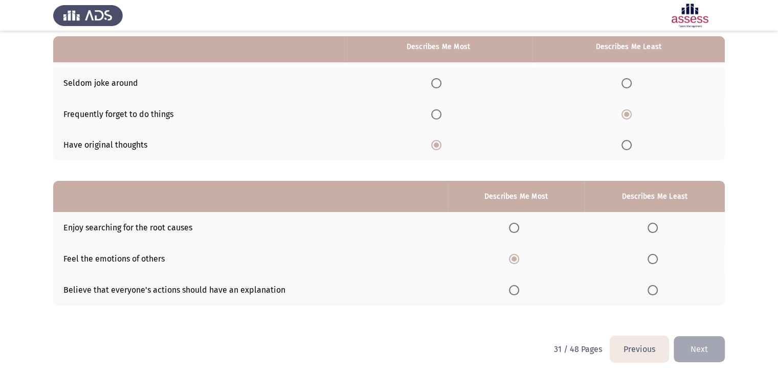
click at [653, 293] on input "Select an option" at bounding box center [652, 290] width 10 height 10
click at [689, 350] on button "Next" at bounding box center [698, 349] width 51 height 26
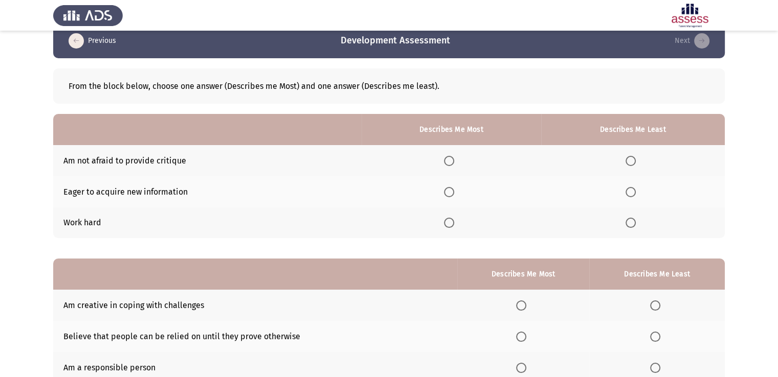
scroll to position [0, 0]
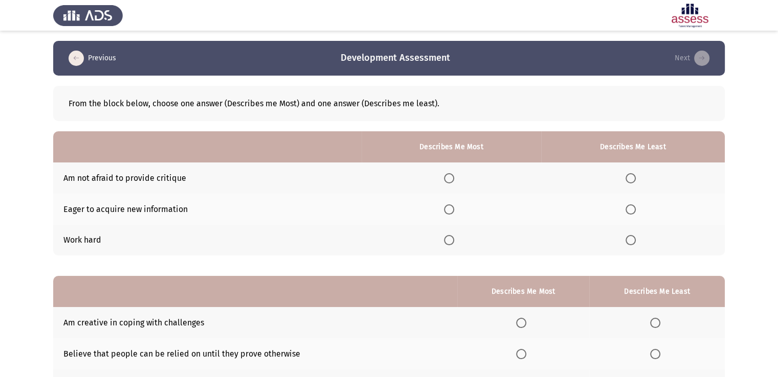
click at [631, 181] on span "Select an option" at bounding box center [630, 178] width 10 height 10
click at [631, 181] on input "Select an option" at bounding box center [630, 178] width 10 height 10
click at [450, 208] on span "Select an option" at bounding box center [449, 209] width 10 height 10
click at [450, 208] on input "Select an option" at bounding box center [449, 209] width 10 height 10
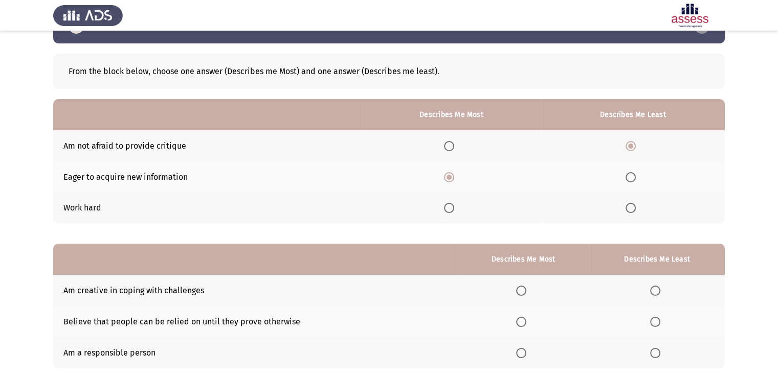
scroll to position [96, 0]
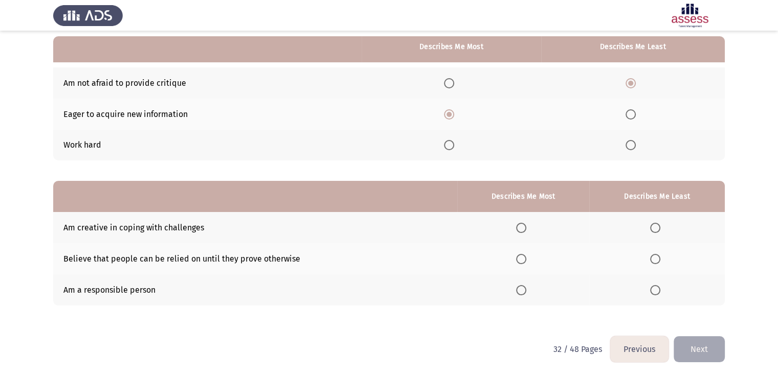
click at [519, 287] on span "Select an option" at bounding box center [521, 290] width 10 height 10
click at [519, 287] on input "Select an option" at bounding box center [521, 290] width 10 height 10
click at [658, 225] on span "Select an option" at bounding box center [655, 228] width 10 height 10
click at [658, 225] on input "Select an option" at bounding box center [655, 228] width 10 height 10
click at [704, 350] on button "Next" at bounding box center [698, 349] width 51 height 26
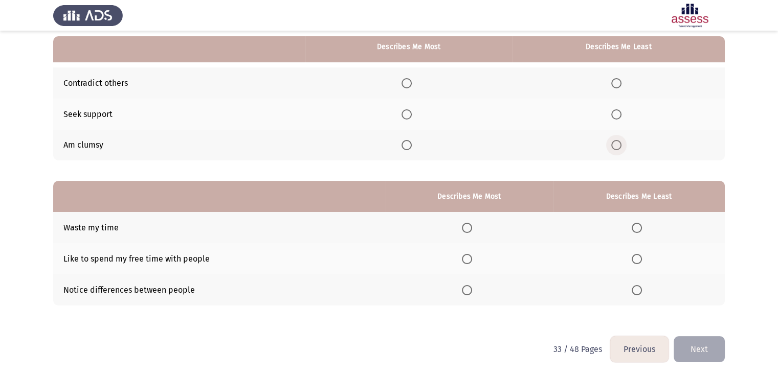
click at [617, 148] on span "Select an option" at bounding box center [616, 145] width 10 height 10
click at [617, 148] on input "Select an option" at bounding box center [616, 145] width 10 height 10
click at [406, 117] on span "Select an option" at bounding box center [406, 114] width 10 height 10
click at [406, 117] on input "Select an option" at bounding box center [406, 114] width 10 height 10
click at [636, 227] on span "Select an option" at bounding box center [636, 228] width 10 height 10
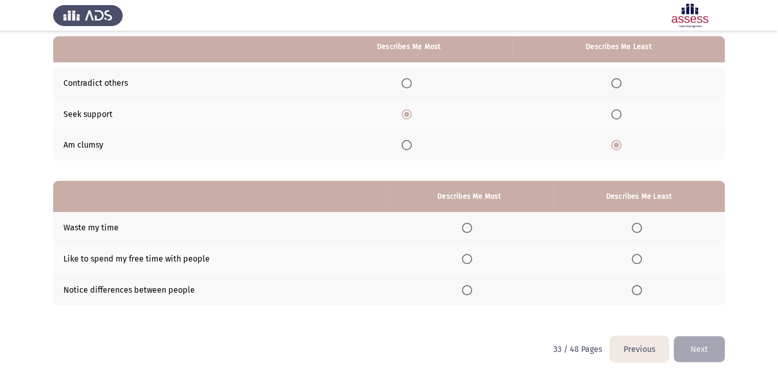
click at [636, 227] on input "Select an option" at bounding box center [636, 228] width 10 height 10
click at [468, 261] on span "Select an option" at bounding box center [467, 259] width 10 height 10
click at [468, 261] on input "Select an option" at bounding box center [467, 259] width 10 height 10
click at [707, 345] on button "Next" at bounding box center [698, 349] width 51 height 26
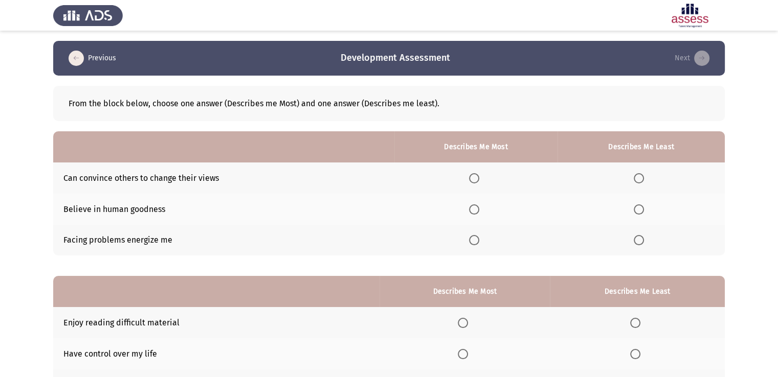
scroll to position [51, 0]
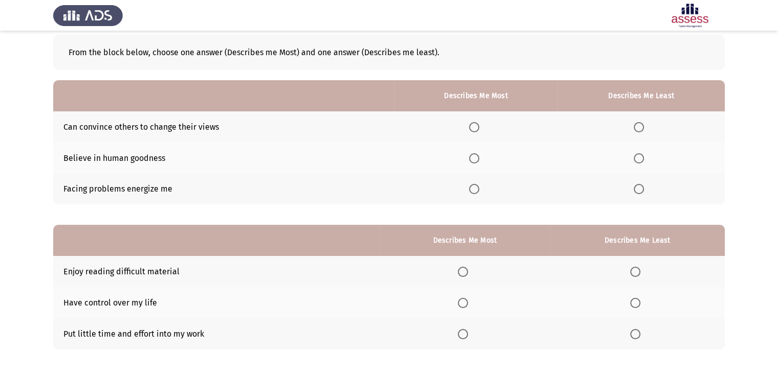
click at [479, 161] on span "Select an option" at bounding box center [474, 158] width 10 height 10
click at [479, 161] on input "Select an option" at bounding box center [474, 158] width 10 height 10
click at [638, 126] on span "Select an option" at bounding box center [638, 127] width 10 height 10
click at [638, 126] on input "Select an option" at bounding box center [638, 127] width 10 height 10
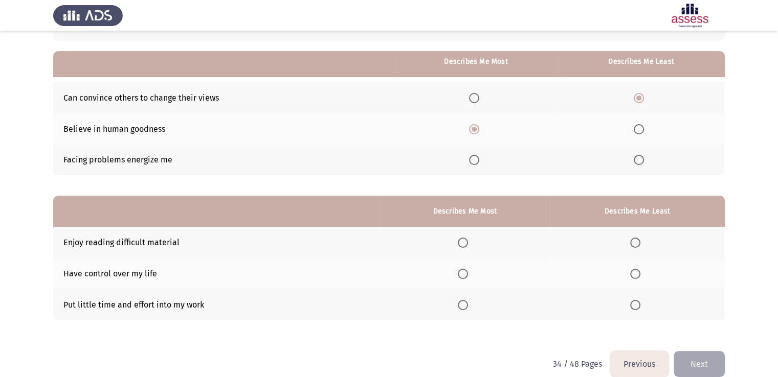
scroll to position [96, 0]
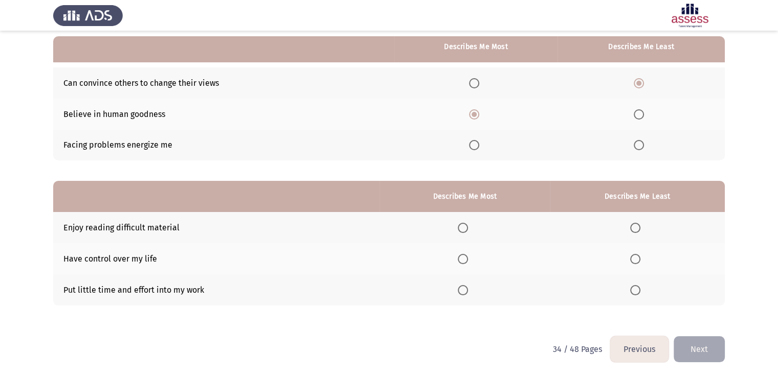
click at [638, 289] on span "Select an option" at bounding box center [635, 290] width 10 height 10
click at [638, 289] on input "Select an option" at bounding box center [635, 290] width 10 height 10
click at [464, 260] on span "Select an option" at bounding box center [463, 259] width 10 height 10
click at [464, 260] on input "Select an option" at bounding box center [463, 259] width 10 height 10
click at [692, 350] on button "Next" at bounding box center [698, 349] width 51 height 26
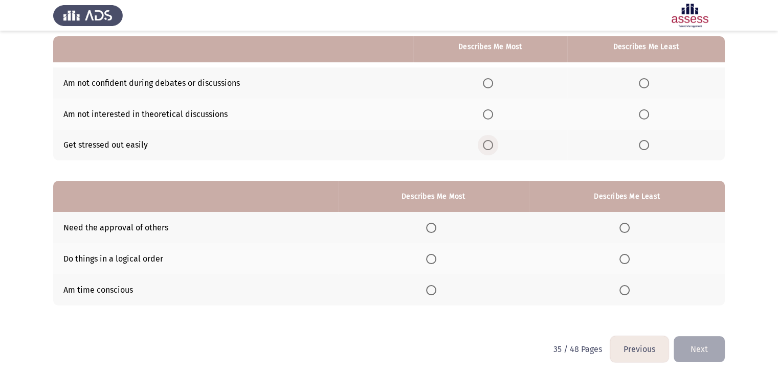
click at [492, 145] on span "Select an option" at bounding box center [488, 145] width 10 height 10
click at [492, 145] on input "Select an option" at bounding box center [488, 145] width 10 height 10
click at [646, 83] on span "Select an option" at bounding box center [643, 83] width 10 height 10
click at [646, 83] on input "Select an option" at bounding box center [643, 83] width 10 height 10
click at [433, 289] on span "Select an option" at bounding box center [431, 290] width 10 height 10
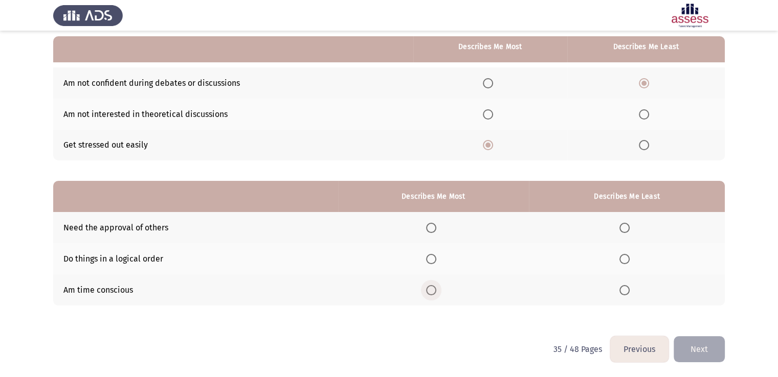
click at [433, 289] on input "Select an option" at bounding box center [431, 290] width 10 height 10
click at [626, 262] on span "Select an option" at bounding box center [624, 259] width 10 height 10
click at [626, 262] on input "Select an option" at bounding box center [624, 259] width 10 height 10
click at [690, 351] on button "Next" at bounding box center [698, 349] width 51 height 26
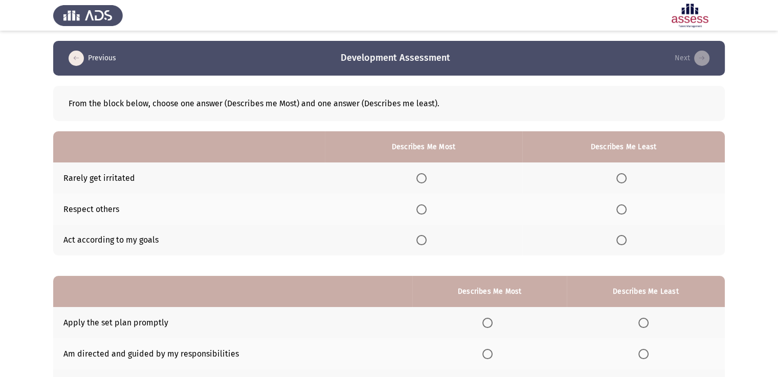
click at [422, 213] on span "Select an option" at bounding box center [421, 209] width 10 height 10
click at [422, 213] on input "Select an option" at bounding box center [421, 209] width 10 height 10
click at [620, 242] on span "Select an option" at bounding box center [621, 240] width 10 height 10
click at [620, 242] on input "Select an option" at bounding box center [621, 240] width 10 height 10
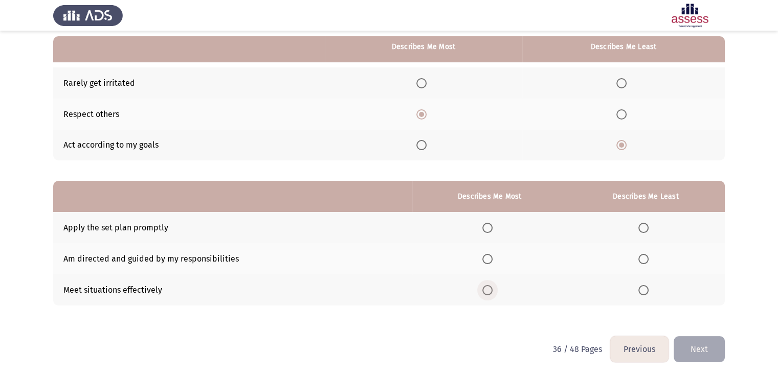
click at [483, 291] on span "Select an option" at bounding box center [487, 290] width 10 height 10
click at [483, 291] on input "Select an option" at bounding box center [487, 290] width 10 height 10
click at [646, 261] on span "Select an option" at bounding box center [643, 259] width 10 height 10
click at [646, 261] on input "Select an option" at bounding box center [643, 259] width 10 height 10
click at [689, 339] on button "Next" at bounding box center [698, 349] width 51 height 26
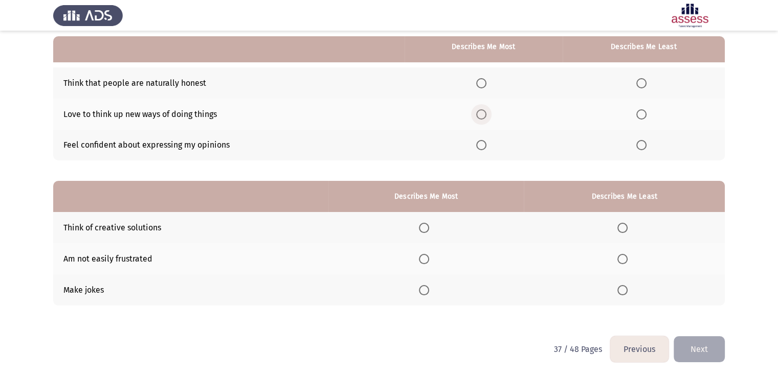
click at [482, 111] on span "Select an option" at bounding box center [481, 114] width 10 height 10
click at [482, 111] on input "Select an option" at bounding box center [481, 114] width 10 height 10
click at [643, 80] on span "Select an option" at bounding box center [641, 83] width 10 height 10
click at [643, 80] on input "Select an option" at bounding box center [641, 83] width 10 height 10
click at [427, 261] on span "Select an option" at bounding box center [424, 259] width 10 height 10
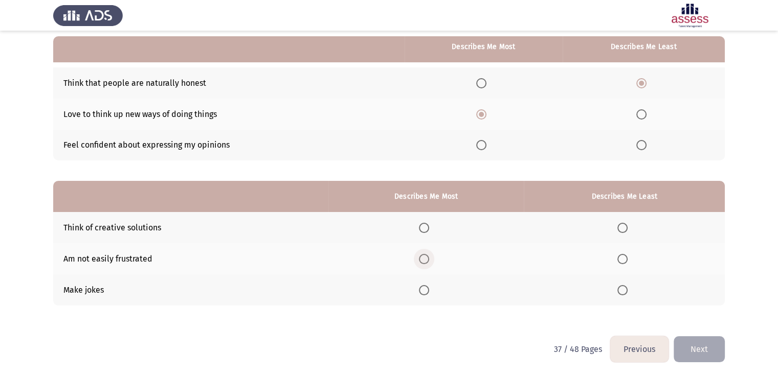
click at [427, 261] on input "Select an option" at bounding box center [424, 259] width 10 height 10
click at [627, 288] on span "Select an option" at bounding box center [622, 290] width 10 height 10
click at [627, 288] on input "Select an option" at bounding box center [622, 290] width 10 height 10
click at [693, 346] on button "Next" at bounding box center [698, 349] width 51 height 26
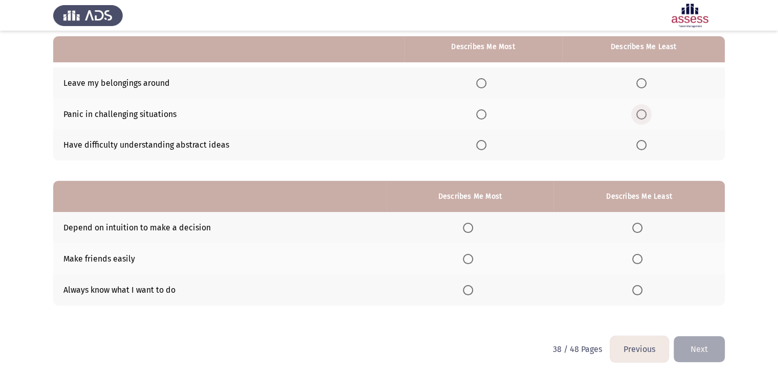
click at [641, 119] on span "Select an option" at bounding box center [641, 114] width 10 height 10
click at [641, 119] on input "Select an option" at bounding box center [641, 114] width 10 height 10
click at [483, 82] on span "Select an option" at bounding box center [481, 83] width 10 height 10
click at [483, 82] on input "Select an option" at bounding box center [481, 83] width 10 height 10
click at [471, 290] on span "Select an option" at bounding box center [468, 290] width 10 height 10
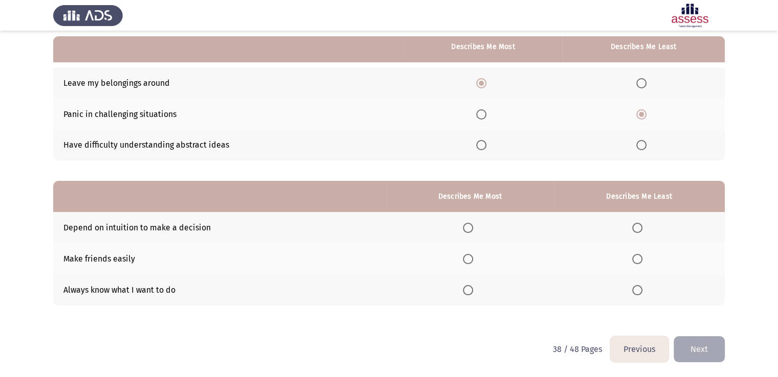
click at [471, 290] on input "Select an option" at bounding box center [468, 290] width 10 height 10
click at [639, 224] on span "Select an option" at bounding box center [637, 228] width 10 height 10
click at [639, 224] on input "Select an option" at bounding box center [637, 228] width 10 height 10
click at [689, 347] on button "Next" at bounding box center [698, 349] width 51 height 26
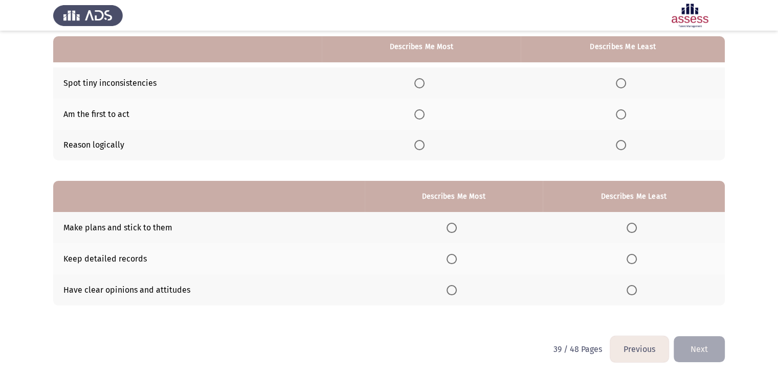
click at [417, 148] on span "Select an option" at bounding box center [419, 145] width 10 height 10
click at [417, 148] on input "Select an option" at bounding box center [419, 145] width 10 height 10
click at [624, 87] on span "Select an option" at bounding box center [620, 83] width 10 height 10
click at [624, 87] on input "Select an option" at bounding box center [620, 83] width 10 height 10
click at [450, 292] on span "Select an option" at bounding box center [451, 290] width 10 height 10
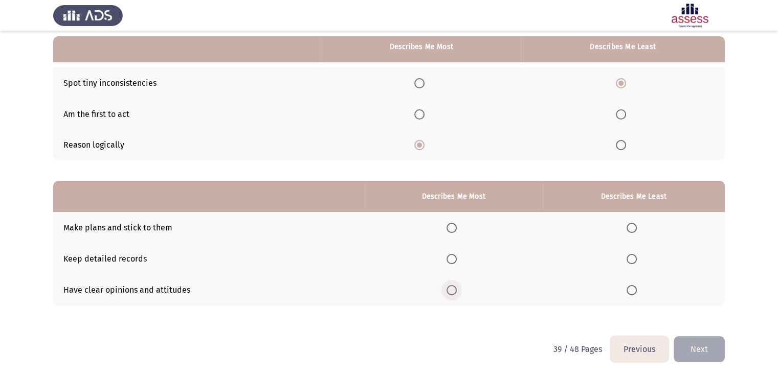
click at [450, 292] on input "Select an option" at bounding box center [451, 290] width 10 height 10
click at [634, 257] on span "Select an option" at bounding box center [631, 259] width 10 height 10
click at [634, 257] on input "Select an option" at bounding box center [631, 259] width 10 height 10
click at [699, 349] on button "Next" at bounding box center [698, 349] width 51 height 26
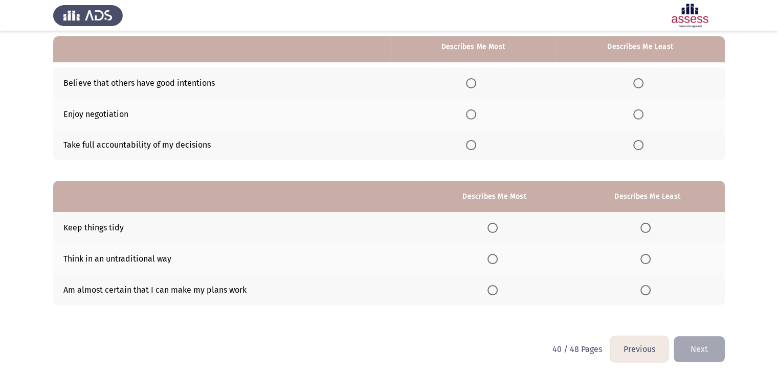
click at [476, 145] on span "Select an option" at bounding box center [471, 145] width 10 height 10
click at [476, 145] on input "Select an option" at bounding box center [471, 145] width 10 height 10
click at [641, 117] on span "Select an option" at bounding box center [638, 114] width 10 height 10
click at [641, 117] on input "Select an option" at bounding box center [638, 114] width 10 height 10
click at [494, 289] on span "Select an option" at bounding box center [492, 290] width 10 height 10
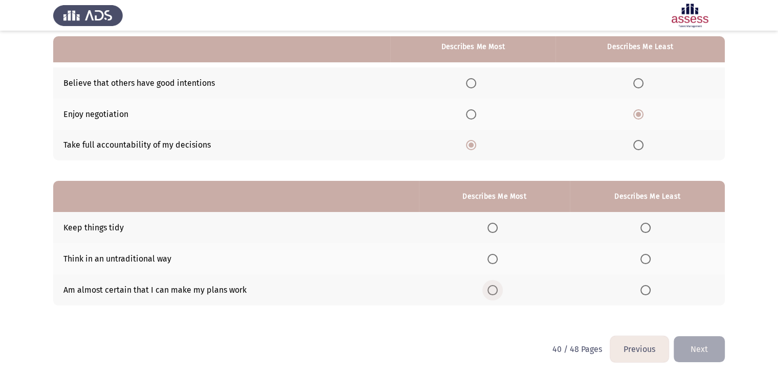
click at [494, 289] on input "Select an option" at bounding box center [492, 290] width 10 height 10
click at [645, 225] on span "Select an option" at bounding box center [645, 228] width 10 height 10
click at [645, 225] on input "Select an option" at bounding box center [645, 228] width 10 height 10
click at [643, 258] on span "Select an option" at bounding box center [645, 259] width 10 height 10
click at [643, 258] on input "Select an option" at bounding box center [645, 259] width 10 height 10
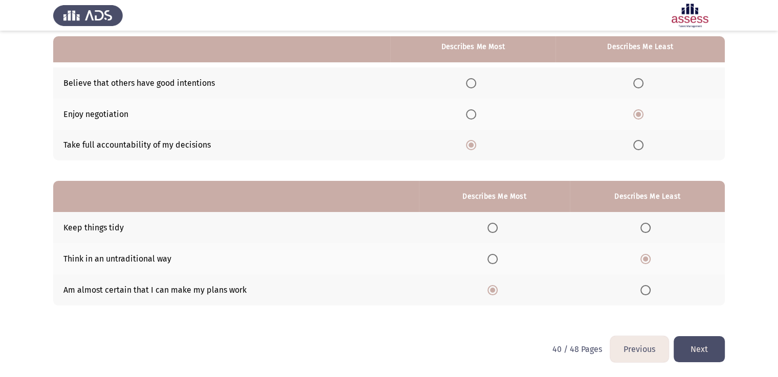
click at [698, 352] on button "Next" at bounding box center [698, 349] width 51 height 26
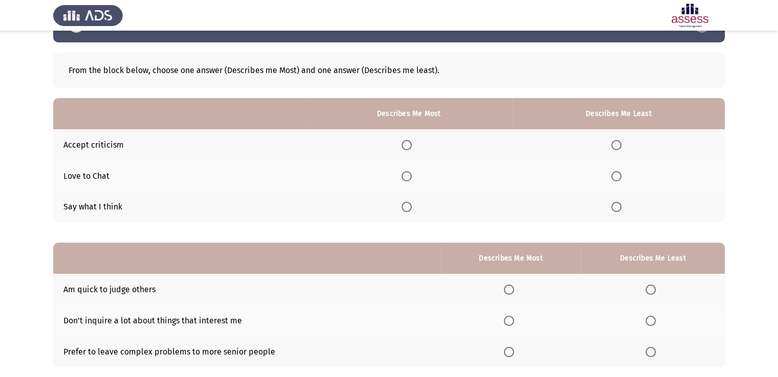
scroll to position [51, 0]
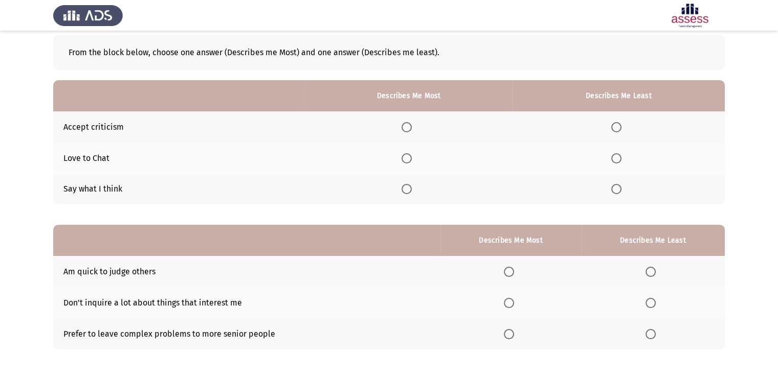
click at [409, 124] on span "Select an option" at bounding box center [406, 127] width 10 height 10
click at [409, 124] on input "Select an option" at bounding box center [406, 127] width 10 height 10
click at [618, 187] on span "Select an option" at bounding box center [616, 189] width 10 height 10
click at [618, 187] on input "Select an option" at bounding box center [616, 189] width 10 height 10
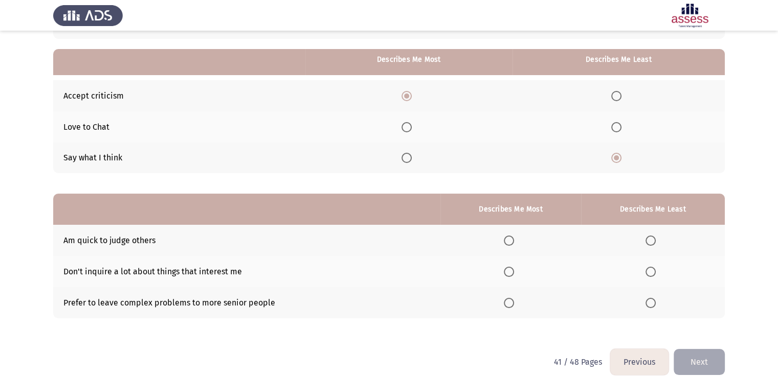
scroll to position [96, 0]
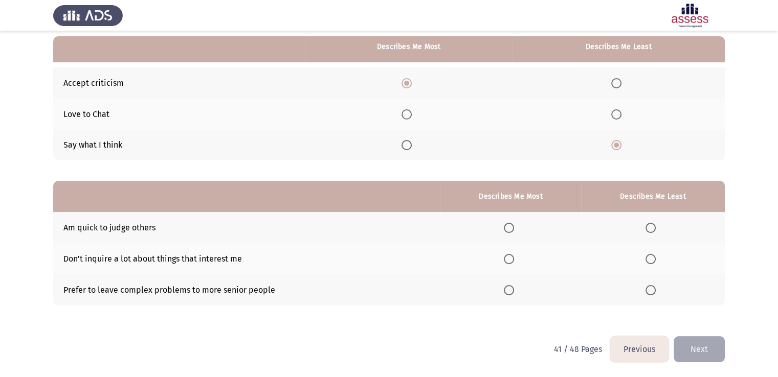
click at [509, 260] on span "Select an option" at bounding box center [509, 259] width 10 height 10
click at [509, 260] on input "Select an option" at bounding box center [509, 259] width 10 height 10
click at [652, 230] on span "Select an option" at bounding box center [650, 228] width 10 height 10
click at [652, 230] on input "Select an option" at bounding box center [650, 228] width 10 height 10
click at [703, 350] on button "Next" at bounding box center [698, 349] width 51 height 26
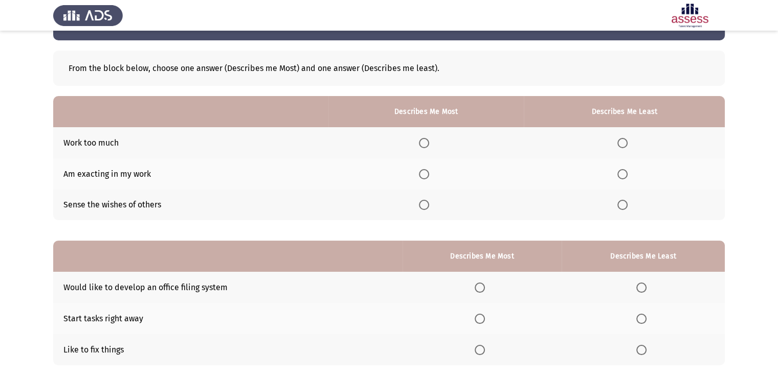
scroll to position [51, 0]
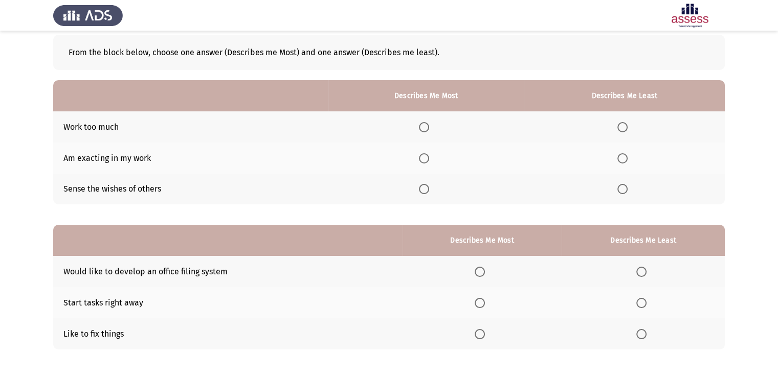
click at [429, 162] on span "Select an option" at bounding box center [424, 158] width 10 height 10
click at [429, 162] on input "Select an option" at bounding box center [424, 158] width 10 height 10
click at [625, 128] on span "Select an option" at bounding box center [622, 127] width 10 height 10
click at [625, 128] on input "Select an option" at bounding box center [622, 127] width 10 height 10
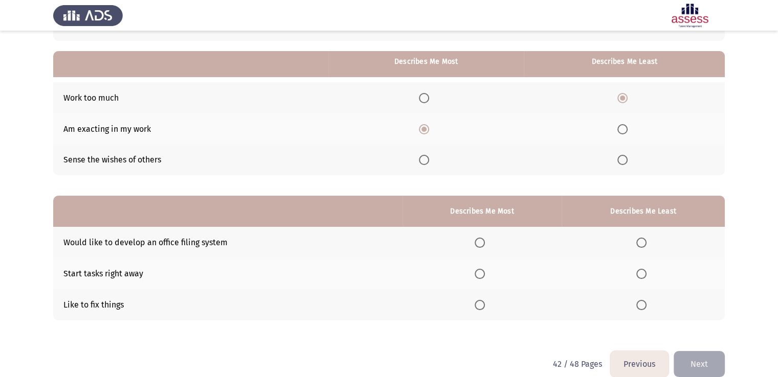
scroll to position [96, 0]
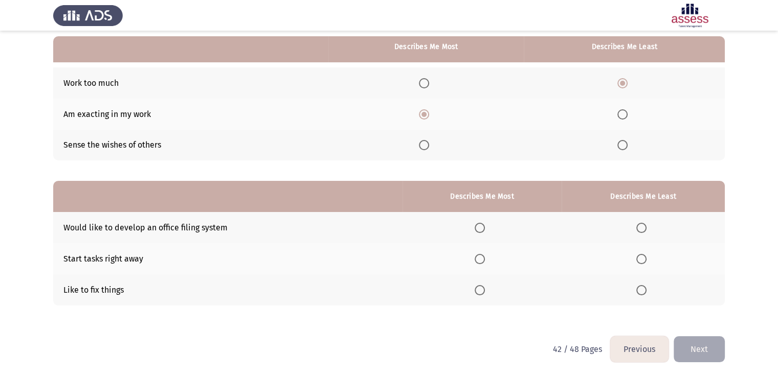
click at [485, 257] on span "Select an option" at bounding box center [479, 259] width 10 height 10
click at [485, 257] on input "Select an option" at bounding box center [479, 259] width 10 height 10
click at [644, 231] on span "Select an option" at bounding box center [641, 228] width 10 height 10
click at [644, 231] on input "Select an option" at bounding box center [641, 228] width 10 height 10
click at [713, 345] on button "Next" at bounding box center [698, 349] width 51 height 26
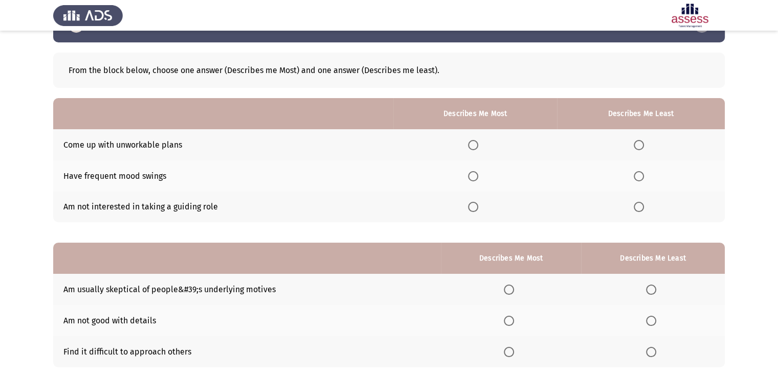
scroll to position [51, 0]
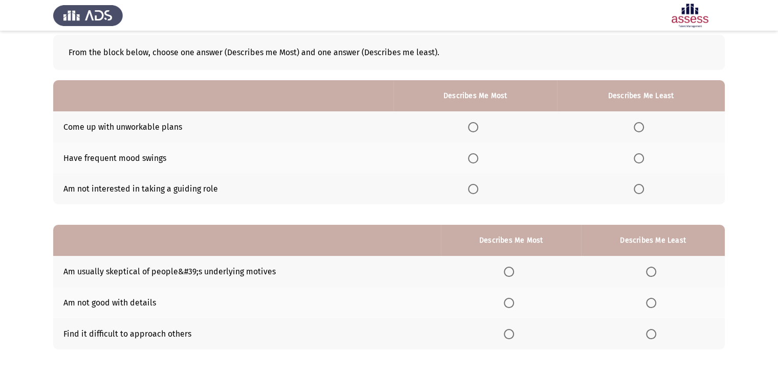
click at [472, 162] on span "Select an option" at bounding box center [473, 158] width 10 height 10
click at [472, 162] on input "Select an option" at bounding box center [473, 158] width 10 height 10
click at [640, 188] on span "Select an option" at bounding box center [638, 189] width 10 height 10
click at [640, 188] on input "Select an option" at bounding box center [638, 189] width 10 height 10
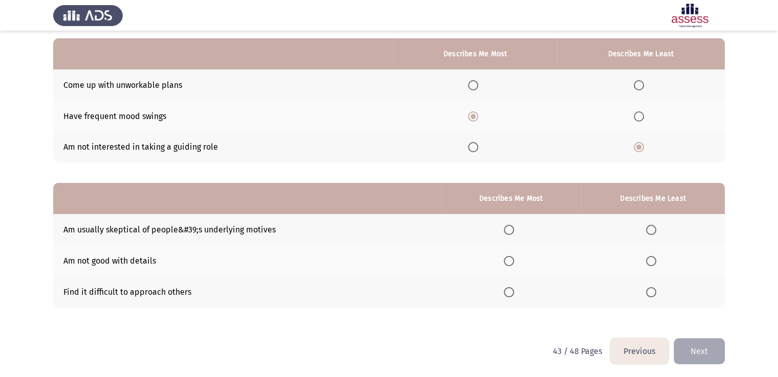
scroll to position [96, 0]
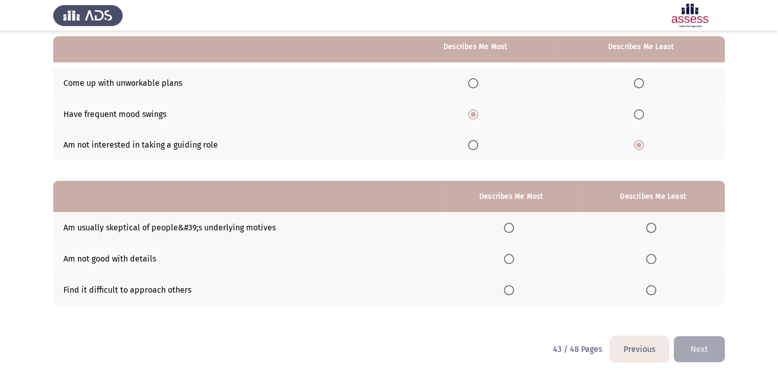
click at [656, 290] on span "Select an option" at bounding box center [651, 290] width 10 height 10
click at [656, 290] on input "Select an option" at bounding box center [651, 290] width 10 height 10
click at [513, 230] on span "Select an option" at bounding box center [509, 228] width 10 height 10
click at [513, 230] on input "Select an option" at bounding box center [509, 228] width 10 height 10
click at [689, 344] on button "Next" at bounding box center [698, 349] width 51 height 26
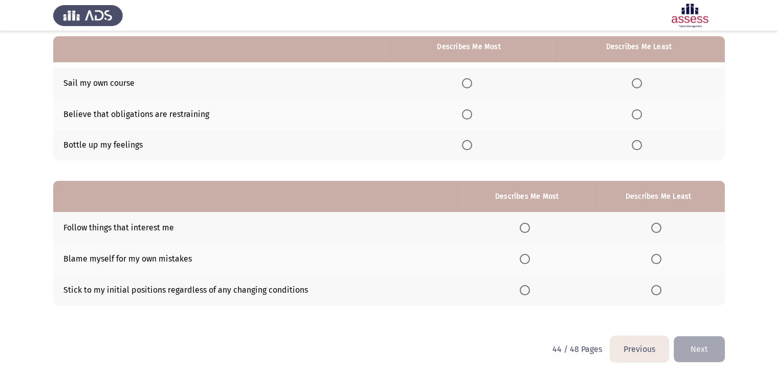
click at [469, 82] on span "Select an option" at bounding box center [467, 83] width 10 height 10
click at [469, 82] on input "Select an option" at bounding box center [467, 83] width 10 height 10
click at [643, 113] on label "Select an option" at bounding box center [638, 114] width 14 height 10
click at [642, 113] on input "Select an option" at bounding box center [636, 114] width 10 height 10
click at [532, 223] on label "Select an option" at bounding box center [526, 228] width 14 height 10
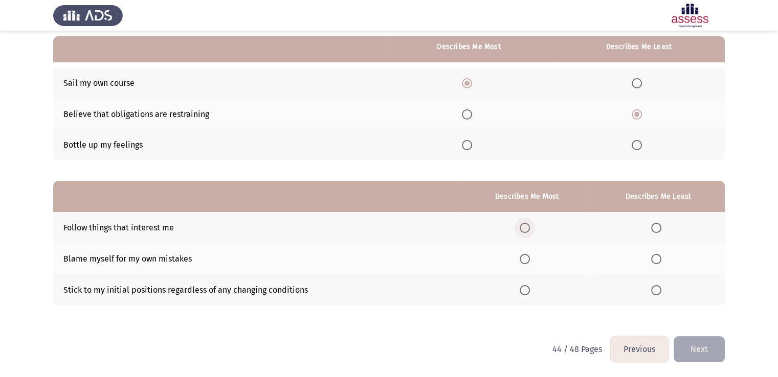
click at [530, 223] on input "Select an option" at bounding box center [524, 228] width 10 height 10
click at [660, 257] on span "Select an option" at bounding box center [656, 259] width 10 height 10
click at [660, 257] on input "Select an option" at bounding box center [656, 259] width 10 height 10
click at [693, 352] on button "Next" at bounding box center [698, 349] width 51 height 26
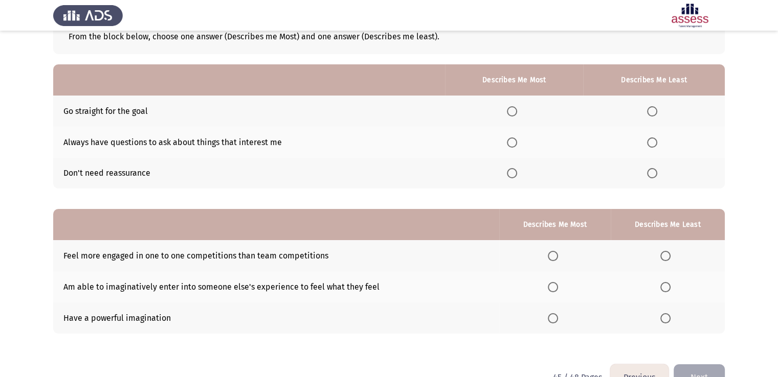
scroll to position [44, 0]
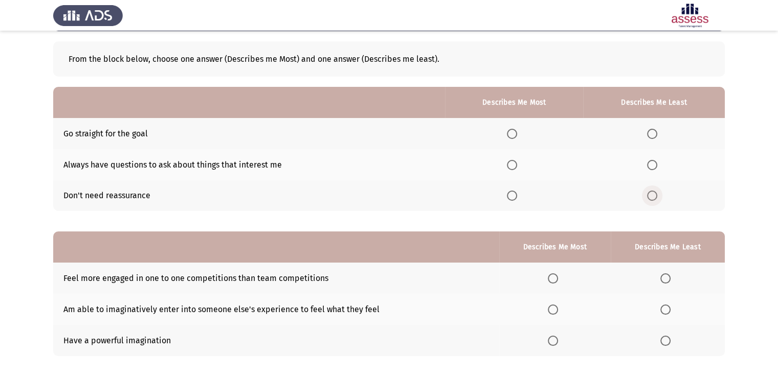
click at [656, 193] on span "Select an option" at bounding box center [652, 196] width 10 height 10
click at [656, 193] on input "Select an option" at bounding box center [652, 196] width 10 height 10
click at [517, 130] on span "Select an option" at bounding box center [512, 134] width 10 height 10
click at [517, 130] on input "Select an option" at bounding box center [512, 134] width 10 height 10
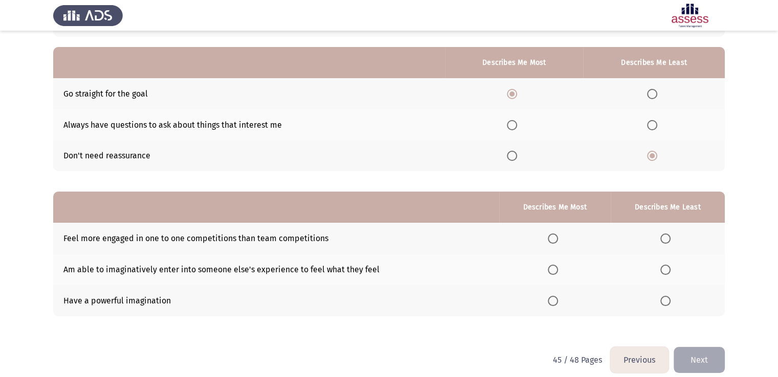
scroll to position [96, 0]
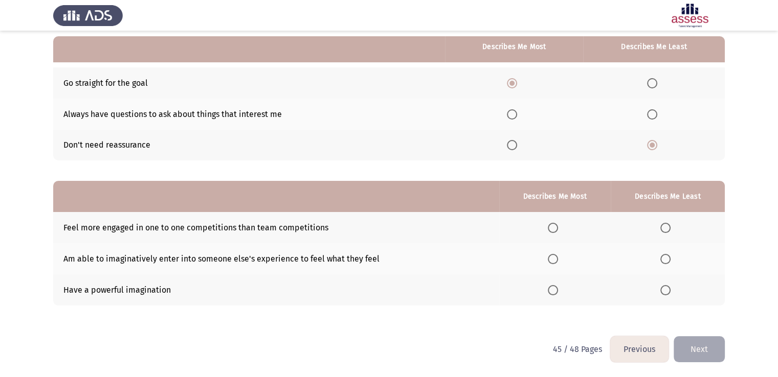
click at [550, 290] on span "Select an option" at bounding box center [552, 290] width 10 height 10
click at [550, 290] on input "Select an option" at bounding box center [552, 290] width 10 height 10
click at [669, 226] on span "Select an option" at bounding box center [665, 228] width 10 height 10
click at [669, 226] on input "Select an option" at bounding box center [665, 228] width 10 height 10
click at [705, 355] on button "Next" at bounding box center [698, 349] width 51 height 26
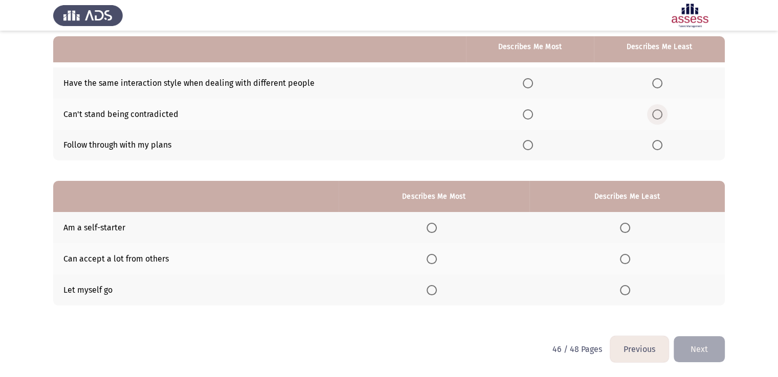
click at [660, 116] on span "Select an option" at bounding box center [657, 114] width 10 height 10
click at [660, 116] on input "Select an option" at bounding box center [657, 114] width 10 height 10
click at [532, 141] on span "Select an option" at bounding box center [527, 145] width 10 height 10
click at [532, 141] on input "Select an option" at bounding box center [527, 145] width 10 height 10
click at [429, 223] on span "Select an option" at bounding box center [431, 228] width 10 height 10
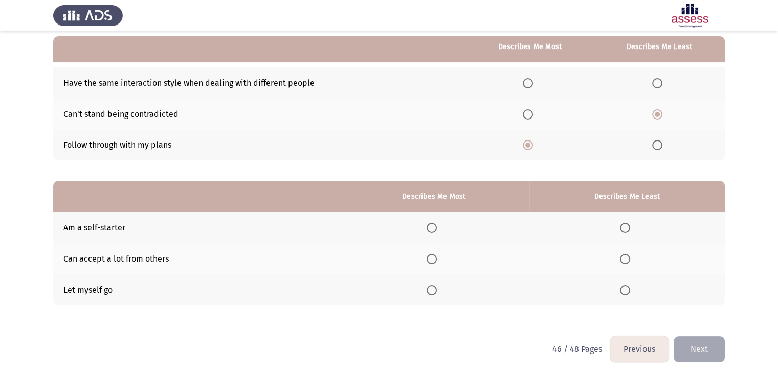
click at [429, 223] on input "Select an option" at bounding box center [431, 228] width 10 height 10
click at [628, 290] on span "Select an option" at bounding box center [625, 290] width 10 height 10
click at [628, 290] on input "Select an option" at bounding box center [625, 290] width 10 height 10
click at [699, 350] on button "Next" at bounding box center [698, 349] width 51 height 26
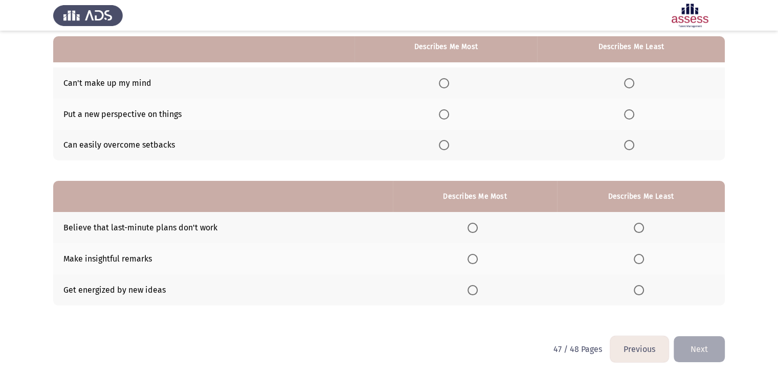
click at [449, 144] on span "Select an option" at bounding box center [444, 145] width 10 height 10
click at [449, 144] on input "Select an option" at bounding box center [444, 145] width 10 height 10
click at [629, 114] on span "Select an option" at bounding box center [629, 114] width 10 height 10
click at [629, 114] on input "Select an option" at bounding box center [629, 114] width 10 height 10
click at [466, 258] on th at bounding box center [475, 258] width 164 height 31
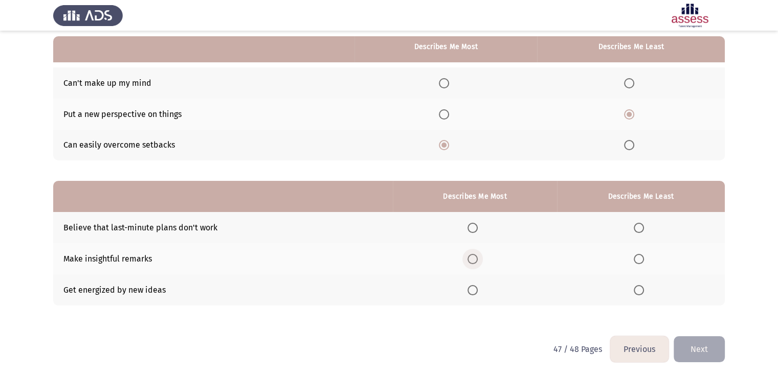
click at [475, 258] on span "Select an option" at bounding box center [472, 259] width 10 height 10
click at [475, 258] on input "Select an option" at bounding box center [472, 259] width 10 height 10
click at [642, 285] on mat-radio-button "Select an option" at bounding box center [640, 290] width 14 height 11
click at [641, 293] on span "Select an option" at bounding box center [638, 290] width 10 height 10
click at [641, 293] on input "Select an option" at bounding box center [638, 290] width 10 height 10
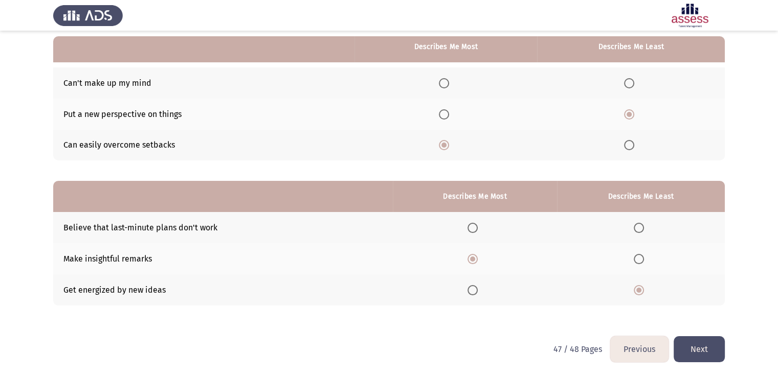
click at [695, 346] on button "Next" at bounding box center [698, 349] width 51 height 26
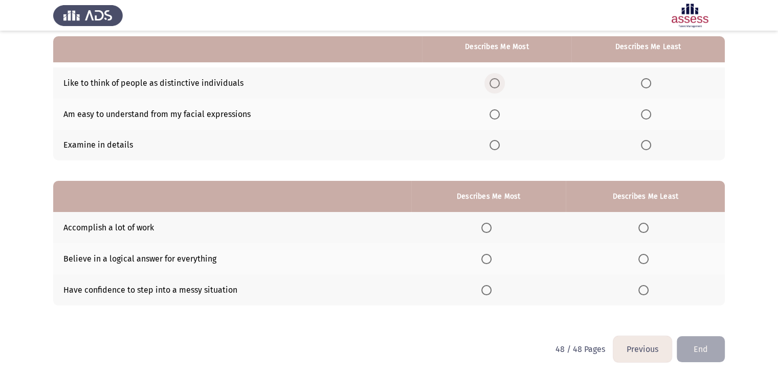
click at [498, 82] on span "Select an option" at bounding box center [494, 83] width 10 height 10
click at [498, 82] on input "Select an option" at bounding box center [494, 83] width 10 height 10
click at [650, 144] on span "Select an option" at bounding box center [646, 145] width 10 height 10
click at [650, 144] on input "Select an option" at bounding box center [646, 145] width 10 height 10
click at [485, 291] on span "Select an option" at bounding box center [486, 290] width 10 height 10
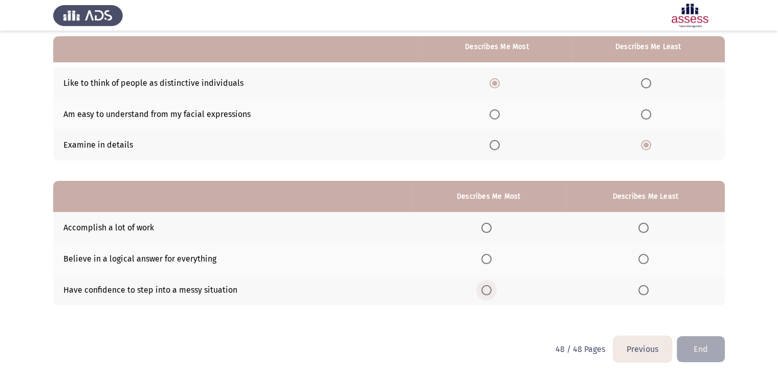
click at [485, 291] on input "Select an option" at bounding box center [486, 290] width 10 height 10
click at [646, 257] on span "Select an option" at bounding box center [643, 259] width 10 height 10
click at [646, 257] on input "Select an option" at bounding box center [643, 259] width 10 height 10
click at [702, 349] on button "End" at bounding box center [700, 349] width 48 height 26
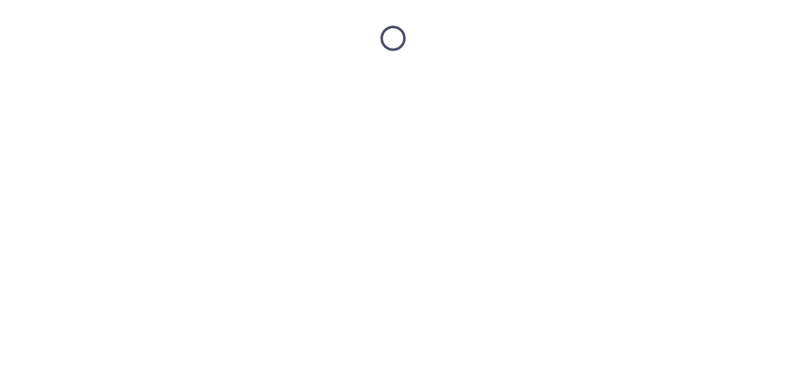
scroll to position [0, 0]
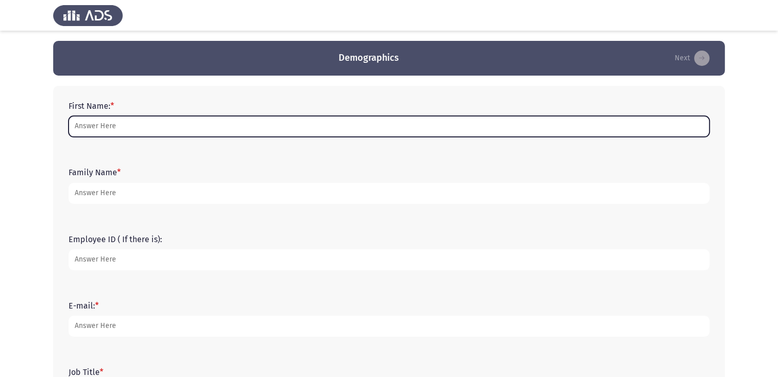
click at [120, 124] on input "First Name: *" at bounding box center [389, 126] width 641 height 21
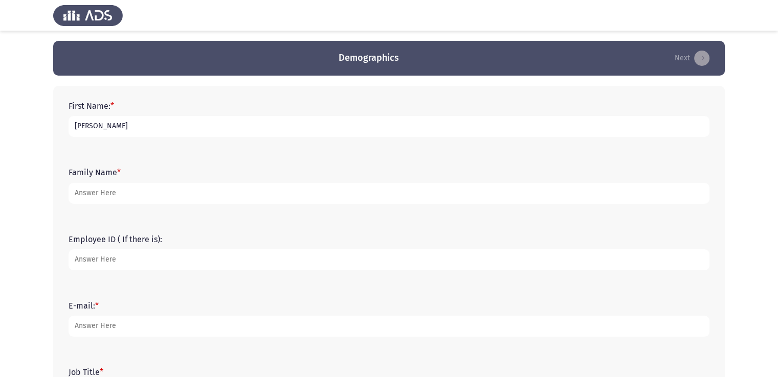
type input "[PERSON_NAME]"
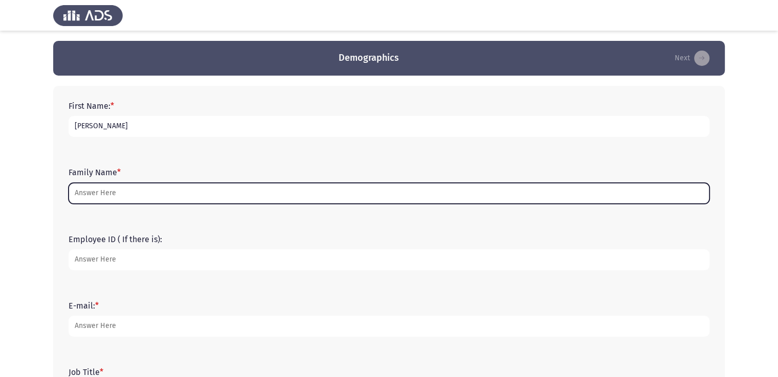
click at [104, 201] on input "Family Name *" at bounding box center [389, 193] width 641 height 21
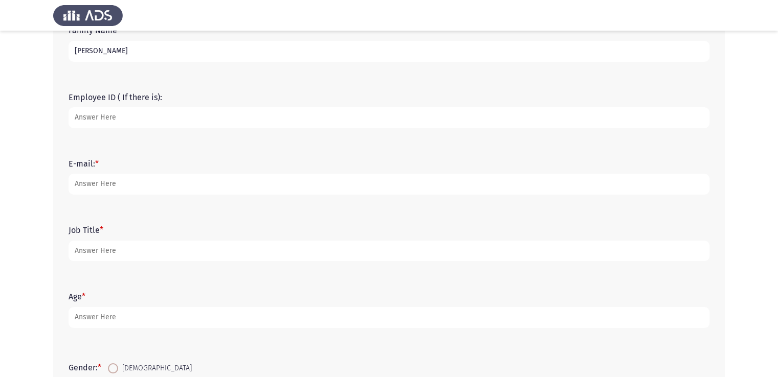
scroll to position [153, 0]
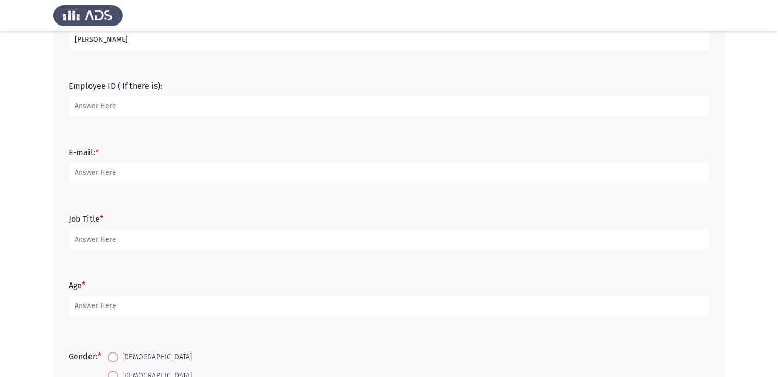
type input "[PERSON_NAME]"
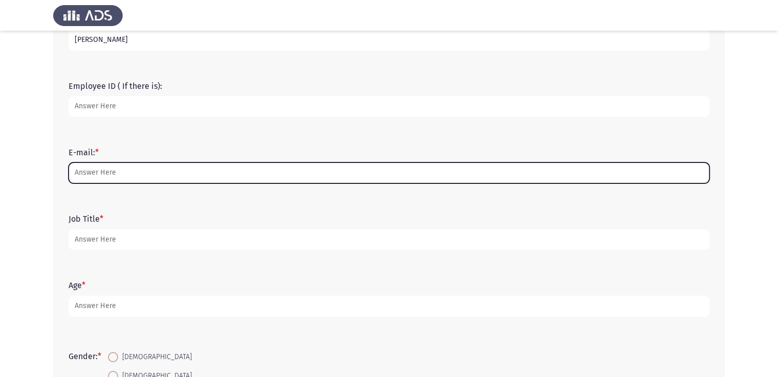
click at [115, 180] on input "E-mail: *" at bounding box center [389, 173] width 641 height 21
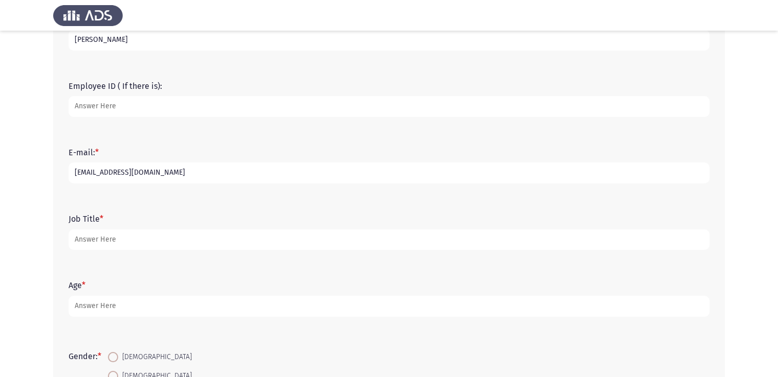
type input "[EMAIL_ADDRESS][DOMAIN_NAME]"
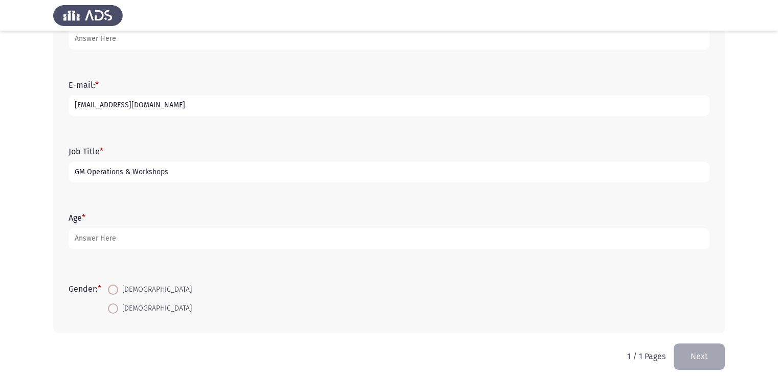
scroll to position [228, 0]
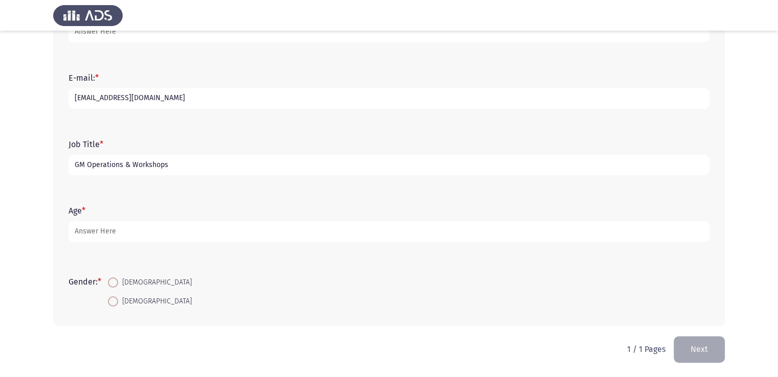
type input "GM Operations & Workshops"
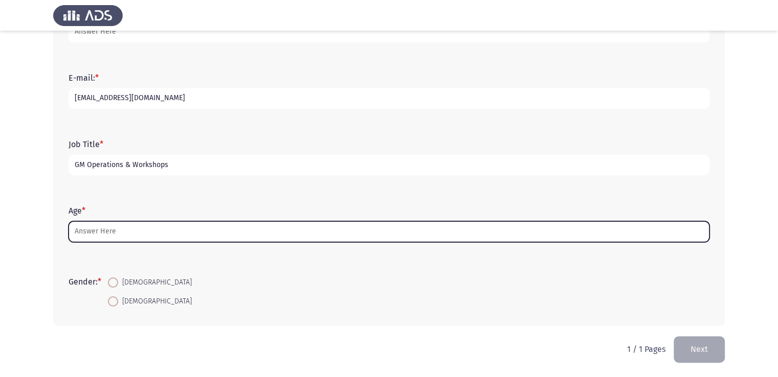
click at [83, 230] on input "Age *" at bounding box center [389, 231] width 641 height 21
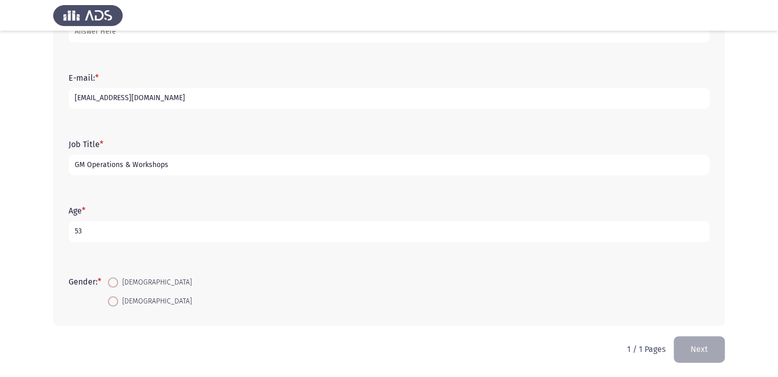
type input "53"
click at [127, 282] on span "[DEMOGRAPHIC_DATA]" at bounding box center [155, 283] width 74 height 12
click at [118, 282] on input "[DEMOGRAPHIC_DATA]" at bounding box center [113, 283] width 10 height 10
radio input "true"
click at [699, 352] on button "Next" at bounding box center [698, 349] width 51 height 26
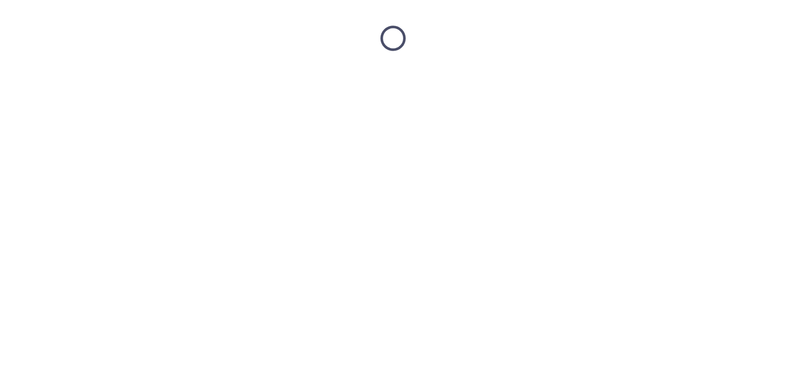
scroll to position [0, 0]
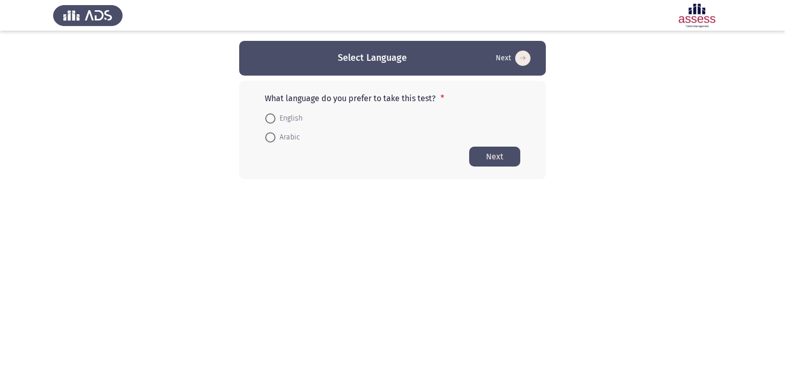
click at [294, 117] on span "English" at bounding box center [289, 118] width 27 height 12
click at [276, 117] on input "English" at bounding box center [270, 118] width 10 height 10
radio input "true"
click at [493, 158] on button "Next" at bounding box center [494, 156] width 51 height 20
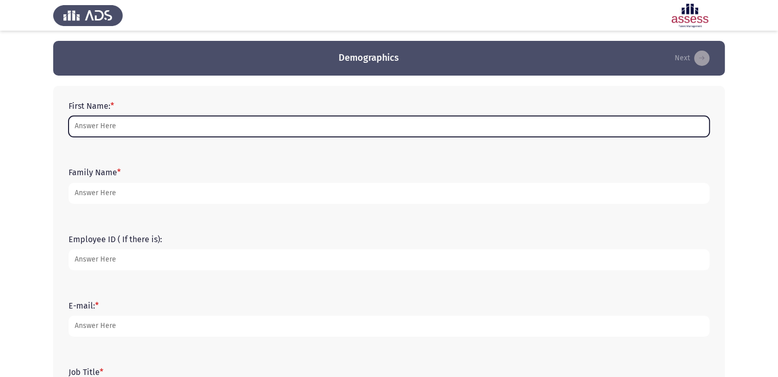
click at [134, 127] on input "First Name: *" at bounding box center [389, 126] width 641 height 21
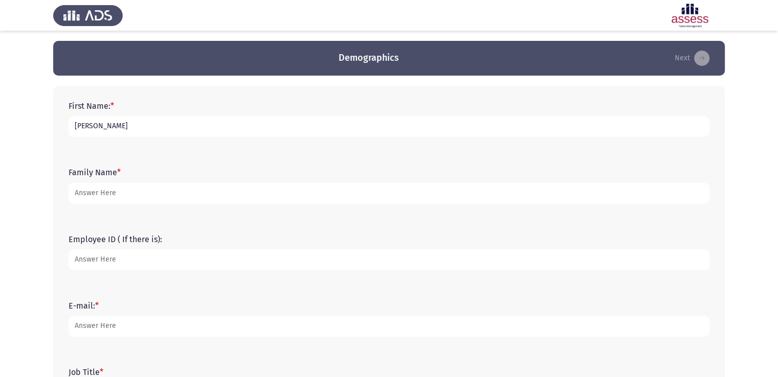
type input "[PERSON_NAME]"
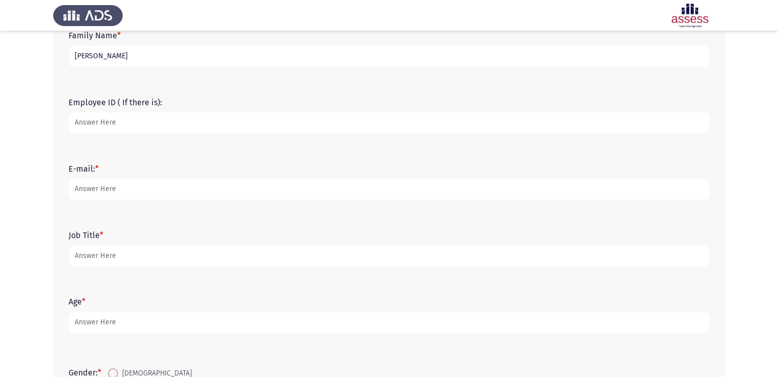
scroll to position [153, 0]
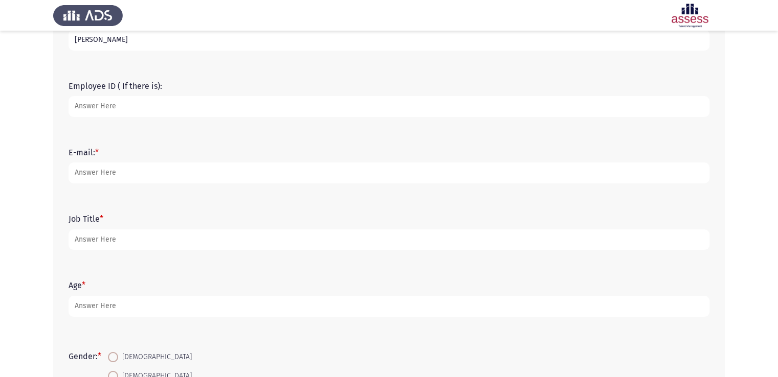
type input "[PERSON_NAME]"
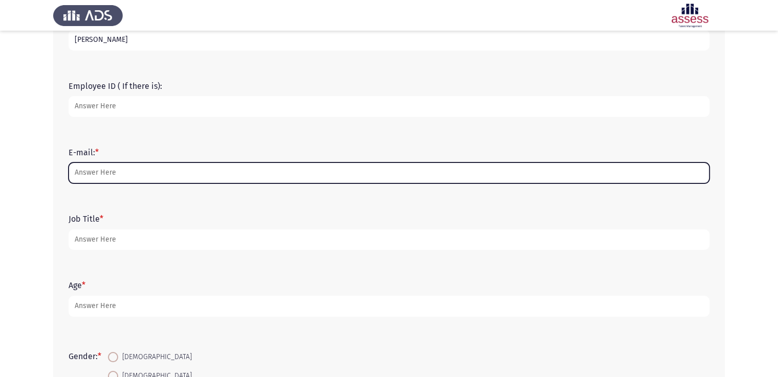
click at [117, 176] on input "E-mail: *" at bounding box center [389, 173] width 641 height 21
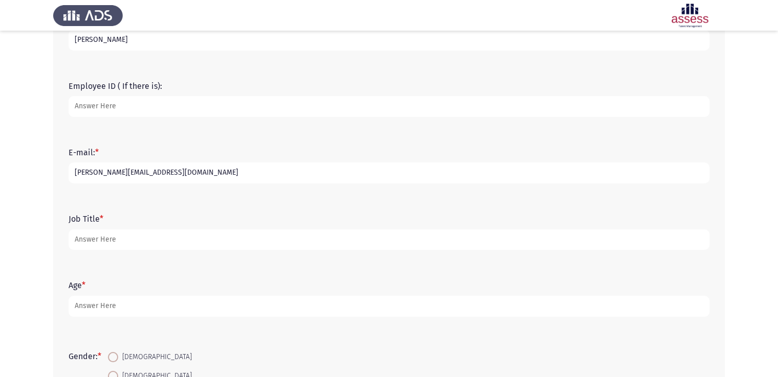
type input "[PERSON_NAME][EMAIL_ADDRESS][DOMAIN_NAME]"
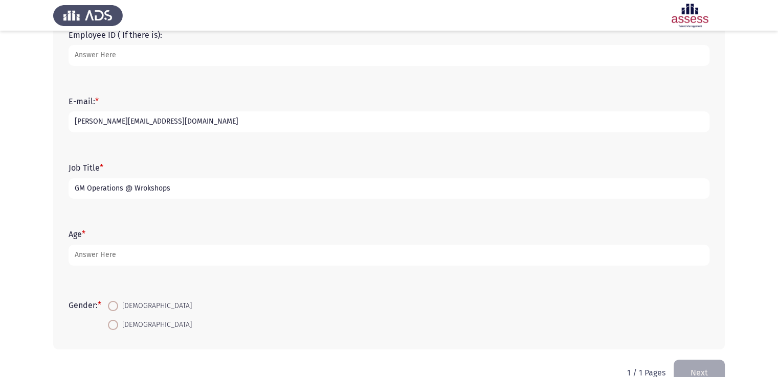
type input "GM Operations @ Wrokshops"
click at [127, 244] on form "Age *" at bounding box center [389, 248] width 641 height 36
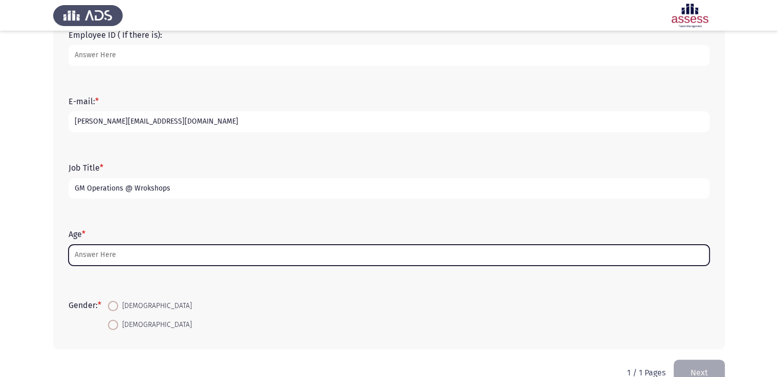
click at [128, 249] on input "Age *" at bounding box center [389, 255] width 641 height 21
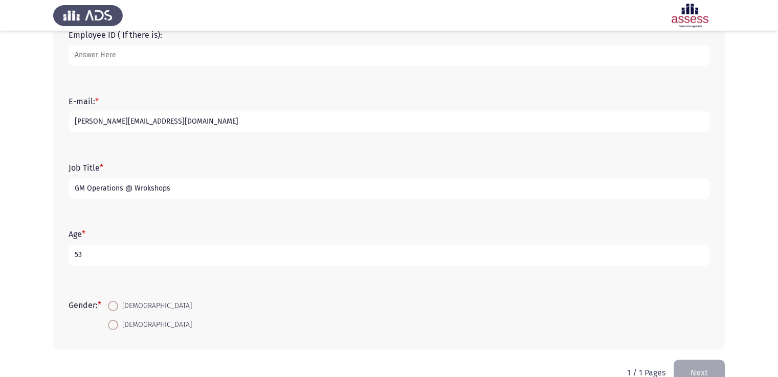
type input "53"
click at [133, 302] on span "[DEMOGRAPHIC_DATA]" at bounding box center [155, 306] width 74 height 12
click at [118, 302] on input "[DEMOGRAPHIC_DATA]" at bounding box center [113, 306] width 10 height 10
radio input "true"
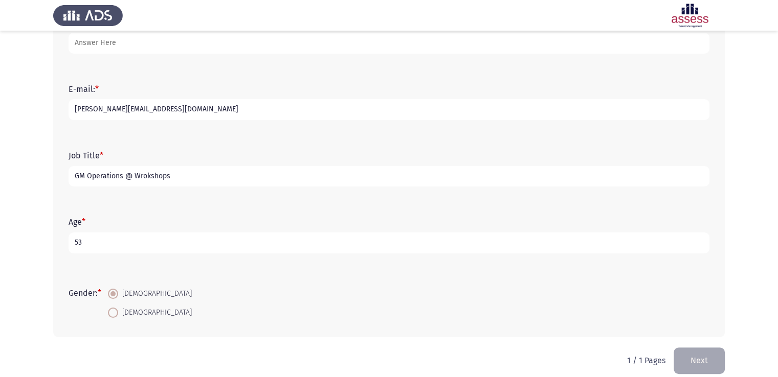
scroll to position [228, 0]
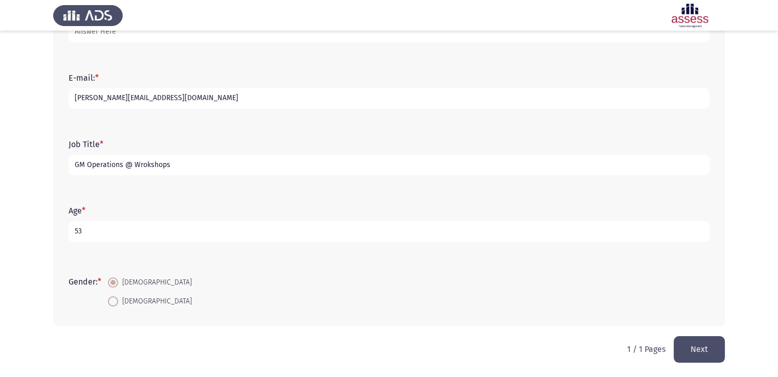
click at [696, 338] on button "Next" at bounding box center [698, 349] width 51 height 26
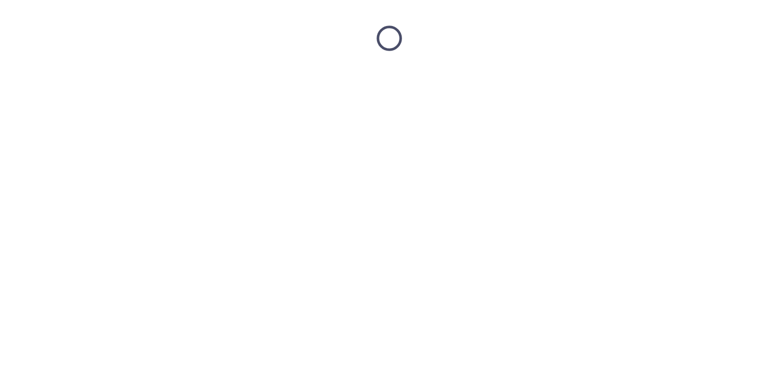
scroll to position [0, 0]
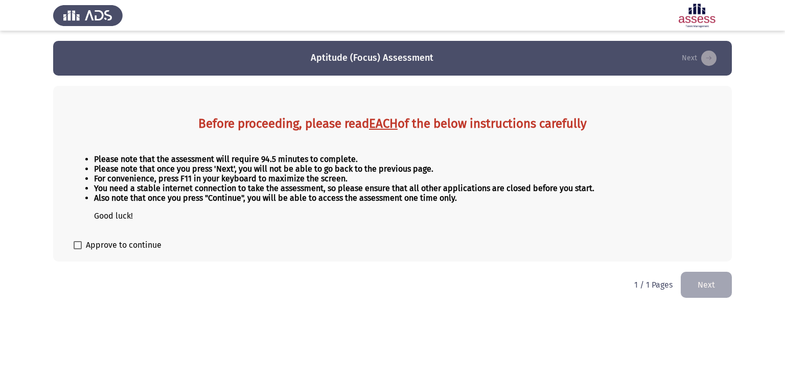
click at [110, 256] on div "Before proceeding, please read EACH of the below instructions carefully Please …" at bounding box center [392, 174] width 679 height 176
click at [107, 249] on span "Approve to continue" at bounding box center [124, 245] width 76 height 12
click at [78, 249] on input "Approve to continue" at bounding box center [77, 249] width 1 height 1
checkbox input "true"
click at [708, 281] on button "Next" at bounding box center [706, 285] width 51 height 26
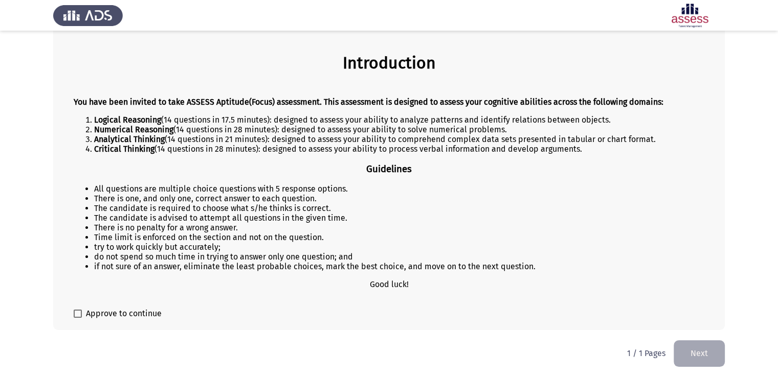
scroll to position [65, 0]
click at [129, 314] on span "Approve to continue" at bounding box center [124, 314] width 76 height 12
click at [78, 318] on input "Approve to continue" at bounding box center [77, 318] width 1 height 1
checkbox input "true"
click at [710, 348] on button "Next" at bounding box center [698, 353] width 51 height 26
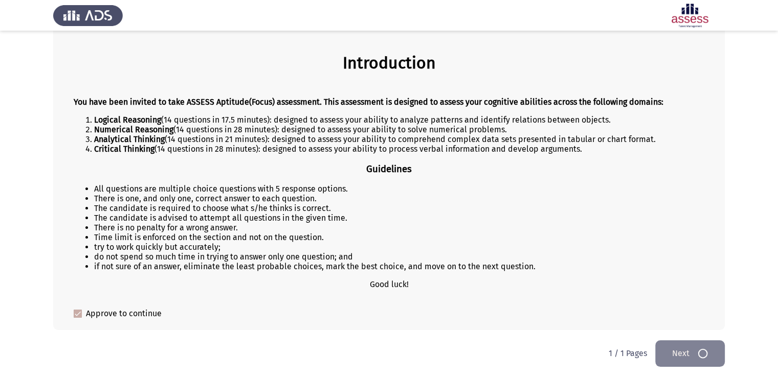
scroll to position [0, 0]
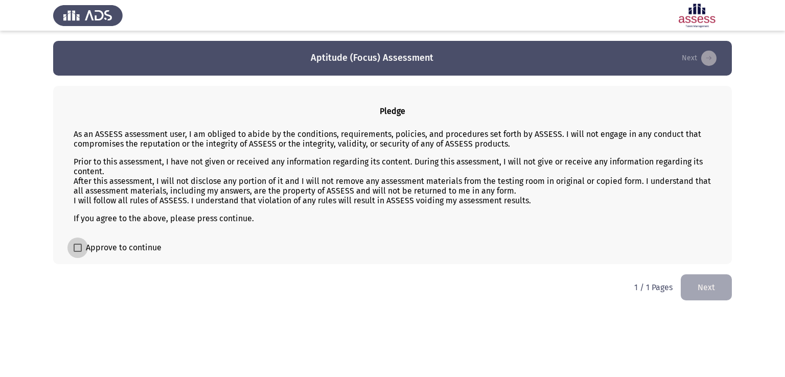
click at [100, 246] on span "Approve to continue" at bounding box center [124, 248] width 76 height 12
click at [78, 252] on input "Approve to continue" at bounding box center [77, 252] width 1 height 1
checkbox input "true"
click at [698, 286] on button "Next" at bounding box center [706, 288] width 51 height 26
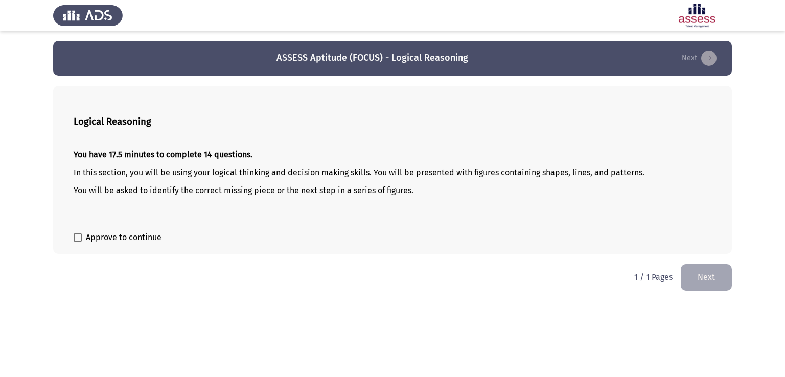
click at [111, 238] on span "Approve to continue" at bounding box center [124, 238] width 76 height 12
click at [78, 242] on input "Approve to continue" at bounding box center [77, 242] width 1 height 1
checkbox input "true"
click at [691, 279] on button "Next" at bounding box center [706, 277] width 51 height 26
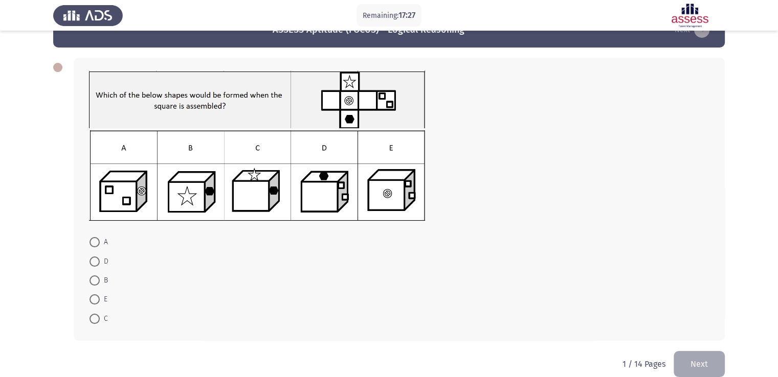
scroll to position [42, 0]
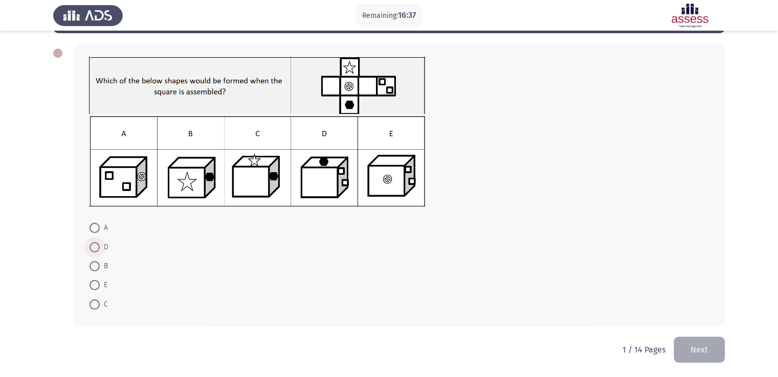
click at [97, 244] on span at bounding box center [94, 247] width 10 height 10
click at [97, 244] on input "D" at bounding box center [94, 247] width 10 height 10
radio input "true"
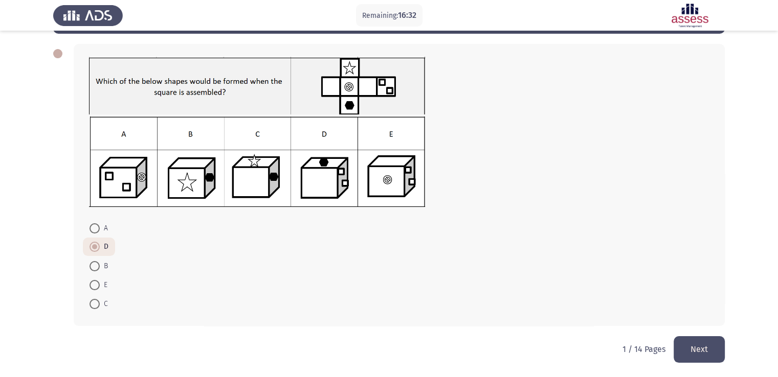
click at [695, 355] on button "Next" at bounding box center [698, 349] width 51 height 26
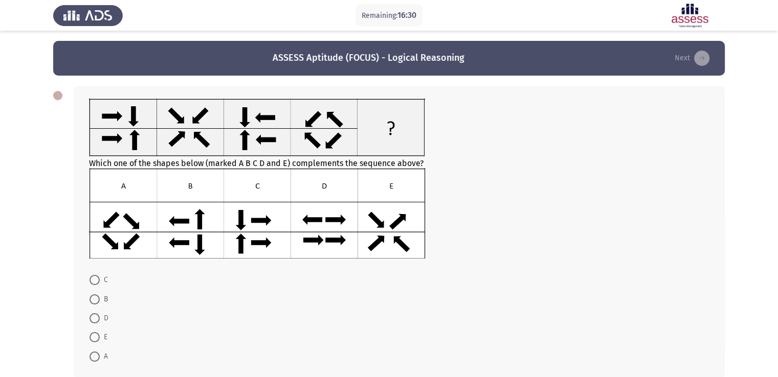
scroll to position [51, 0]
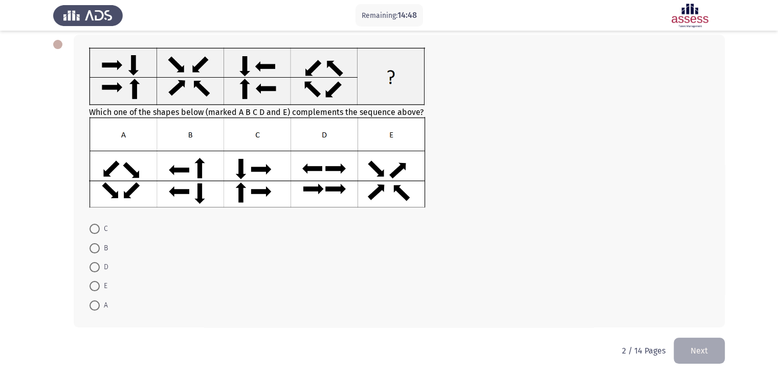
click at [94, 223] on label "C" at bounding box center [98, 229] width 18 height 12
click at [94, 224] on input "C" at bounding box center [94, 229] width 10 height 10
radio input "true"
click at [696, 336] on div "Which one of the shapes below (marked A B C D and E) complements the sequence a…" at bounding box center [388, 181] width 671 height 312
click at [690, 349] on button "Next" at bounding box center [698, 350] width 51 height 26
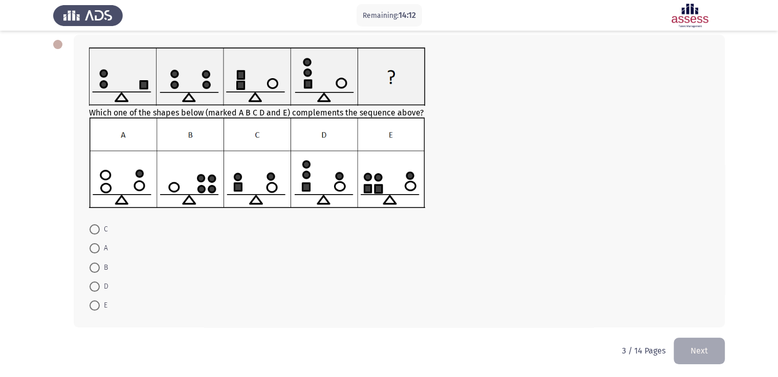
click at [99, 268] on span at bounding box center [94, 268] width 10 height 10
click at [99, 268] on input "B" at bounding box center [94, 268] width 10 height 10
radio input "true"
click at [702, 348] on button "Next" at bounding box center [698, 350] width 51 height 26
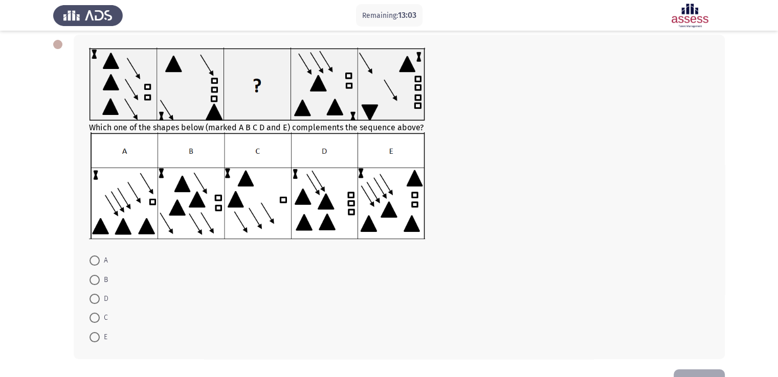
click at [100, 261] on span "A" at bounding box center [104, 261] width 8 height 12
click at [100, 261] on input "A" at bounding box center [94, 261] width 10 height 10
radio input "true"
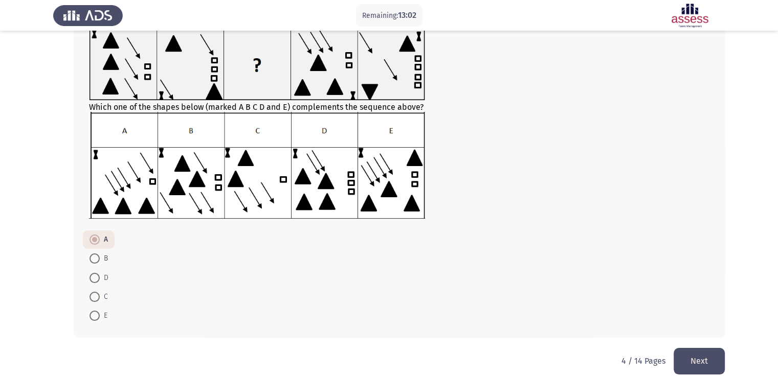
scroll to position [83, 0]
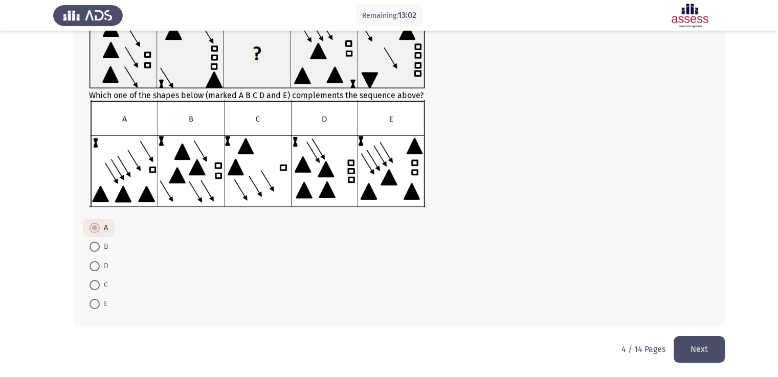
click at [711, 349] on button "Next" at bounding box center [698, 349] width 51 height 26
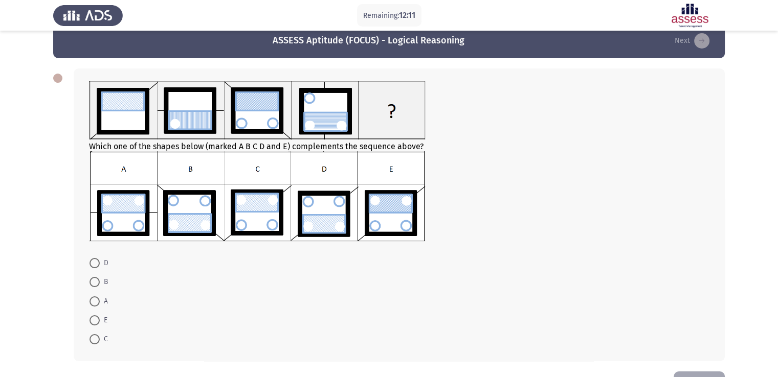
scroll to position [2, 0]
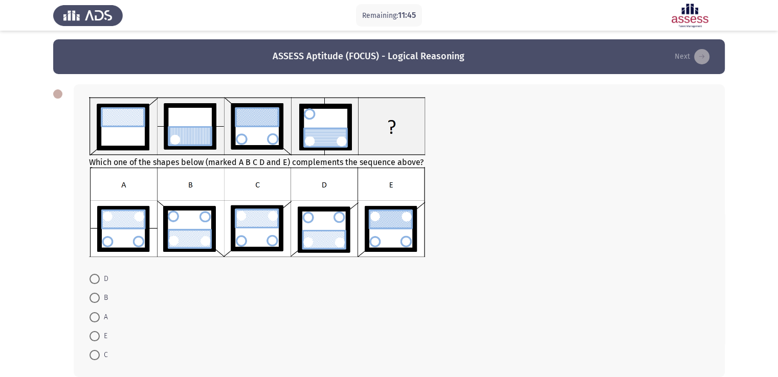
click at [104, 321] on span "A" at bounding box center [104, 317] width 8 height 12
click at [100, 321] on input "A" at bounding box center [94, 317] width 10 height 10
radio input "true"
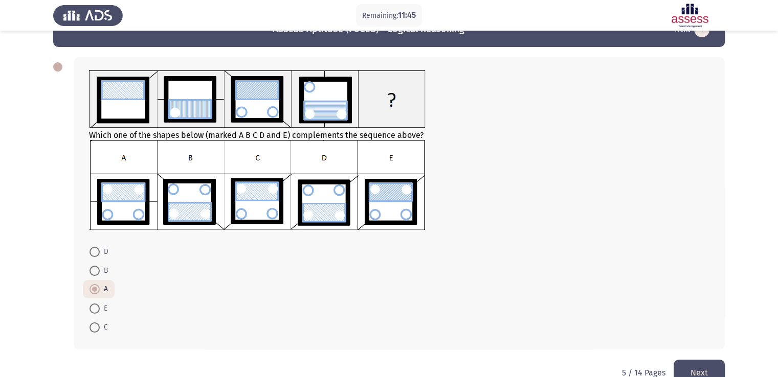
scroll to position [52, 0]
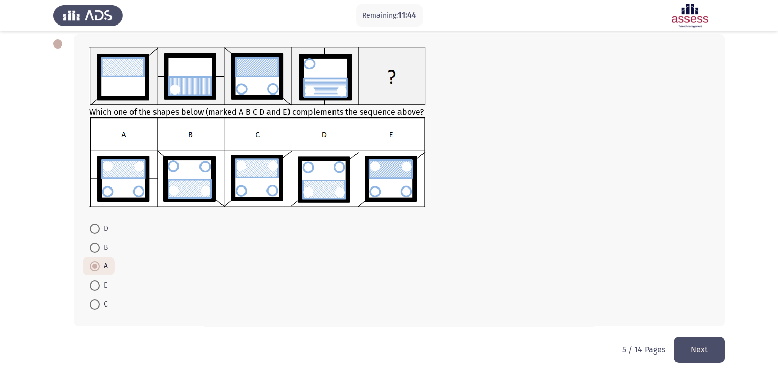
click at [716, 356] on button "Next" at bounding box center [698, 350] width 51 height 26
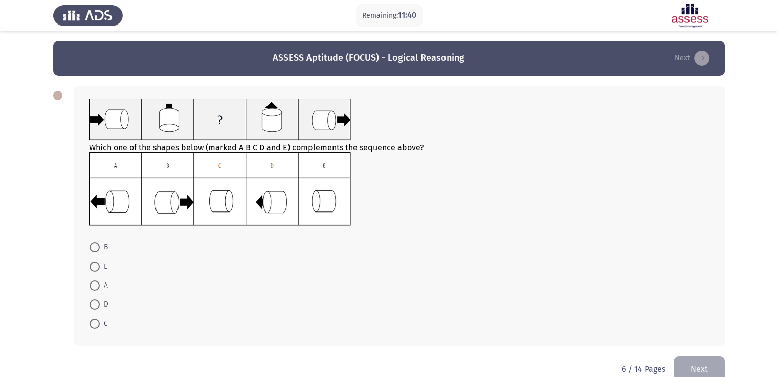
scroll to position [0, 0]
click at [102, 322] on span "C" at bounding box center [104, 324] width 8 height 12
click at [100, 322] on input "C" at bounding box center [94, 324] width 10 height 10
radio input "true"
click at [101, 303] on span "D" at bounding box center [104, 305] width 9 height 12
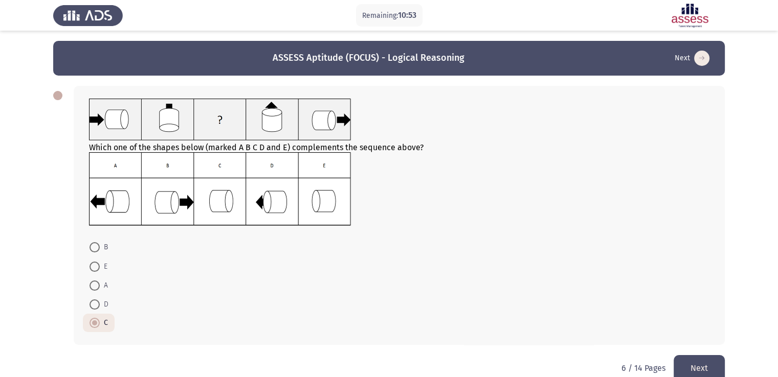
click at [100, 303] on input "D" at bounding box center [94, 305] width 10 height 10
radio input "true"
click at [102, 286] on span "A" at bounding box center [104, 286] width 8 height 12
click at [100, 286] on input "A" at bounding box center [94, 286] width 10 height 10
radio input "true"
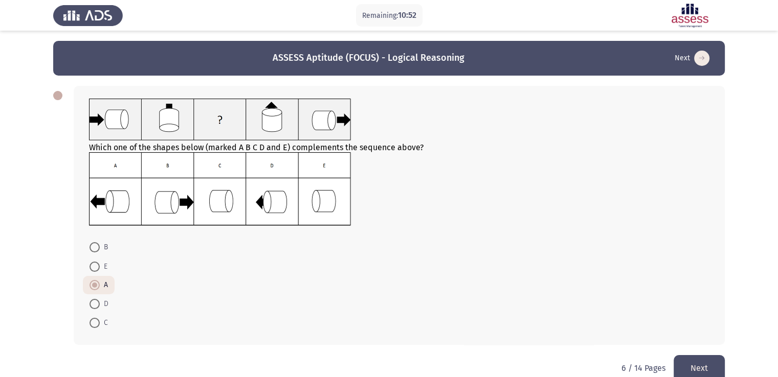
click at [103, 267] on span "E" at bounding box center [104, 267] width 8 height 12
click at [100, 267] on input "E" at bounding box center [94, 267] width 10 height 10
radio input "true"
click at [105, 246] on span "B" at bounding box center [104, 247] width 8 height 12
click at [100, 246] on input "B" at bounding box center [94, 247] width 10 height 10
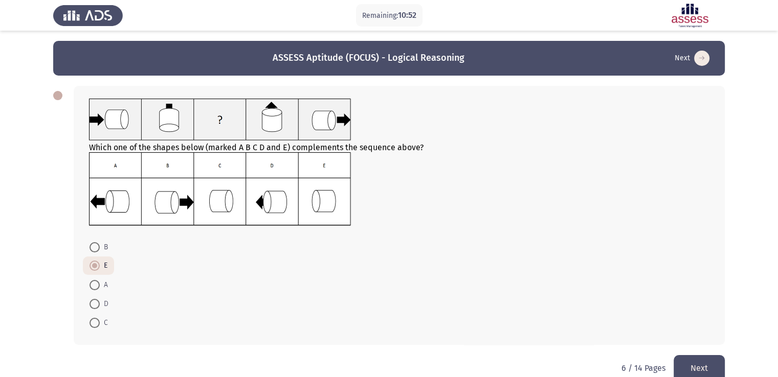
radio input "true"
click at [102, 323] on span "C" at bounding box center [104, 323] width 8 height 12
click at [100, 323] on input "C" at bounding box center [94, 323] width 10 height 10
radio input "true"
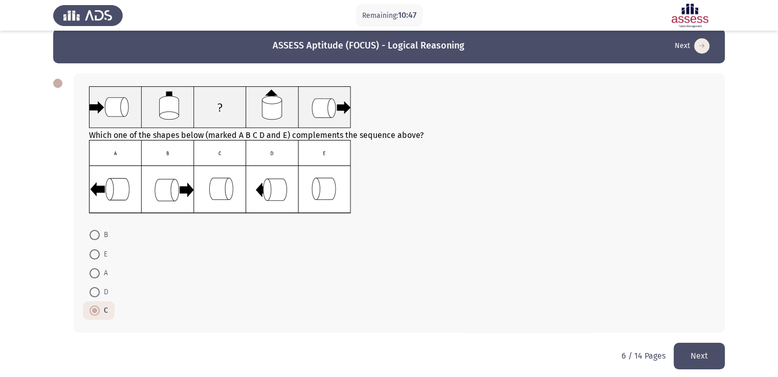
scroll to position [19, 0]
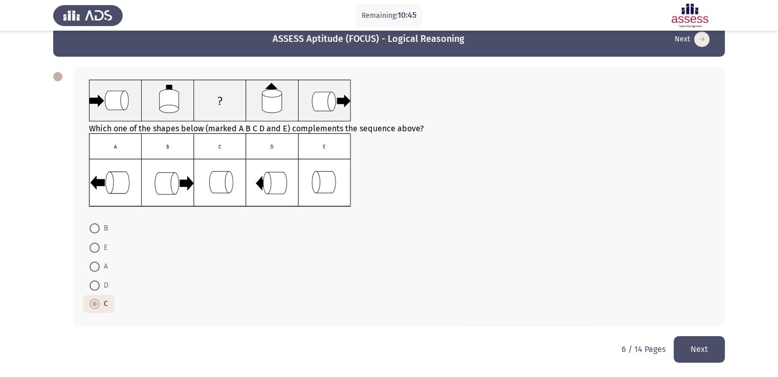
click at [682, 344] on button "Next" at bounding box center [698, 349] width 51 height 26
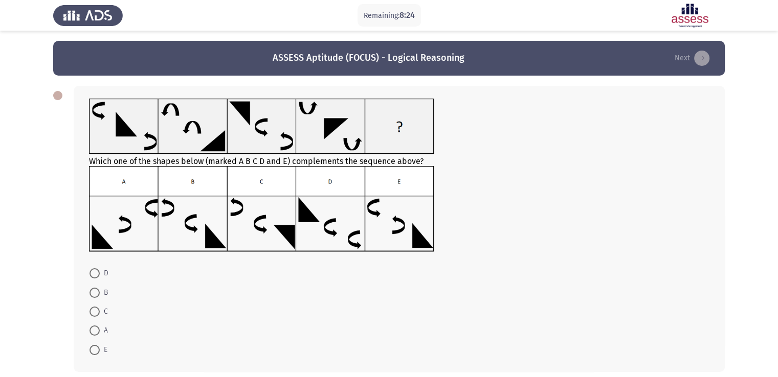
click at [99, 295] on span at bounding box center [94, 293] width 10 height 10
click at [99, 295] on input "B" at bounding box center [94, 293] width 10 height 10
radio input "true"
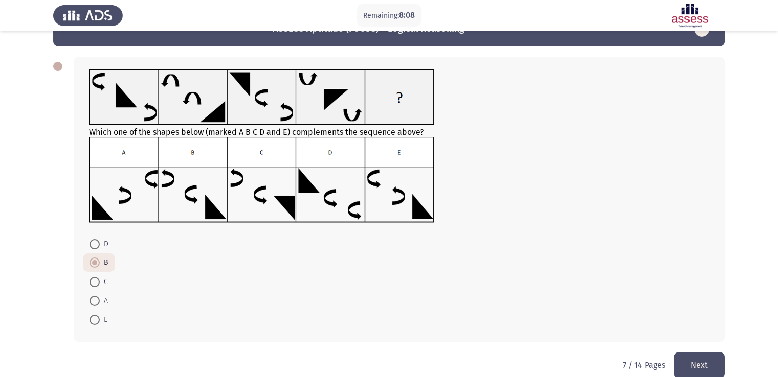
scroll to position [45, 0]
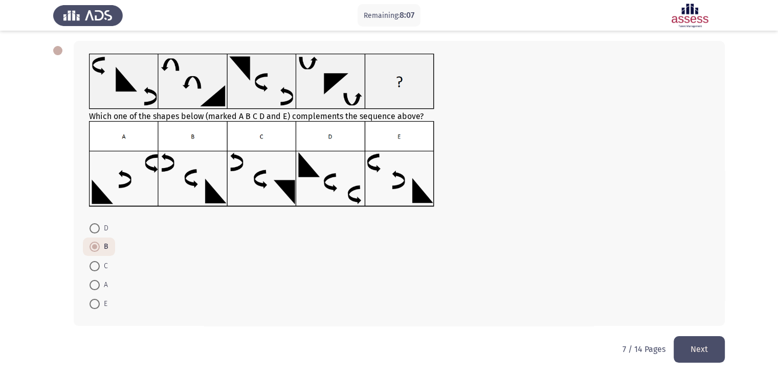
click at [695, 351] on button "Next" at bounding box center [698, 349] width 51 height 26
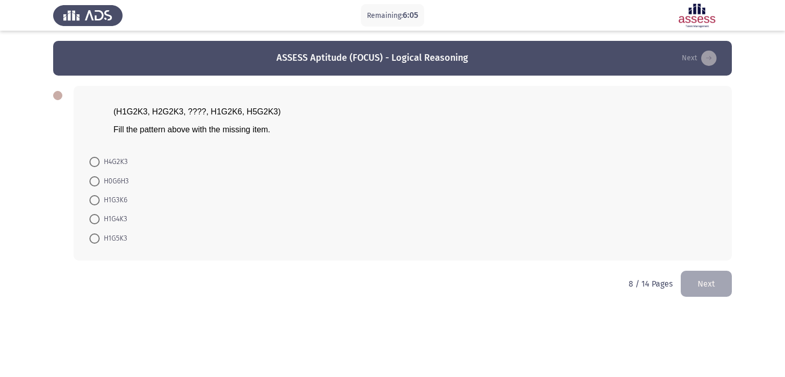
click at [112, 162] on span "H4G2K3" at bounding box center [114, 162] width 28 height 12
click at [100, 162] on input "H4G2K3" at bounding box center [94, 162] width 10 height 10
radio input "true"
click at [703, 279] on button "Next" at bounding box center [706, 283] width 51 height 26
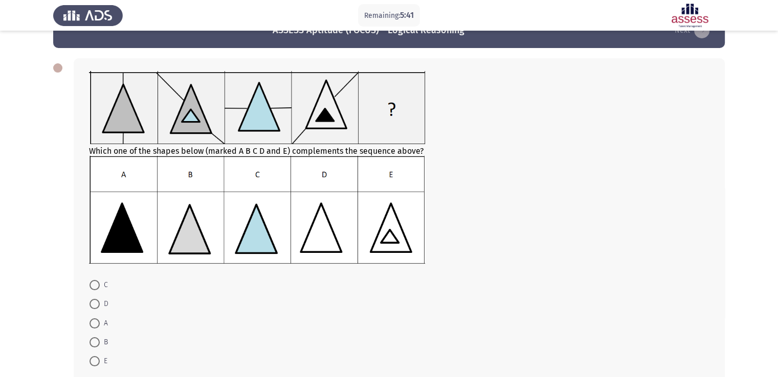
scroll to position [51, 0]
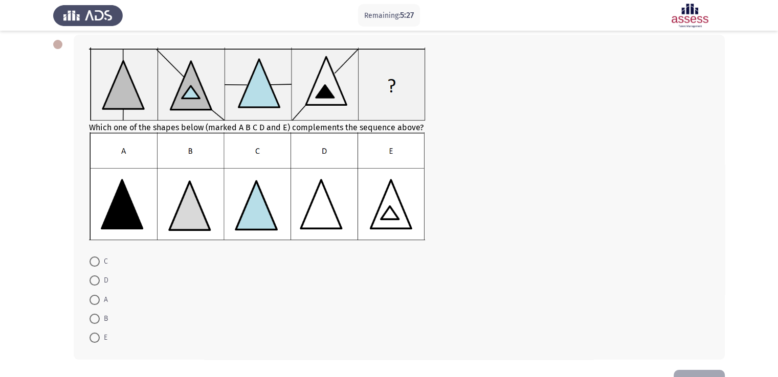
click at [103, 305] on span "A" at bounding box center [104, 300] width 8 height 12
click at [100, 305] on input "A" at bounding box center [94, 300] width 10 height 10
radio input "true"
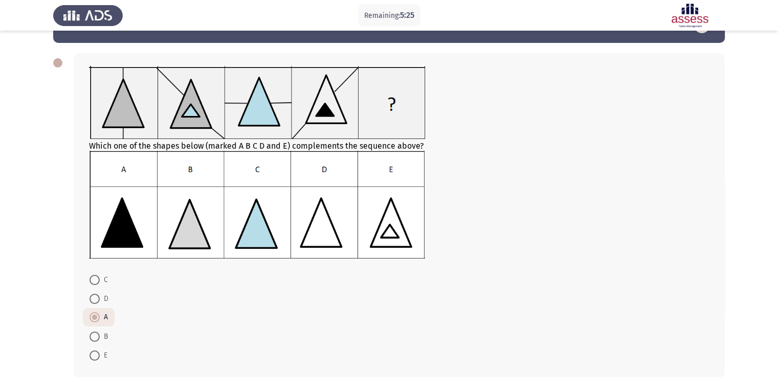
scroll to position [84, 0]
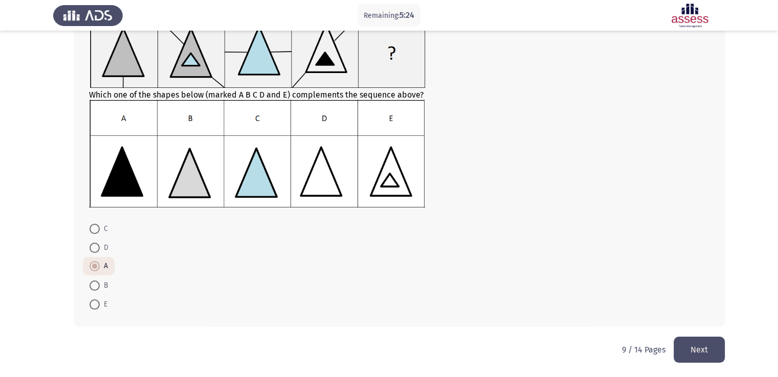
click at [685, 348] on button "Next" at bounding box center [698, 350] width 51 height 26
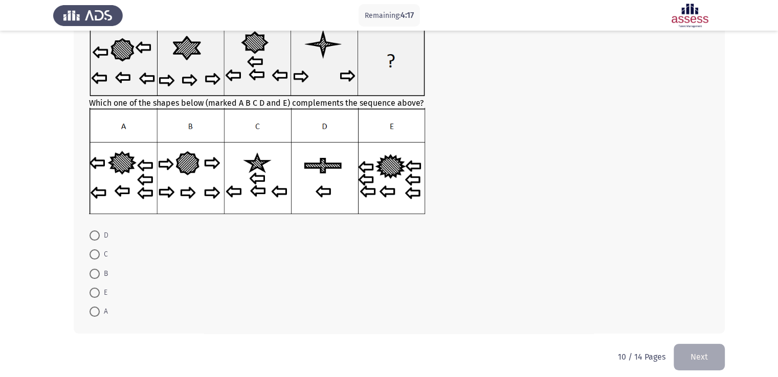
scroll to position [83, 0]
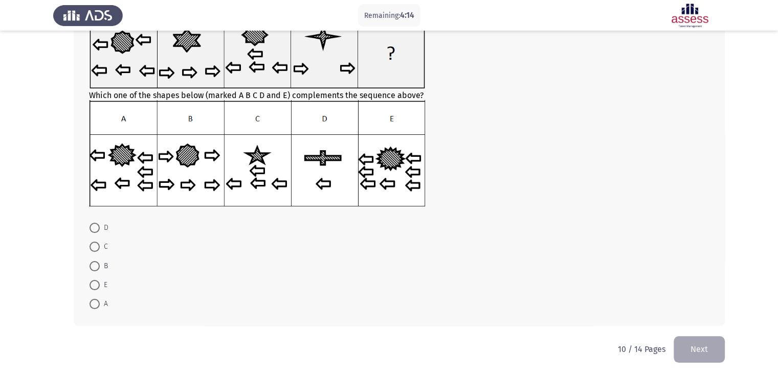
click at [104, 246] on span "C" at bounding box center [104, 247] width 8 height 12
click at [100, 246] on input "C" at bounding box center [94, 247] width 10 height 10
radio input "true"
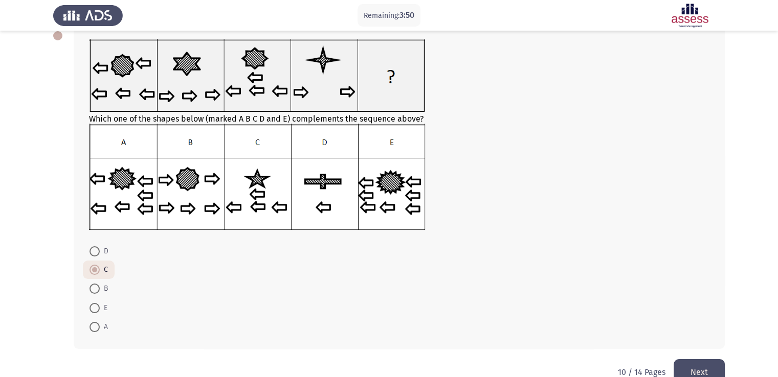
scroll to position [82, 0]
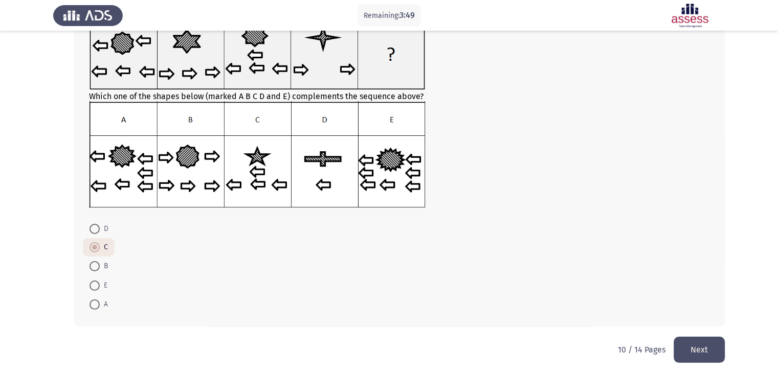
click at [100, 231] on span "D" at bounding box center [104, 229] width 9 height 12
click at [100, 231] on input "D" at bounding box center [94, 229] width 10 height 10
radio input "true"
click at [696, 348] on button "Next" at bounding box center [698, 350] width 51 height 26
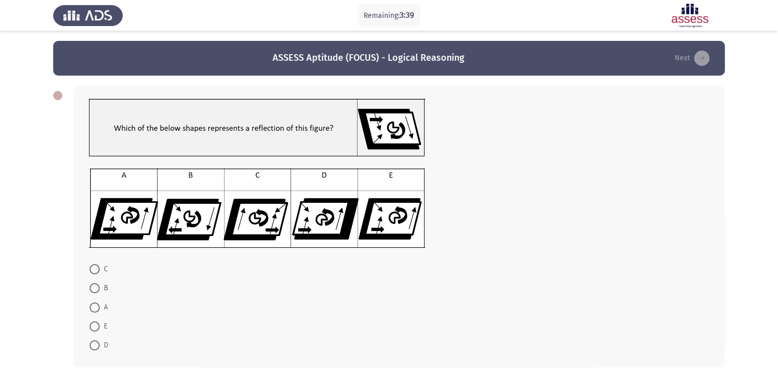
scroll to position [41, 0]
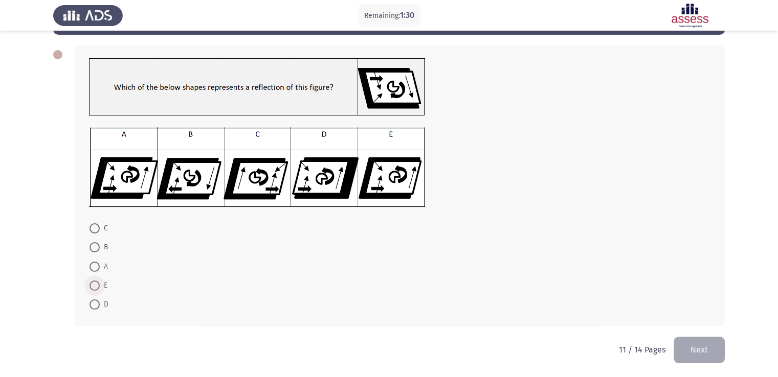
click at [98, 285] on span at bounding box center [94, 286] width 10 height 10
click at [98, 285] on input "E" at bounding box center [94, 286] width 10 height 10
radio input "true"
click at [712, 351] on button "Next" at bounding box center [698, 349] width 51 height 26
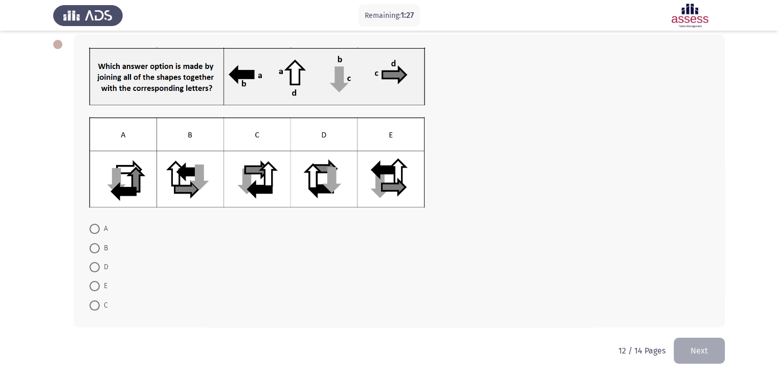
scroll to position [52, 0]
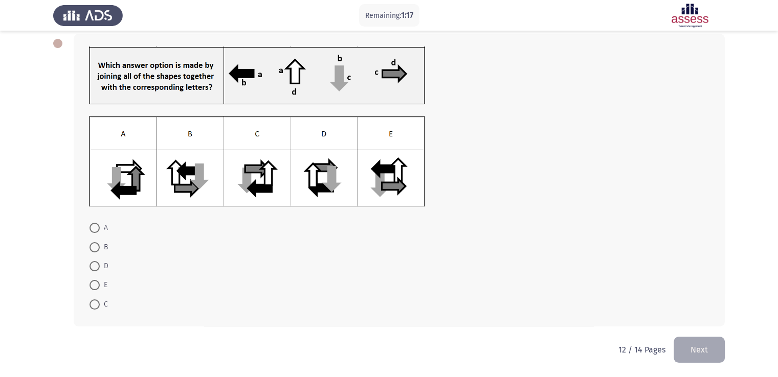
click at [110, 306] on mat-radio-button "C" at bounding box center [99, 303] width 32 height 19
click at [106, 303] on span "C" at bounding box center [104, 305] width 8 height 12
click at [100, 303] on input "C" at bounding box center [94, 305] width 10 height 10
radio input "true"
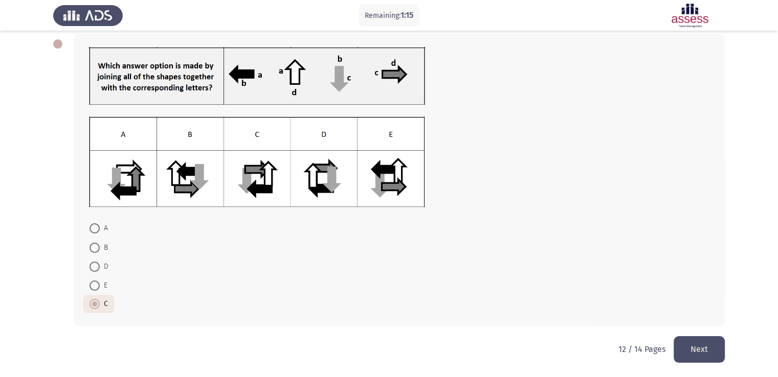
click at [712, 350] on button "Next" at bounding box center [698, 349] width 51 height 26
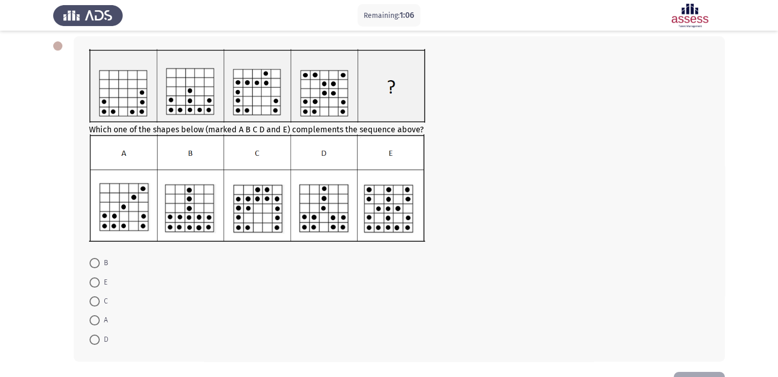
scroll to position [34, 0]
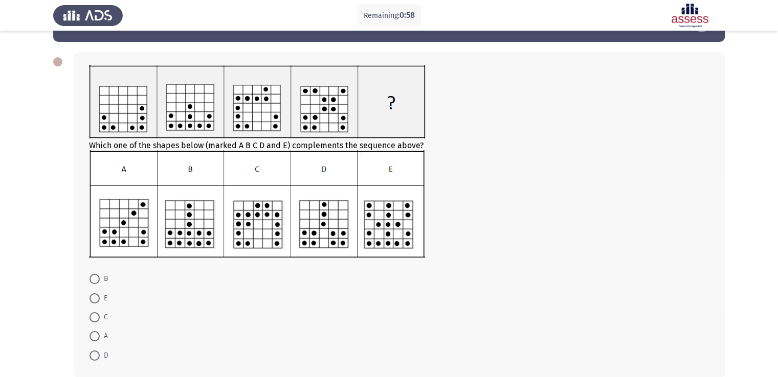
click at [97, 300] on span at bounding box center [94, 298] width 10 height 10
click at [97, 300] on input "E" at bounding box center [94, 298] width 10 height 10
radio input "true"
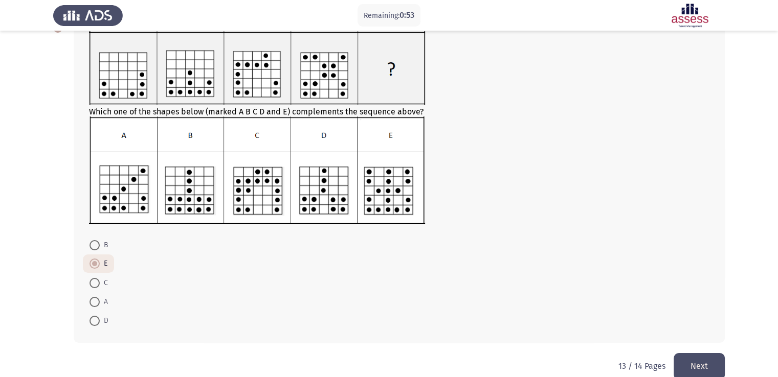
scroll to position [84, 0]
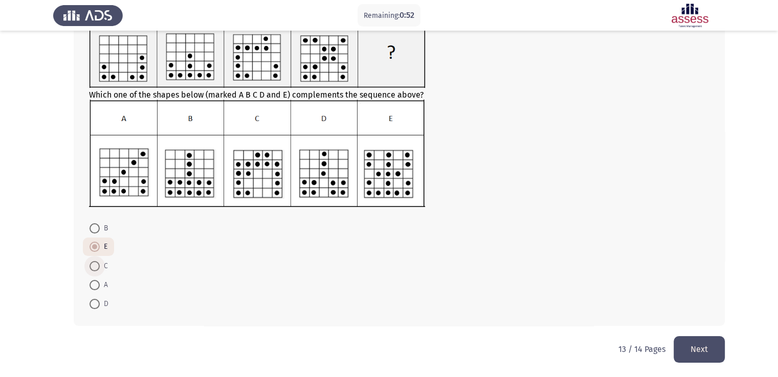
click at [102, 262] on span "C" at bounding box center [104, 266] width 8 height 12
click at [100, 262] on input "C" at bounding box center [94, 266] width 10 height 10
radio input "true"
click at [102, 220] on mat-radio-button "B" at bounding box center [99, 228] width 32 height 19
click at [106, 244] on span "E" at bounding box center [104, 248] width 8 height 12
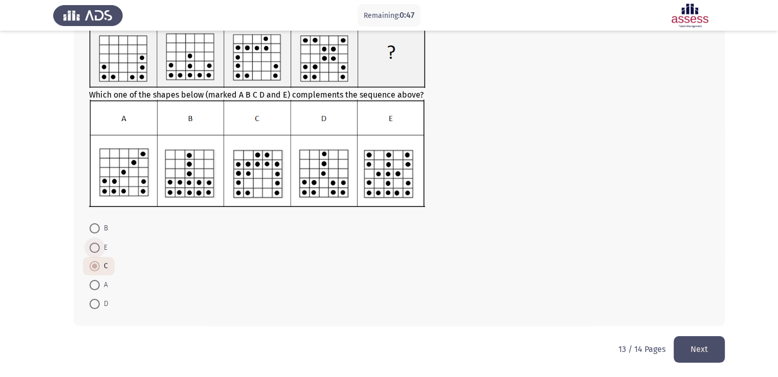
click at [100, 244] on input "E" at bounding box center [94, 248] width 10 height 10
radio input "true"
click at [711, 341] on button "Next" at bounding box center [698, 349] width 51 height 26
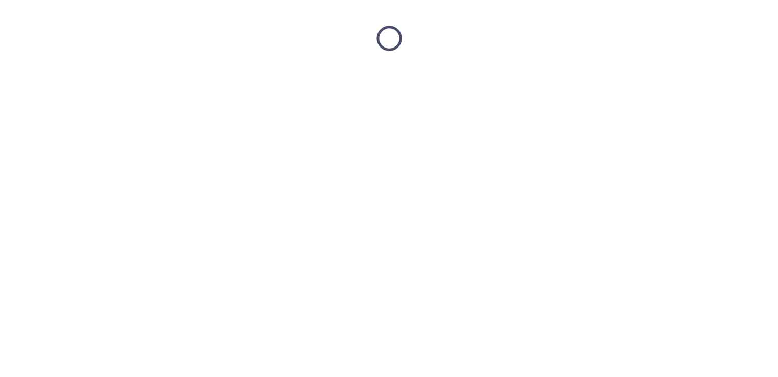
scroll to position [0, 0]
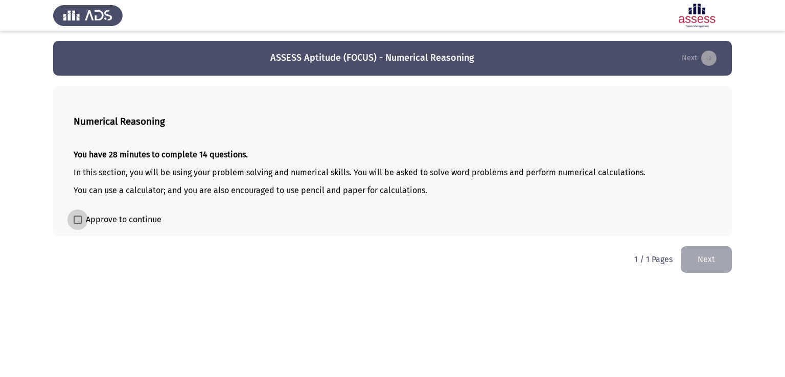
click at [122, 222] on span "Approve to continue" at bounding box center [124, 220] width 76 height 12
click at [78, 224] on input "Approve to continue" at bounding box center [77, 224] width 1 height 1
checkbox input "true"
click at [715, 261] on button "Next" at bounding box center [706, 259] width 51 height 26
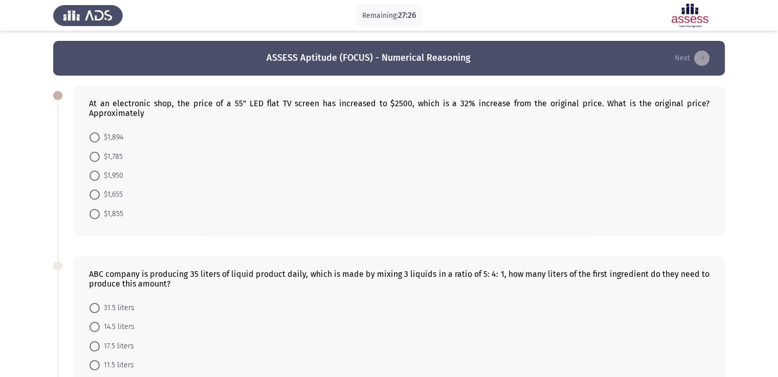
click at [109, 141] on span "$1,894" at bounding box center [112, 137] width 24 height 12
click at [100, 141] on input "$1,894" at bounding box center [94, 137] width 10 height 10
radio input "true"
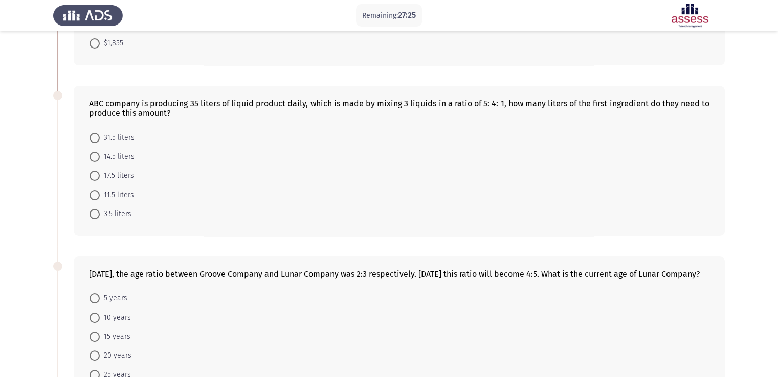
scroll to position [153, 0]
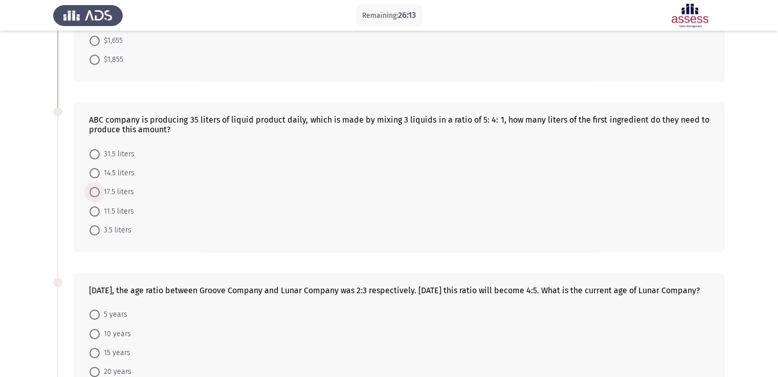
click at [117, 192] on span "17.5 liters" at bounding box center [117, 192] width 34 height 12
click at [100, 192] on input "17.5 liters" at bounding box center [94, 192] width 10 height 10
radio input "true"
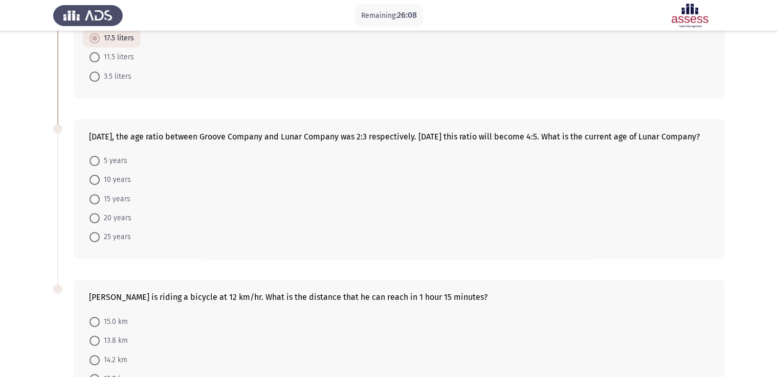
scroll to position [358, 0]
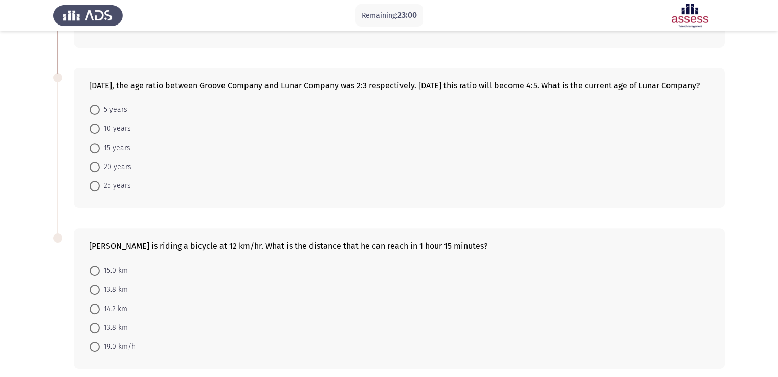
click at [126, 173] on span "20 years" at bounding box center [116, 167] width 32 height 12
click at [100, 172] on input "20 years" at bounding box center [94, 167] width 10 height 10
radio input "true"
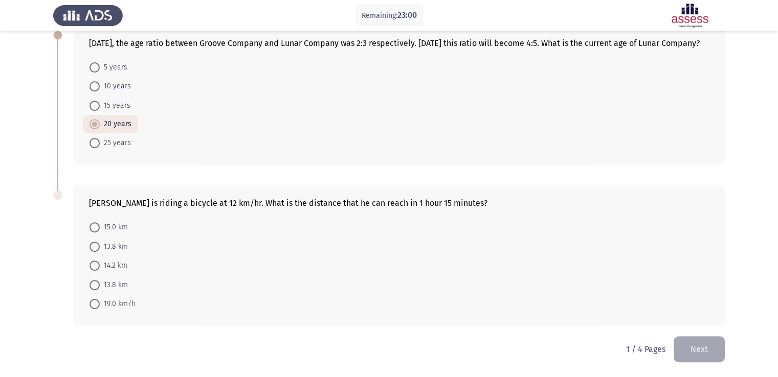
scroll to position [409, 0]
click at [101, 238] on mat-radio-button "13.8 km" at bounding box center [109, 246] width 52 height 19
click at [105, 249] on span "13.8 km" at bounding box center [114, 247] width 28 height 12
click at [100, 249] on input "13.8 km" at bounding box center [94, 247] width 10 height 10
radio input "true"
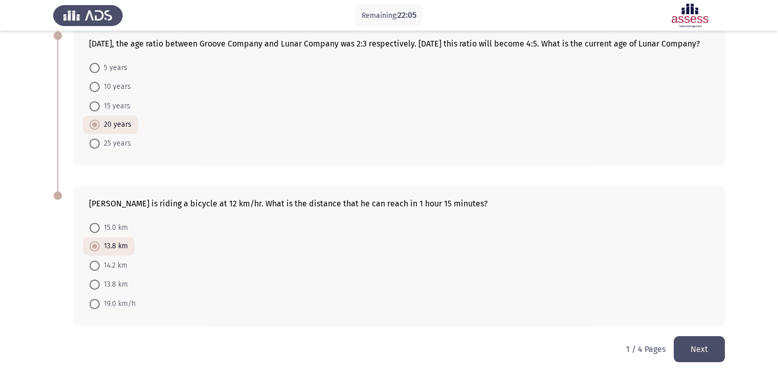
click at [708, 350] on button "Next" at bounding box center [698, 349] width 51 height 26
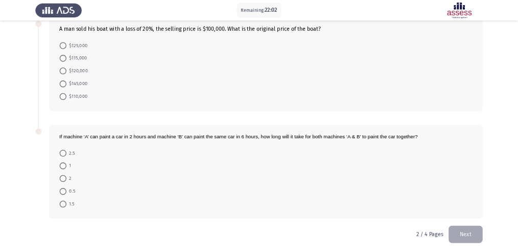
scroll to position [0, 0]
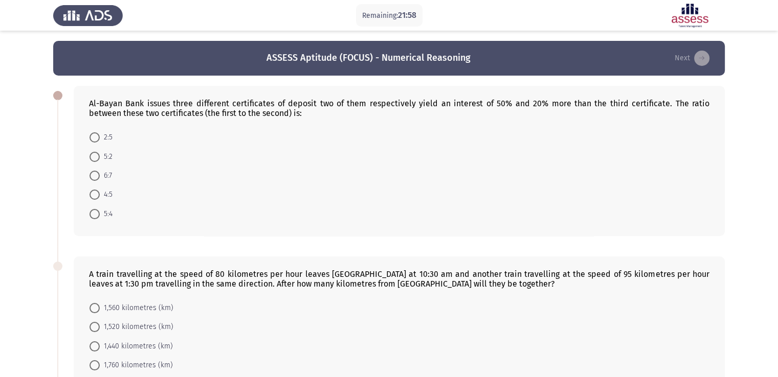
drag, startPoint x: 92, startPoint y: 104, endPoint x: 150, endPoint y: 107, distance: 58.9
click at [150, 107] on div "Al-Bayan Bank issues three different certificates of deposit two of them respec…" at bounding box center [399, 108] width 620 height 19
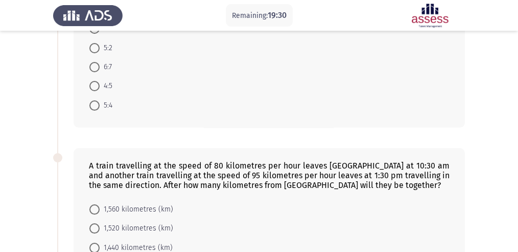
scroll to position [102, 0]
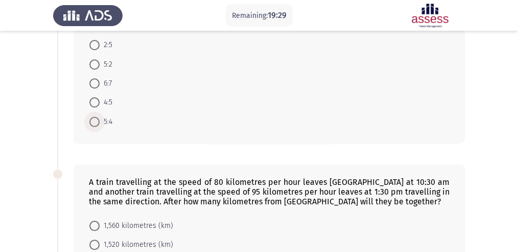
click at [97, 125] on span at bounding box center [94, 122] width 10 height 10
click at [97, 125] on input "5:4" at bounding box center [94, 122] width 10 height 10
radio input "true"
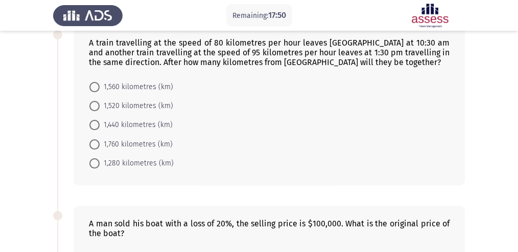
scroll to position [227, 0]
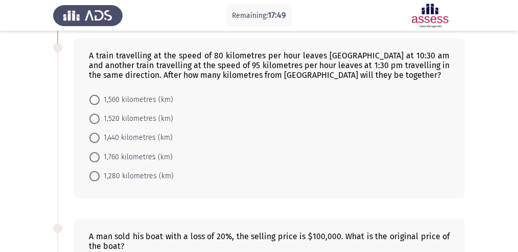
click at [131, 118] on span "1,520 kilometres (km)" at bounding box center [137, 118] width 74 height 12
click at [100, 118] on input "1,520 kilometres (km)" at bounding box center [94, 118] width 10 height 10
radio input "true"
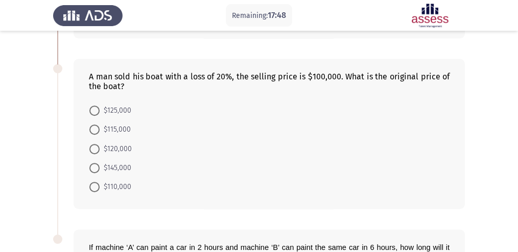
scroll to position [398, 0]
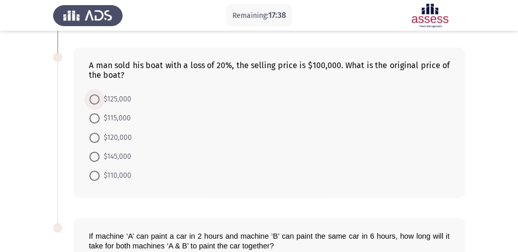
click at [117, 104] on span "$125,000" at bounding box center [116, 99] width 32 height 12
click at [100, 104] on input "$125,000" at bounding box center [94, 99] width 10 height 10
radio input "true"
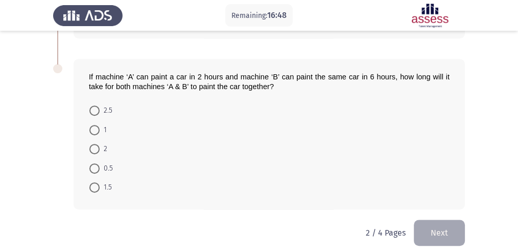
scroll to position [566, 0]
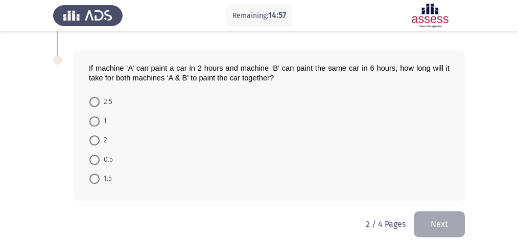
click at [105, 175] on span "1.5" at bounding box center [106, 178] width 12 height 12
click at [100, 175] on input "1.5" at bounding box center [94, 178] width 10 height 10
radio input "true"
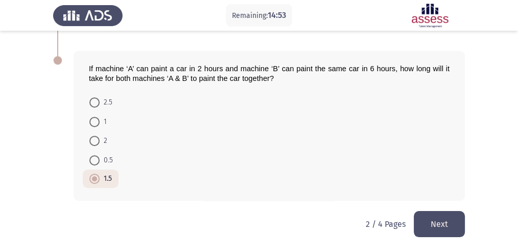
click at [447, 220] on button "Next" at bounding box center [439, 224] width 51 height 26
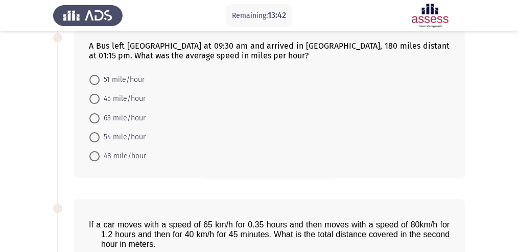
scroll to position [204, 0]
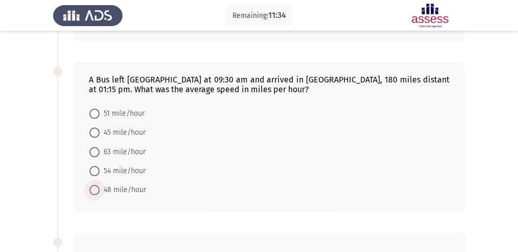
click at [135, 193] on span "48 mile/hour" at bounding box center [123, 190] width 47 height 12
click at [100, 193] on input "48 mile/hour" at bounding box center [94, 190] width 10 height 10
radio input "true"
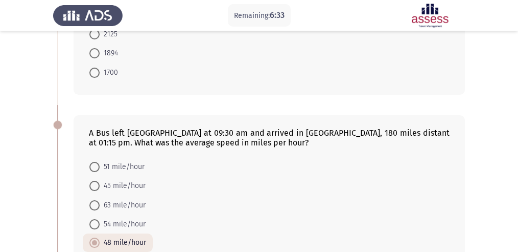
scroll to position [15, 0]
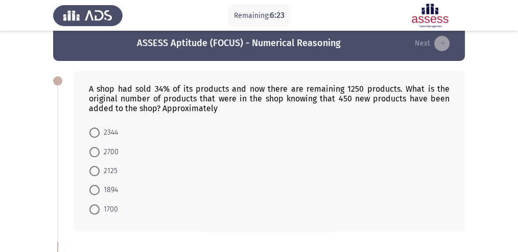
click at [104, 209] on span "1700" at bounding box center [109, 209] width 18 height 12
click at [100, 209] on input "1700" at bounding box center [94, 209] width 10 height 10
radio input "true"
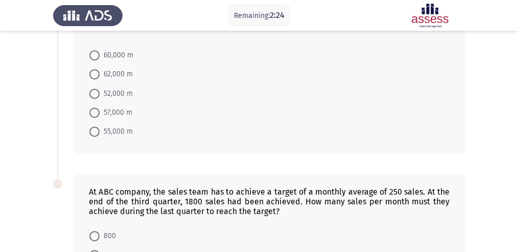
scroll to position [424, 0]
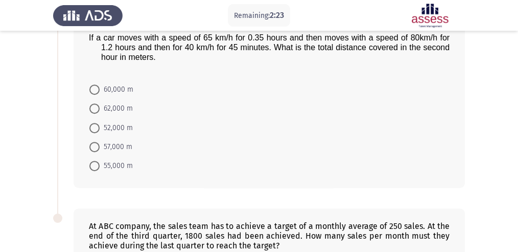
click at [116, 110] on span "62,000 m" at bounding box center [116, 108] width 33 height 12
click at [100, 110] on input "62,000 m" at bounding box center [94, 108] width 10 height 10
radio input "true"
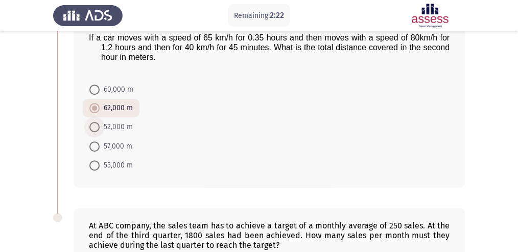
click at [111, 126] on span "52,000 m" at bounding box center [116, 127] width 33 height 12
click at [100, 126] on input "52,000 m" at bounding box center [94, 127] width 10 height 10
radio input "true"
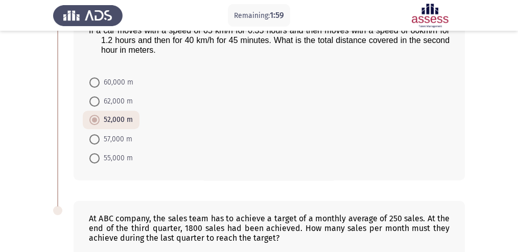
scroll to position [422, 0]
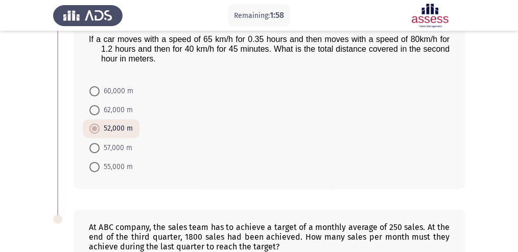
click at [120, 110] on span "62,000 m" at bounding box center [116, 110] width 33 height 12
click at [100, 110] on input "62,000 m" at bounding box center [94, 110] width 10 height 10
radio input "true"
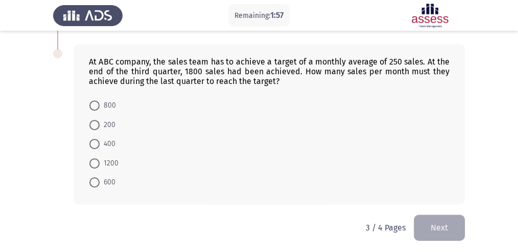
scroll to position [593, 0]
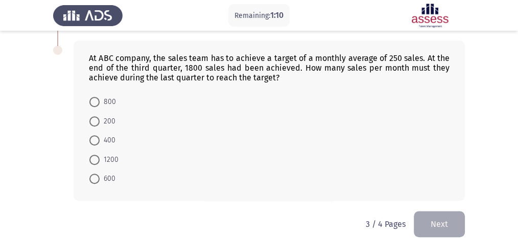
click at [109, 175] on span "600" at bounding box center [108, 178] width 16 height 12
click at [100, 175] on input "600" at bounding box center [94, 178] width 10 height 10
radio input "true"
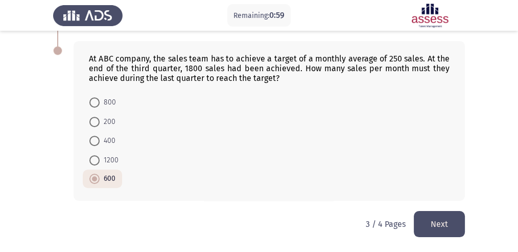
click at [438, 222] on button "Next" at bounding box center [439, 224] width 51 height 26
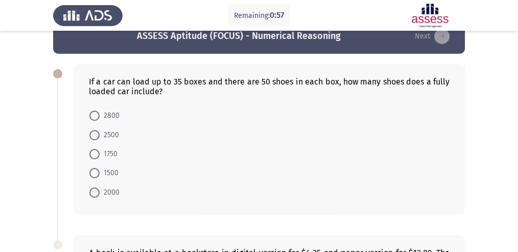
scroll to position [34, 0]
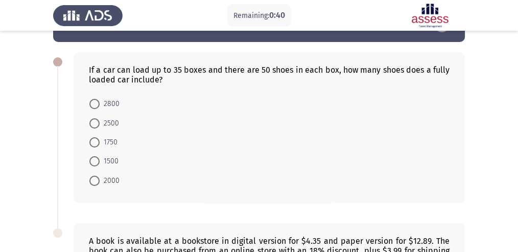
click at [106, 139] on span "1750" at bounding box center [109, 142] width 18 height 12
click at [100, 139] on input "1750" at bounding box center [94, 142] width 10 height 10
radio input "true"
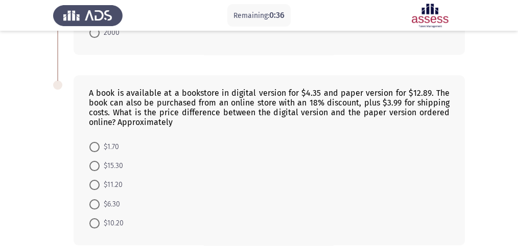
scroll to position [192, 0]
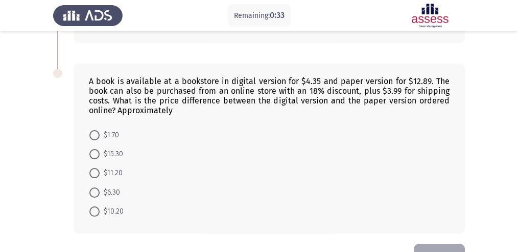
click at [112, 173] on span "$11.20" at bounding box center [111, 173] width 23 height 12
click at [100, 173] on input "$11.20" at bounding box center [94, 173] width 10 height 10
radio input "true"
click at [109, 195] on span "$6.30" at bounding box center [110, 191] width 20 height 12
click at [100, 195] on input "$6.30" at bounding box center [94, 191] width 10 height 10
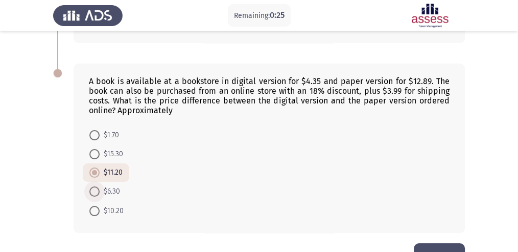
radio input "true"
click at [109, 169] on span "$11.20" at bounding box center [111, 173] width 23 height 12
click at [100, 169] on input "$11.20" at bounding box center [94, 173] width 10 height 10
radio input "true"
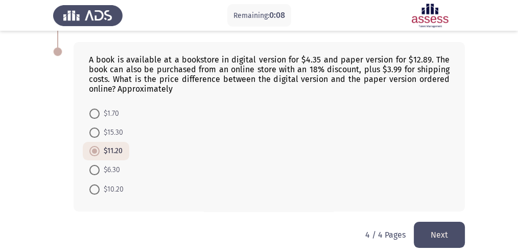
scroll to position [225, 0]
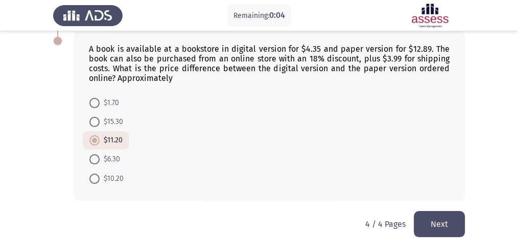
click at [445, 219] on button "Next" at bounding box center [439, 224] width 51 height 26
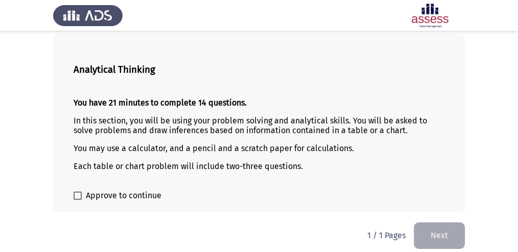
scroll to position [60, 0]
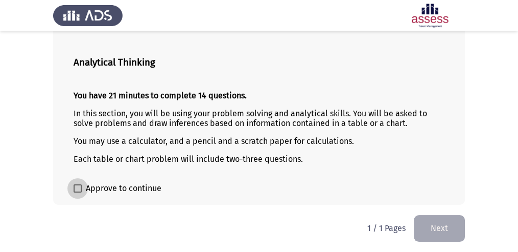
click at [121, 186] on span "Approve to continue" at bounding box center [124, 188] width 76 height 12
click at [78, 192] on input "Approve to continue" at bounding box center [77, 192] width 1 height 1
checkbox input "true"
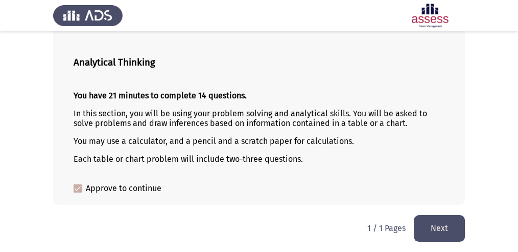
click at [428, 221] on button "Next" at bounding box center [439, 228] width 51 height 26
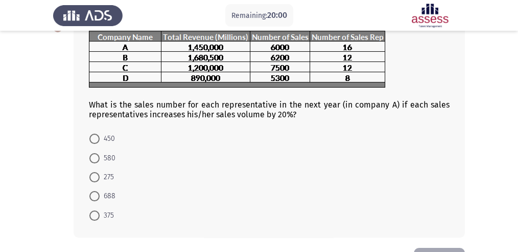
scroll to position [102, 0]
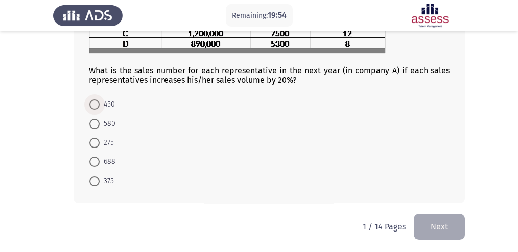
click at [105, 106] on span "450" at bounding box center [107, 104] width 15 height 12
click at [100, 106] on input "450" at bounding box center [94, 104] width 10 height 10
radio input "true"
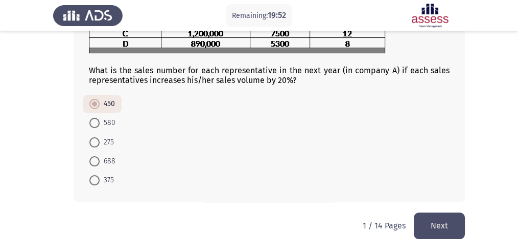
click at [434, 223] on button "Next" at bounding box center [439, 225] width 51 height 26
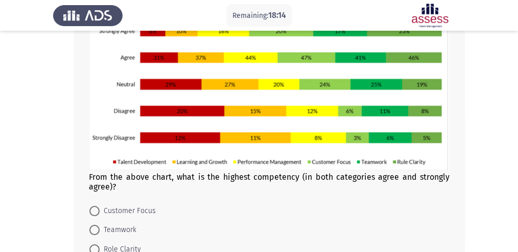
scroll to position [143, 0]
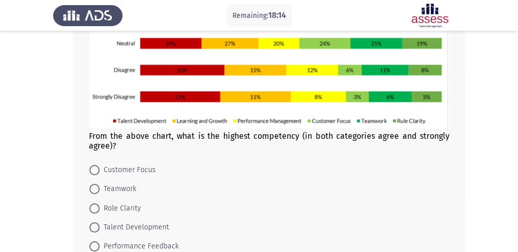
click at [115, 208] on span "Role Clarity" at bounding box center [120, 208] width 41 height 12
click at [100, 208] on input "Role Clarity" at bounding box center [94, 208] width 10 height 10
radio input "true"
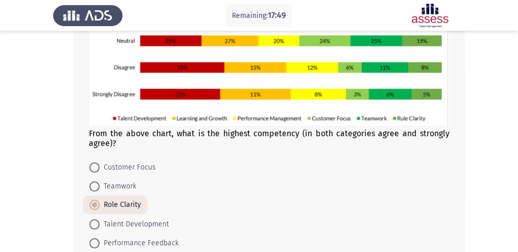
scroll to position [109, 0]
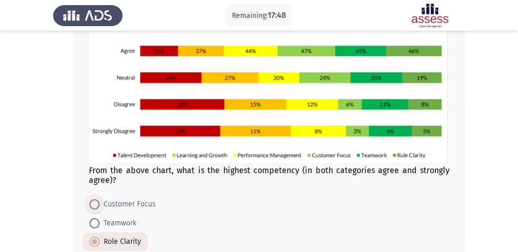
click at [129, 200] on span "Customer Focus" at bounding box center [128, 204] width 56 height 12
click at [100, 200] on input "Customer Focus" at bounding box center [94, 204] width 10 height 10
radio input "true"
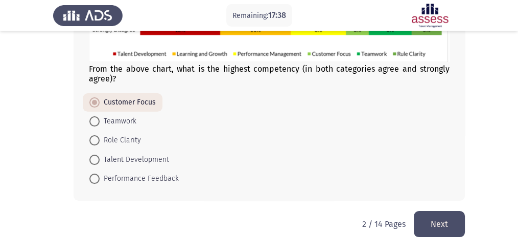
scroll to position [211, 0]
click at [436, 228] on button "Next" at bounding box center [439, 224] width 51 height 26
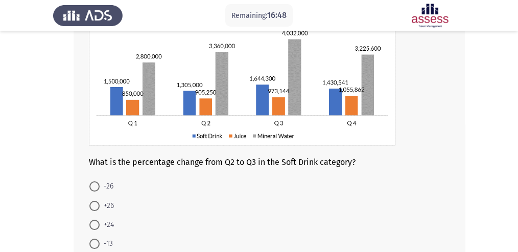
scroll to position [102, 0]
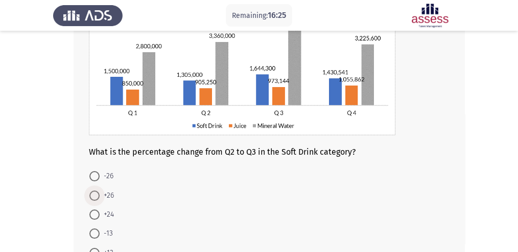
drag, startPoint x: 93, startPoint y: 195, endPoint x: 126, endPoint y: 197, distance: 32.8
click at [93, 194] on span at bounding box center [94, 195] width 10 height 10
click at [93, 194] on input "+26" at bounding box center [94, 195] width 10 height 10
radio input "true"
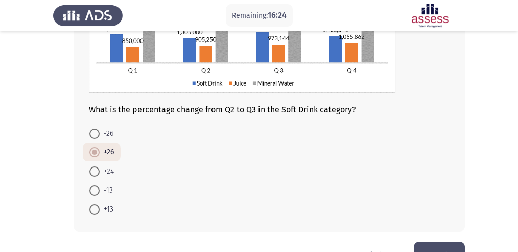
scroll to position [176, 0]
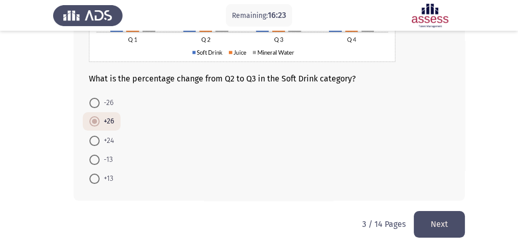
click at [438, 220] on button "Next" at bounding box center [439, 224] width 51 height 26
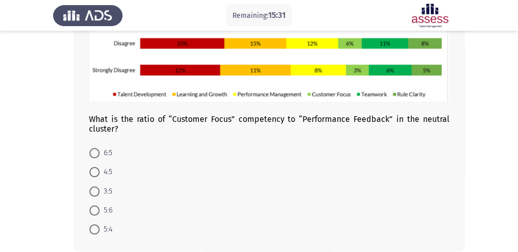
scroll to position [170, 0]
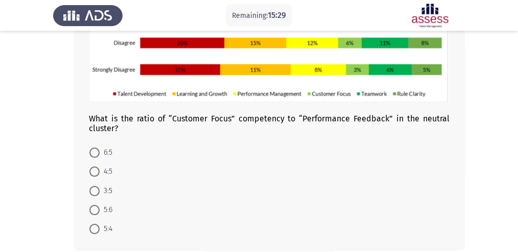
click at [108, 192] on span "3:5" at bounding box center [106, 191] width 13 height 12
click at [100, 192] on input "3:5" at bounding box center [94, 191] width 10 height 10
radio input "true"
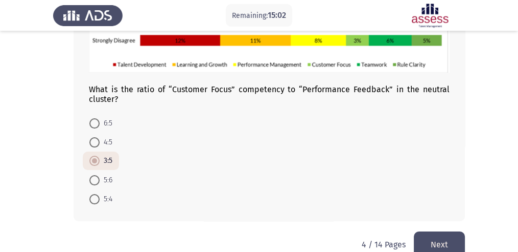
scroll to position [220, 0]
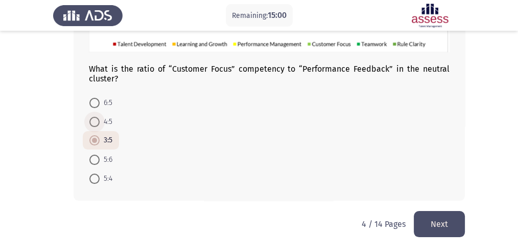
click at [100, 125] on span "4:5" at bounding box center [106, 122] width 13 height 12
click at [100, 125] on input "4:5" at bounding box center [94, 122] width 10 height 10
radio input "true"
click at [442, 224] on button "Next" at bounding box center [439, 224] width 51 height 26
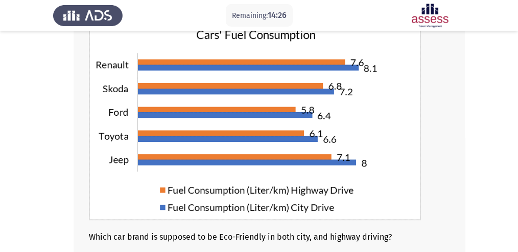
scroll to position [67, 0]
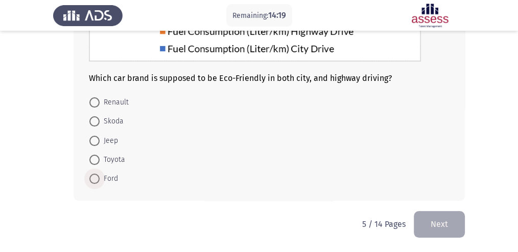
click at [114, 177] on span "Ford" at bounding box center [109, 178] width 18 height 12
click at [100, 177] on input "Ford" at bounding box center [94, 178] width 10 height 10
radio input "true"
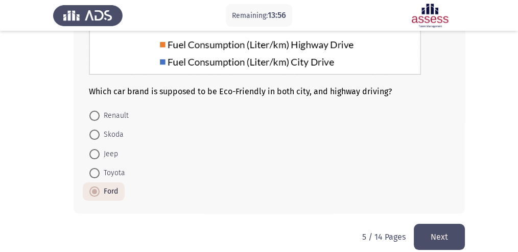
scroll to position [237, 0]
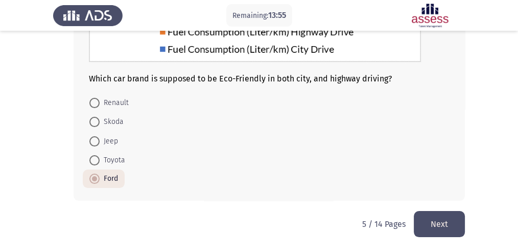
click at [440, 232] on button "Next" at bounding box center [439, 224] width 51 height 26
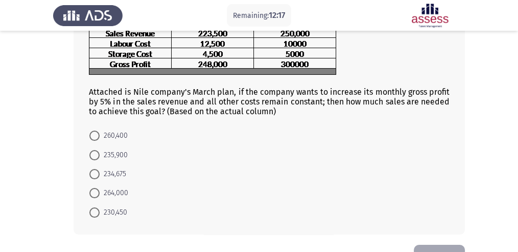
scroll to position [92, 0]
click at [119, 176] on span "234,675" at bounding box center [113, 174] width 27 height 12
click at [100, 176] on input "234,675" at bounding box center [94, 174] width 10 height 10
radio input "true"
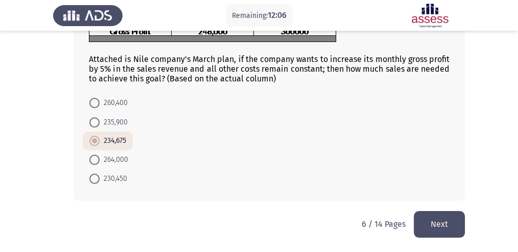
click at [431, 227] on button "Next" at bounding box center [439, 224] width 51 height 26
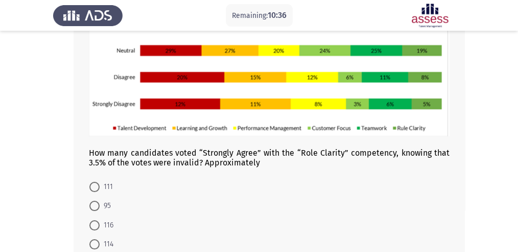
scroll to position [221, 0]
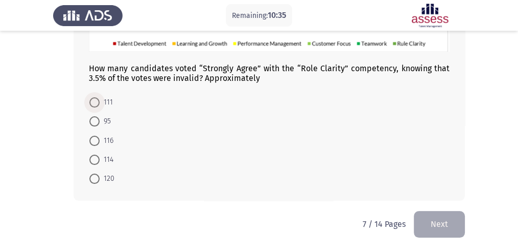
click at [100, 98] on span "111" at bounding box center [106, 102] width 13 height 12
click at [100, 98] on input "111" at bounding box center [94, 102] width 10 height 10
radio input "true"
click at [161, 146] on form "111 95 116 114 120" at bounding box center [269, 140] width 361 height 95
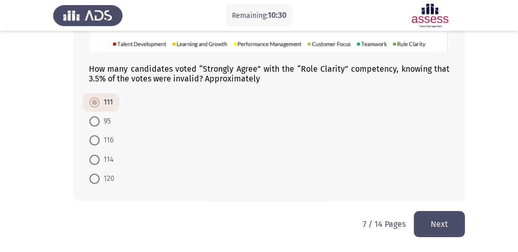
click at [449, 228] on button "Next" at bounding box center [439, 224] width 51 height 26
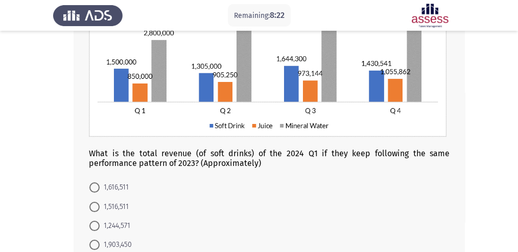
scroll to position [158, 0]
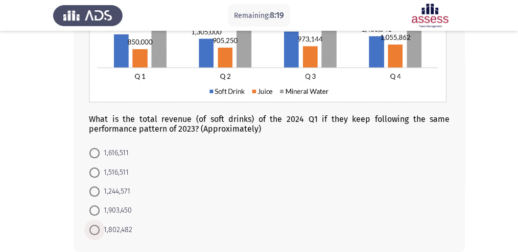
click at [100, 231] on span "1,802,482" at bounding box center [116, 229] width 33 height 12
click at [100, 231] on input "1,802,482" at bounding box center [94, 229] width 10 height 10
radio input "true"
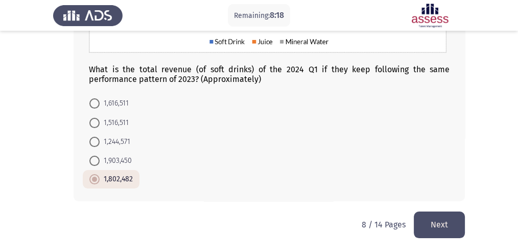
scroll to position [209, 0]
click at [446, 228] on button "Next" at bounding box center [439, 224] width 51 height 26
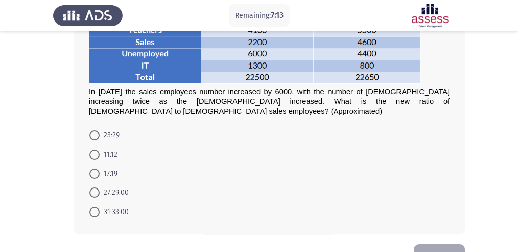
scroll to position [110, 0]
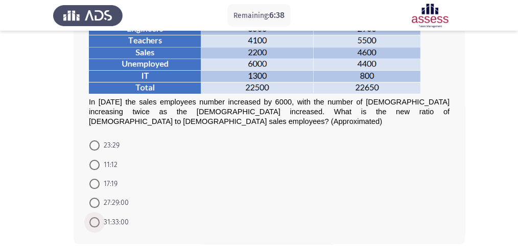
click at [117, 216] on span "31:33:00" at bounding box center [114, 222] width 29 height 12
click at [100, 217] on input "31:33:00" at bounding box center [94, 222] width 10 height 10
radio input "true"
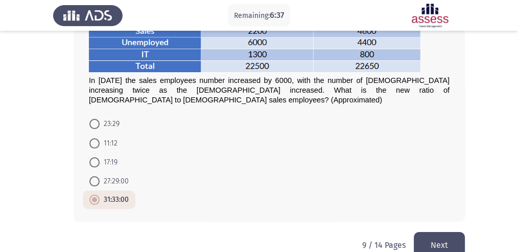
scroll to position [144, 0]
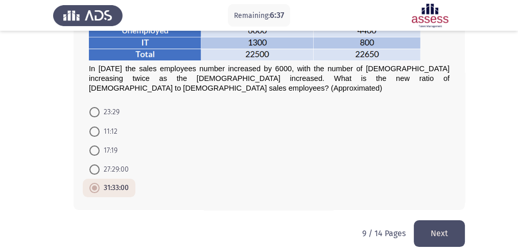
click at [455, 226] on button "Next" at bounding box center [439, 233] width 51 height 26
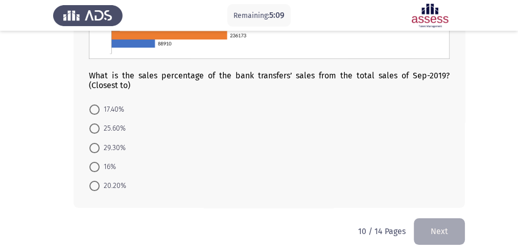
scroll to position [231, 0]
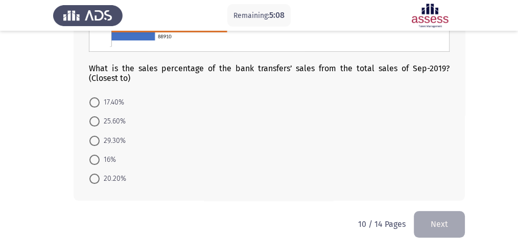
click at [116, 99] on span "17.40%" at bounding box center [112, 102] width 25 height 12
click at [100, 99] on input "17.40%" at bounding box center [94, 102] width 10 height 10
radio input "true"
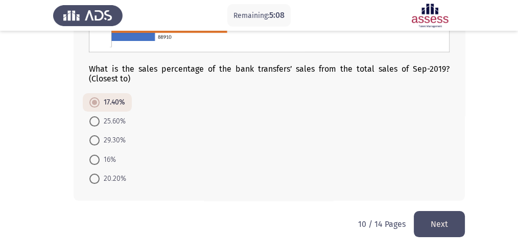
click at [440, 215] on button "Next" at bounding box center [439, 224] width 51 height 26
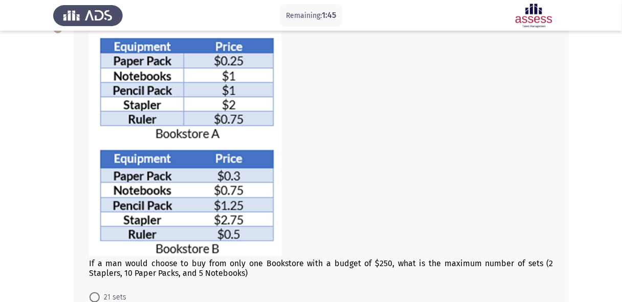
scroll to position [212, 0]
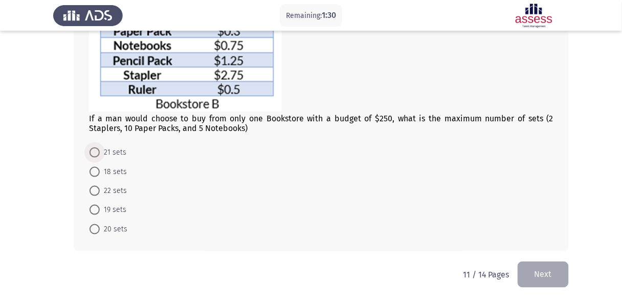
click at [110, 156] on span "21 sets" at bounding box center [113, 152] width 27 height 12
click at [100, 156] on input "21 sets" at bounding box center [94, 152] width 10 height 10
radio input "true"
click at [542, 271] on button "Next" at bounding box center [542, 274] width 51 height 26
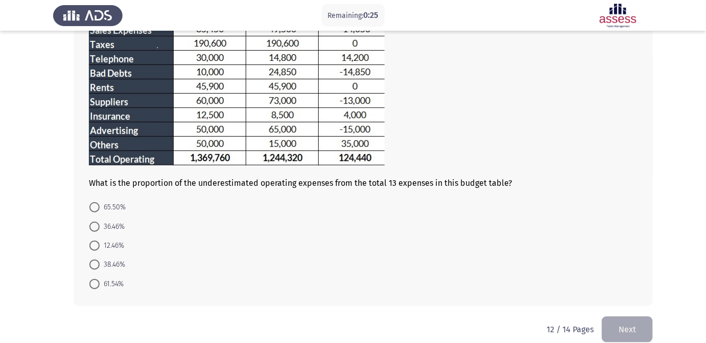
scroll to position [178, 0]
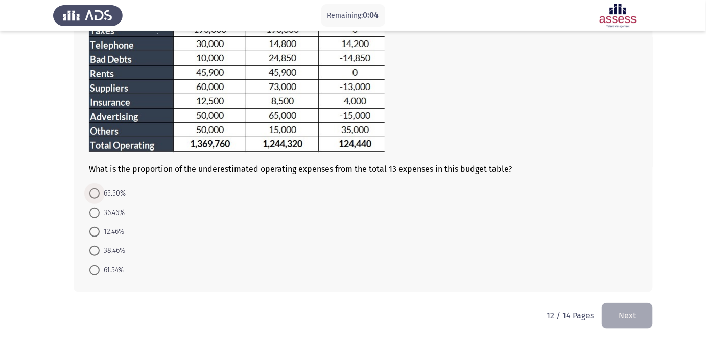
click at [102, 194] on span "65.50%" at bounding box center [113, 193] width 26 height 12
click at [100, 194] on input "65.50%" at bounding box center [94, 193] width 10 height 10
radio input "true"
click at [625, 313] on button "Next" at bounding box center [627, 315] width 51 height 26
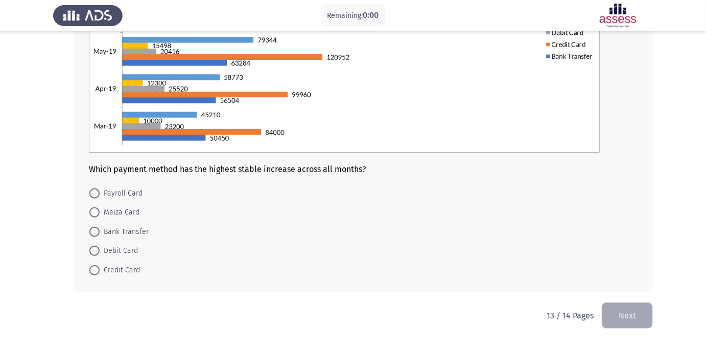
scroll to position [0, 0]
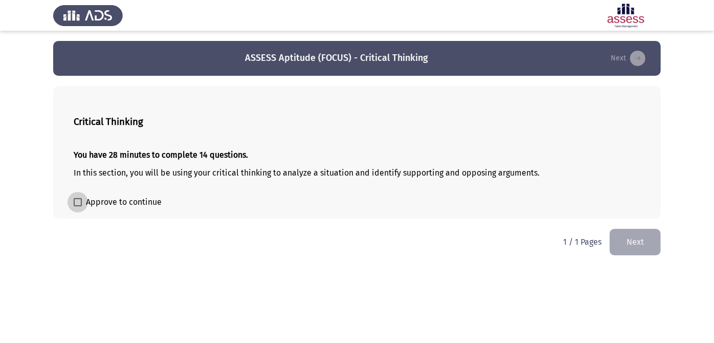
click at [122, 206] on span "Approve to continue" at bounding box center [124, 202] width 76 height 12
click at [78, 206] on input "Approve to continue" at bounding box center [77, 206] width 1 height 1
checkbox input "true"
click at [647, 245] on button "Next" at bounding box center [634, 242] width 51 height 26
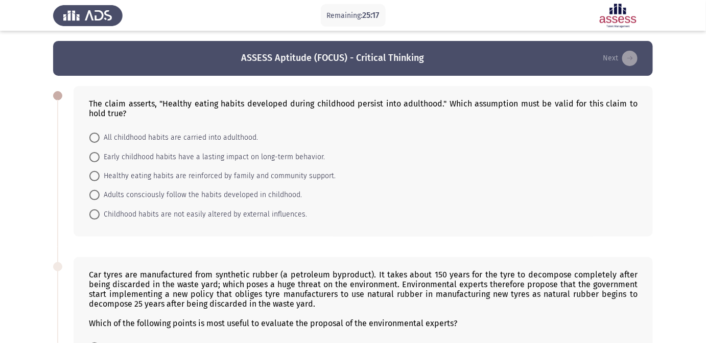
click at [152, 159] on span "Early childhood habits have a lasting impact on long-term behavior." at bounding box center [212, 157] width 225 height 12
click at [100, 159] on input "Early childhood habits have a lasting impact on long-term behavior." at bounding box center [94, 157] width 10 height 10
radio input "true"
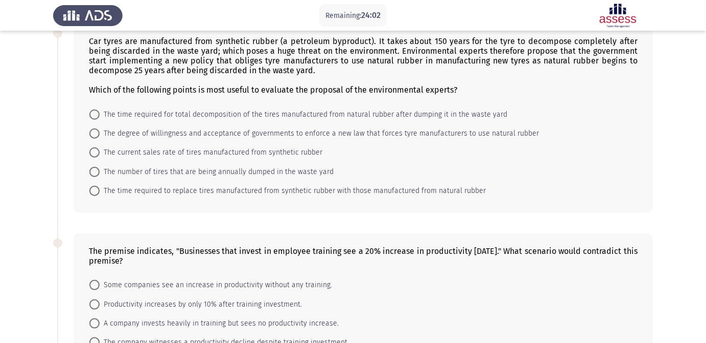
scroll to position [186, 0]
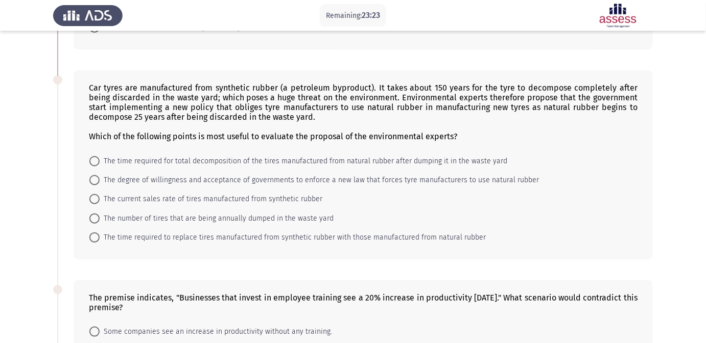
click at [179, 166] on span "The time required for total decomposition of the tires manufactured from natura…" at bounding box center [304, 161] width 408 height 12
click at [100, 166] on input "The time required for total decomposition of the tires manufactured from natura…" at bounding box center [94, 161] width 10 height 10
radio input "true"
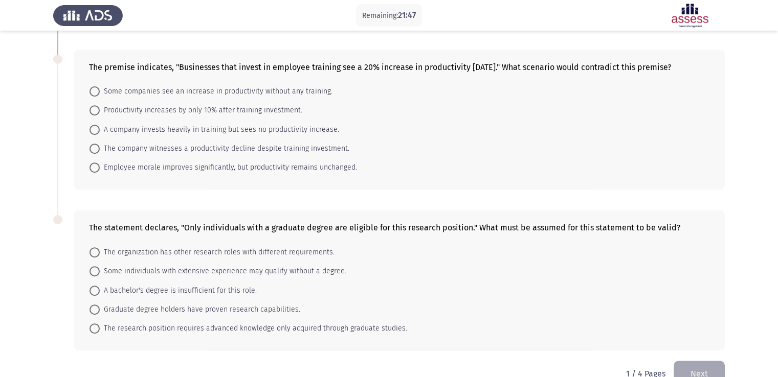
scroll to position [378, 0]
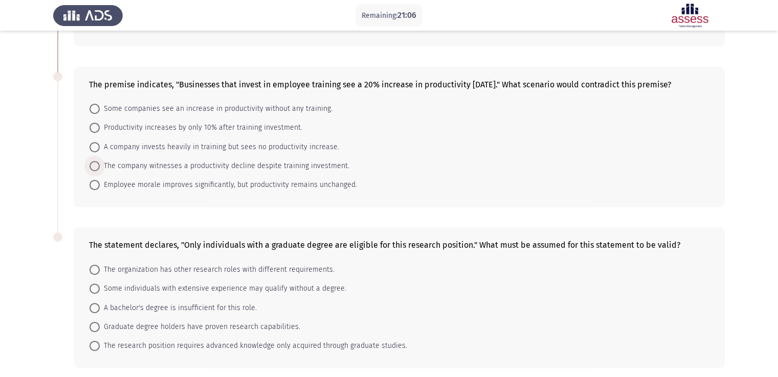
click at [220, 172] on span "The company witnesses a productivity decline despite training investment." at bounding box center [224, 166] width 249 height 12
click at [100, 171] on input "The company witnesses a productivity decline despite training investment." at bounding box center [94, 166] width 10 height 10
radio input "true"
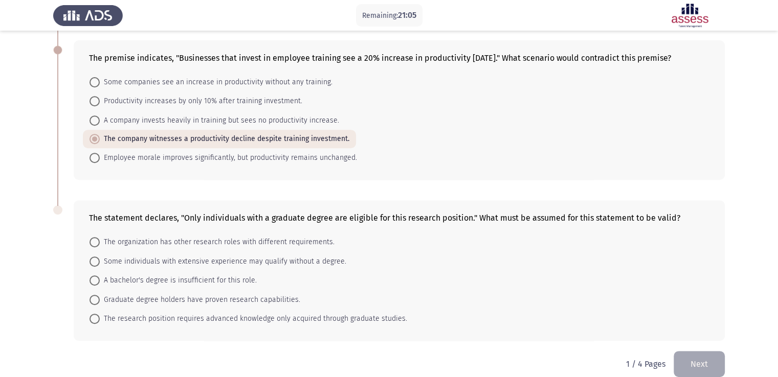
scroll to position [429, 0]
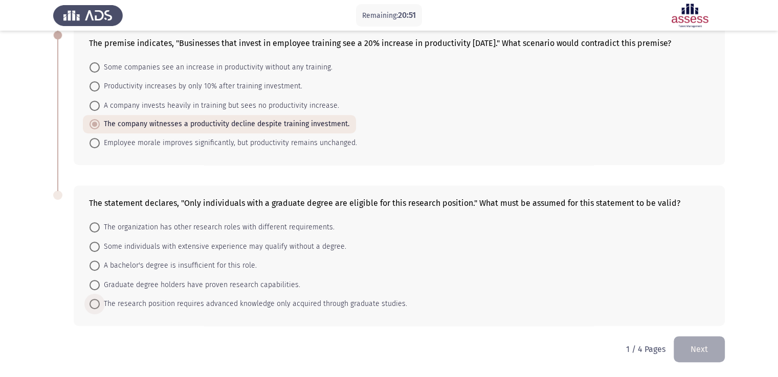
click at [164, 301] on span "The research position requires advanced knowledge only acquired through graduat…" at bounding box center [253, 304] width 307 height 12
click at [100, 301] on input "The research position requires advanced knowledge only acquired through graduat…" at bounding box center [94, 304] width 10 height 10
radio input "true"
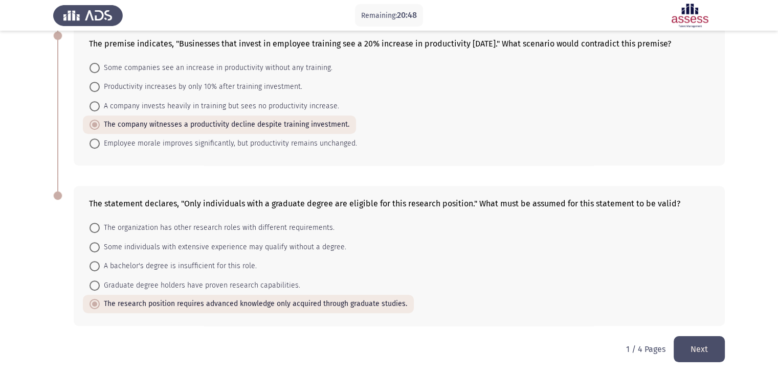
click at [689, 356] on button "Next" at bounding box center [698, 349] width 51 height 26
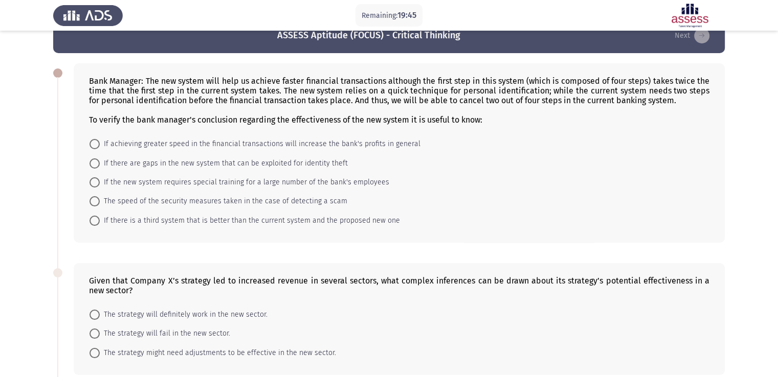
scroll to position [0, 0]
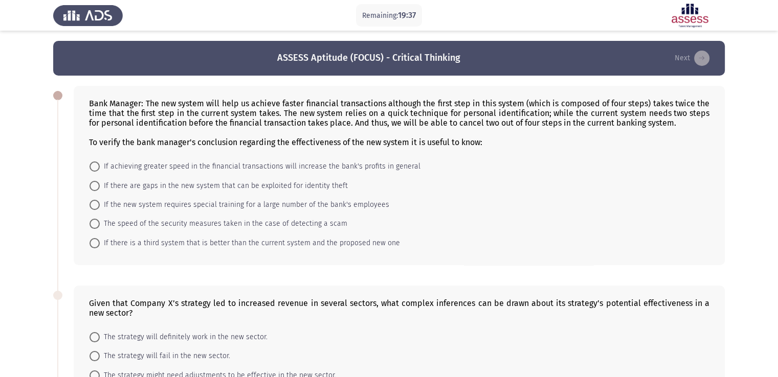
click at [150, 190] on span "If there are gaps in the new system that can be exploited for identity theft" at bounding box center [224, 186] width 248 height 12
click at [100, 190] on input "If there are gaps in the new system that can be exploited for identity theft" at bounding box center [94, 186] width 10 height 10
radio input "true"
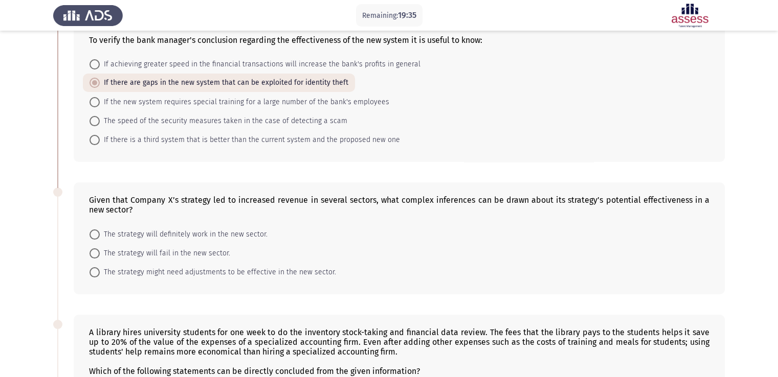
scroll to position [153, 0]
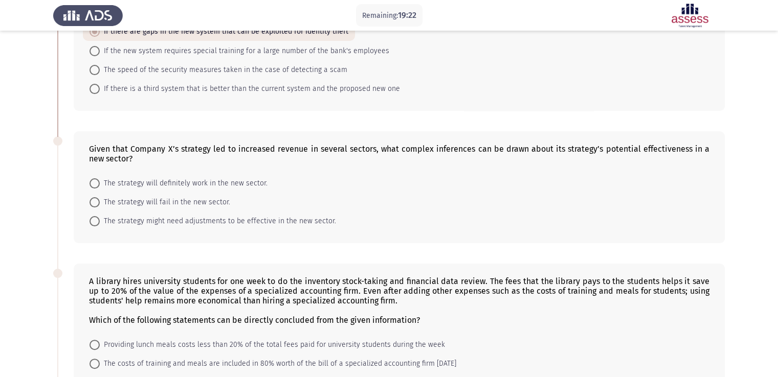
click at [212, 221] on span "The strategy might need adjustments to be effective in the new sector." at bounding box center [218, 221] width 236 height 12
click at [100, 221] on input "The strategy might need adjustments to be effective in the new sector." at bounding box center [94, 221] width 10 height 10
radio input "true"
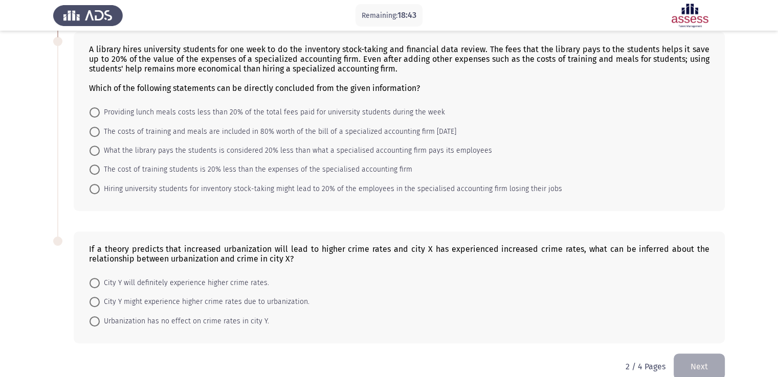
scroll to position [403, 0]
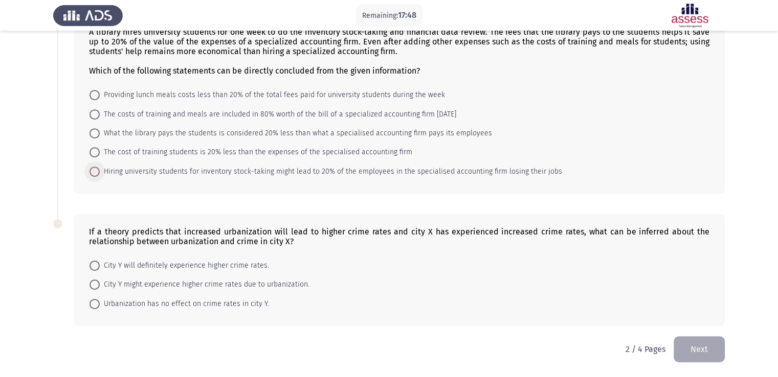
click at [123, 172] on span "Hiring university students for inventory stock-taking might lead to 20% of the …" at bounding box center [331, 172] width 462 height 12
click at [100, 172] on input "Hiring university students for inventory stock-taking might lead to 20% of the …" at bounding box center [94, 172] width 10 height 10
radio input "true"
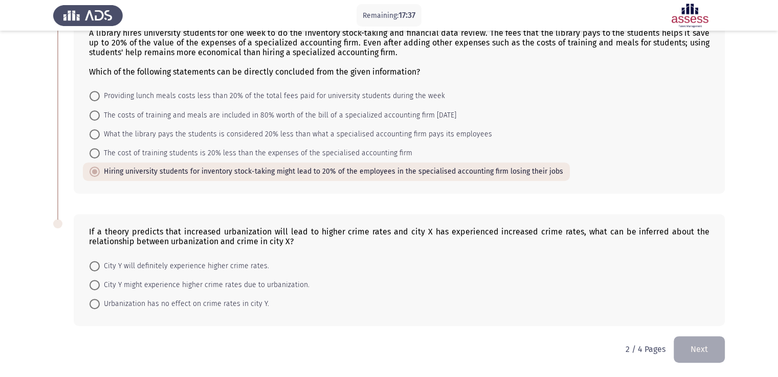
click at [165, 288] on span "City Y might experience higher crime rates due to urbanization." at bounding box center [205, 285] width 210 height 12
click at [100, 288] on input "City Y might experience higher crime rates due to urbanization." at bounding box center [94, 285] width 10 height 10
radio input "true"
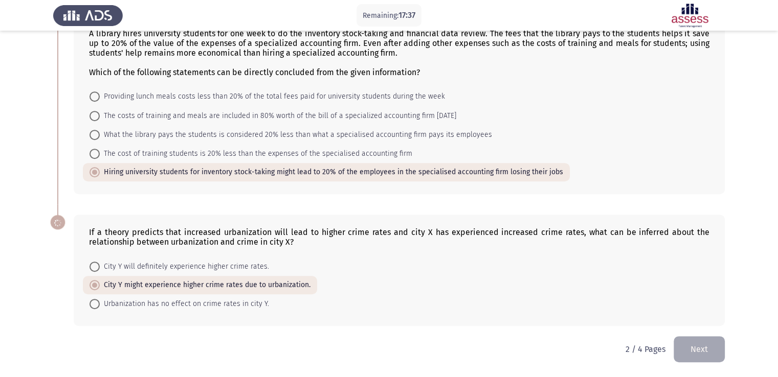
scroll to position [401, 0]
click at [703, 352] on button "Next" at bounding box center [698, 349] width 51 height 26
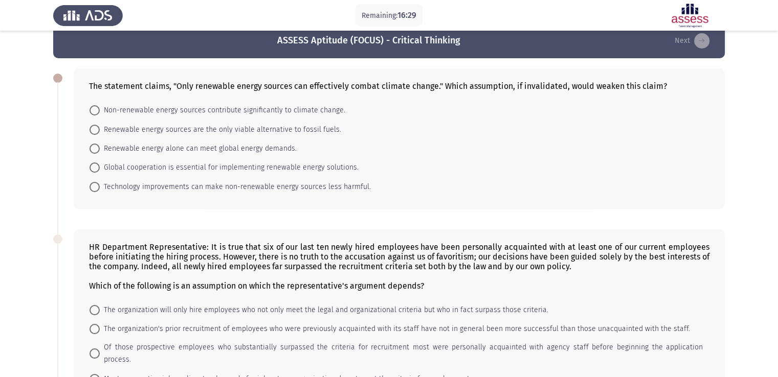
scroll to position [0, 0]
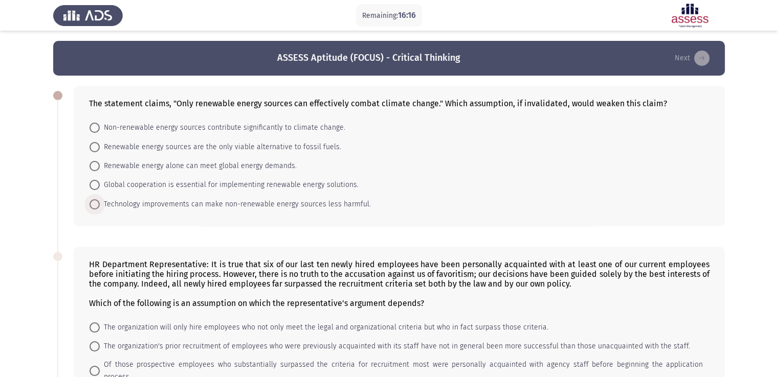
click at [143, 207] on span "Technology improvements can make non-renewable energy sources less harmful." at bounding box center [235, 204] width 271 height 12
click at [100, 207] on input "Technology improvements can make non-renewable energy sources less harmful." at bounding box center [94, 204] width 10 height 10
radio input "true"
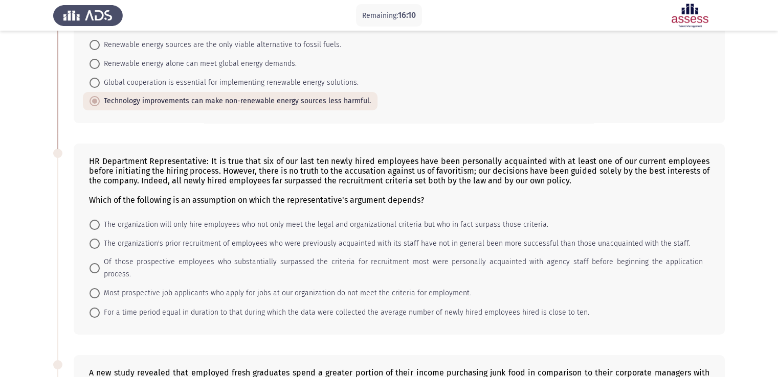
scroll to position [153, 0]
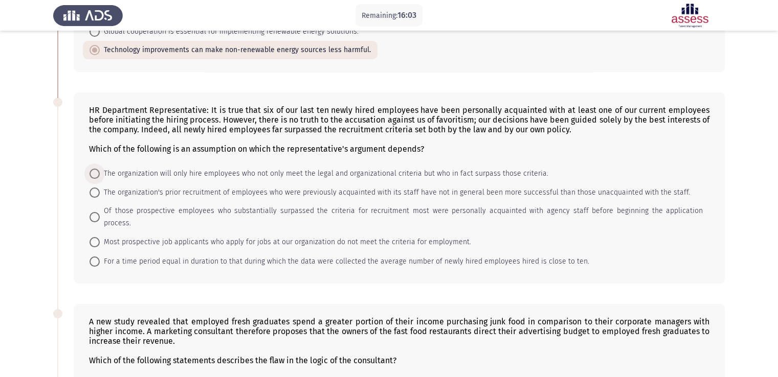
click at [199, 176] on span "The organization will only hire employees who not only meet the legal and organ…" at bounding box center [324, 174] width 448 height 12
click at [100, 176] on input "The organization will only hire employees who not only meet the legal and organ…" at bounding box center [94, 174] width 10 height 10
radio input "true"
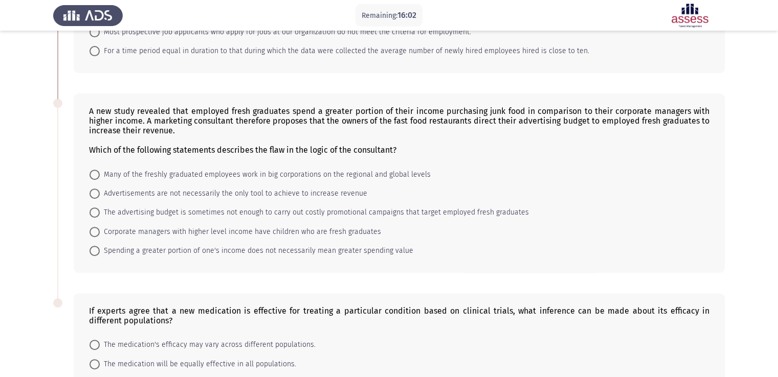
scroll to position [409, 0]
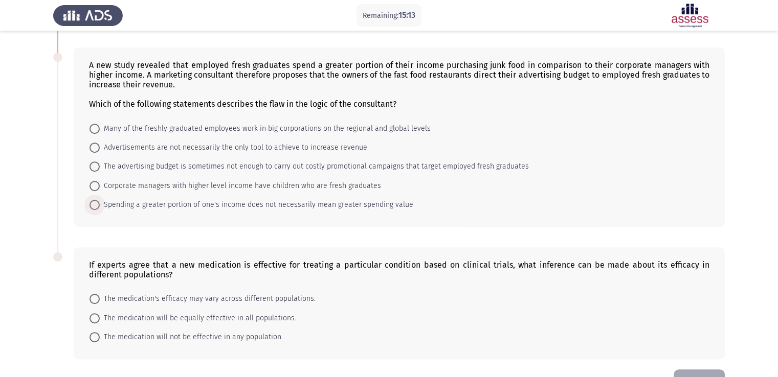
click at [141, 199] on span "Spending a greater portion of one's income does not necessarily mean greater sp…" at bounding box center [256, 205] width 313 height 12
click at [100, 200] on input "Spending a greater portion of one's income does not necessarily mean greater sp…" at bounding box center [94, 205] width 10 height 10
radio input "true"
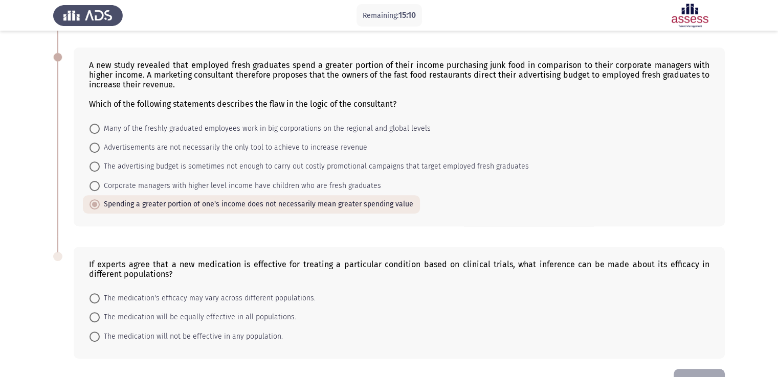
click at [263, 221] on div "A new study revealed that employed fresh graduates spend a greater portion of t…" at bounding box center [388, 136] width 671 height 199
click at [189, 292] on span "The medication's efficacy may vary across different populations." at bounding box center [208, 298] width 216 height 12
click at [100, 293] on input "The medication's efficacy may vary across different populations." at bounding box center [94, 298] width 10 height 10
radio input "true"
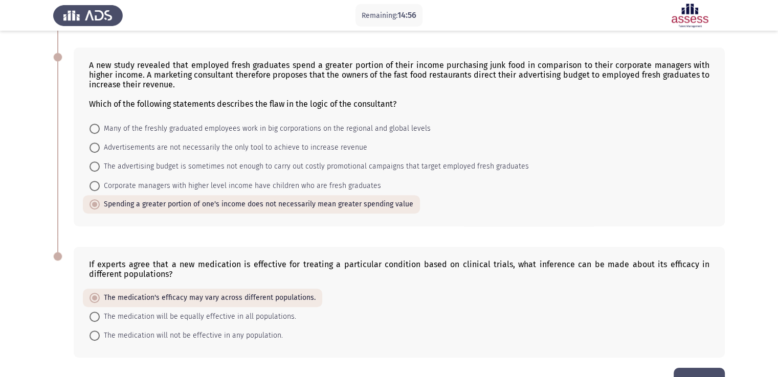
click at [700, 368] on button "Next" at bounding box center [698, 381] width 51 height 26
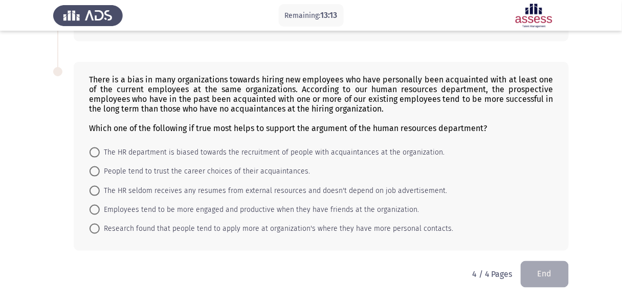
scroll to position [70, 0]
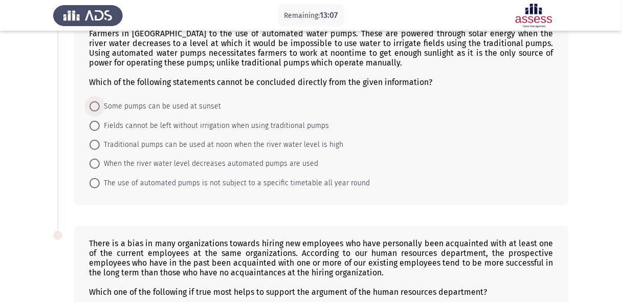
click at [124, 107] on span "Some pumps can be used at sunset" at bounding box center [160, 106] width 121 height 12
click at [100, 107] on input "Some pumps can be used at sunset" at bounding box center [94, 106] width 10 height 10
radio input "true"
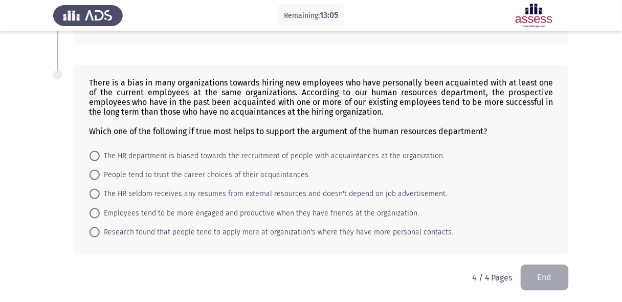
scroll to position [233, 0]
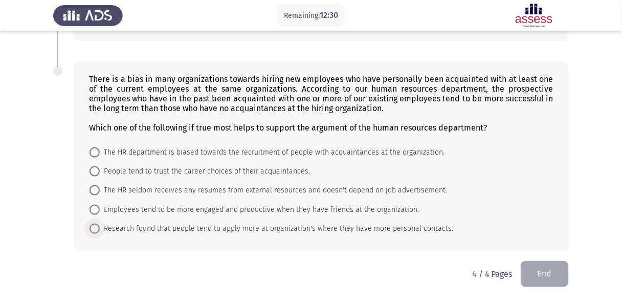
click at [178, 228] on span "Research found that people tend to apply more at organization's where they have…" at bounding box center [276, 228] width 353 height 12
click at [100, 228] on input "Research found that people tend to apply more at organization's where they have…" at bounding box center [94, 228] width 10 height 10
radio input "true"
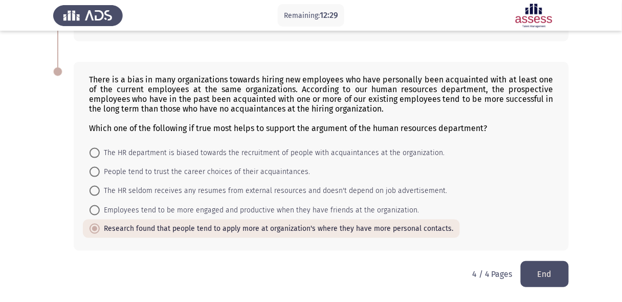
click at [543, 278] on button "End" at bounding box center [544, 274] width 48 height 26
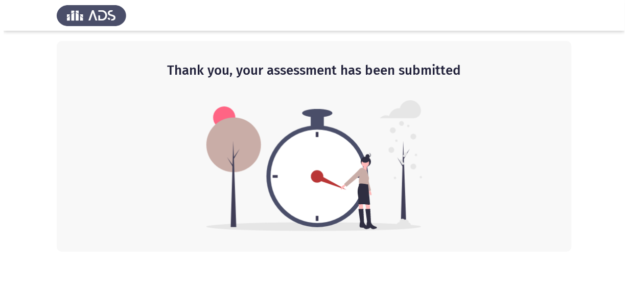
scroll to position [0, 0]
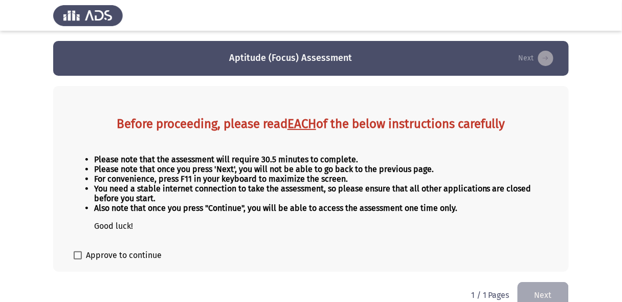
click at [118, 256] on span "Approve to continue" at bounding box center [124, 255] width 76 height 12
click at [78, 259] on input "Approve to continue" at bounding box center [77, 259] width 1 height 1
checkbox input "true"
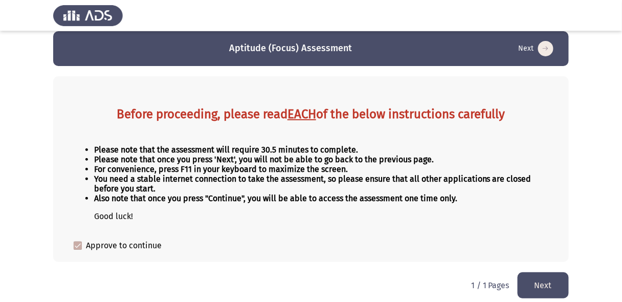
scroll to position [17, 0]
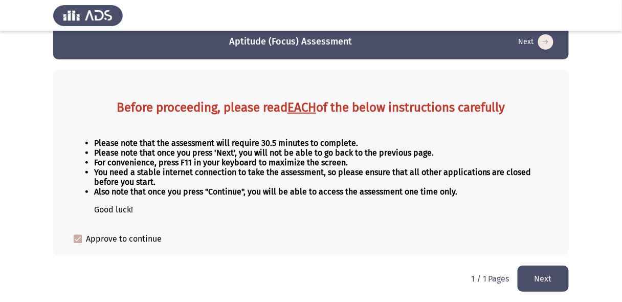
click at [540, 275] on button "Next" at bounding box center [542, 278] width 51 height 26
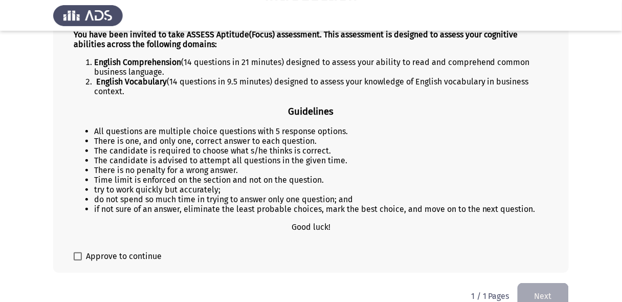
scroll to position [151, 0]
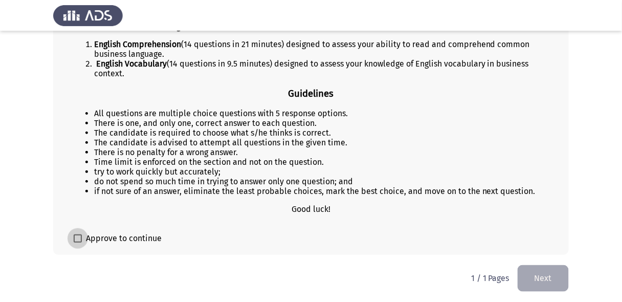
click at [115, 241] on span "Approve to continue" at bounding box center [124, 238] width 76 height 12
click at [78, 242] on input "Approve to continue" at bounding box center [77, 242] width 1 height 1
checkbox input "true"
click at [539, 275] on button "Next" at bounding box center [542, 278] width 51 height 26
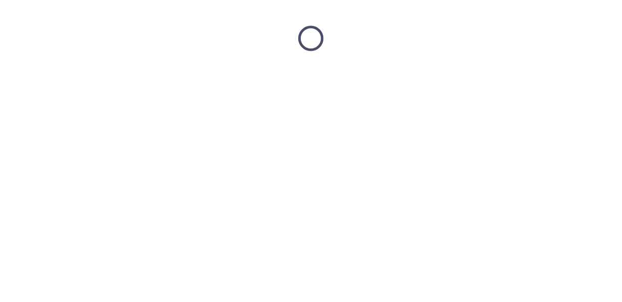
scroll to position [0, 0]
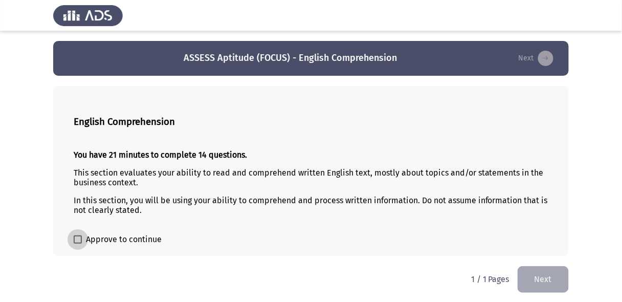
click at [134, 237] on span "Approve to continue" at bounding box center [124, 239] width 76 height 12
click at [78, 243] on input "Approve to continue" at bounding box center [77, 243] width 1 height 1
checkbox input "true"
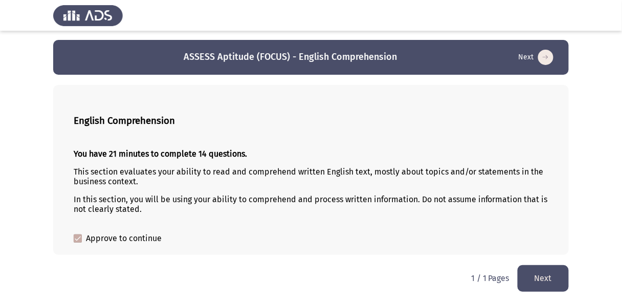
scroll to position [2, 0]
click at [550, 283] on button "Next" at bounding box center [542, 278] width 51 height 26
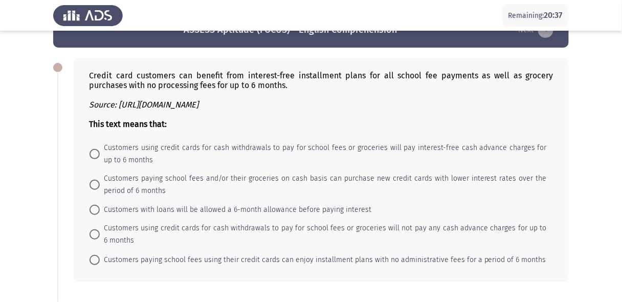
scroll to position [41, 0]
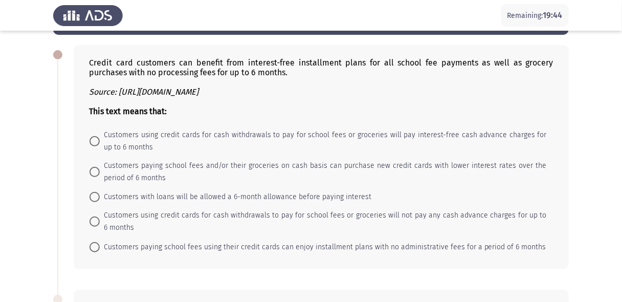
click at [188, 247] on span "Customers paying school fees using their credit cards can enjoy installment pla…" at bounding box center [323, 247] width 446 height 12
click at [100, 247] on input "Customers paying school fees using their credit cards can enjoy installment pla…" at bounding box center [94, 247] width 10 height 10
radio input "true"
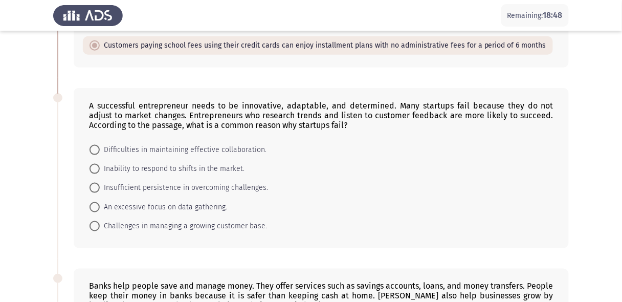
scroll to position [245, 0]
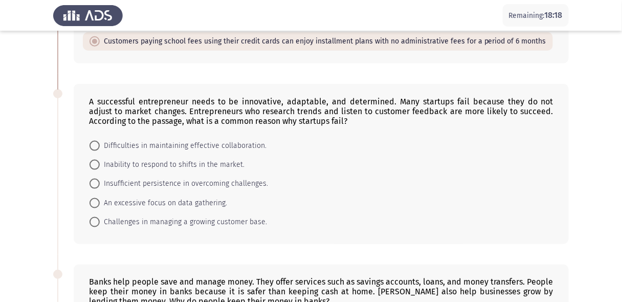
click at [176, 165] on span "Inability to respond to shifts in the market." at bounding box center [172, 164] width 145 height 12
click at [100, 165] on input "Inability to respond to shifts in the market." at bounding box center [94, 164] width 10 height 10
radio input "true"
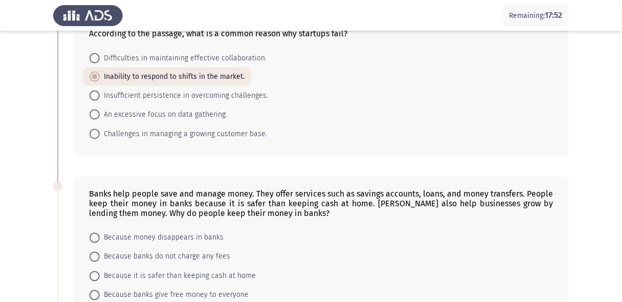
scroll to position [368, 0]
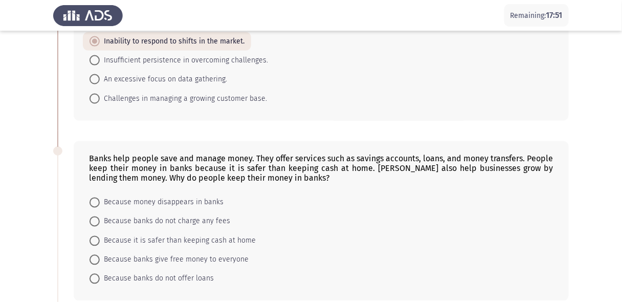
click at [584, 212] on app-assessment-container "Remaining: 17:51 ASSESS Aptitude (FOCUS) - English Comprehension Next Credit ca…" at bounding box center [311, 92] width 622 height 838
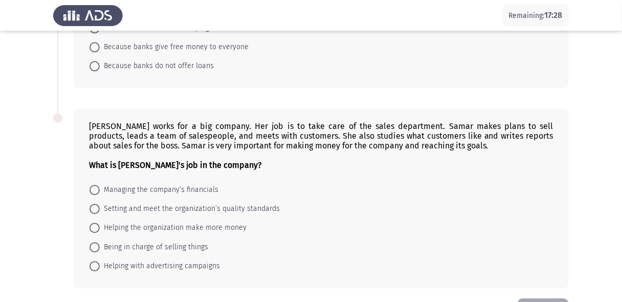
scroll to position [532, 0]
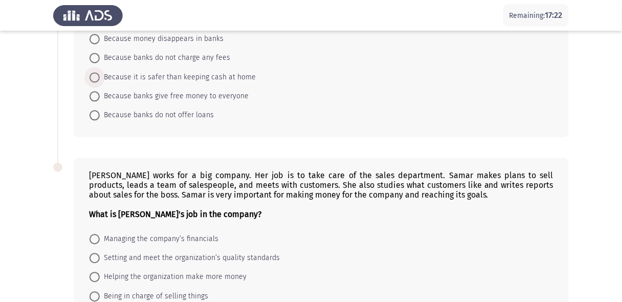
click at [149, 80] on span "Because it is safer than keeping cash at home" at bounding box center [178, 77] width 156 height 12
click at [100, 80] on input "Because it is safer than keeping cash at home" at bounding box center [94, 77] width 10 height 10
radio input "true"
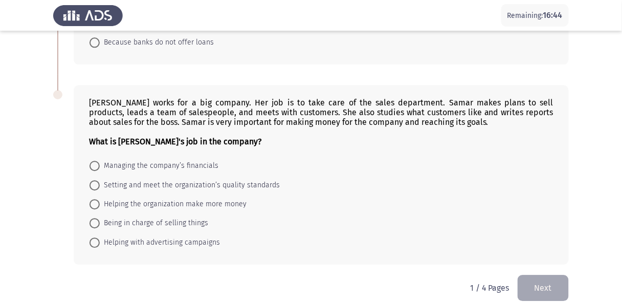
scroll to position [617, 0]
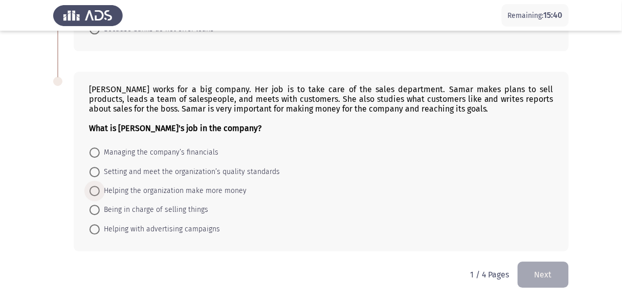
click at [188, 191] on span "Helping the organization make more money" at bounding box center [173, 191] width 147 height 12
click at [100, 191] on input "Helping the organization make more money" at bounding box center [94, 191] width 10 height 10
radio input "true"
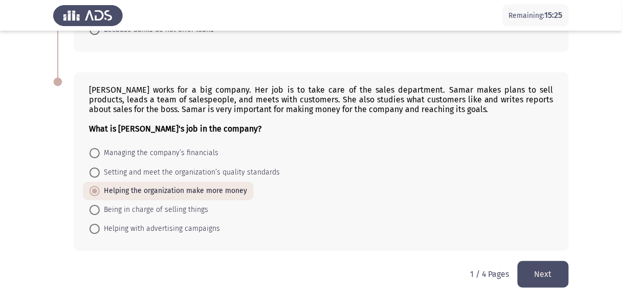
click at [566, 276] on button "Next" at bounding box center [542, 274] width 51 height 26
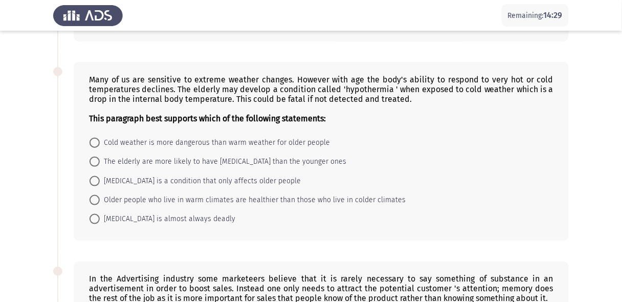
scroll to position [0, 0]
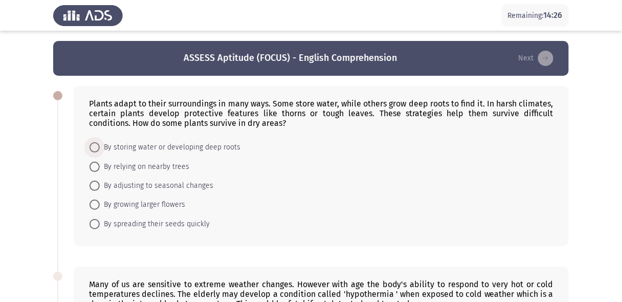
click at [141, 145] on span "By storing water or developing deep roots" at bounding box center [170, 147] width 141 height 12
click at [100, 145] on input "By storing water or developing deep roots" at bounding box center [94, 147] width 10 height 10
radio input "true"
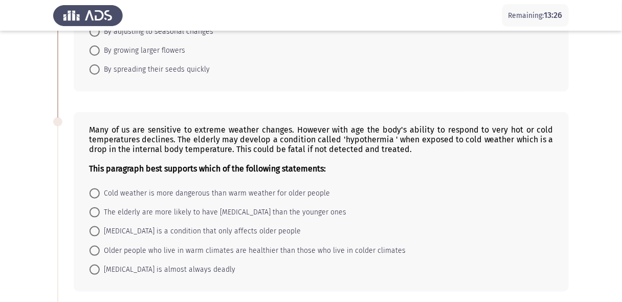
scroll to position [164, 0]
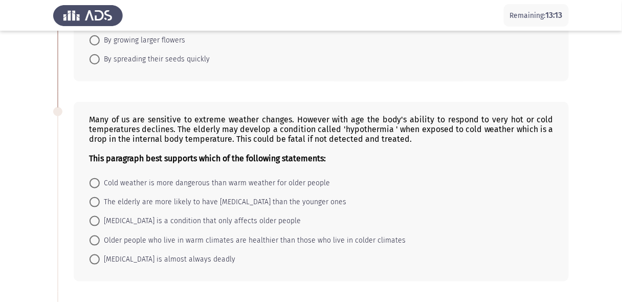
click at [197, 207] on span "The elderly are more likely to have [MEDICAL_DATA] than the younger ones" at bounding box center [223, 202] width 246 height 12
click at [100, 207] on input "The elderly are more likely to have [MEDICAL_DATA] than the younger ones" at bounding box center [94, 202] width 10 height 10
radio input "true"
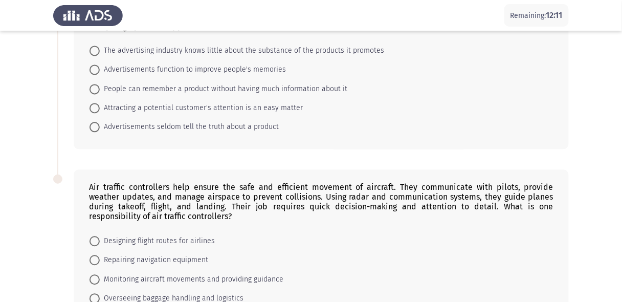
scroll to position [460, 0]
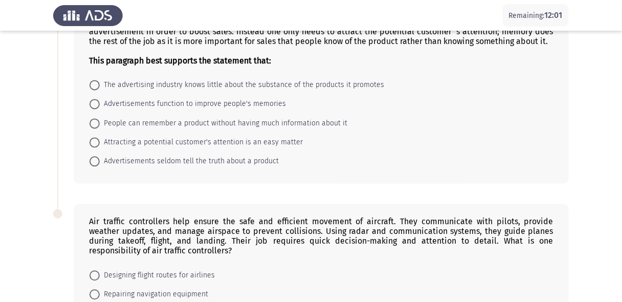
click at [149, 125] on span "People can remember a product without having much information about it" at bounding box center [223, 124] width 247 height 12
click at [100, 125] on input "People can remember a product without having much information about it" at bounding box center [94, 124] width 10 height 10
radio input "true"
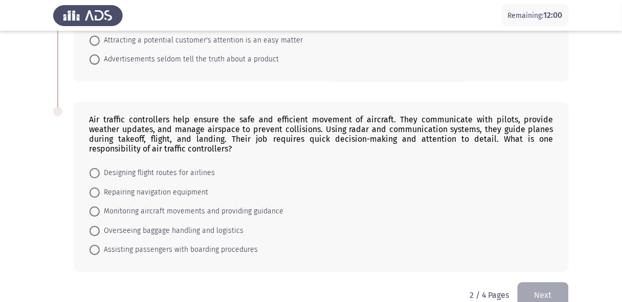
scroll to position [582, 0]
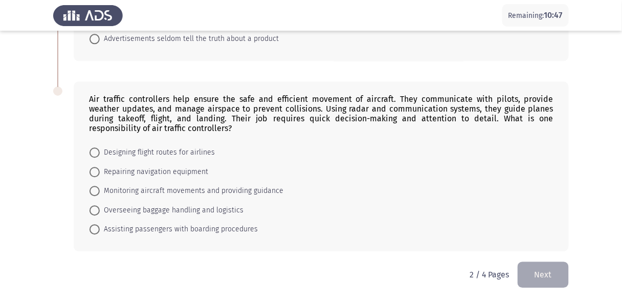
click at [175, 194] on span "Monitoring aircraft movements and providing guidance" at bounding box center [192, 191] width 184 height 12
click at [100, 194] on input "Monitoring aircraft movements and providing guidance" at bounding box center [94, 191] width 10 height 10
radio input "true"
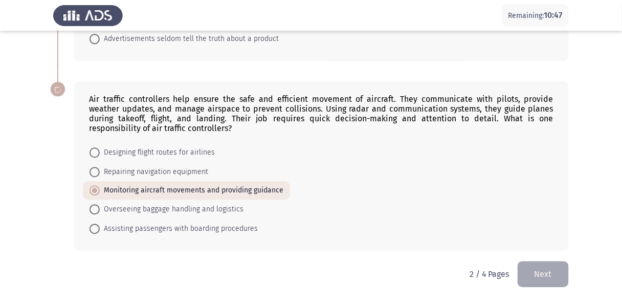
scroll to position [581, 0]
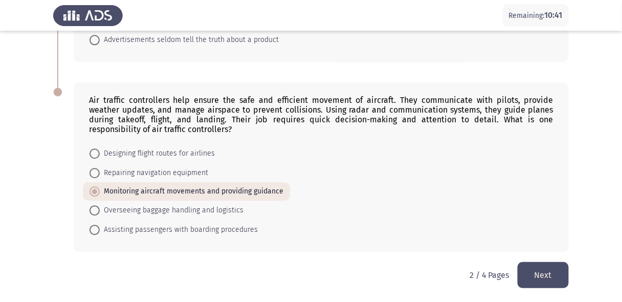
click at [547, 265] on button "Next" at bounding box center [542, 275] width 51 height 26
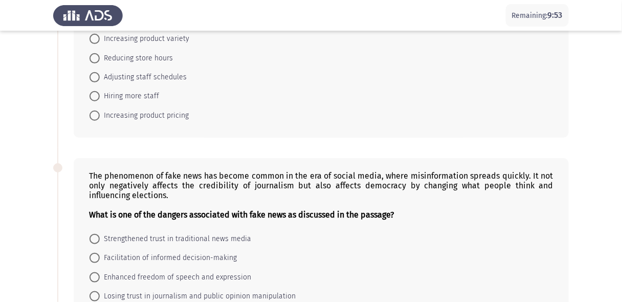
scroll to position [0, 0]
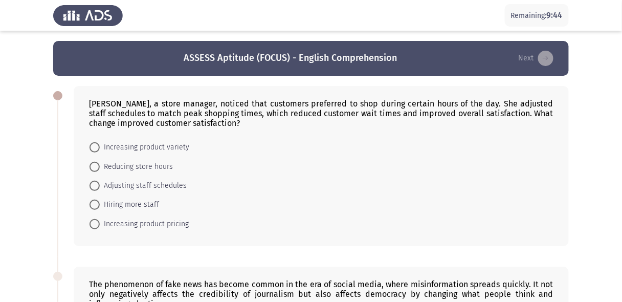
click at [125, 186] on span "Adjusting staff schedules" at bounding box center [143, 185] width 87 height 12
click at [100, 186] on input "Adjusting staff schedules" at bounding box center [94, 185] width 10 height 10
radio input "true"
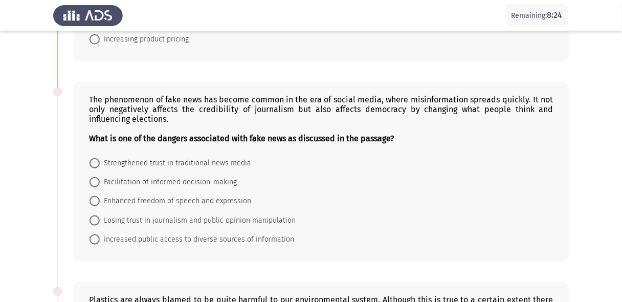
scroll to position [164, 0]
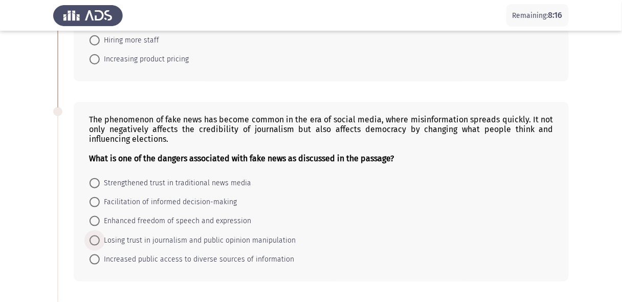
click at [150, 241] on span "Losing trust in journalism and public opinion manipulation" at bounding box center [198, 240] width 196 height 12
click at [100, 241] on input "Losing trust in journalism and public opinion manipulation" at bounding box center [94, 240] width 10 height 10
radio input "true"
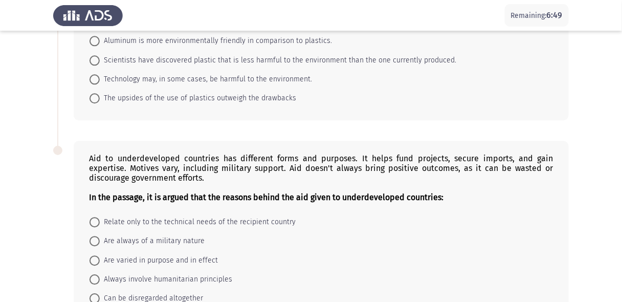
scroll to position [447, 0]
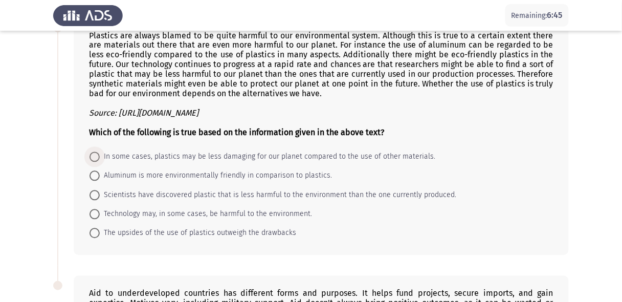
click at [142, 158] on span "In some cases, plastics may be less damaging for our planet compared to the use…" at bounding box center [267, 157] width 335 height 12
click at [100, 158] on input "In some cases, plastics may be less damaging for our planet compared to the use…" at bounding box center [94, 157] width 10 height 10
radio input "true"
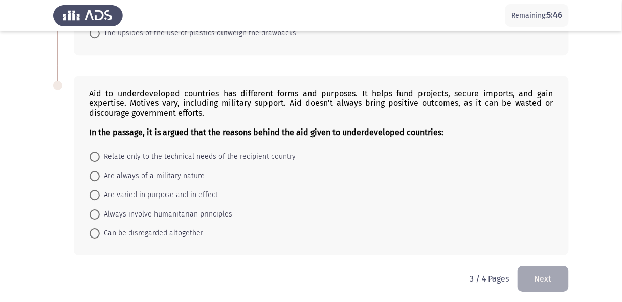
scroll to position [651, 0]
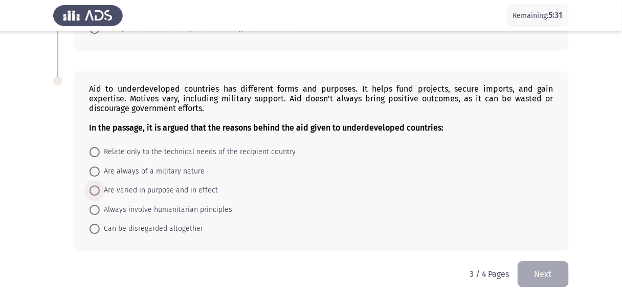
click at [163, 193] on span "Are varied in purpose and in effect" at bounding box center [159, 190] width 118 height 12
click at [100, 193] on input "Are varied in purpose and in effect" at bounding box center [94, 190] width 10 height 10
radio input "true"
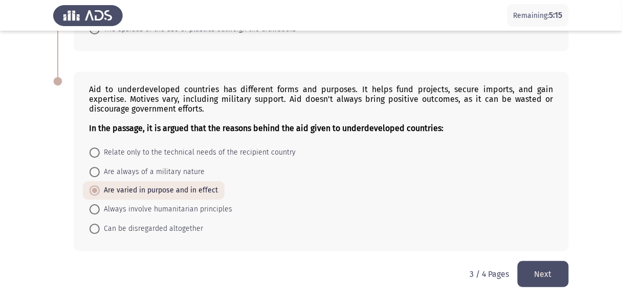
click at [544, 276] on button "Next" at bounding box center [542, 274] width 51 height 26
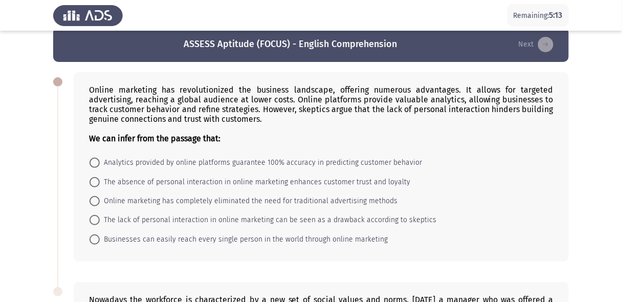
scroll to position [0, 0]
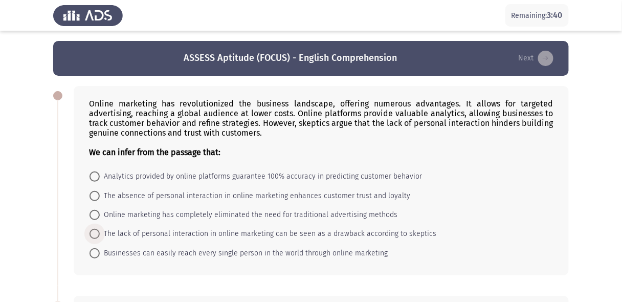
click at [116, 232] on span "The lack of personal interaction in online marketing can be seen as a drawback …" at bounding box center [268, 233] width 336 height 12
click at [100, 232] on input "The lack of personal interaction in online marketing can be seen as a drawback …" at bounding box center [94, 234] width 10 height 10
radio input "true"
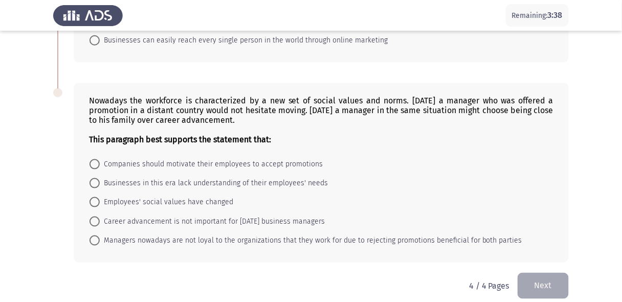
scroll to position [223, 0]
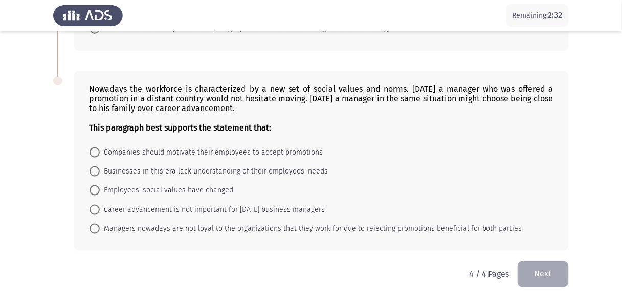
click at [135, 188] on span "Employees' social values have changed" at bounding box center [166, 190] width 133 height 12
click at [100, 188] on input "Employees' social values have changed" at bounding box center [94, 190] width 10 height 10
radio input "true"
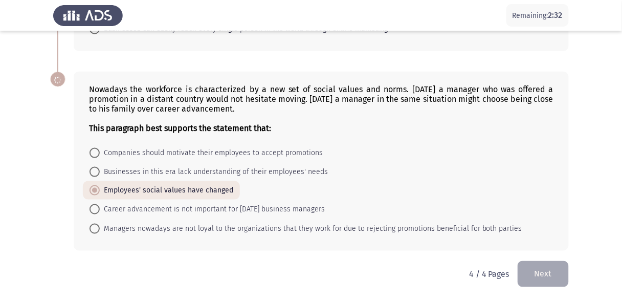
scroll to position [222, 0]
click at [544, 276] on button "Next" at bounding box center [542, 274] width 51 height 26
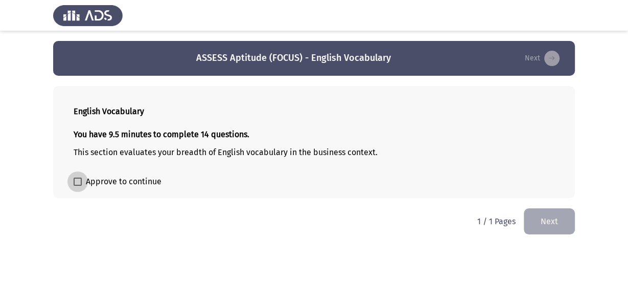
click at [78, 184] on span at bounding box center [78, 181] width 8 height 8
click at [78, 186] on input "Approve to continue" at bounding box center [77, 186] width 1 height 1
checkbox input "true"
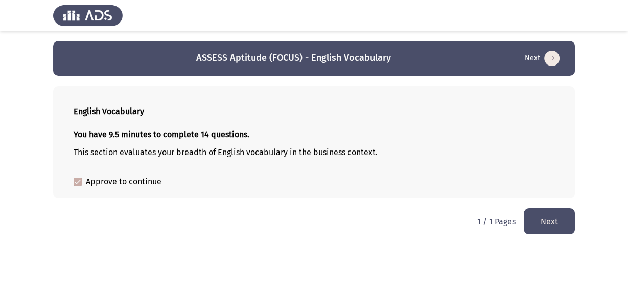
click at [551, 223] on button "Next" at bounding box center [549, 221] width 51 height 26
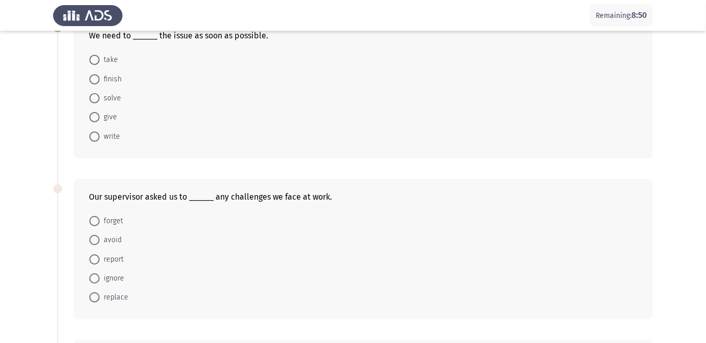
scroll to position [46, 0]
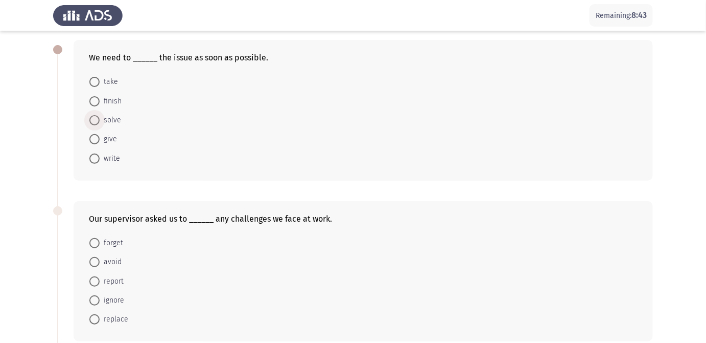
click at [116, 123] on span "solve" at bounding box center [110, 120] width 21 height 12
click at [100, 123] on input "solve" at bounding box center [94, 120] width 10 height 10
radio input "true"
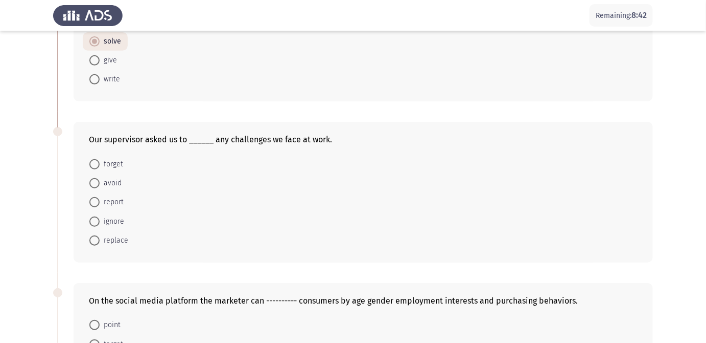
scroll to position [139, 0]
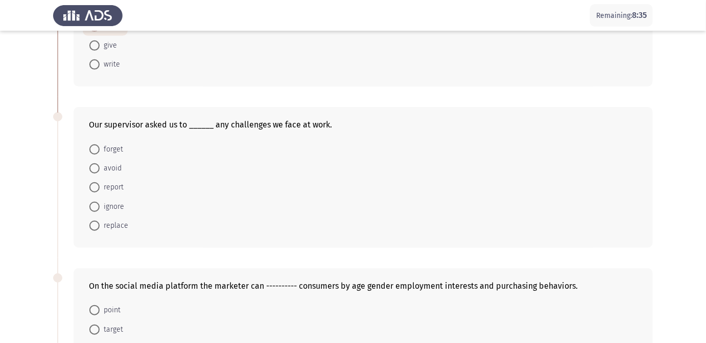
click at [115, 191] on span "report" at bounding box center [112, 187] width 24 height 12
click at [100, 191] on input "report" at bounding box center [94, 187] width 10 height 10
radio input "true"
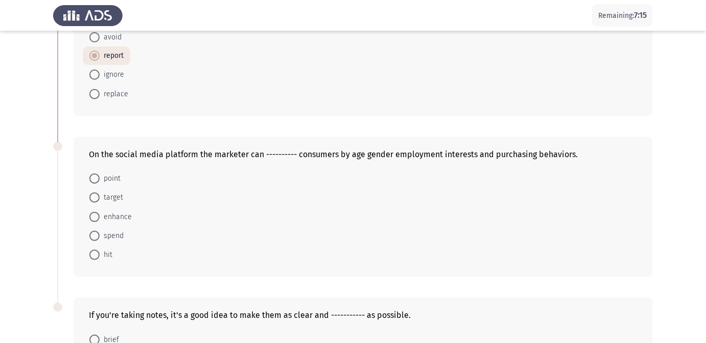
scroll to position [279, 0]
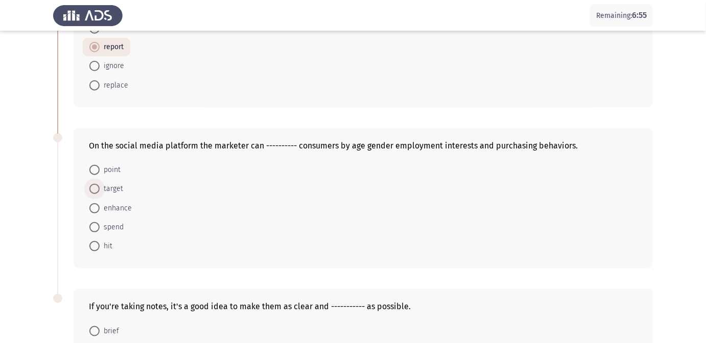
click at [116, 187] on span "target" at bounding box center [112, 188] width 24 height 12
click at [100, 187] on input "target" at bounding box center [94, 189] width 10 height 10
radio input "true"
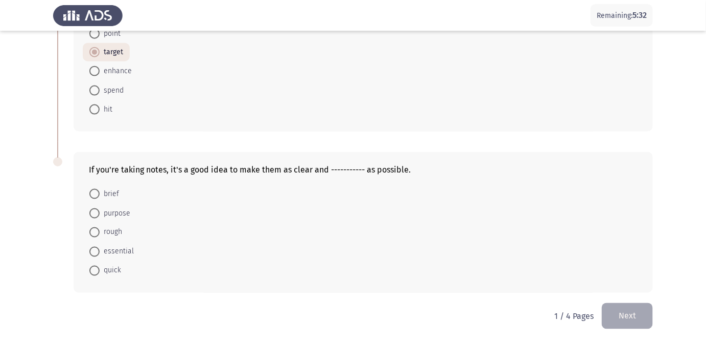
scroll to position [415, 0]
click at [110, 192] on span "brief" at bounding box center [109, 193] width 19 height 12
click at [100, 192] on input "brief" at bounding box center [94, 193] width 10 height 10
radio input "true"
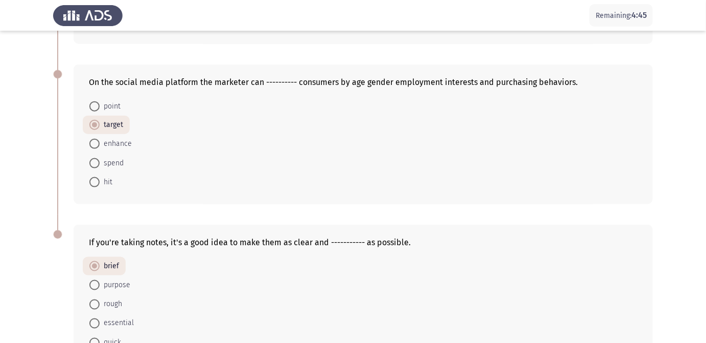
scroll to position [415, 0]
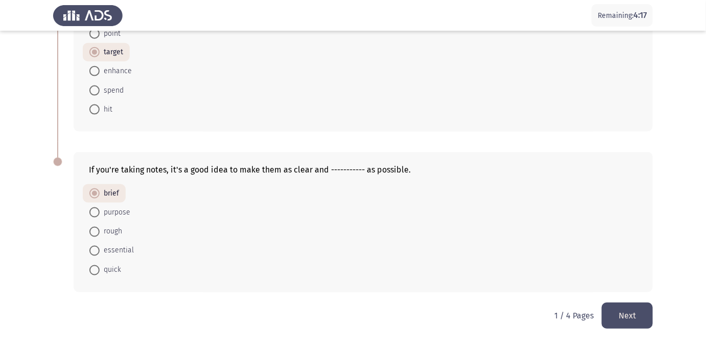
click at [621, 301] on button "Next" at bounding box center [627, 315] width 51 height 26
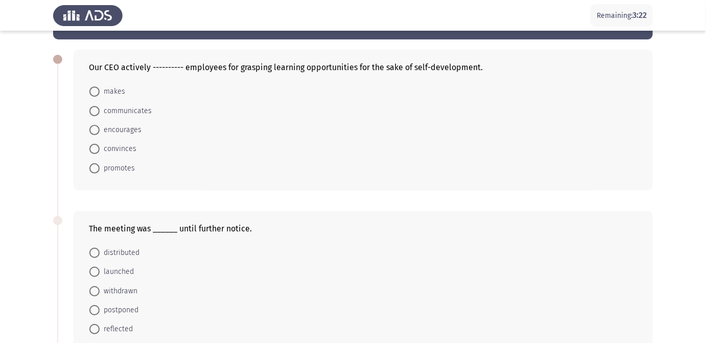
scroll to position [46, 0]
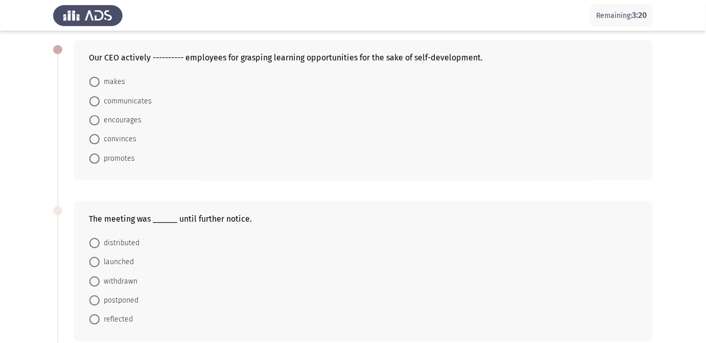
click at [133, 121] on span "encourages" at bounding box center [121, 120] width 42 height 12
click at [100, 121] on input "encourages" at bounding box center [94, 120] width 10 height 10
radio input "true"
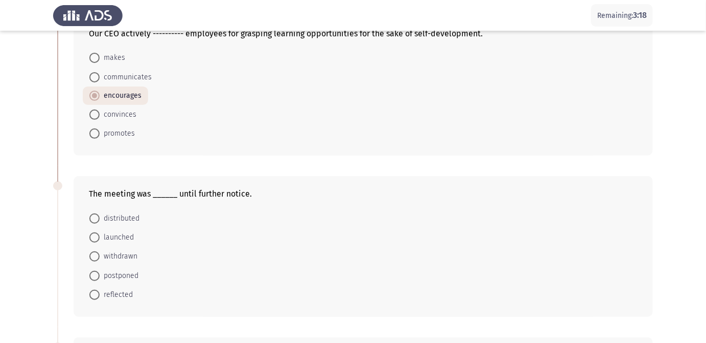
scroll to position [93, 0]
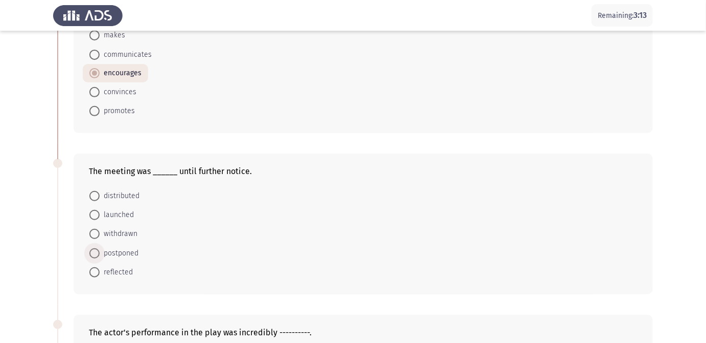
click at [117, 250] on span "postponed" at bounding box center [119, 253] width 39 height 12
click at [100, 250] on input "postponed" at bounding box center [94, 253] width 10 height 10
radio input "true"
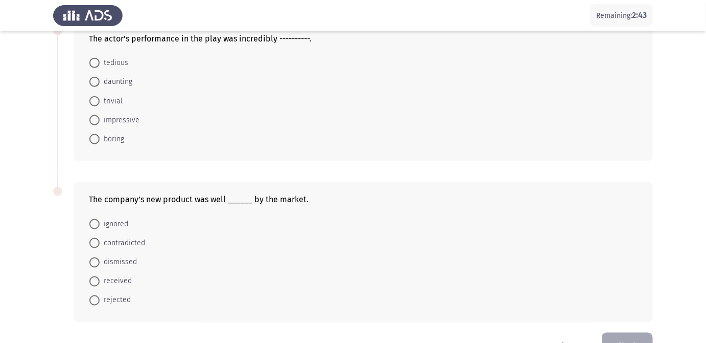
scroll to position [369, 0]
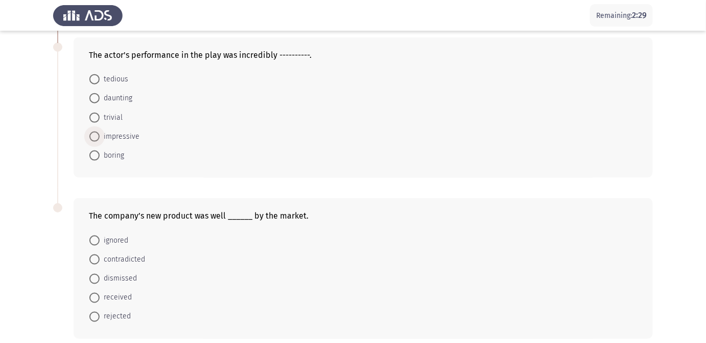
click at [124, 139] on span "impressive" at bounding box center [120, 136] width 40 height 12
click at [100, 139] on input "impressive" at bounding box center [94, 136] width 10 height 10
radio input "true"
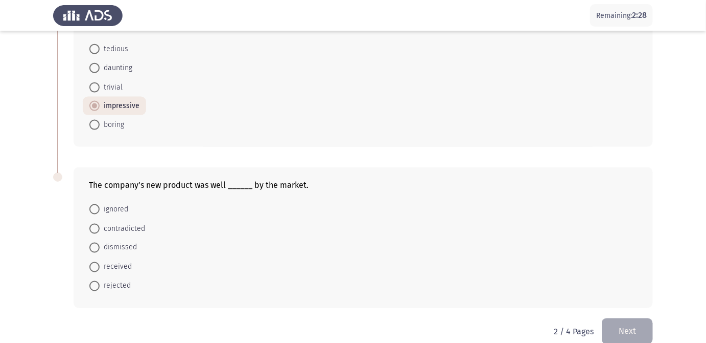
scroll to position [415, 0]
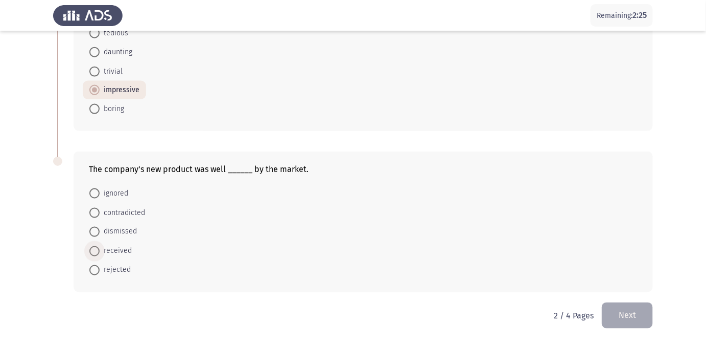
click at [115, 254] on span "received" at bounding box center [116, 251] width 32 height 12
click at [100, 254] on input "received" at bounding box center [94, 251] width 10 height 10
radio input "true"
click at [621, 301] on button "Next" at bounding box center [627, 315] width 51 height 26
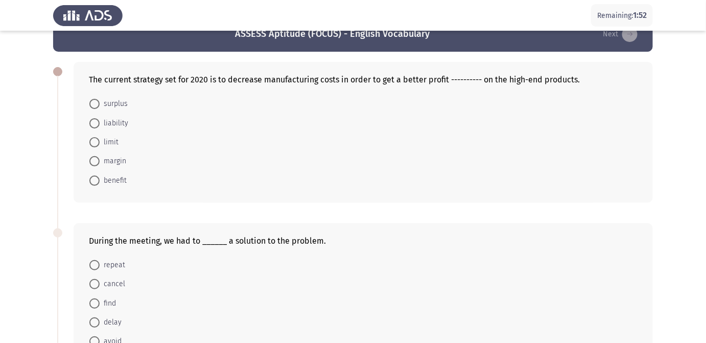
scroll to position [46, 0]
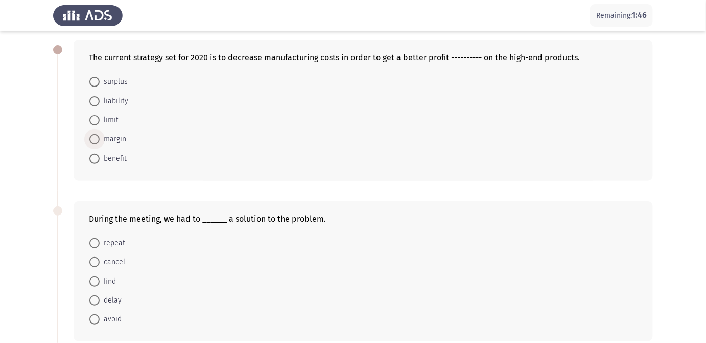
click at [108, 135] on span "margin" at bounding box center [113, 139] width 27 height 12
click at [100, 135] on input "margin" at bounding box center [94, 139] width 10 height 10
radio input "true"
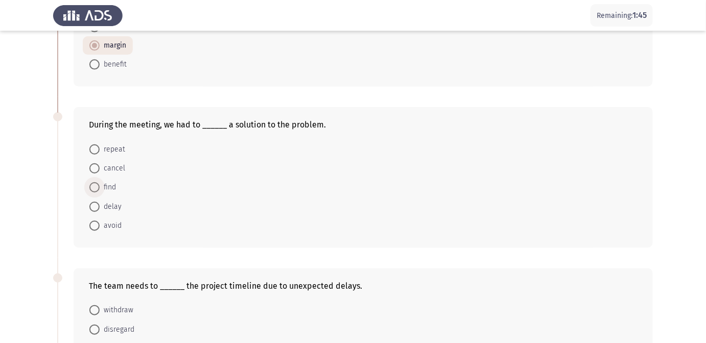
click at [112, 188] on span "find" at bounding box center [108, 187] width 16 height 12
click at [100, 188] on input "find" at bounding box center [94, 187] width 10 height 10
radio input "true"
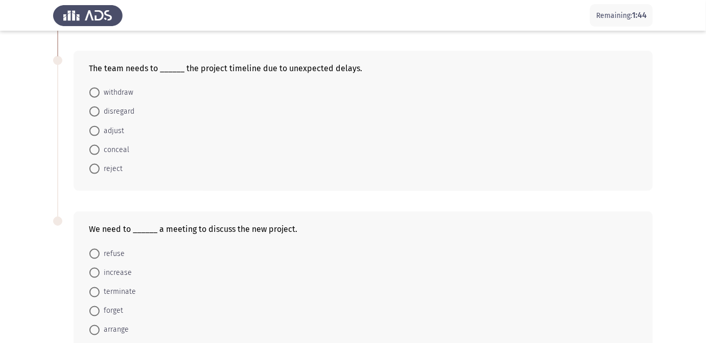
scroll to position [372, 0]
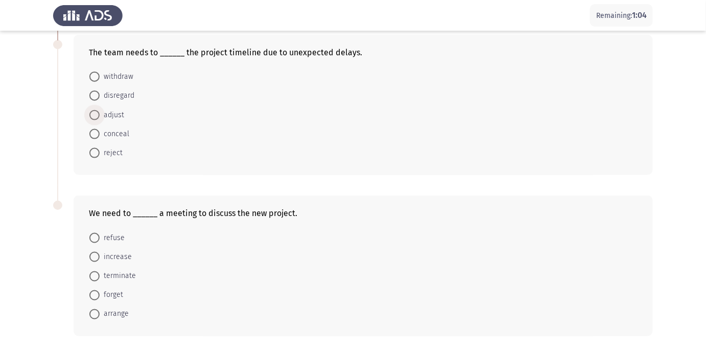
click at [112, 113] on span "adjust" at bounding box center [112, 115] width 25 height 12
click at [100, 113] on input "adjust" at bounding box center [94, 115] width 10 height 10
radio input "true"
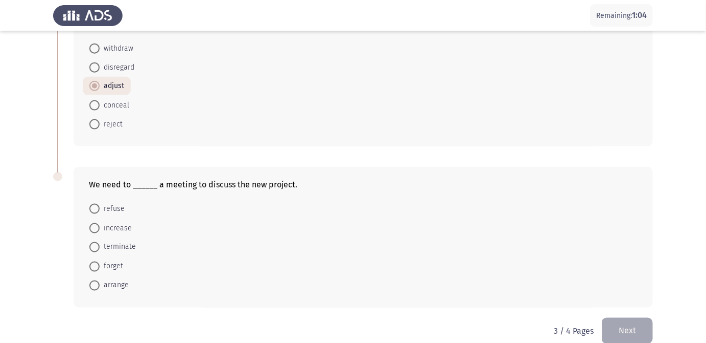
scroll to position [415, 0]
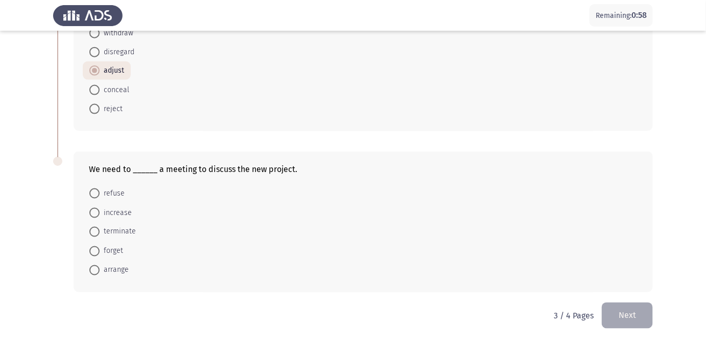
click at [117, 271] on span "arrange" at bounding box center [114, 270] width 29 height 12
click at [100, 271] on input "arrange" at bounding box center [94, 270] width 10 height 10
radio input "true"
click at [619, 301] on button "Next" at bounding box center [627, 315] width 51 height 26
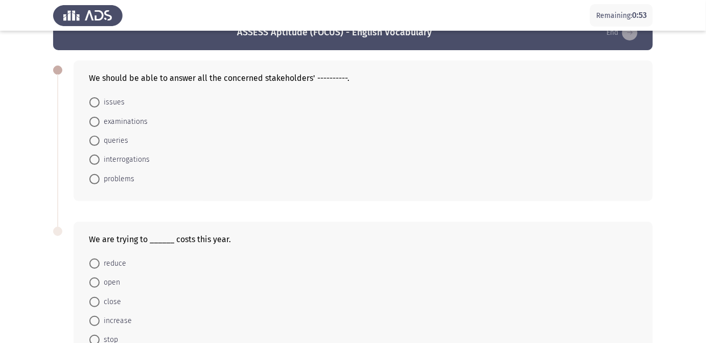
scroll to position [46, 0]
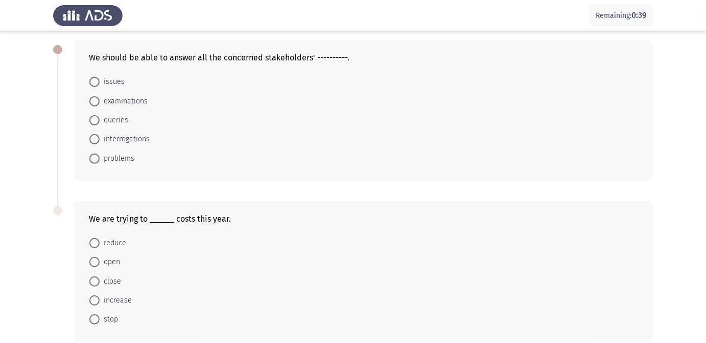
click at [117, 118] on span "queries" at bounding box center [114, 120] width 29 height 12
click at [100, 118] on input "queries" at bounding box center [94, 120] width 10 height 10
radio input "true"
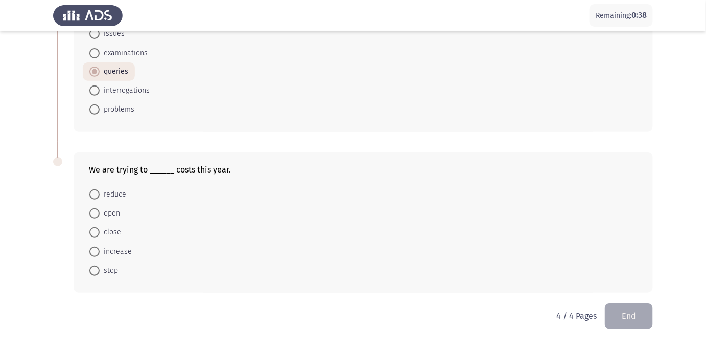
scroll to position [95, 0]
click at [115, 199] on span "reduce" at bounding box center [113, 194] width 27 height 12
click at [100, 199] on input "reduce" at bounding box center [94, 194] width 10 height 10
radio input "true"
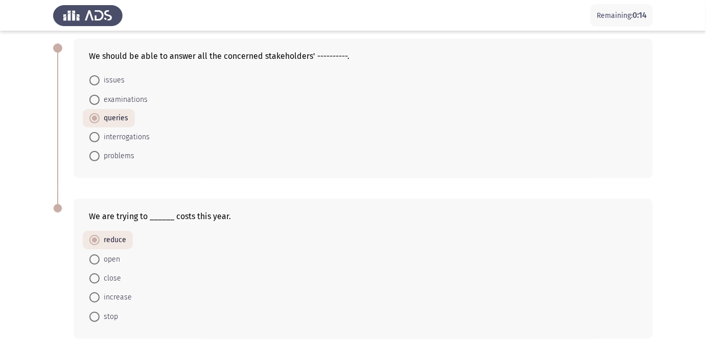
scroll to position [94, 0]
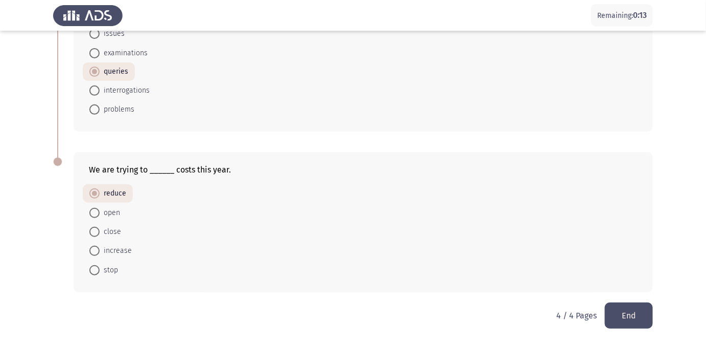
click at [621, 301] on button "End" at bounding box center [629, 315] width 48 height 26
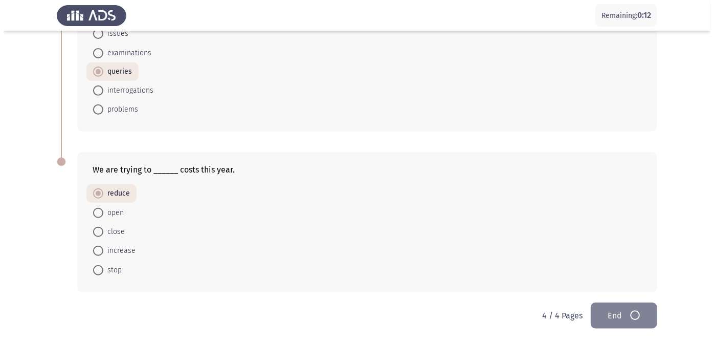
scroll to position [0, 0]
